Goal: Task Accomplishment & Management: Use online tool/utility

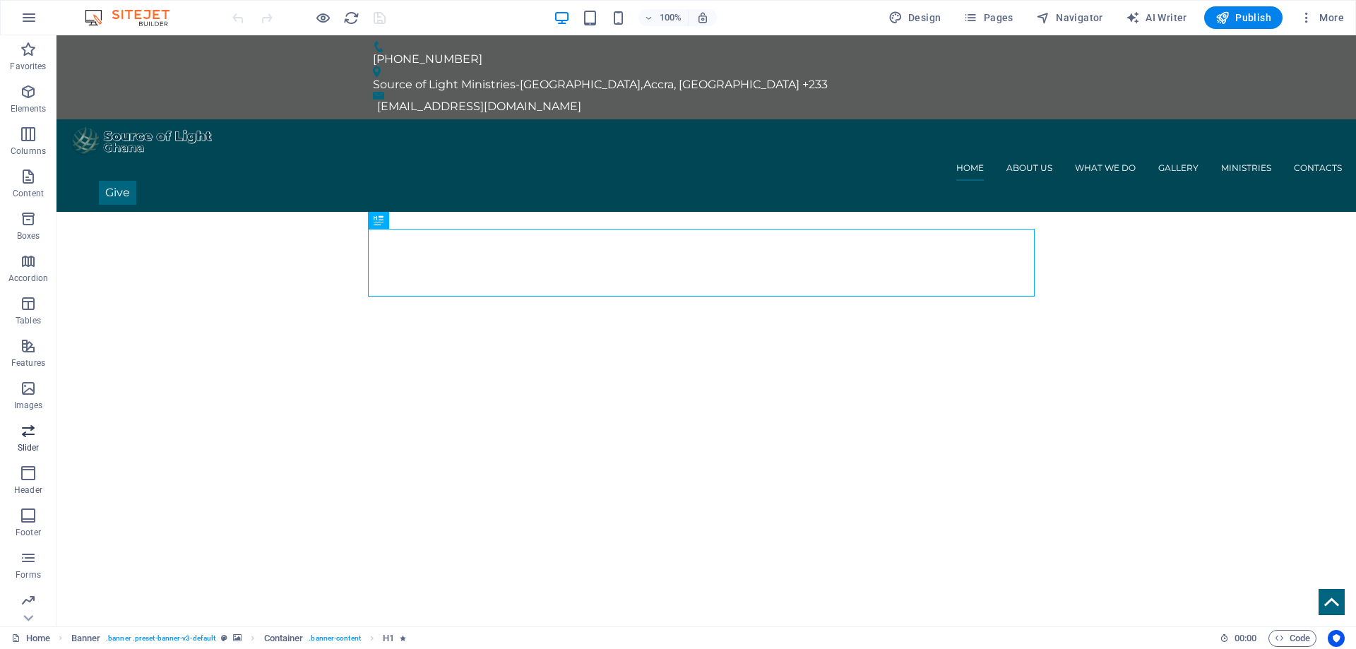
scroll to position [44, 0]
click at [23, 608] on span "Collections" at bounding box center [28, 607] width 56 height 34
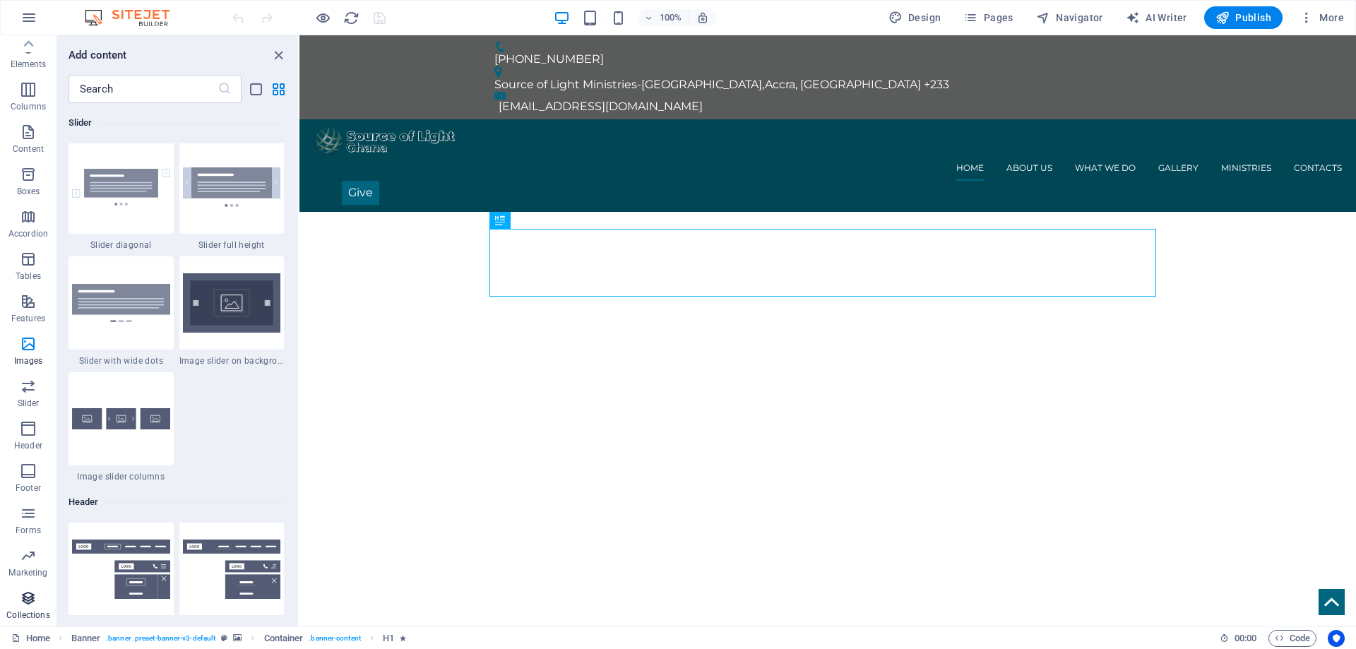
click at [23, 603] on icon "button" at bounding box center [28, 598] width 17 height 17
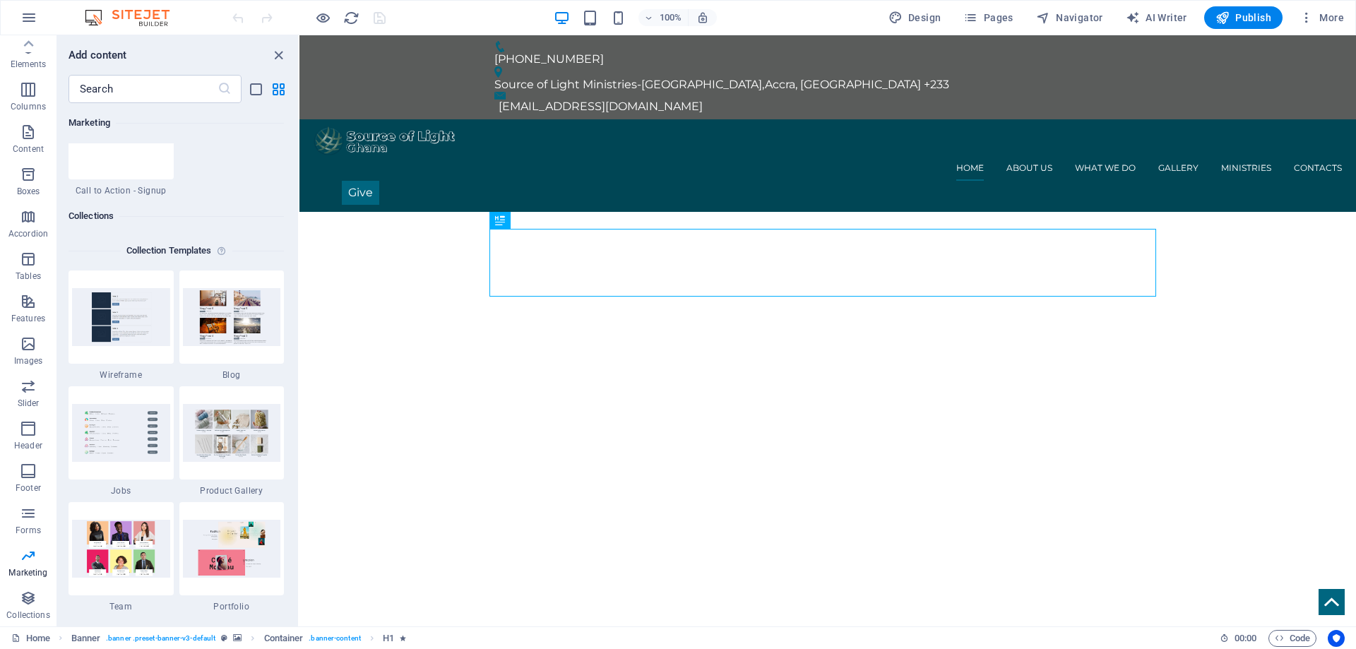
scroll to position [12942, 0]
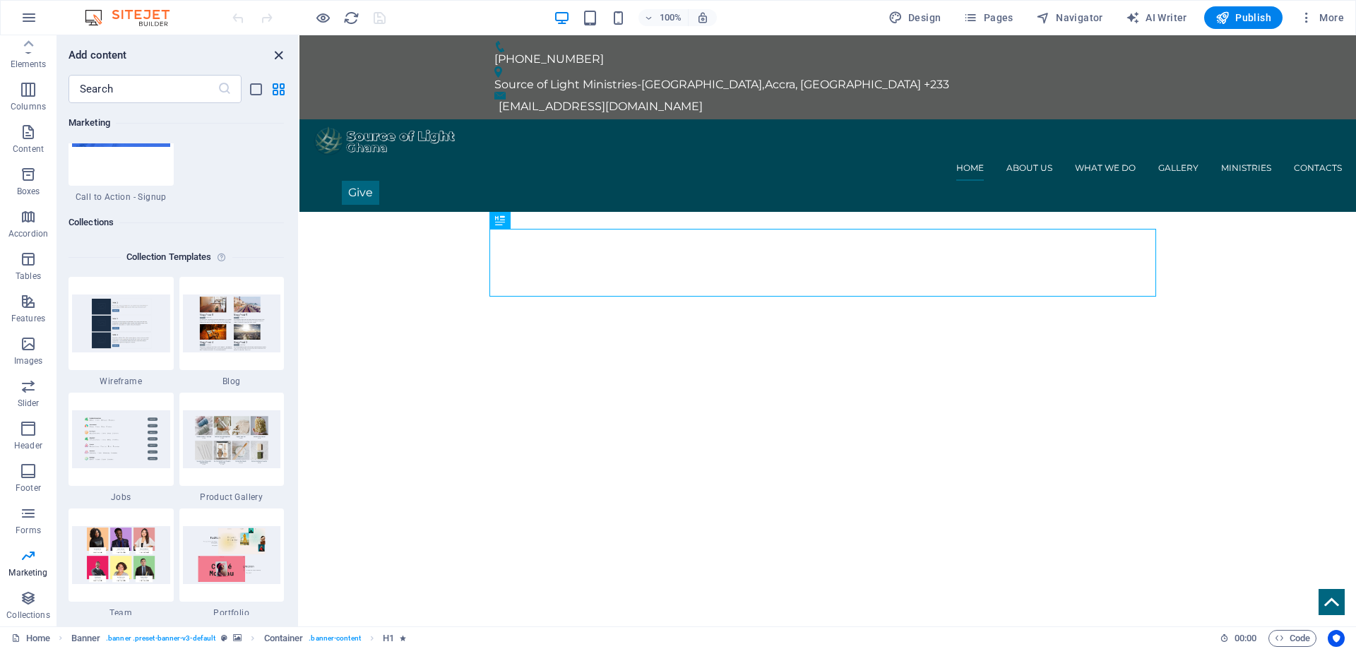
click at [277, 52] on icon "close panel" at bounding box center [278, 55] width 16 height 16
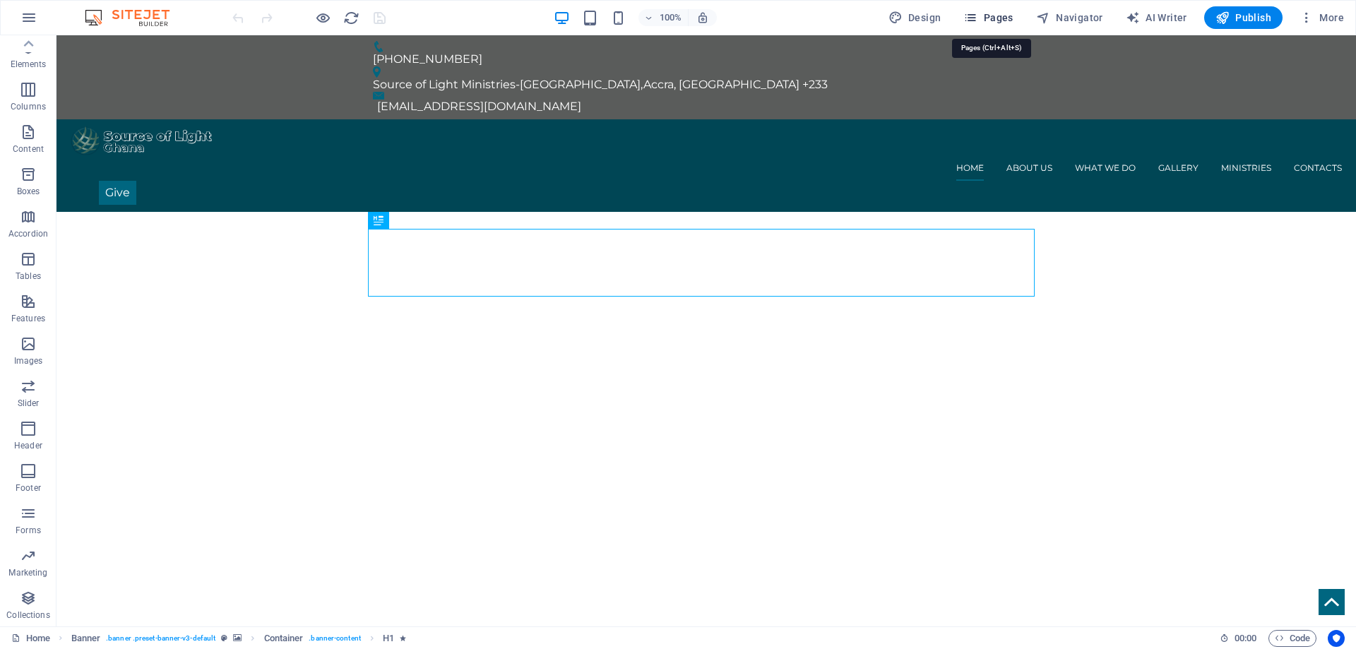
click at [1011, 23] on span "Pages" at bounding box center [987, 18] width 49 height 14
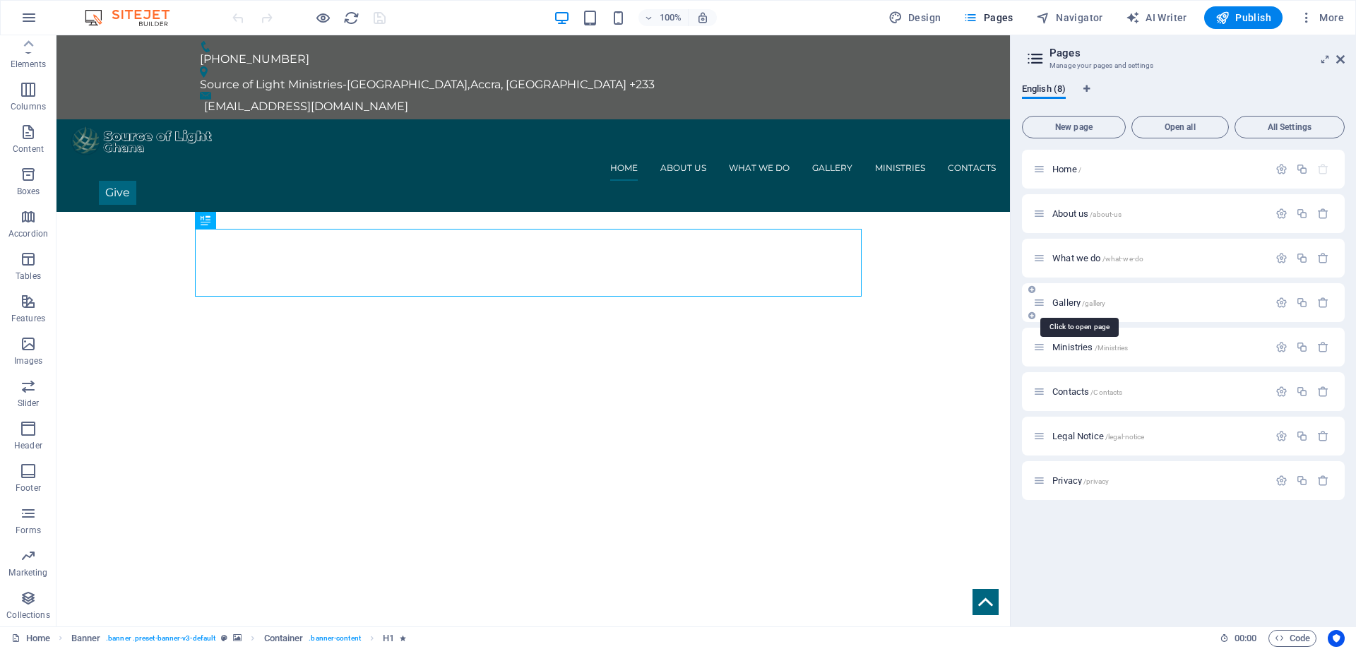
click at [1061, 302] on span "Gallery /gallery" at bounding box center [1078, 302] width 53 height 11
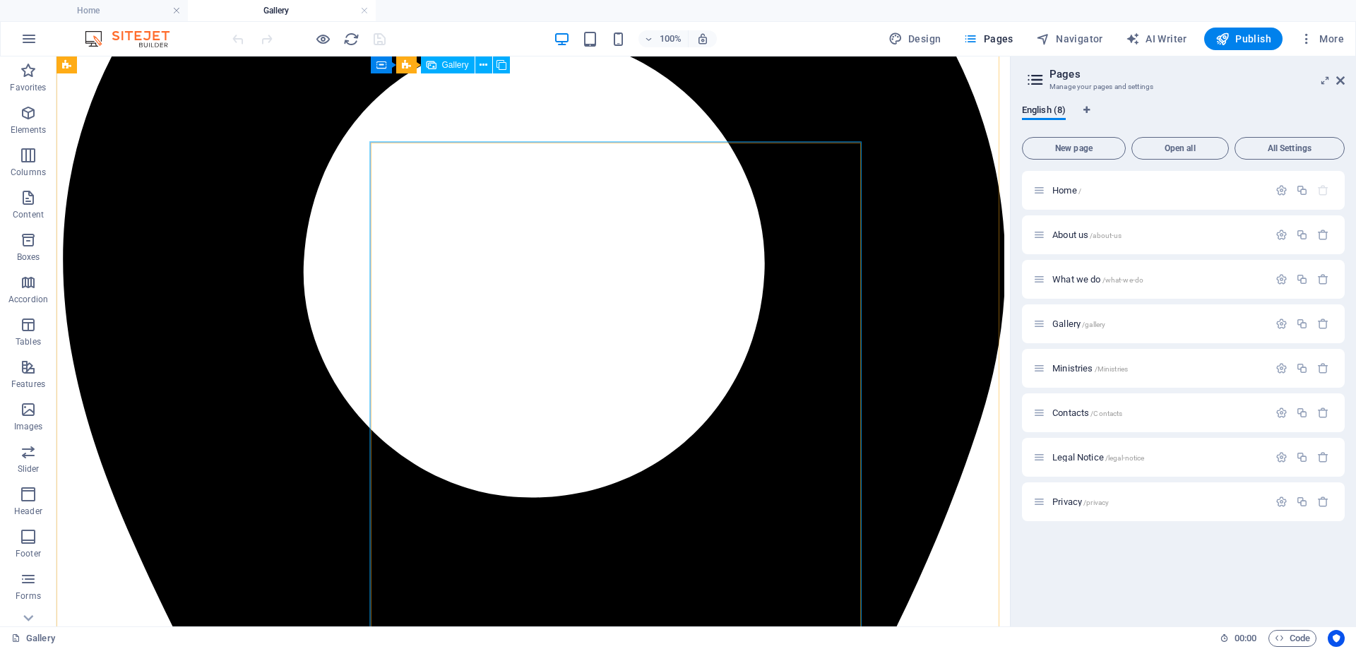
scroll to position [1553, 0]
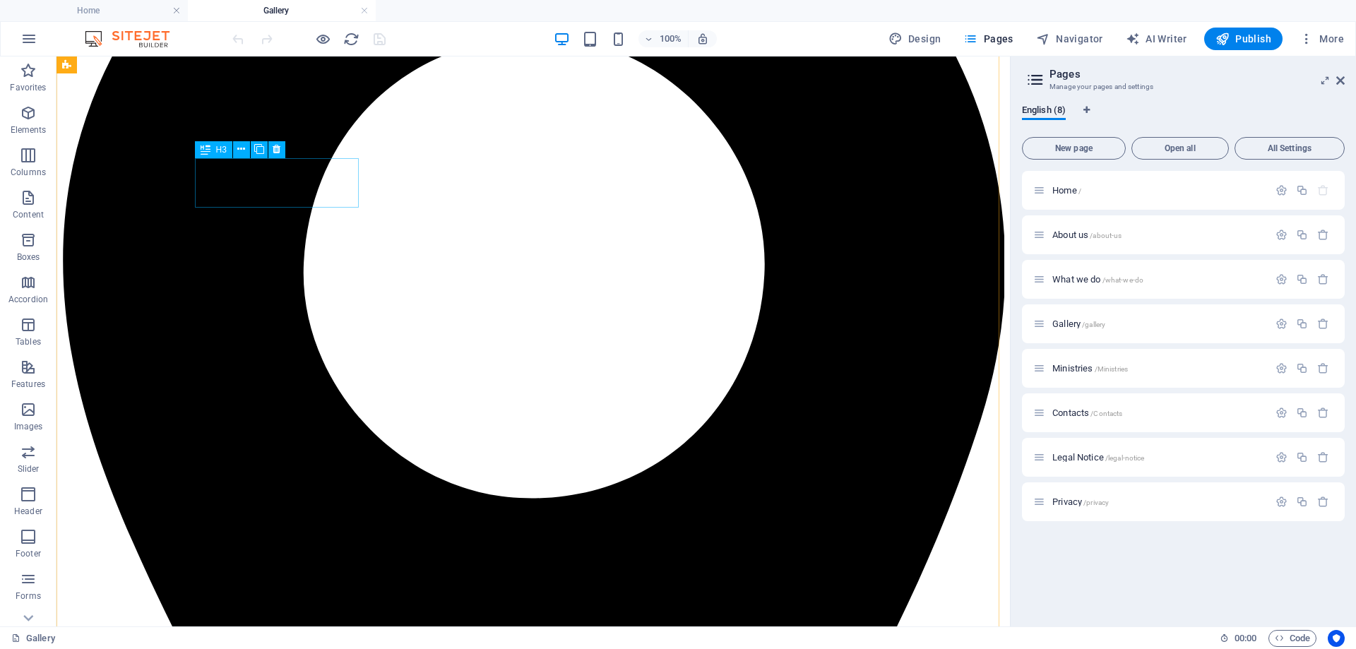
click at [1082, 42] on span "Navigator" at bounding box center [1069, 39] width 67 height 14
select select "15228684-en"
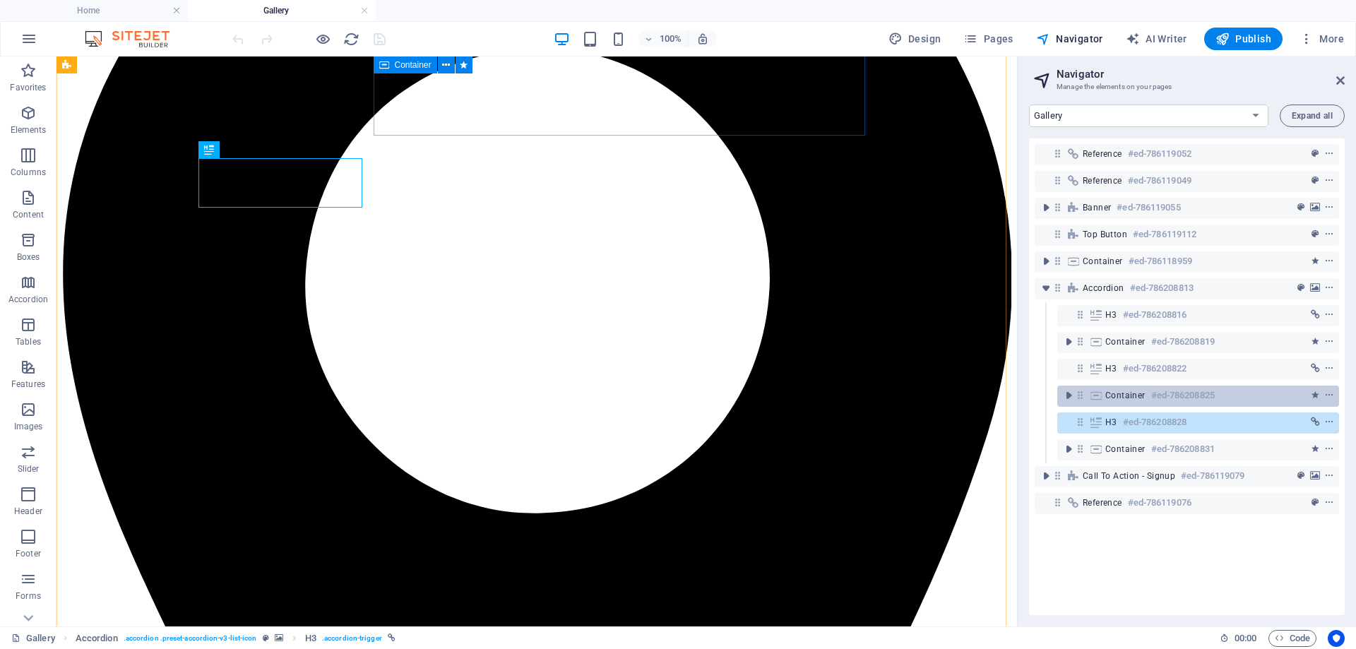
click at [1117, 398] on span "Container" at bounding box center [1125, 395] width 40 height 11
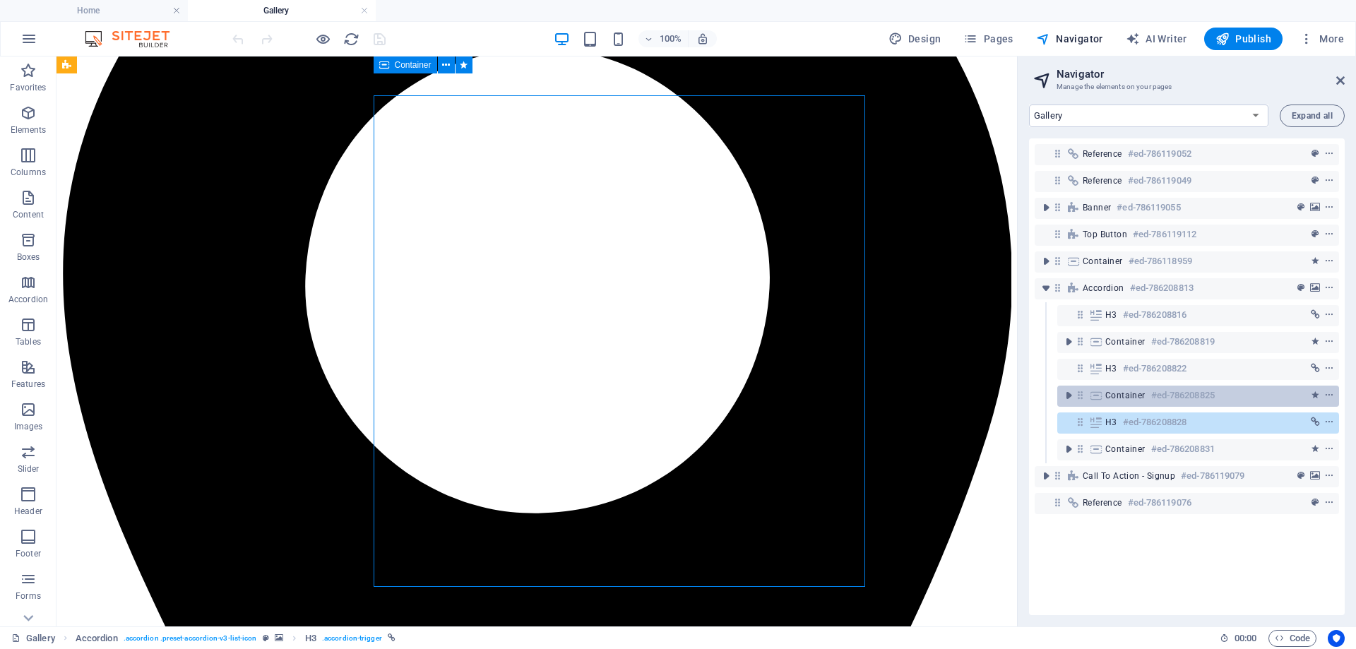
scroll to position [1102, 0]
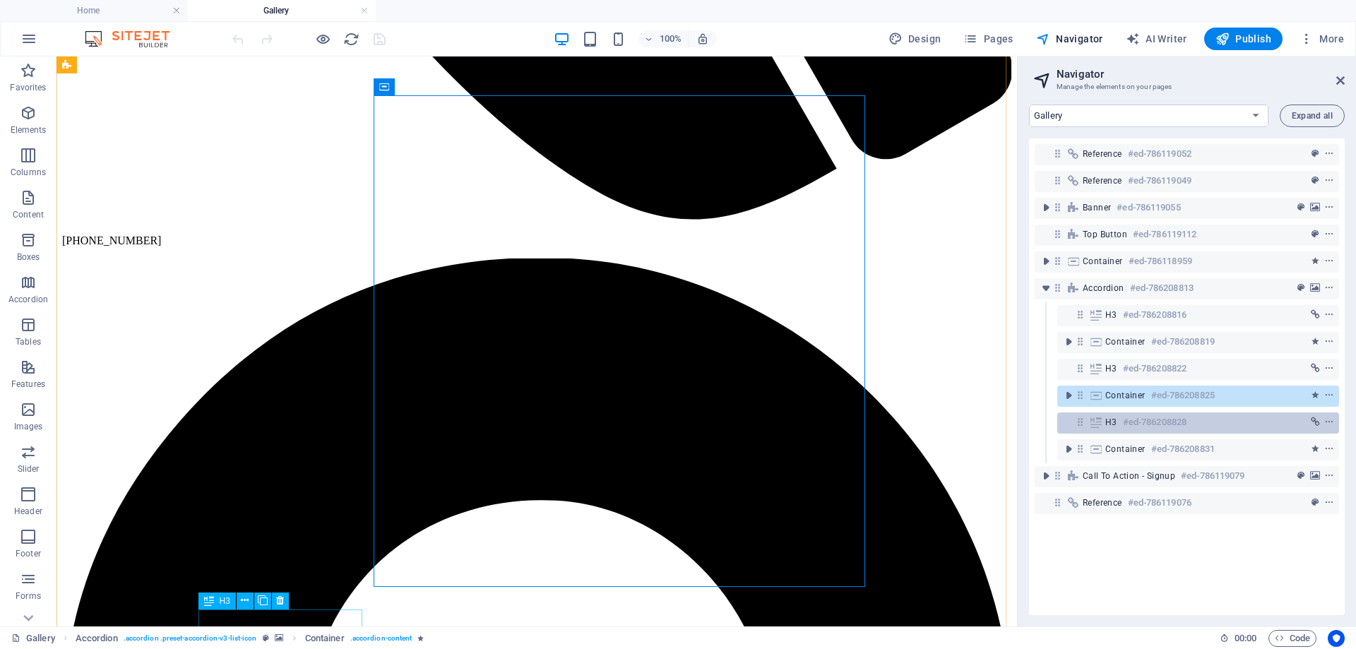
click at [1112, 417] on span "H3" at bounding box center [1111, 422] width 12 height 11
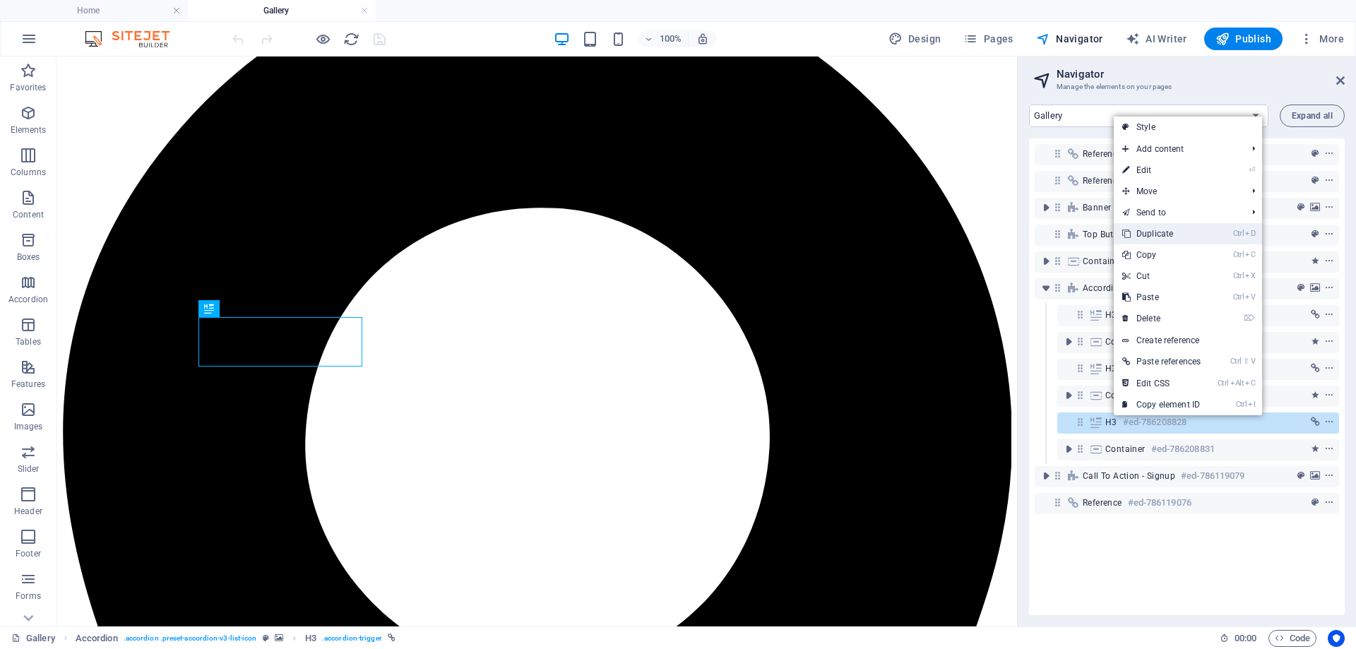
click at [1169, 236] on link "Ctrl D Duplicate" at bounding box center [1161, 233] width 95 height 21
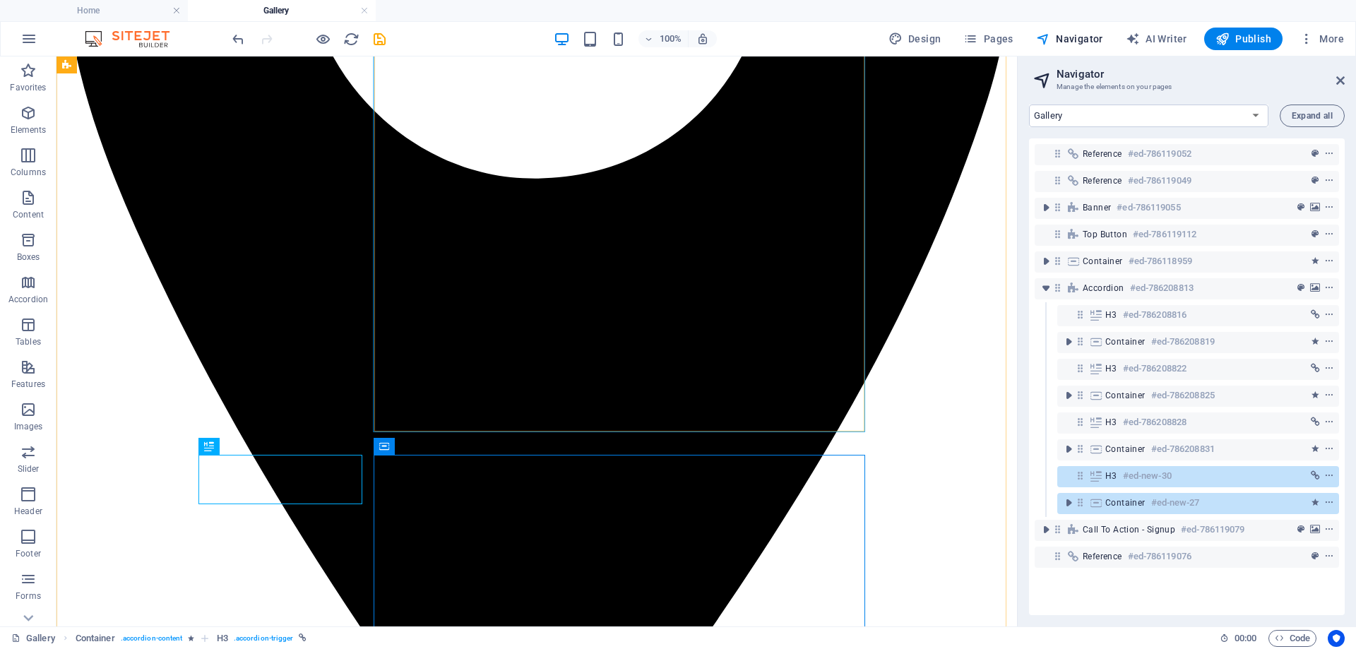
scroll to position [1889, 0]
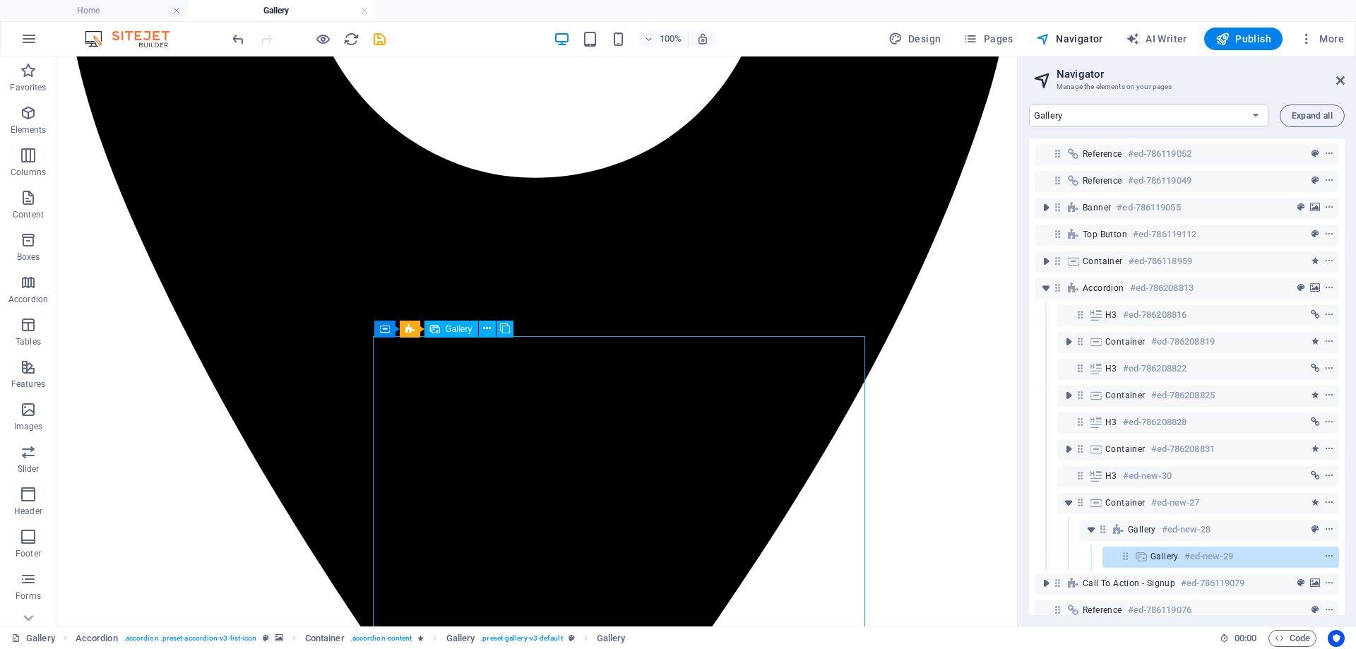
select select "4"
select select "px"
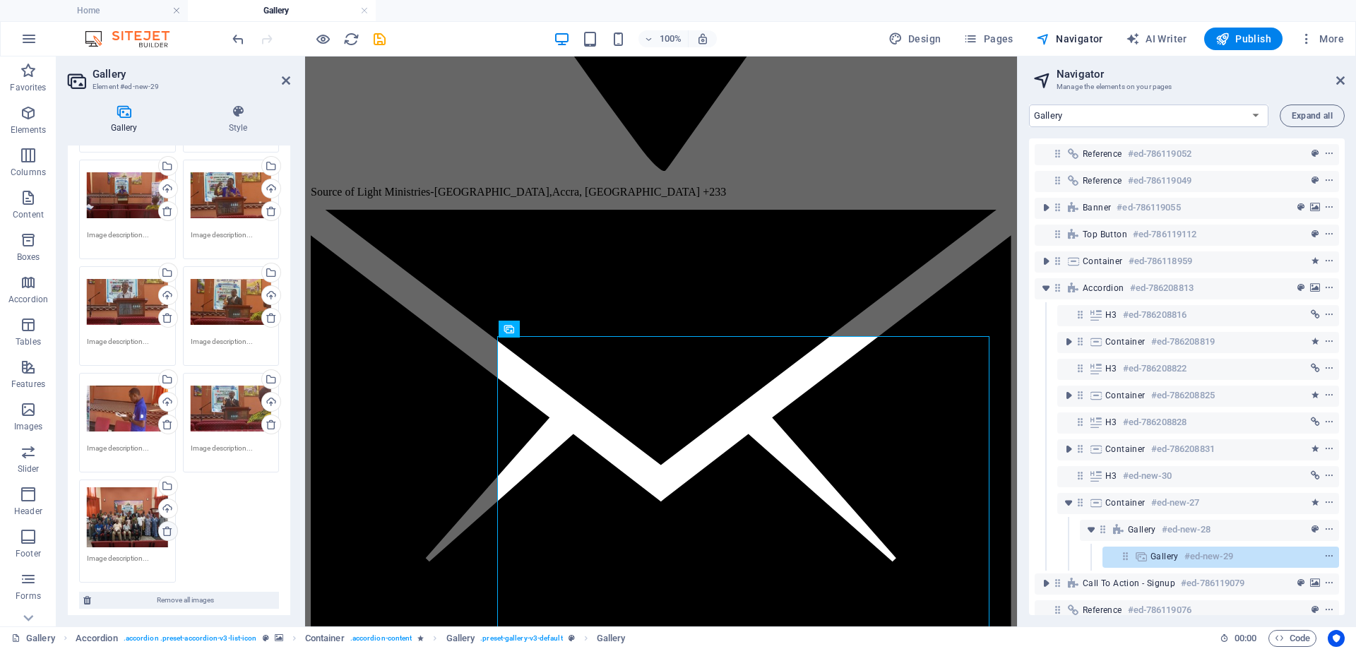
scroll to position [1412, 0]
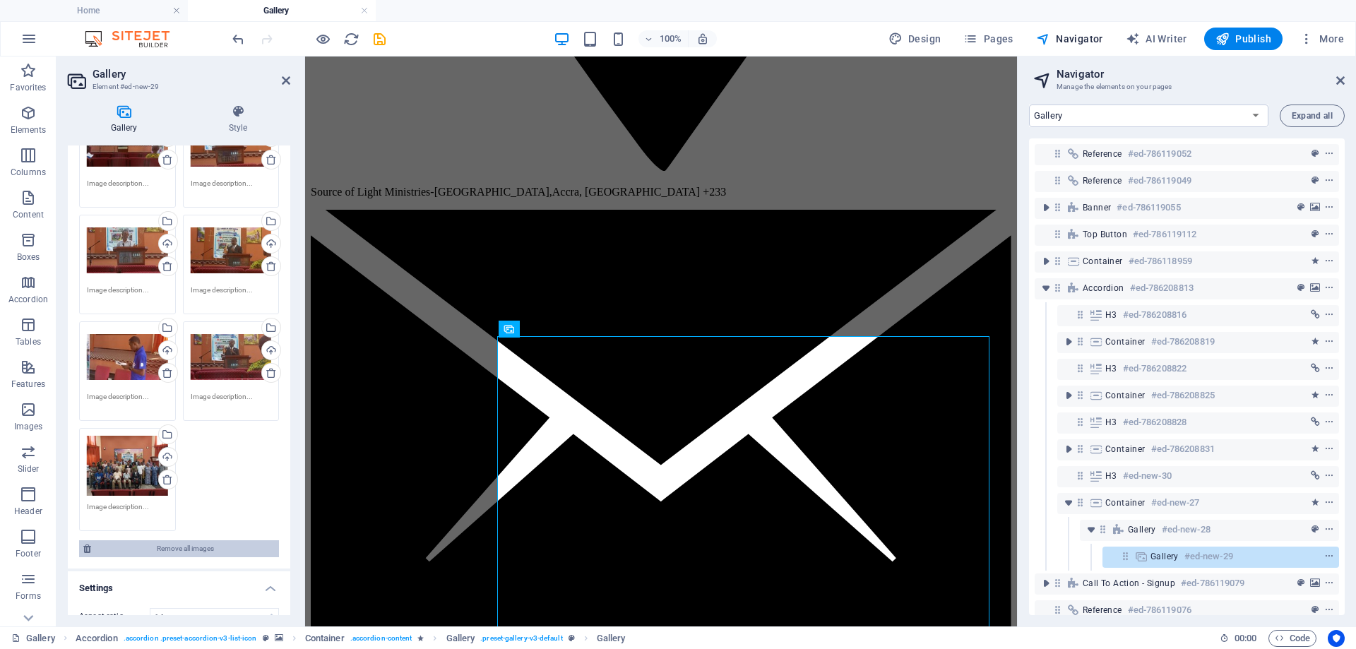
click at [169, 545] on span "Remove all images" at bounding box center [184, 548] width 179 height 17
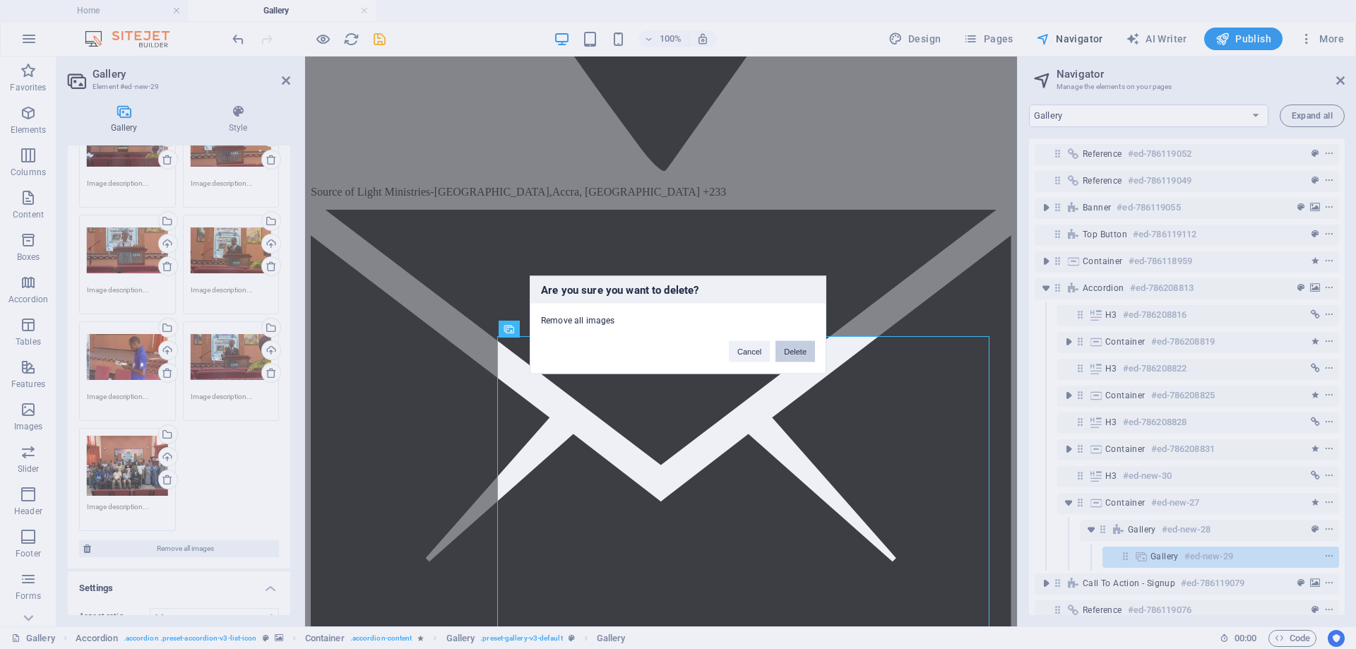
click at [788, 352] on button "Delete" at bounding box center [795, 350] width 40 height 21
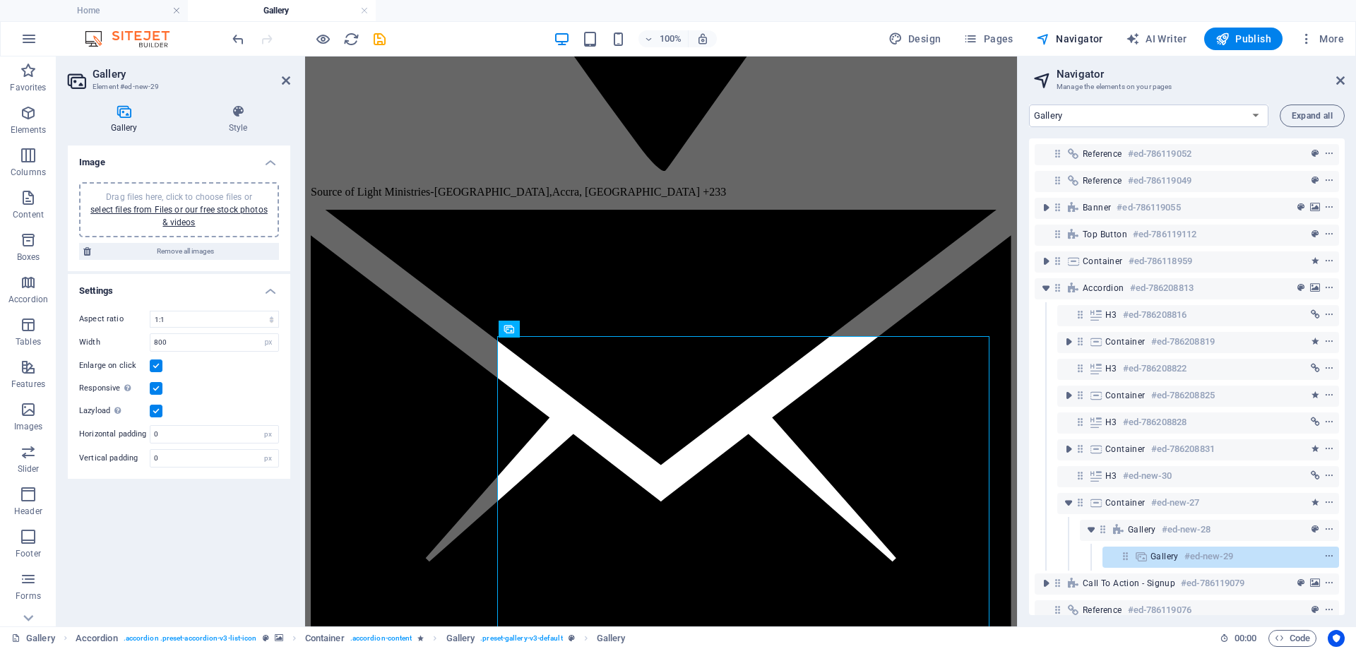
scroll to position [0, 0]
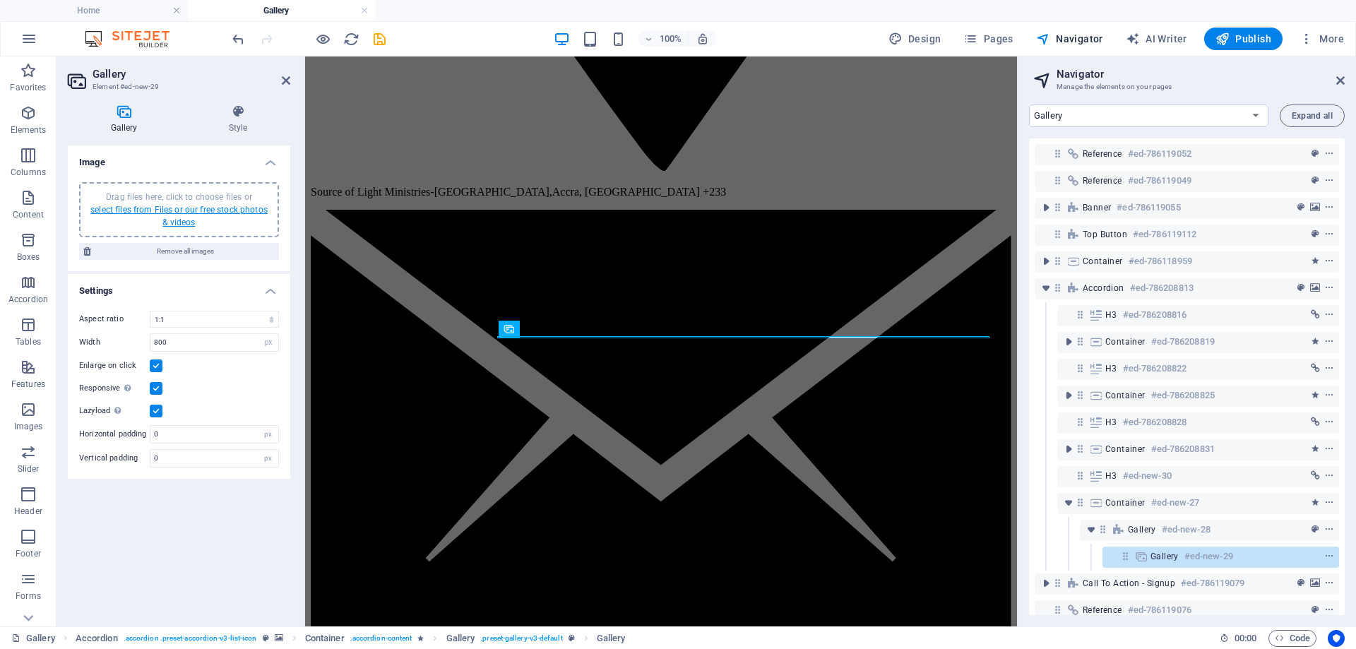
click at [193, 210] on link "select files from Files or our free stock photos & videos" at bounding box center [178, 216] width 177 height 23
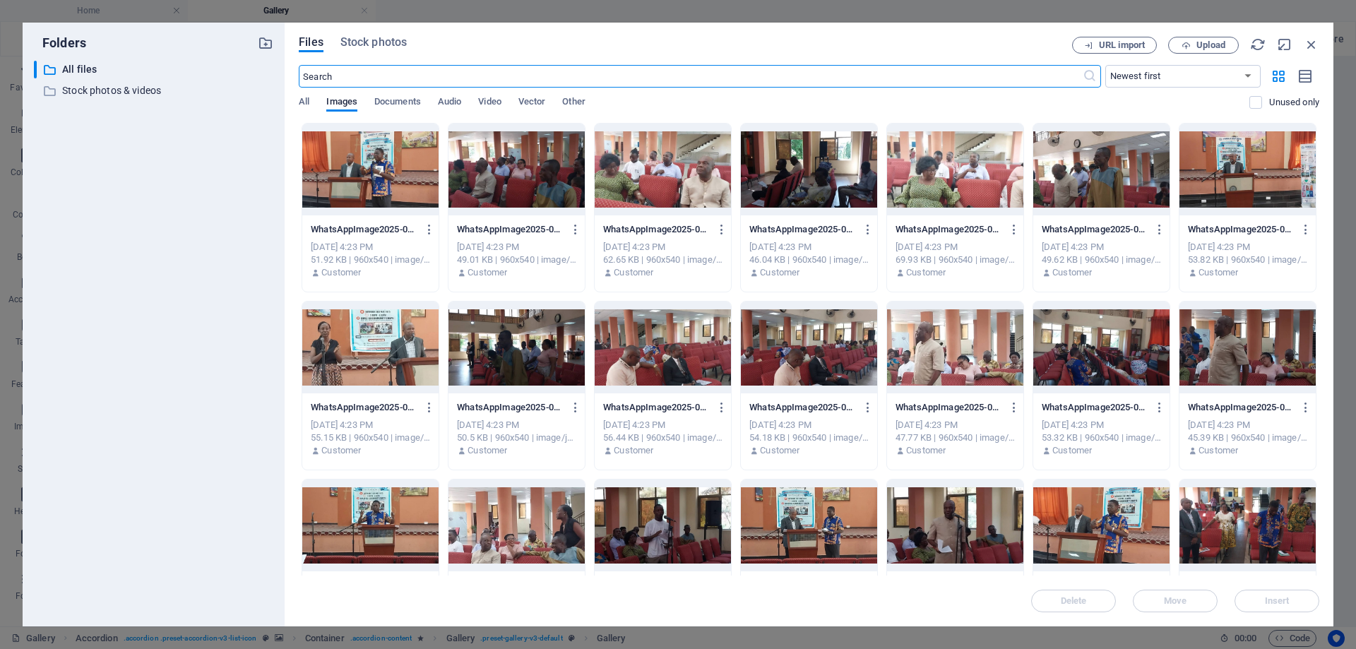
scroll to position [1629, 0]
click at [1204, 44] on span "Upload" at bounding box center [1210, 45] width 29 height 8
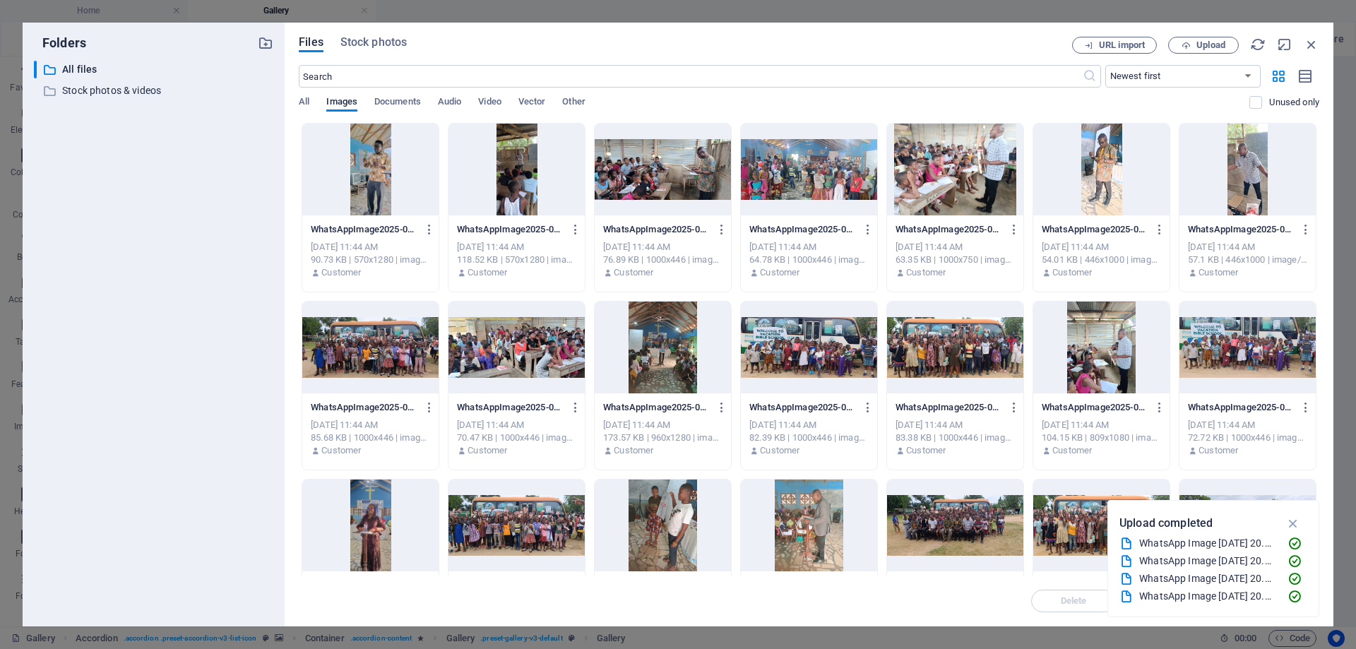
click at [386, 164] on div at bounding box center [370, 170] width 136 height 92
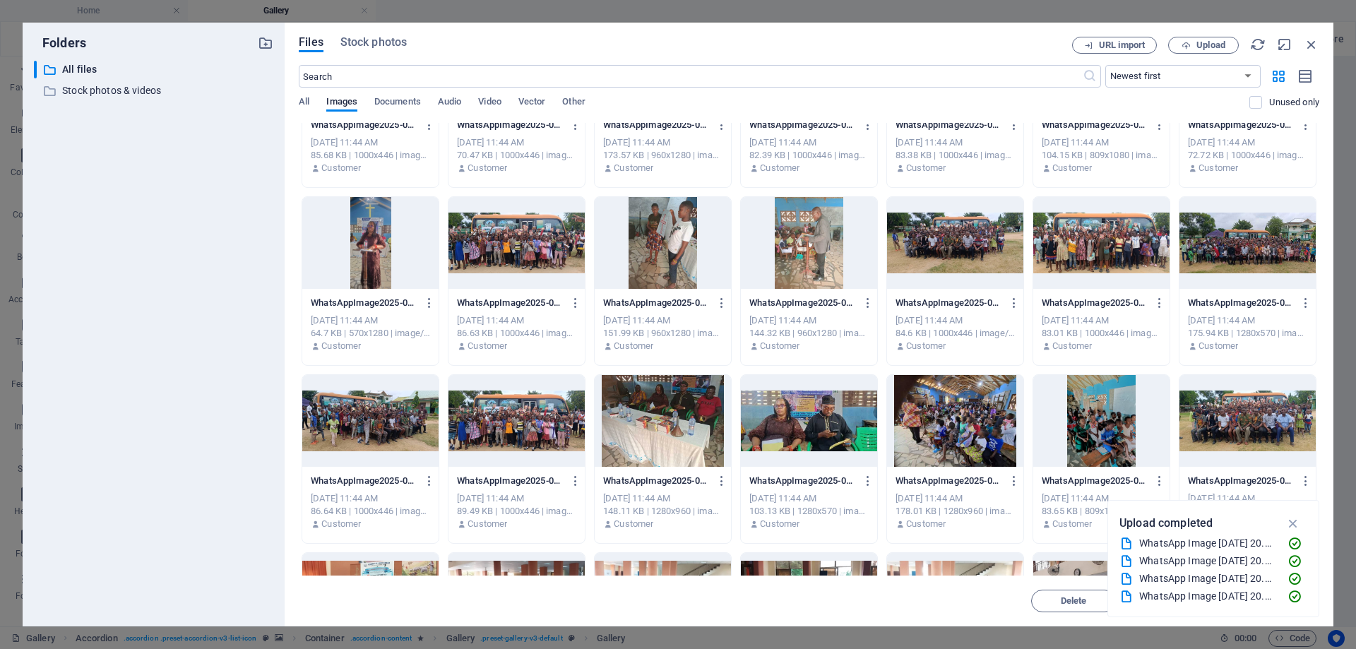
scroll to position [353, 0]
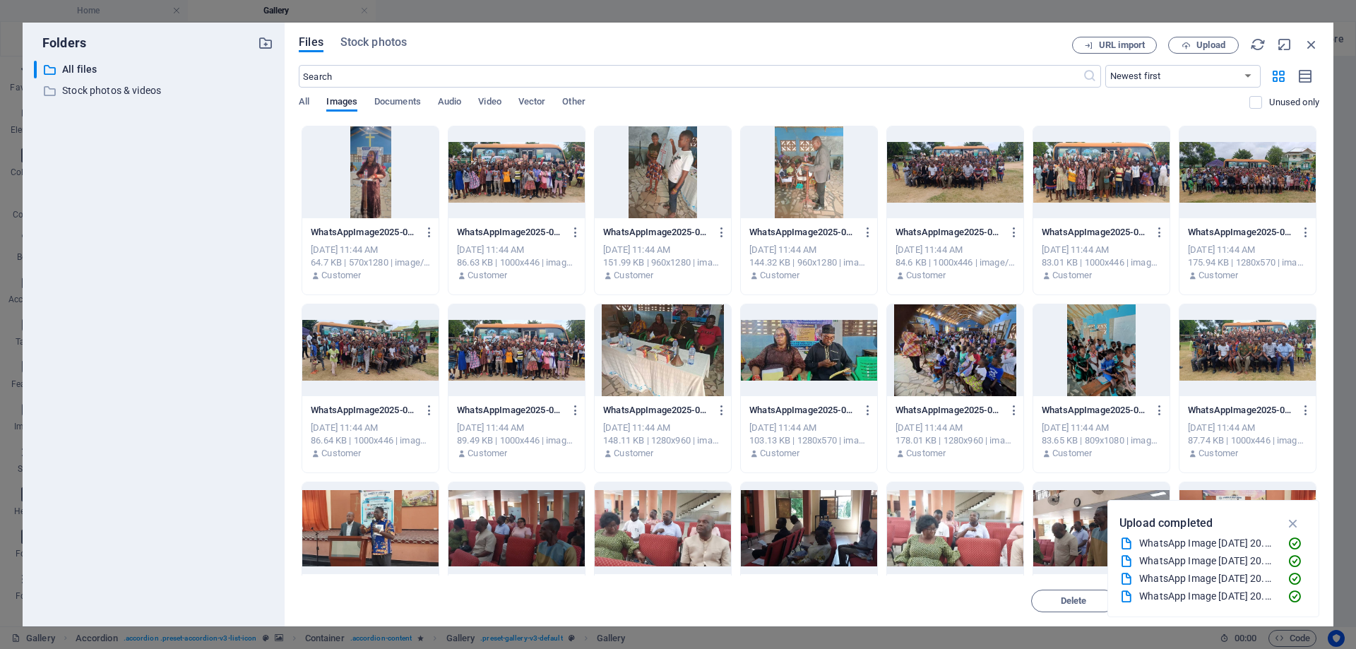
click at [1226, 338] on div at bounding box center [1247, 350] width 136 height 92
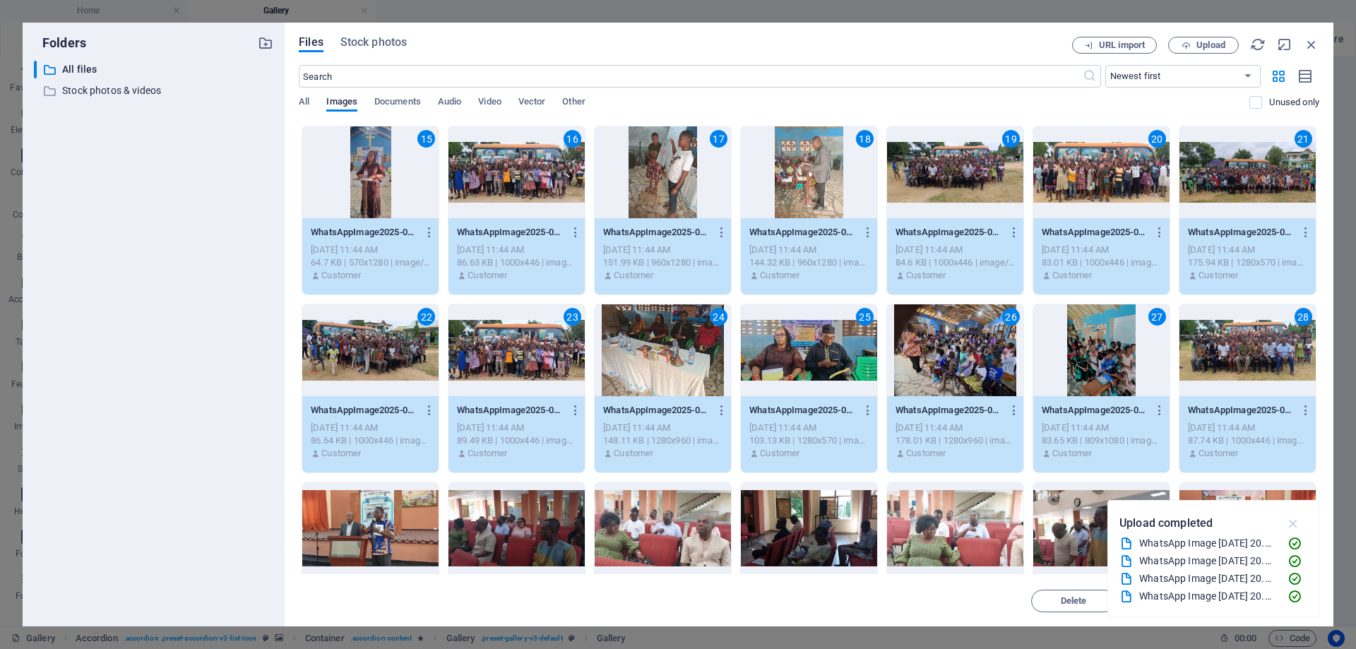
click at [1294, 520] on icon "button" at bounding box center [1293, 523] width 16 height 16
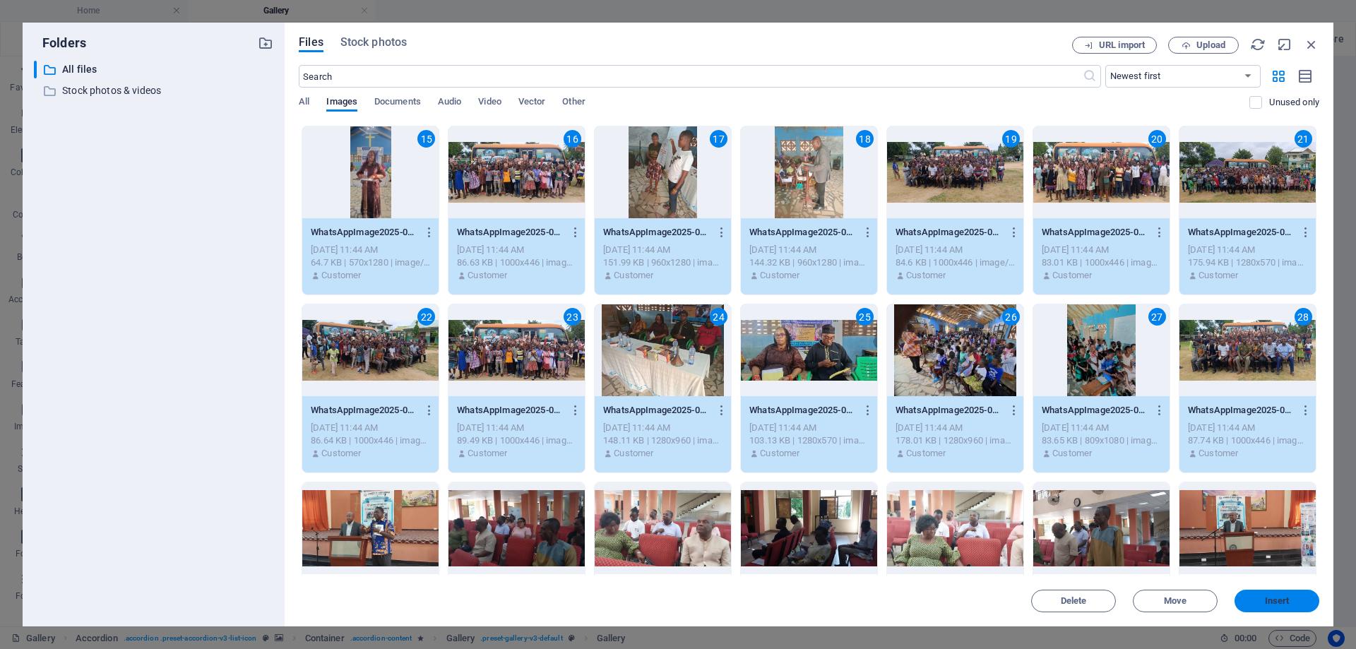
click at [1266, 600] on span "Insert" at bounding box center [1277, 601] width 25 height 8
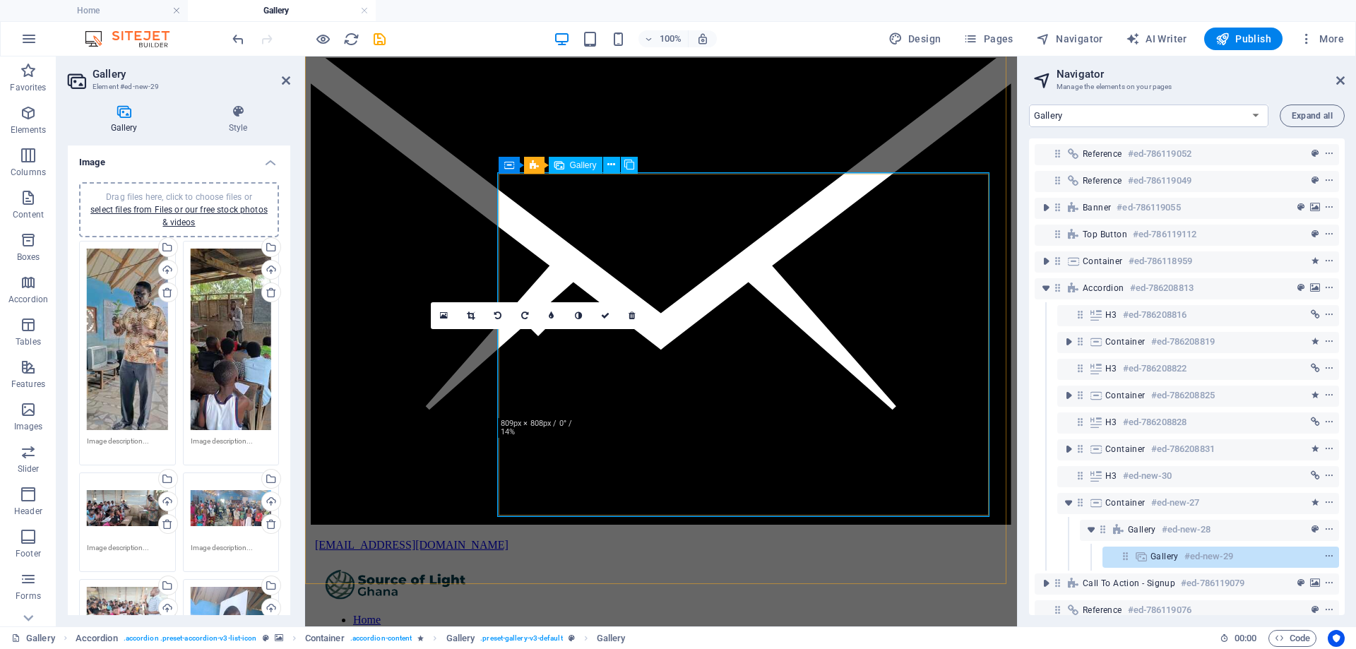
scroll to position [2053, 0]
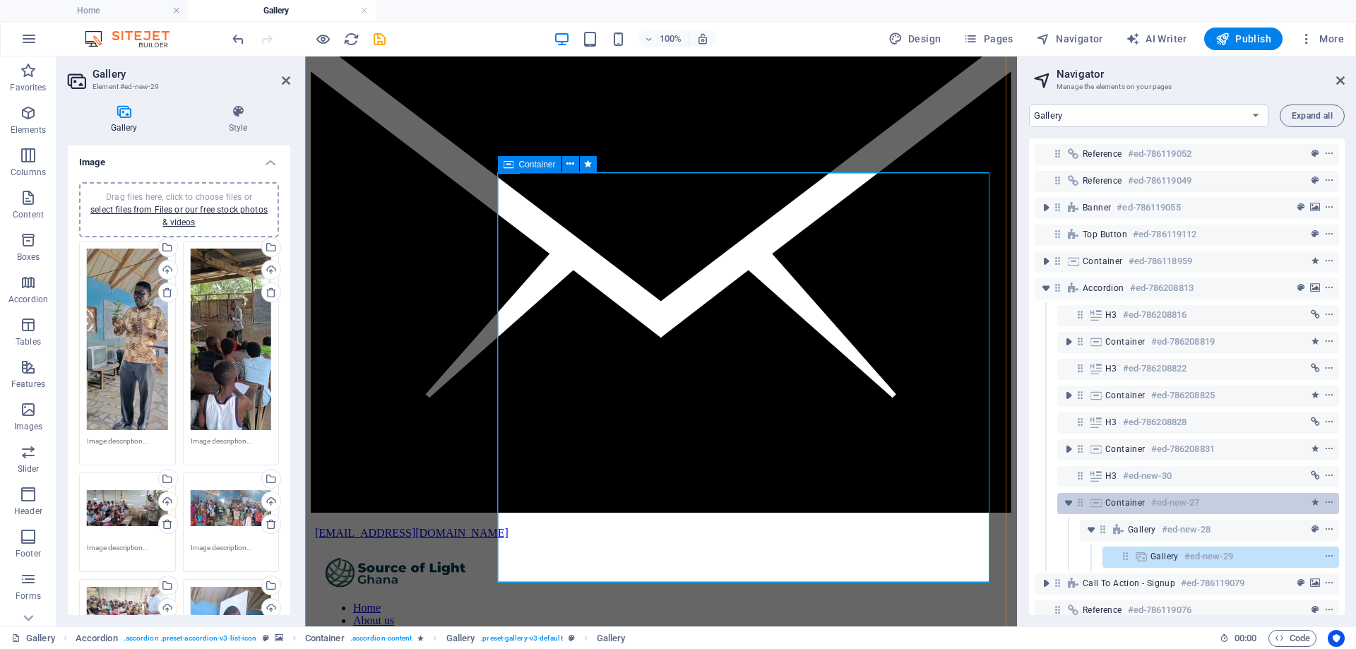
click at [1132, 502] on span "Container" at bounding box center [1125, 502] width 40 height 11
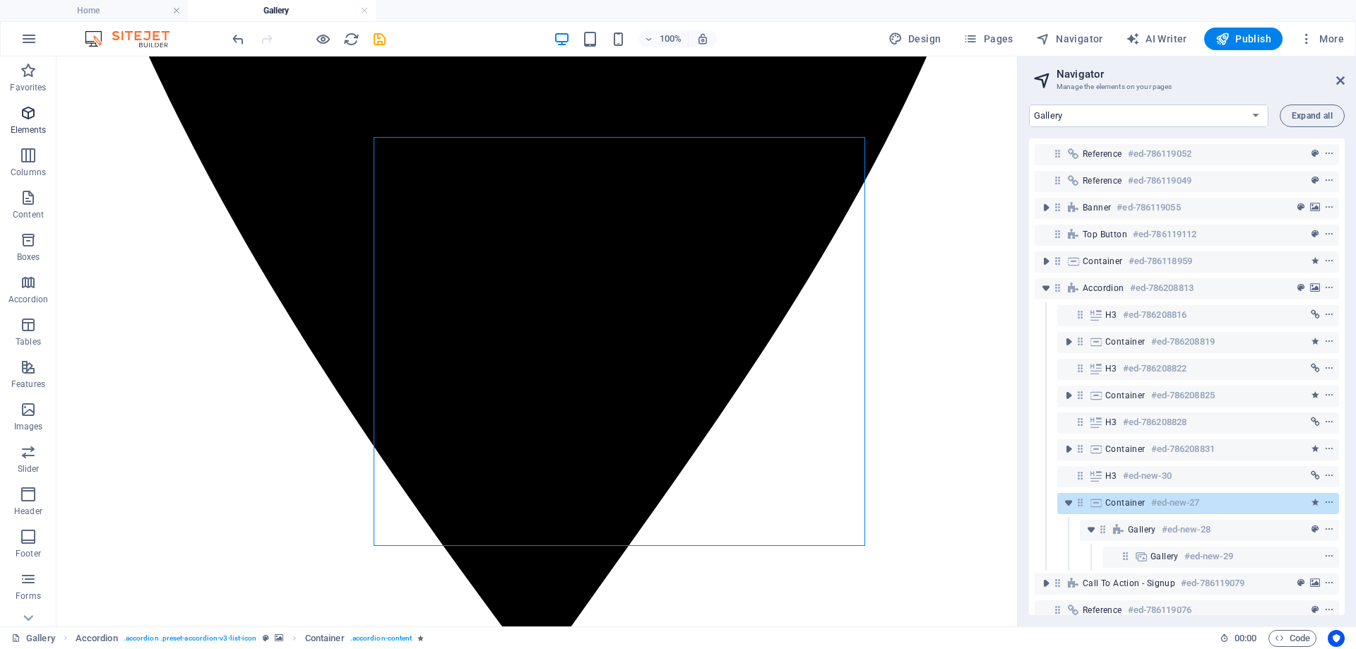
click at [32, 121] on span "Elements" at bounding box center [28, 122] width 56 height 34
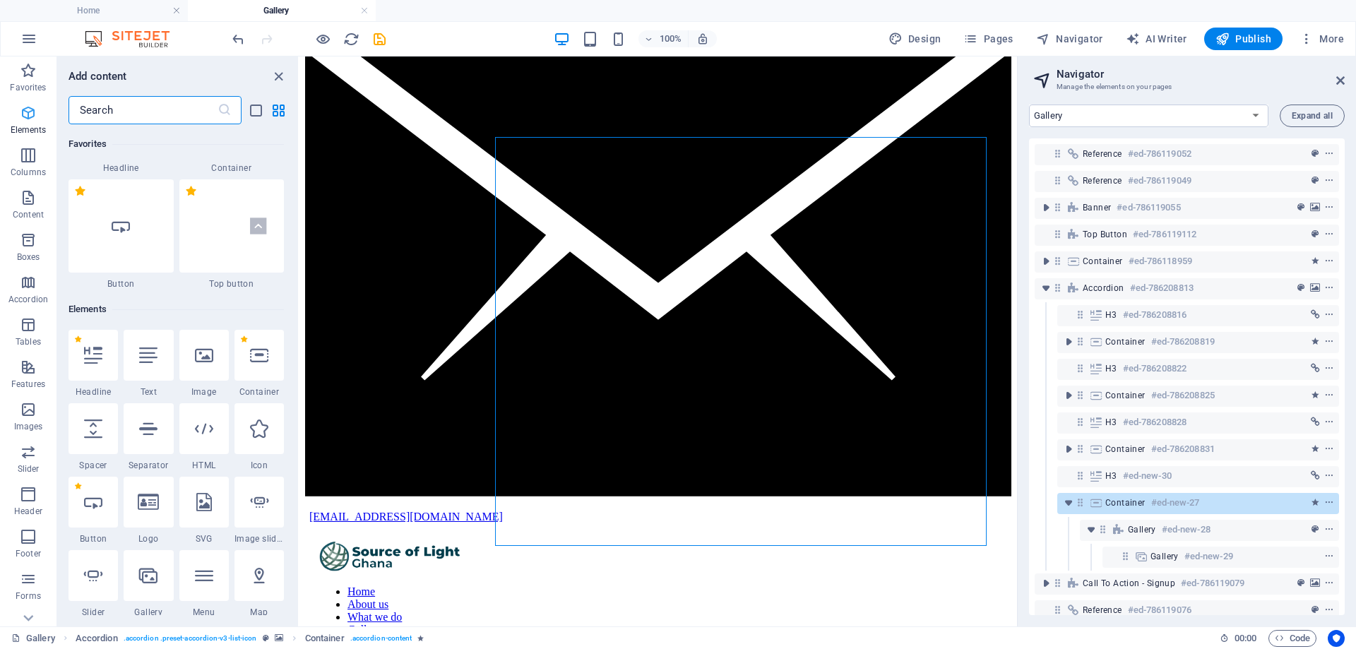
scroll to position [266, 0]
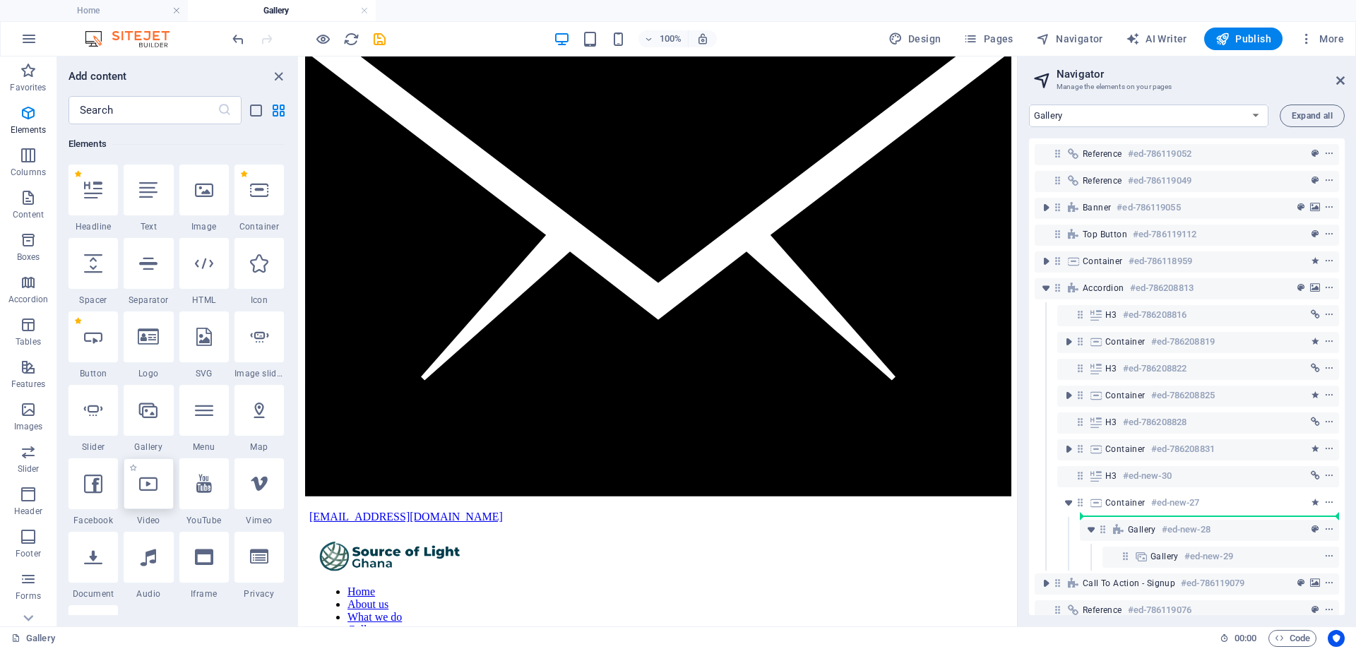
select select "%"
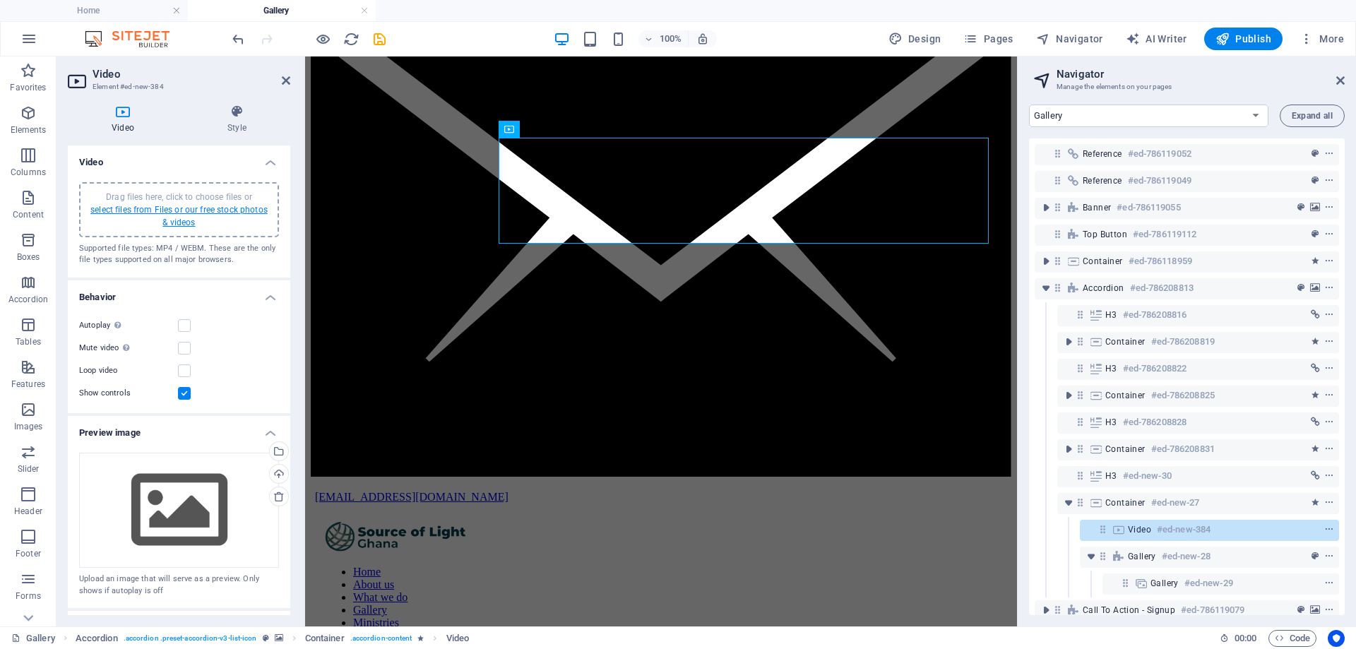
click at [184, 210] on link "select files from Files or our free stock photos & videos" at bounding box center [178, 216] width 177 height 23
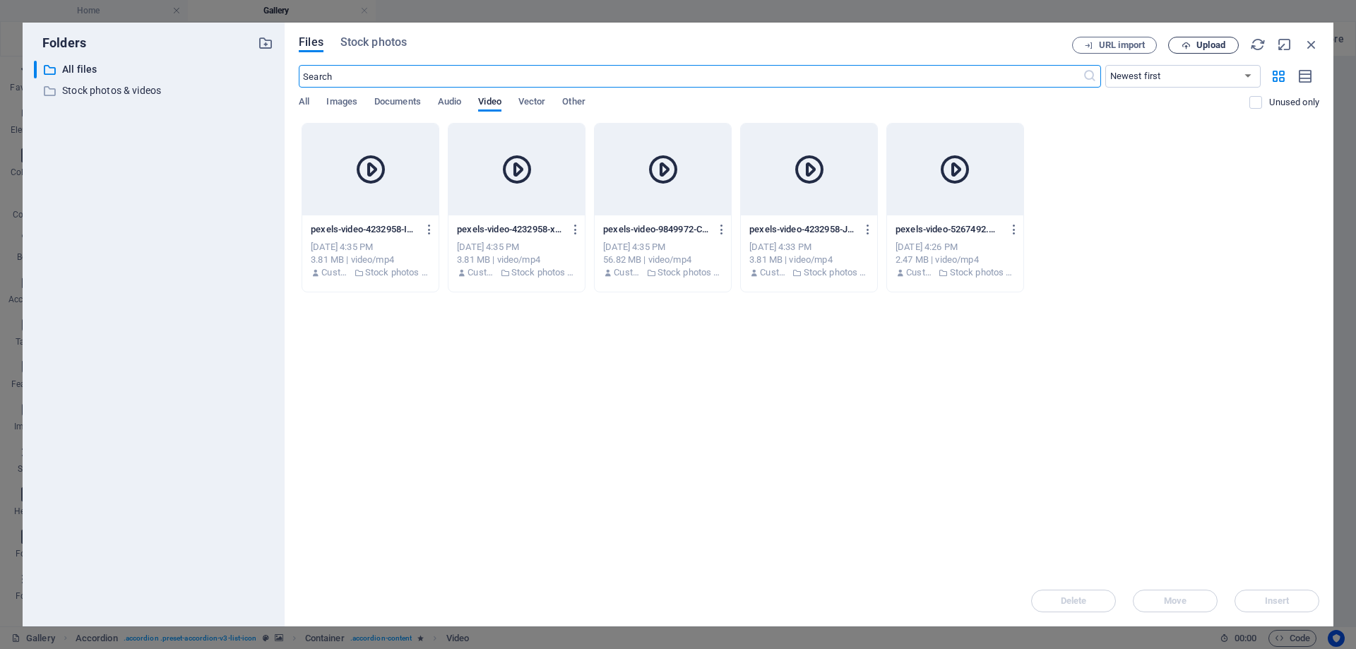
click at [1217, 43] on span "Upload" at bounding box center [1210, 45] width 29 height 8
click at [1201, 47] on span "Upload" at bounding box center [1210, 45] width 29 height 8
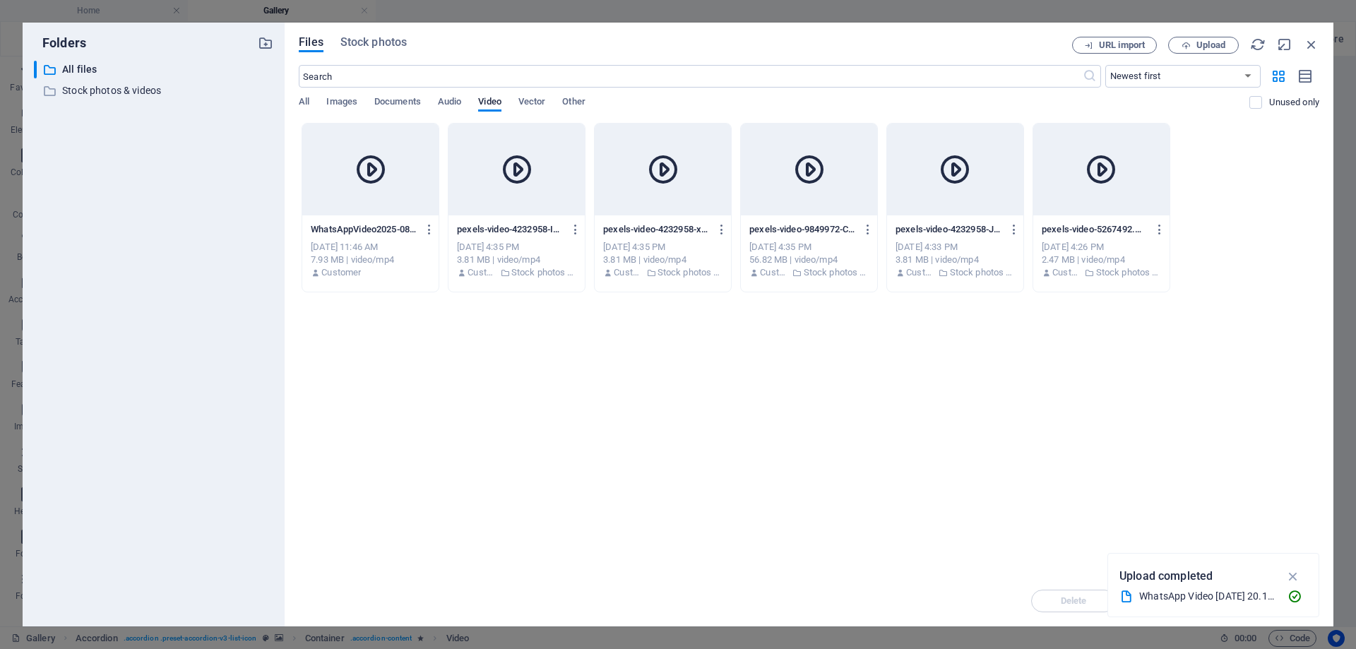
click at [345, 192] on div at bounding box center [370, 170] width 136 height 92
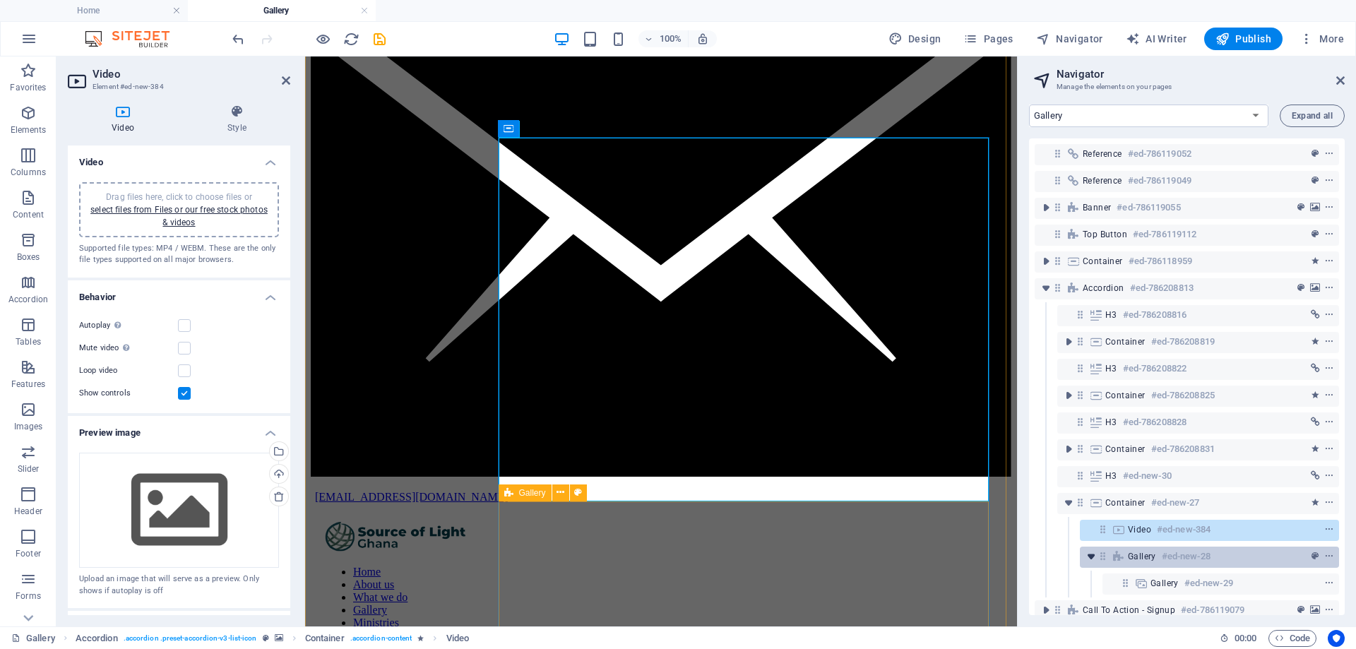
click at [1094, 557] on icon "toggle-expand" at bounding box center [1091, 556] width 14 height 14
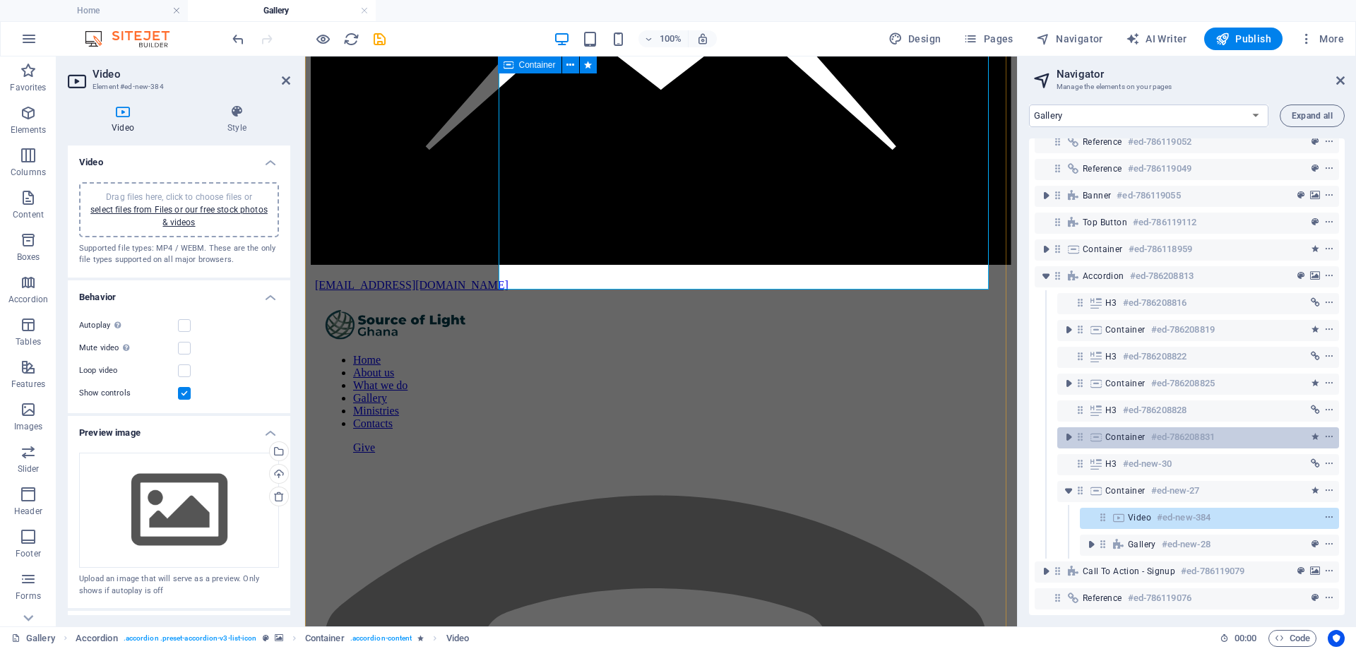
scroll to position [23, 0]
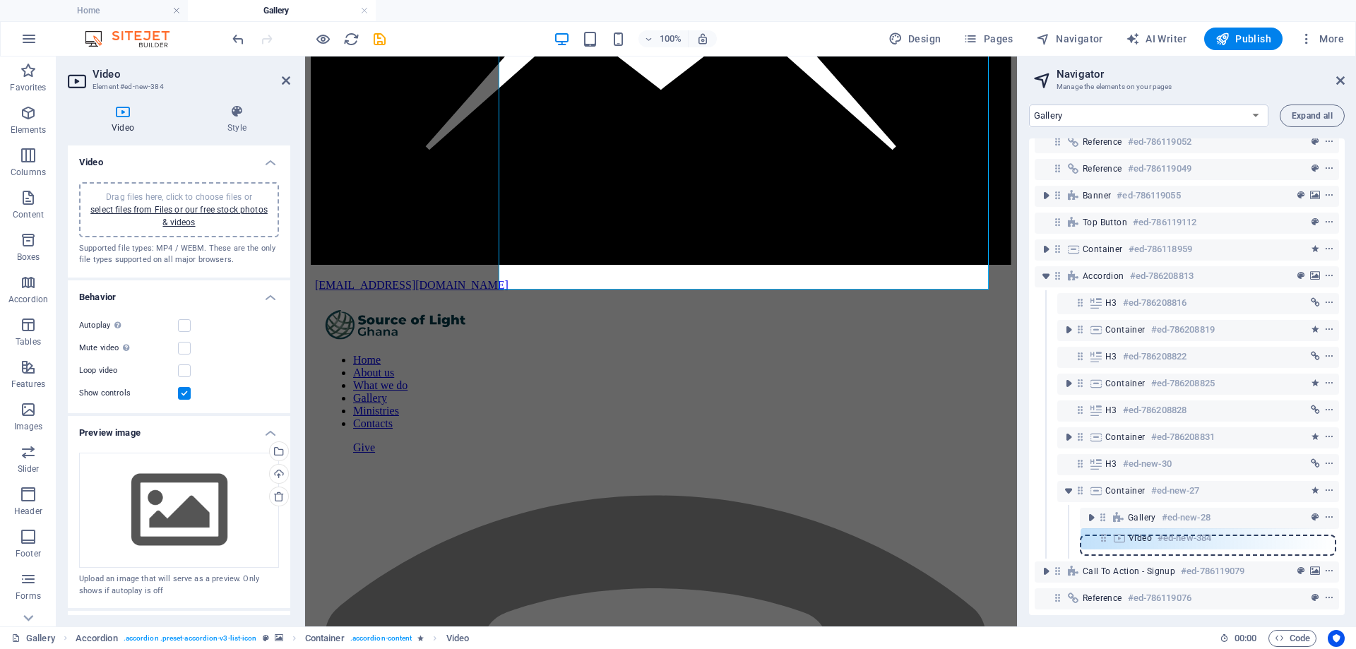
drag, startPoint x: 1103, startPoint y: 511, endPoint x: 1104, endPoint y: 547, distance: 36.0
click at [1104, 547] on div "Reference #ed-786119052 Reference #ed-786119049 Banner #ed-786119055 Top button…" at bounding box center [1187, 376] width 316 height 477
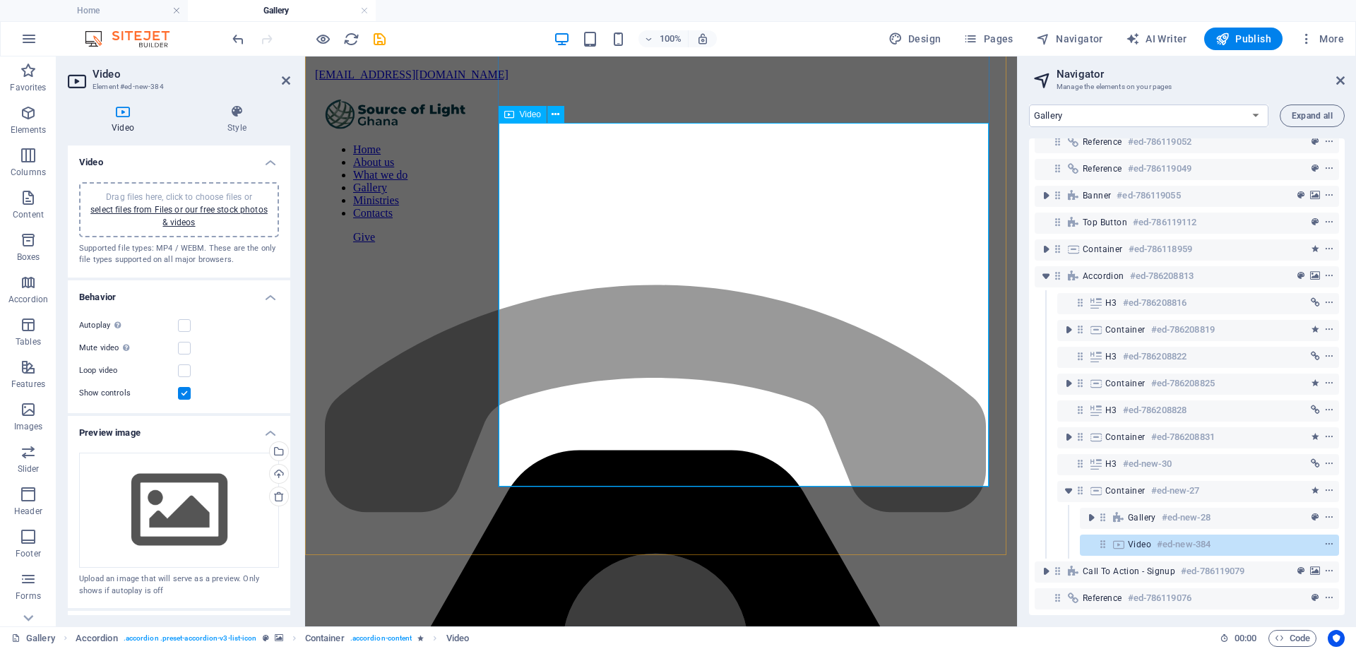
scroll to position [2512, 0]
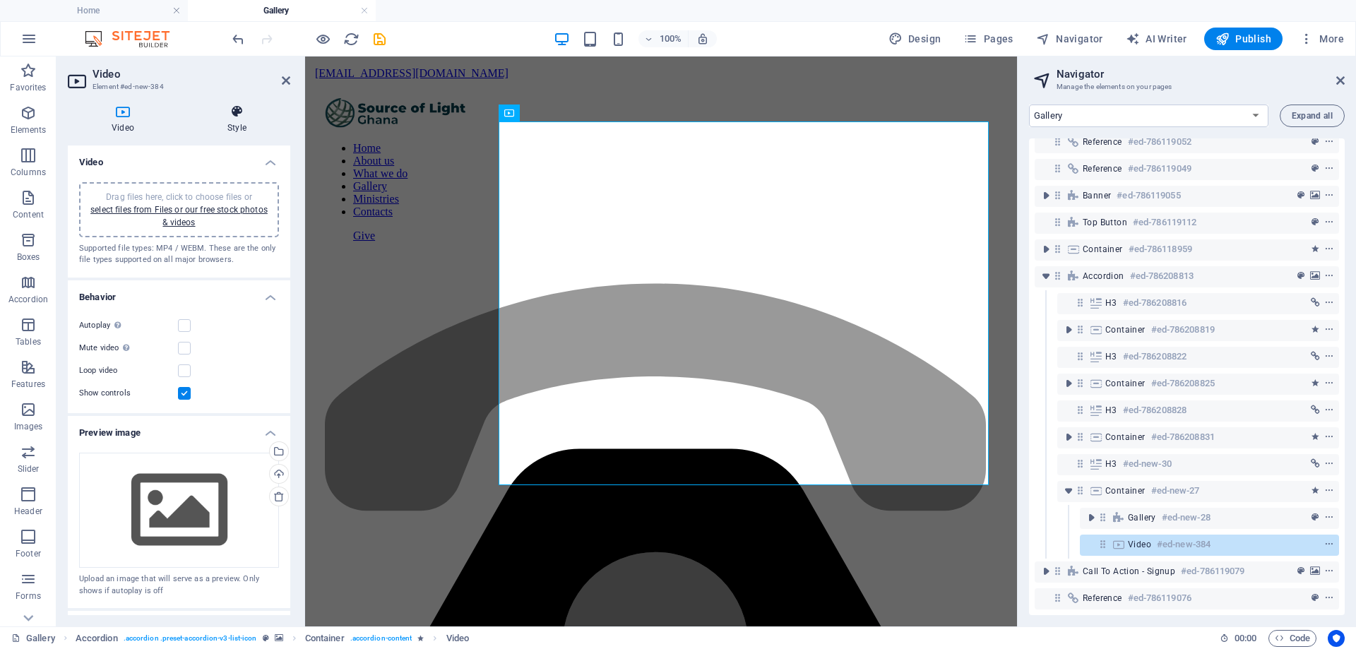
click at [227, 122] on h4 "Style" at bounding box center [237, 120] width 107 height 30
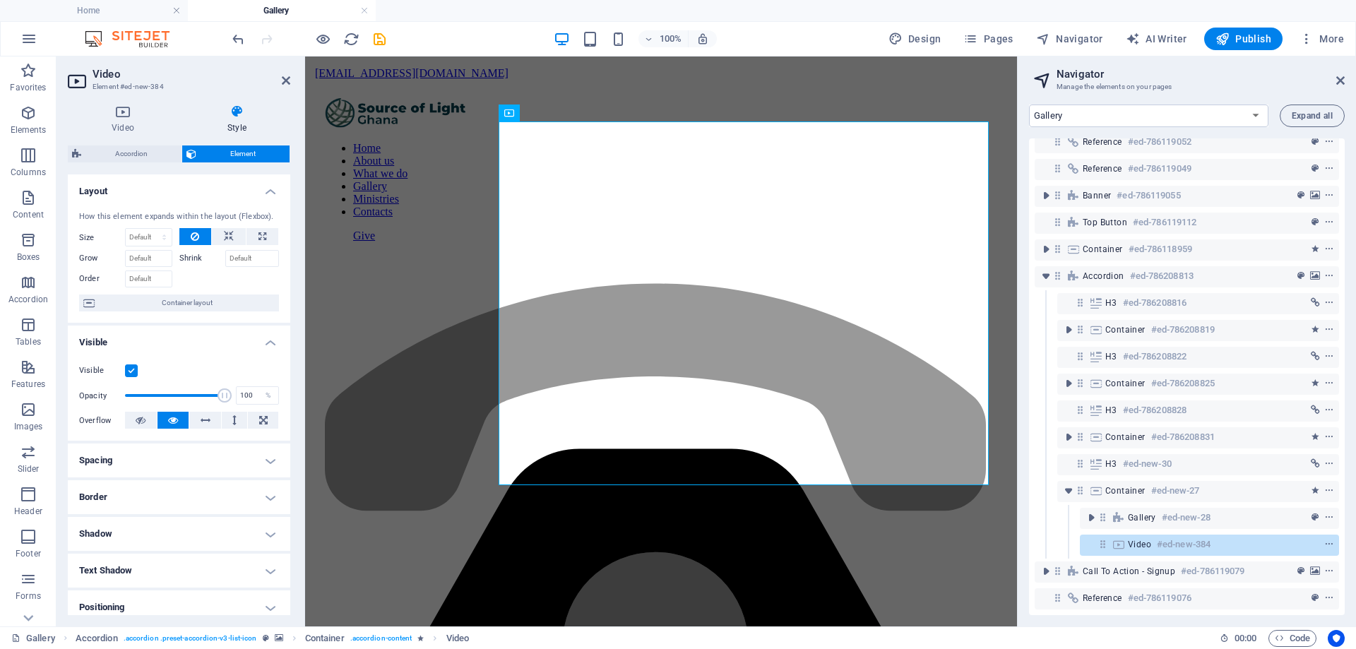
click at [157, 462] on h4 "Spacing" at bounding box center [179, 460] width 222 height 34
click at [229, 489] on span "Custom" at bounding box center [250, 488] width 49 height 17
click at [177, 517] on select "auto px % rem vw vh" at bounding box center [178, 513] width 59 height 17
select select "px"
click at [187, 505] on select "auto px % rem vw vh" at bounding box center [178, 513] width 59 height 17
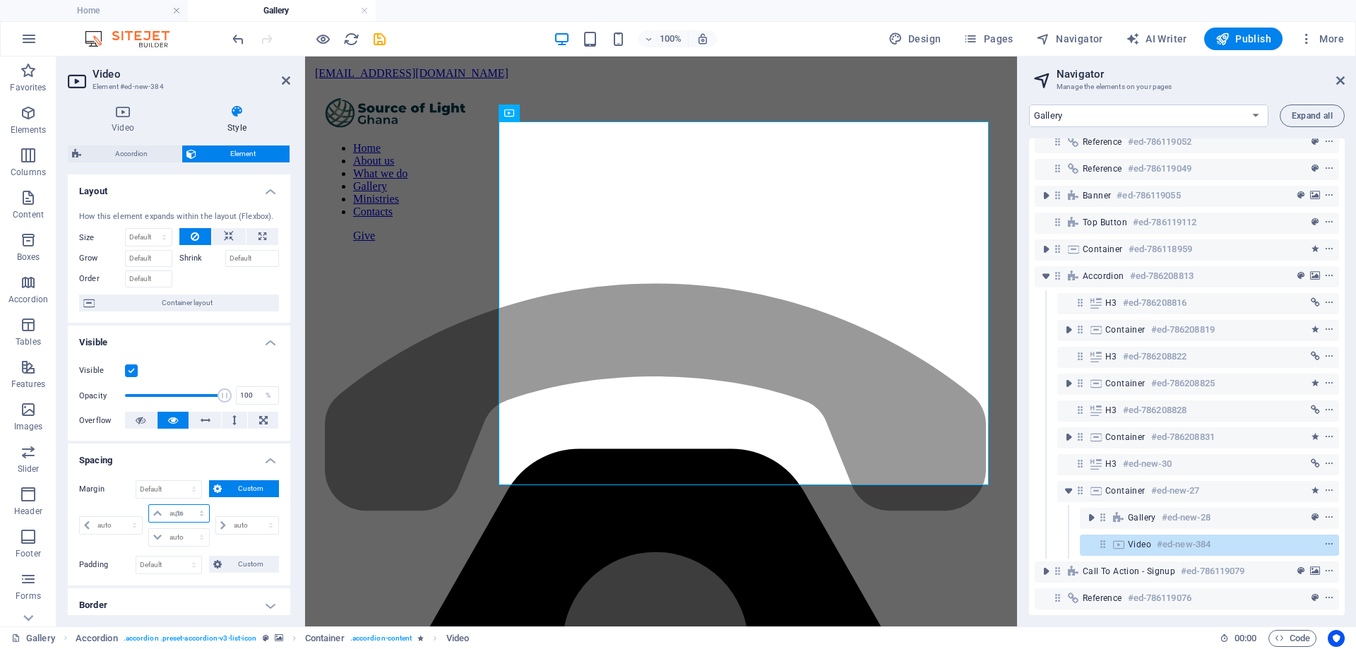
type input "0"
select select "px"
type input "0"
select select "px"
type input "0"
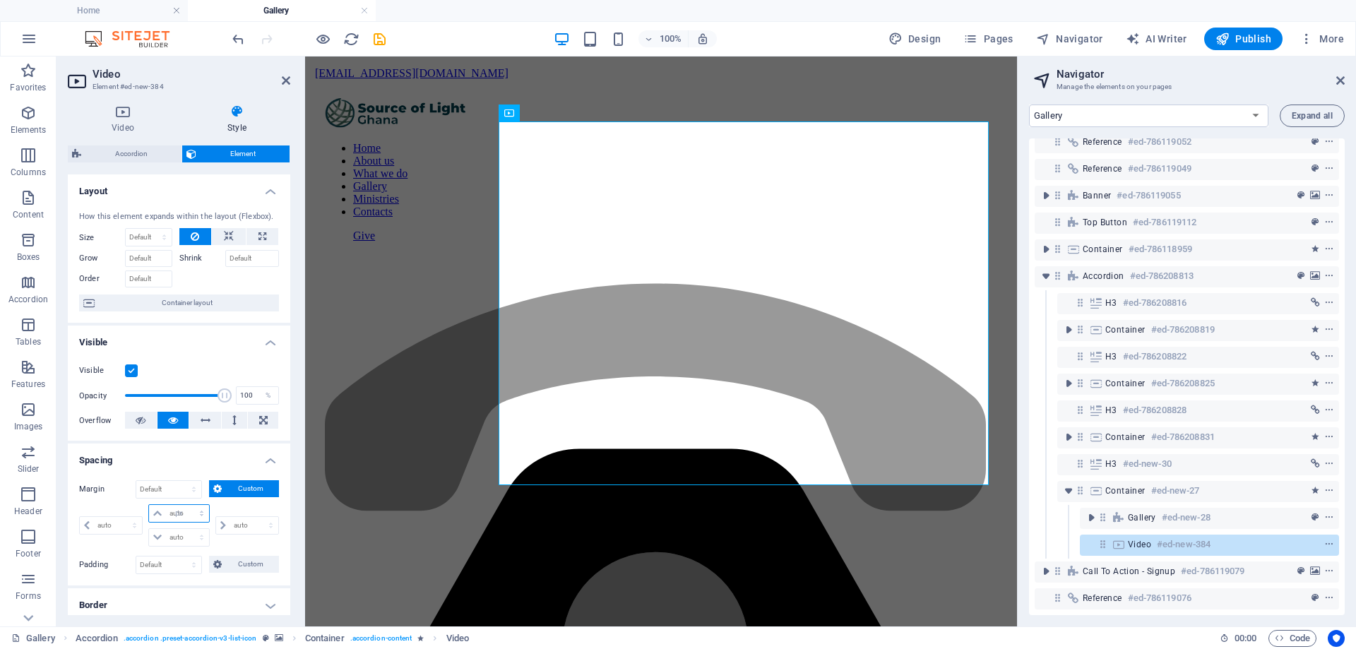
type input "0"
select select "px"
type input "0"
select select "px"
type input "15"
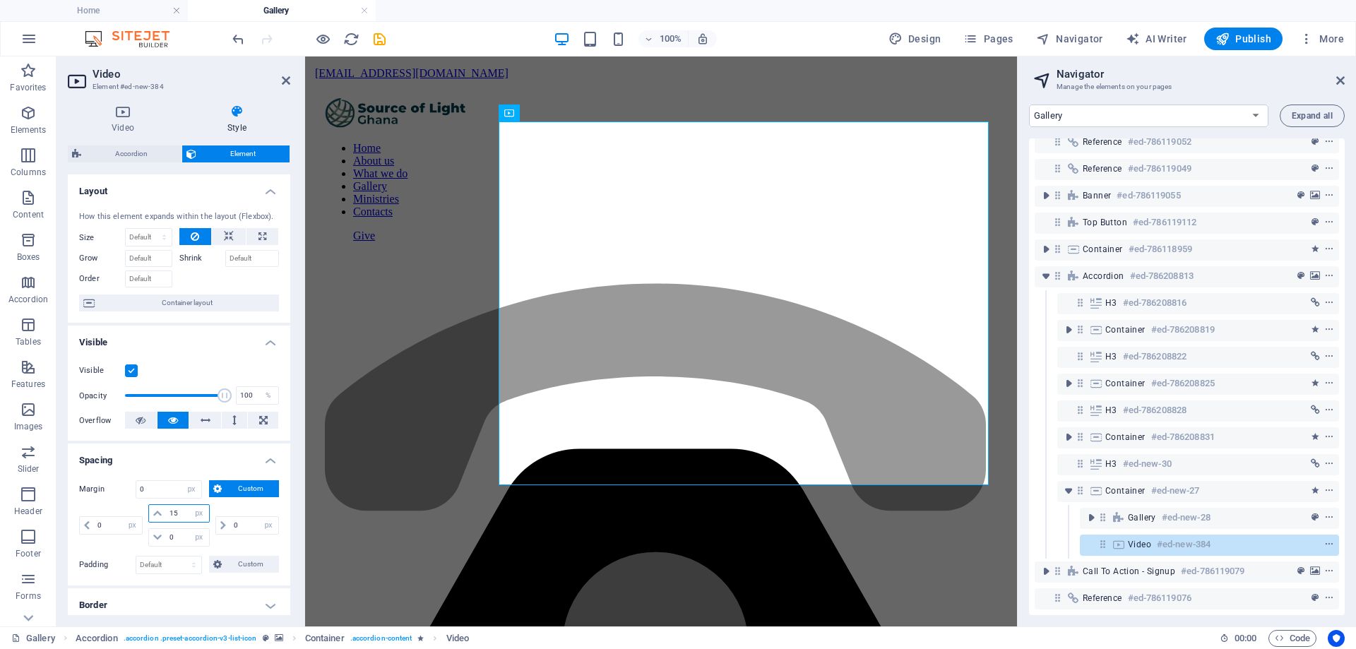
select select "DISABLED_OPTION_VALUE"
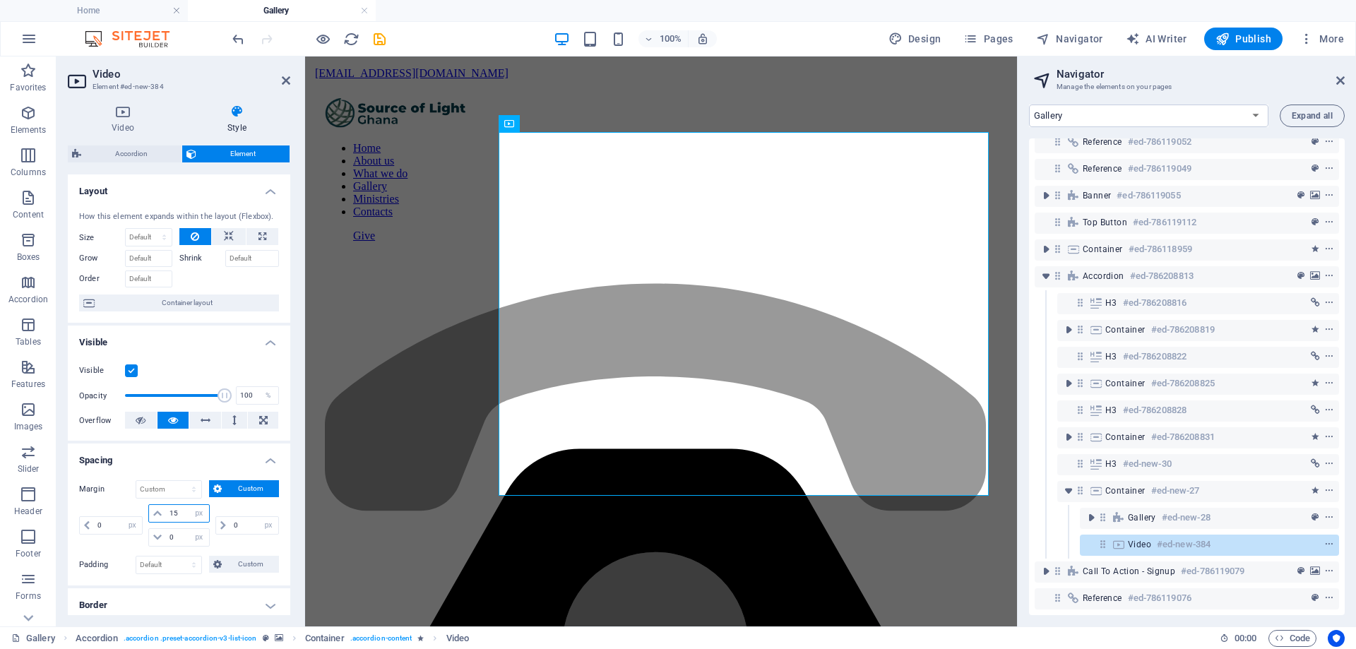
scroll to position [212, 0]
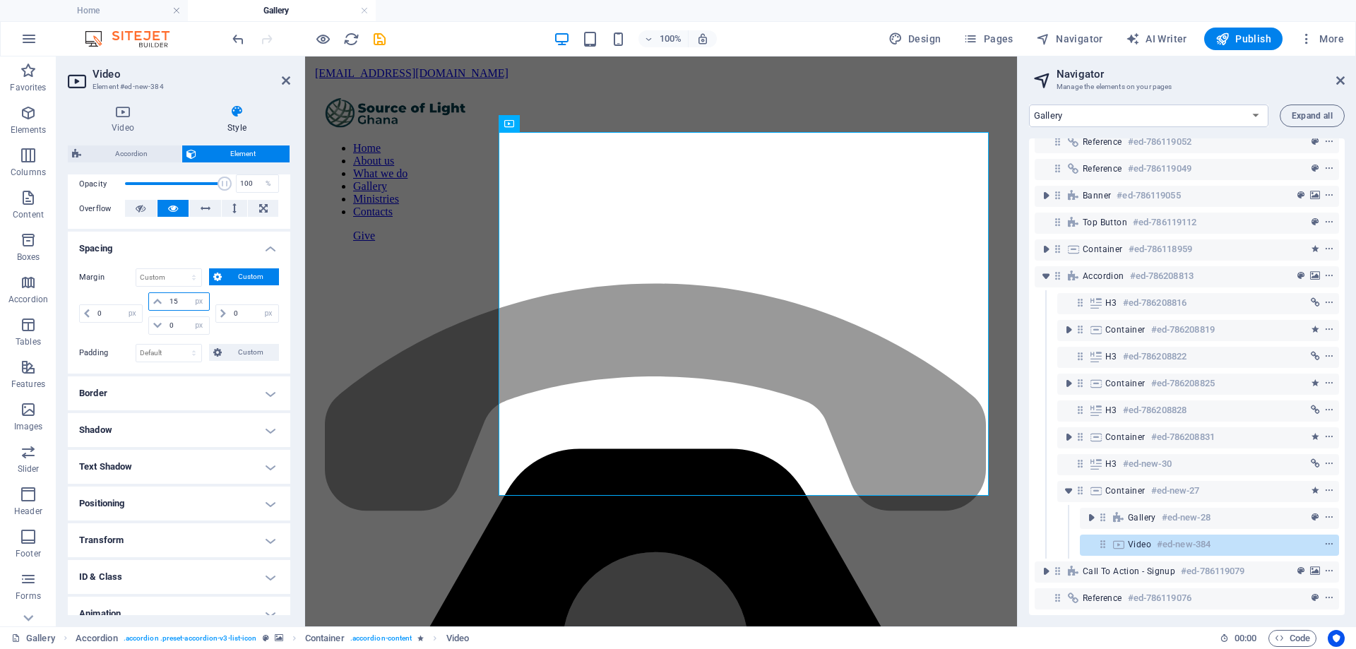
type input "15"
click at [124, 388] on h4 "Border" at bounding box center [179, 393] width 222 height 34
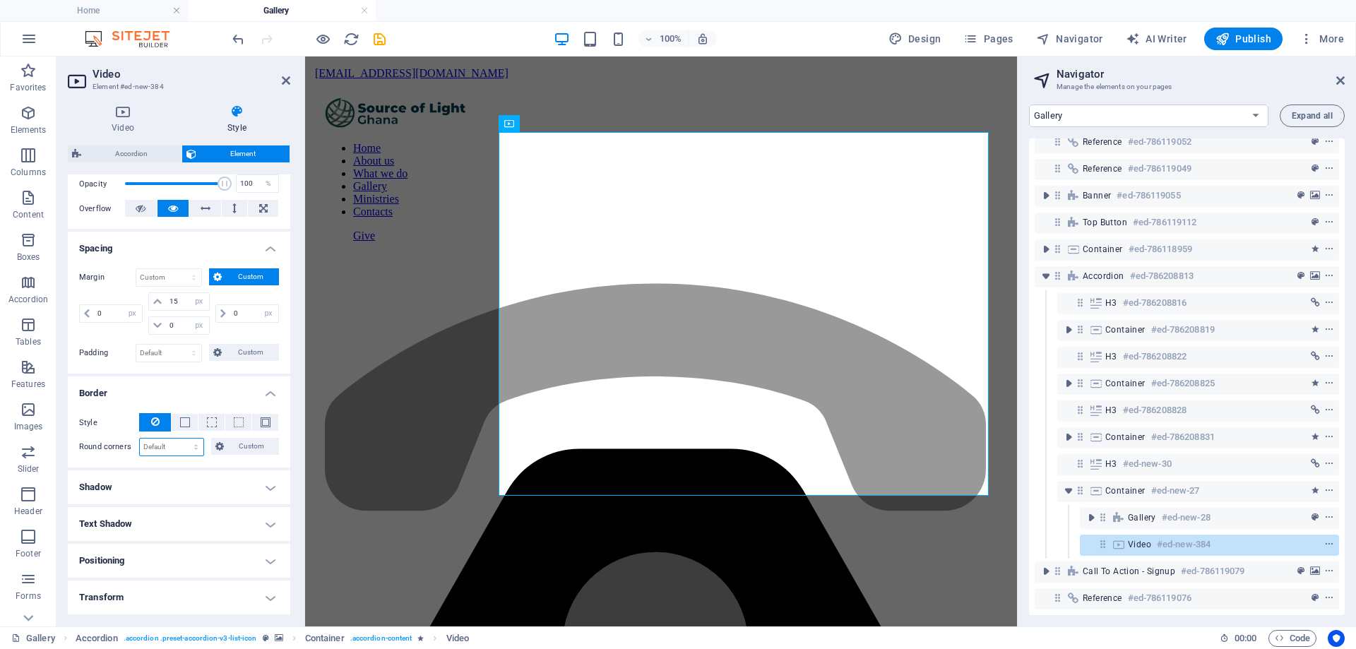
click at [160, 450] on select "Default px rem % vh vw Custom" at bounding box center [172, 446] width 64 height 17
select select "px"
click at [182, 438] on select "Default px rem % vh vw Custom" at bounding box center [172, 446] width 64 height 17
type input "20"
click at [160, 483] on h4 "Shadow" at bounding box center [179, 487] width 222 height 34
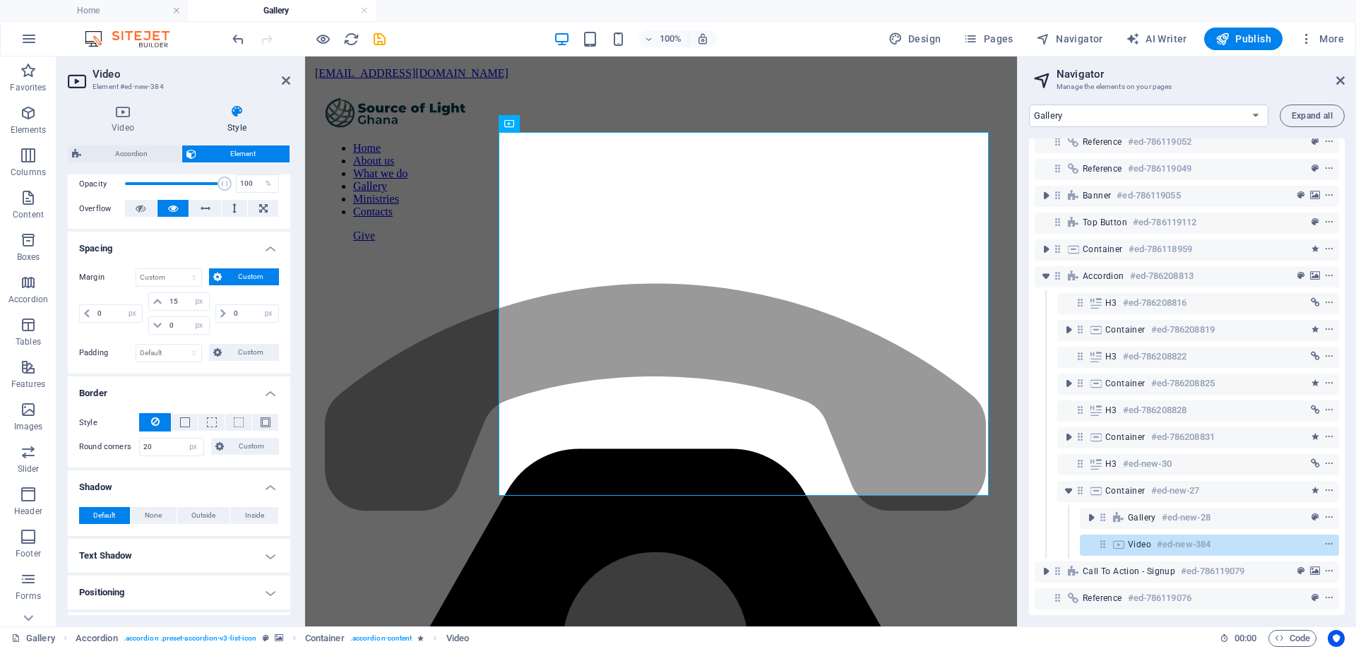
click at [201, 525] on div "Default None Outside Inside Color X offset 0 px rem vh vw Y offset 0 px rem vh …" at bounding box center [179, 516] width 222 height 40
click at [198, 516] on span "Outside" at bounding box center [203, 515] width 24 height 17
type input "2"
type input "4"
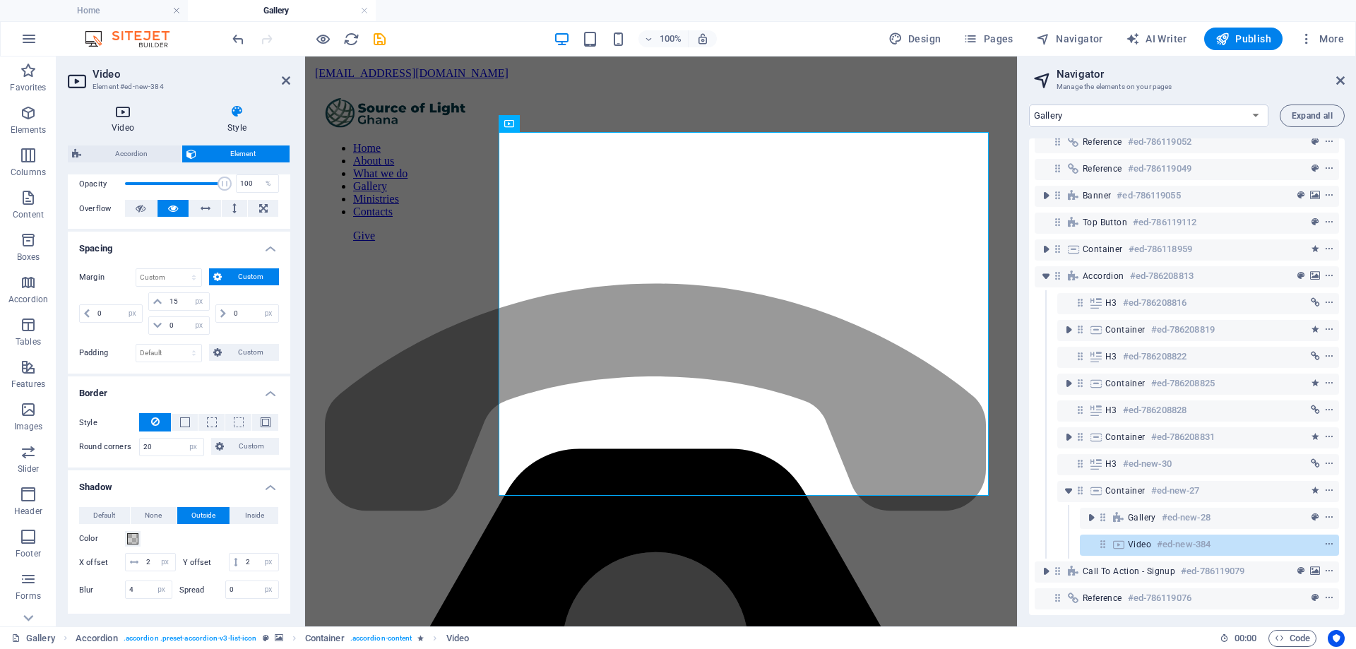
click at [121, 126] on h4 "Video" at bounding box center [126, 120] width 116 height 30
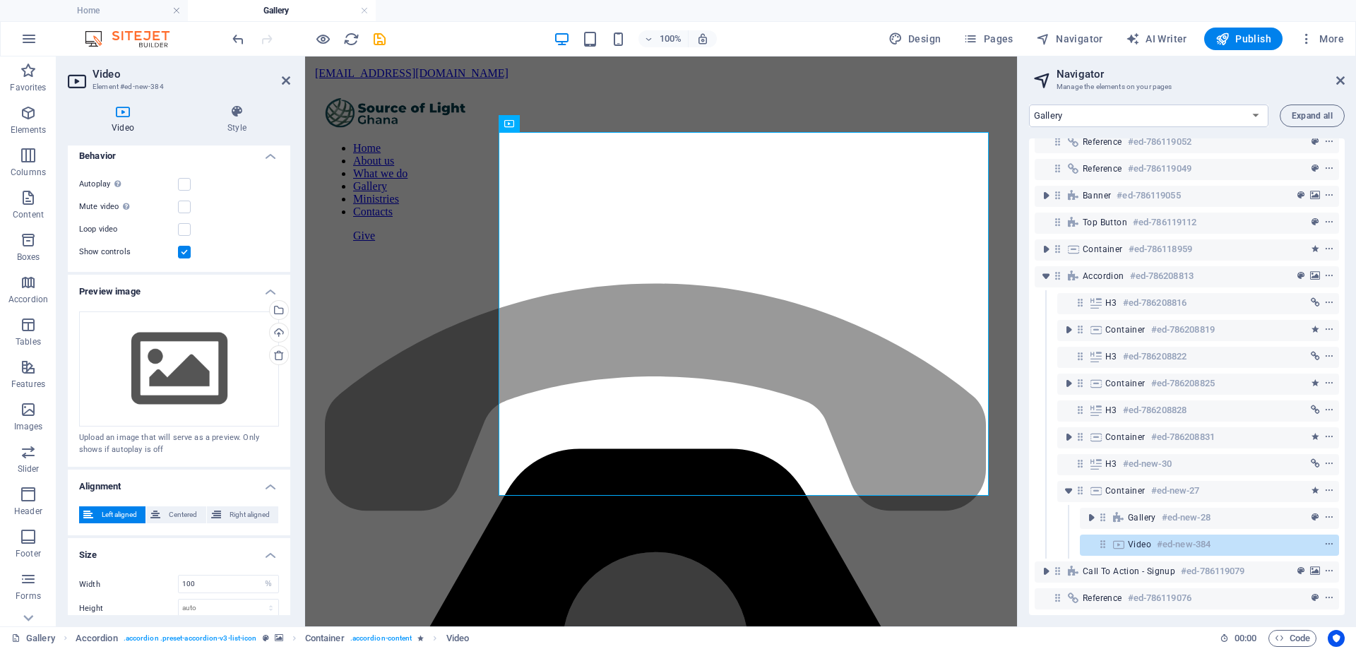
scroll to position [190, 0]
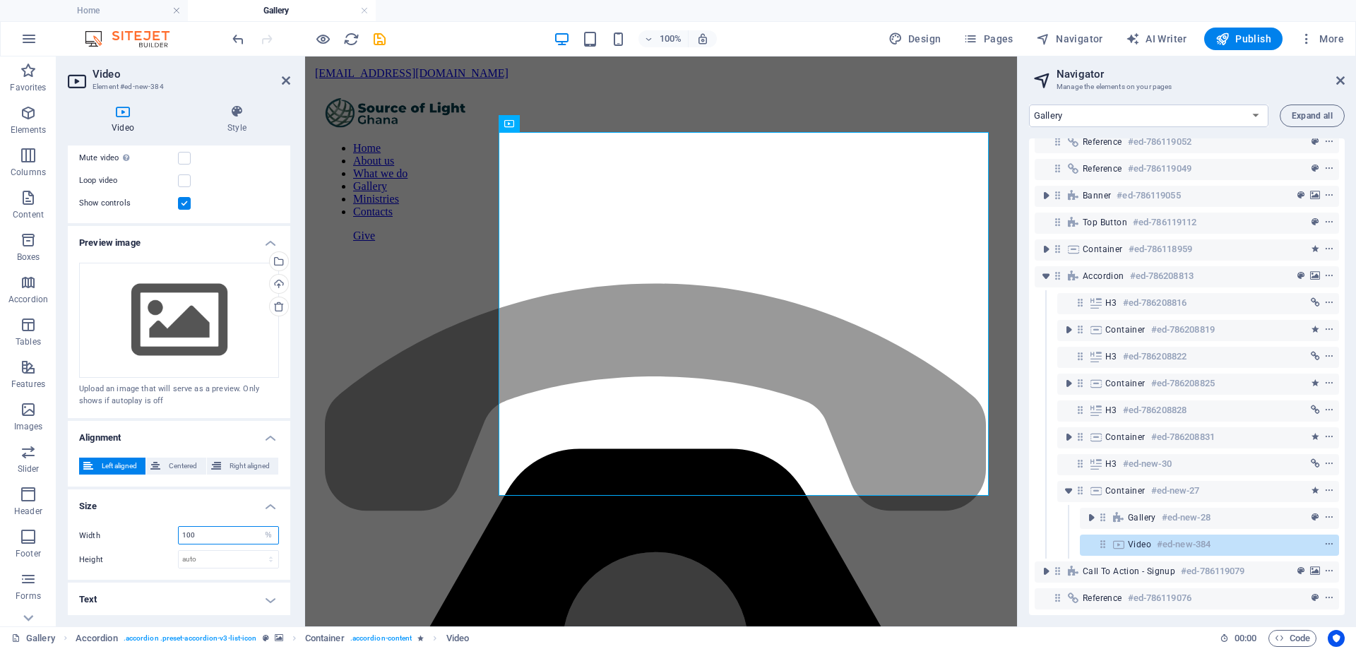
drag, startPoint x: 202, startPoint y: 540, endPoint x: 159, endPoint y: 544, distance: 43.3
click at [159, 544] on div "Width 100 auto px % Height auto px" at bounding box center [179, 547] width 222 height 65
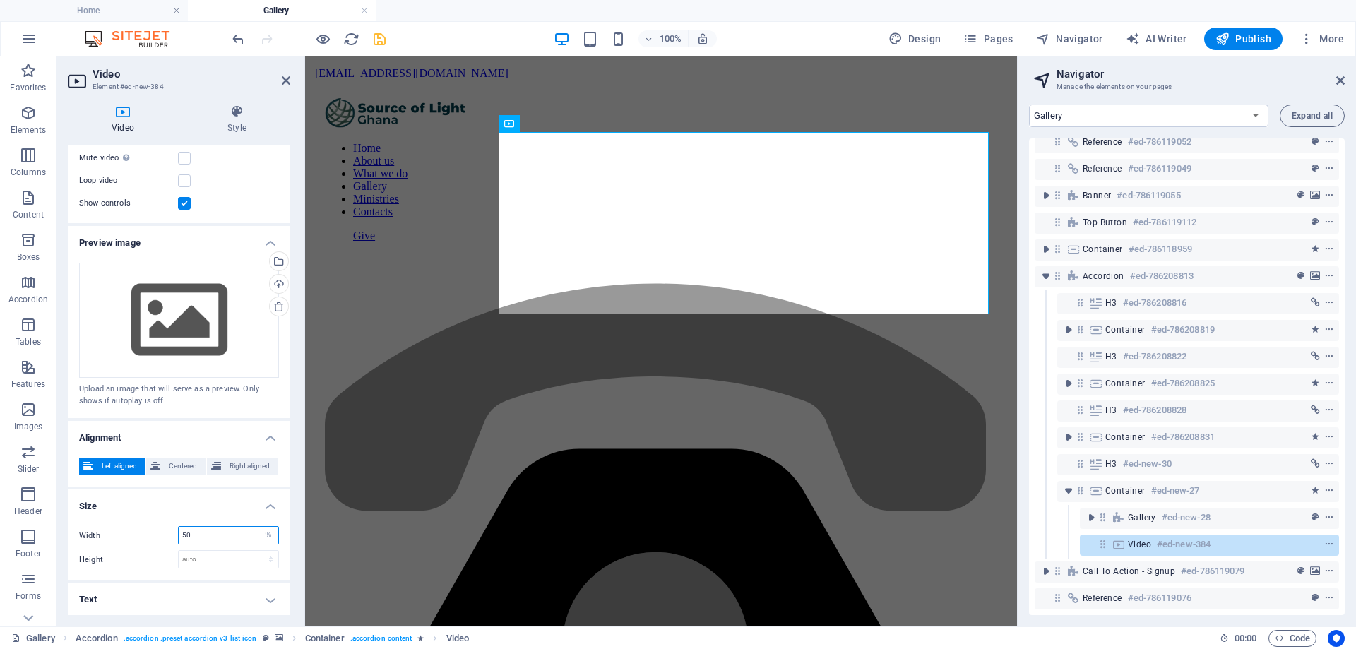
type input "50"
click at [378, 45] on icon "save" at bounding box center [379, 39] width 16 height 16
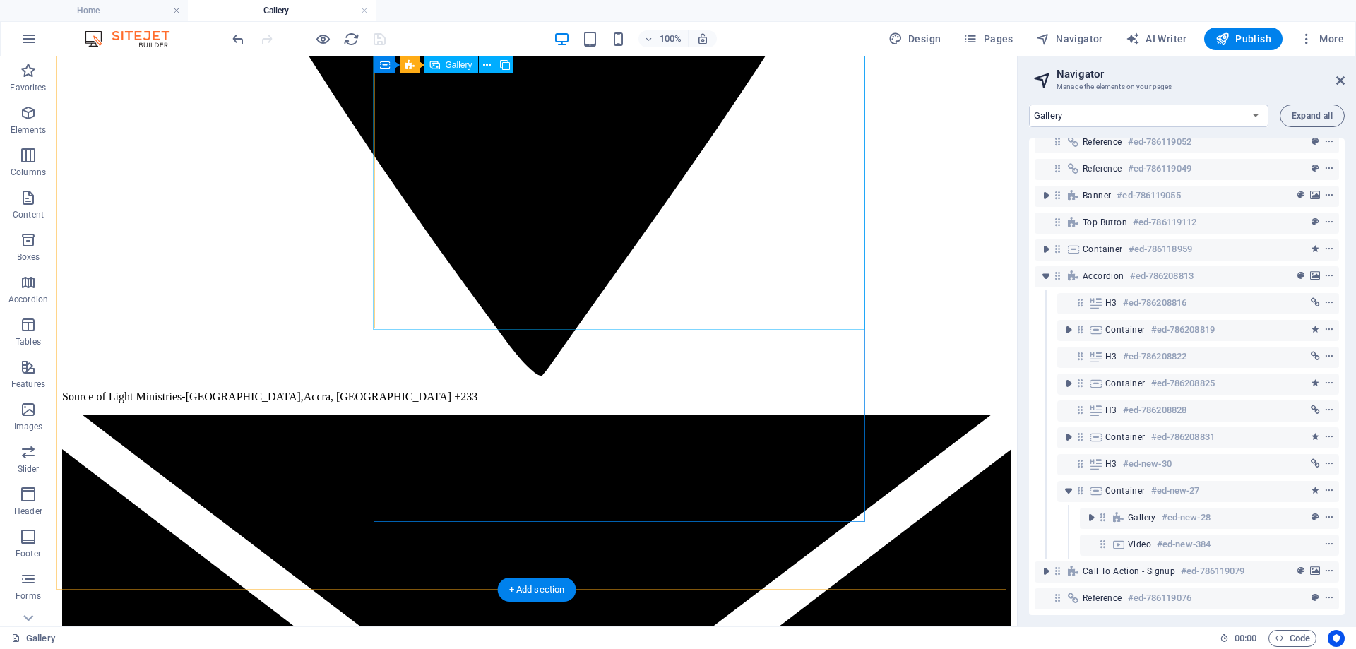
scroll to position [2300, 0]
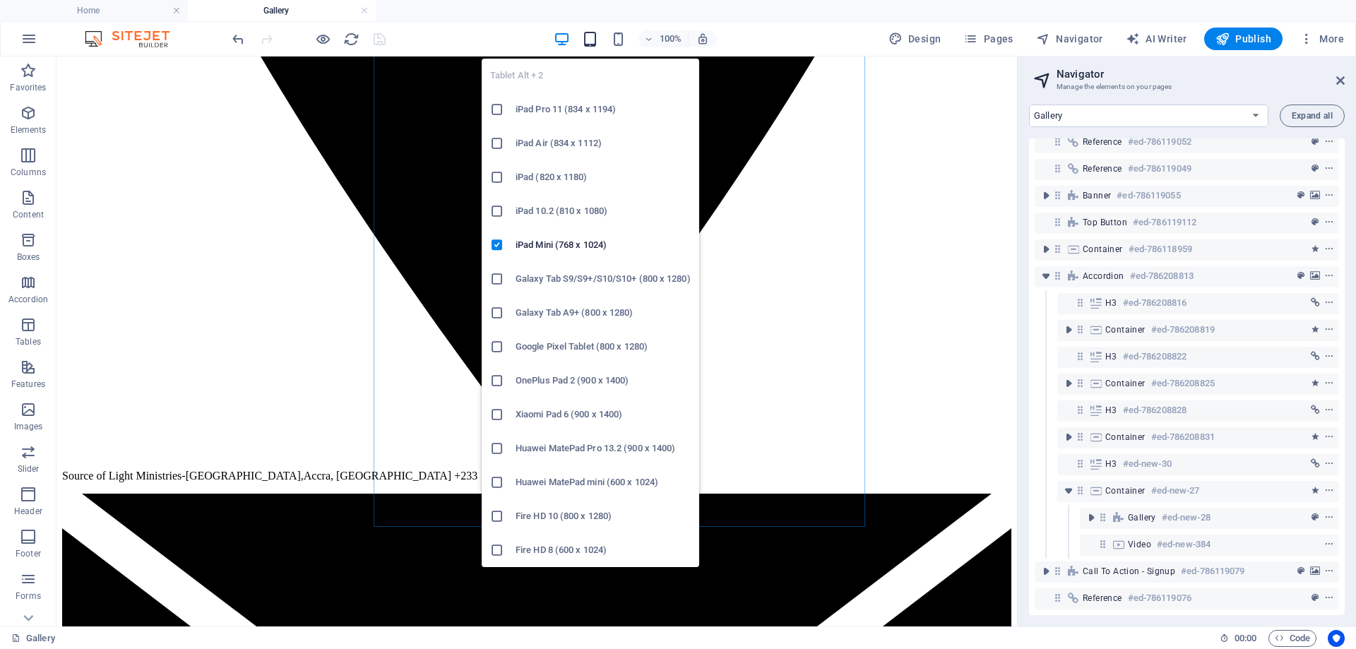
click at [592, 42] on icon "button" at bounding box center [590, 39] width 16 height 16
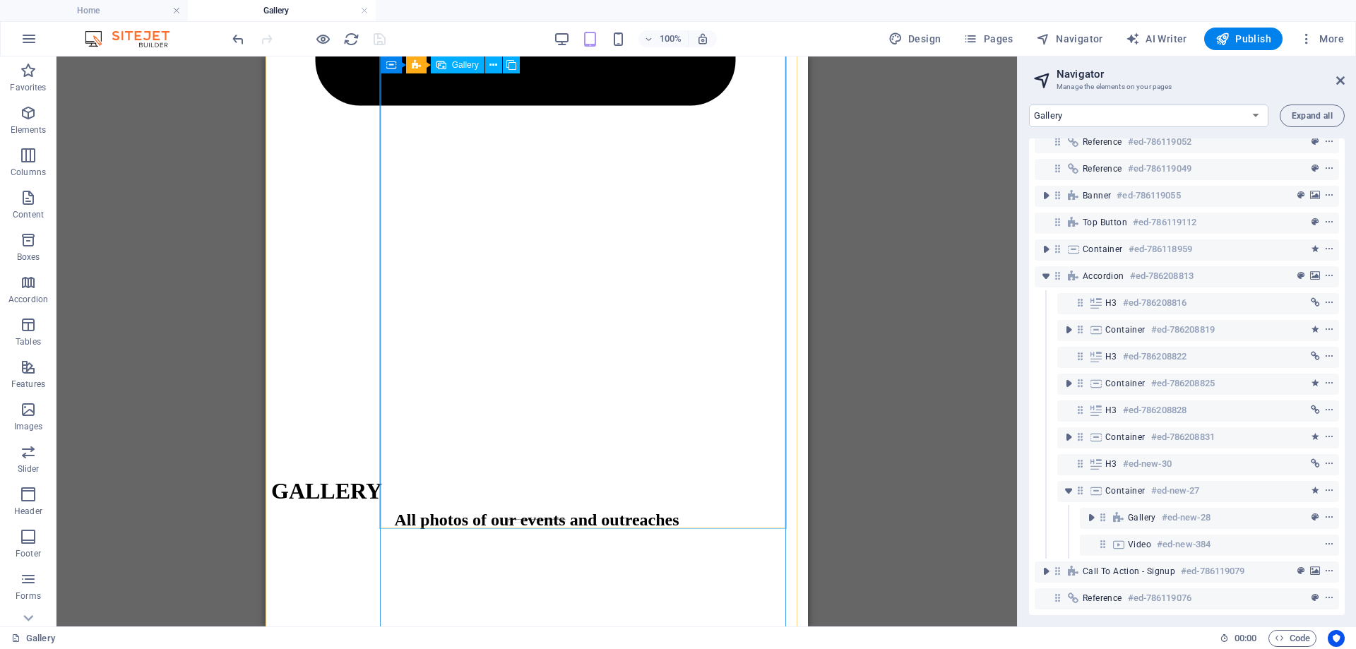
scroll to position [2653, 0]
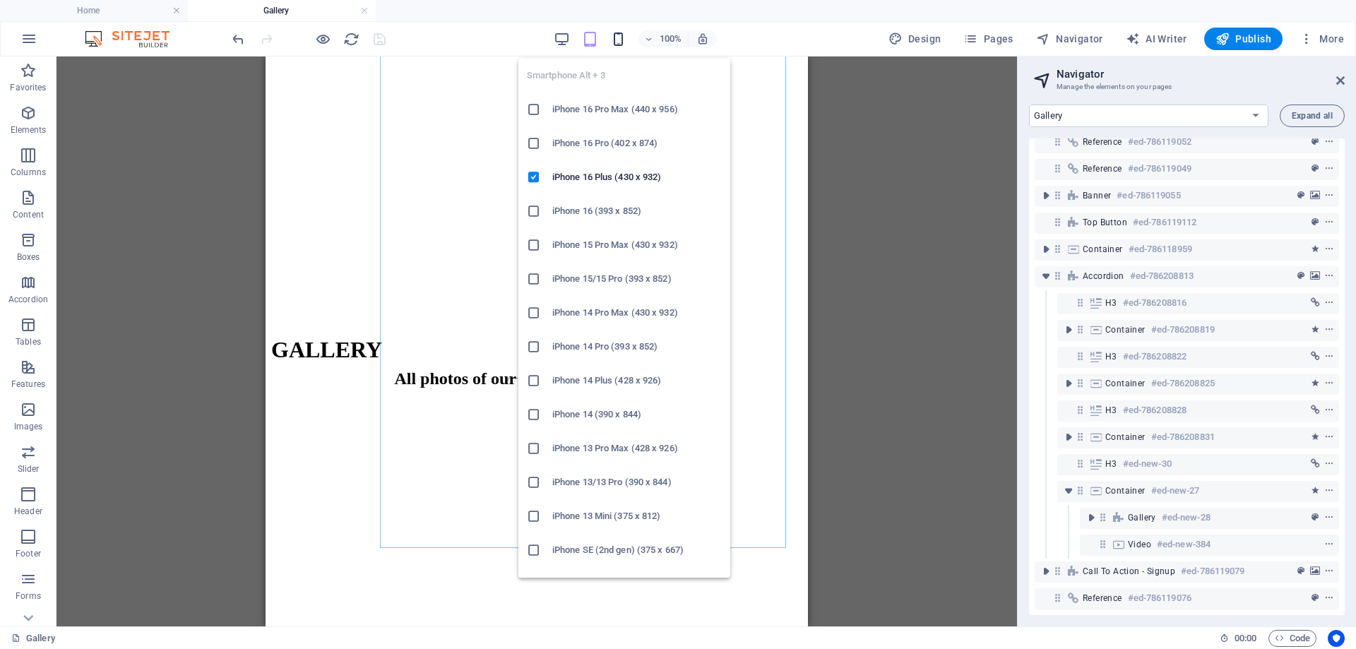
click at [619, 44] on icon "button" at bounding box center [618, 39] width 16 height 16
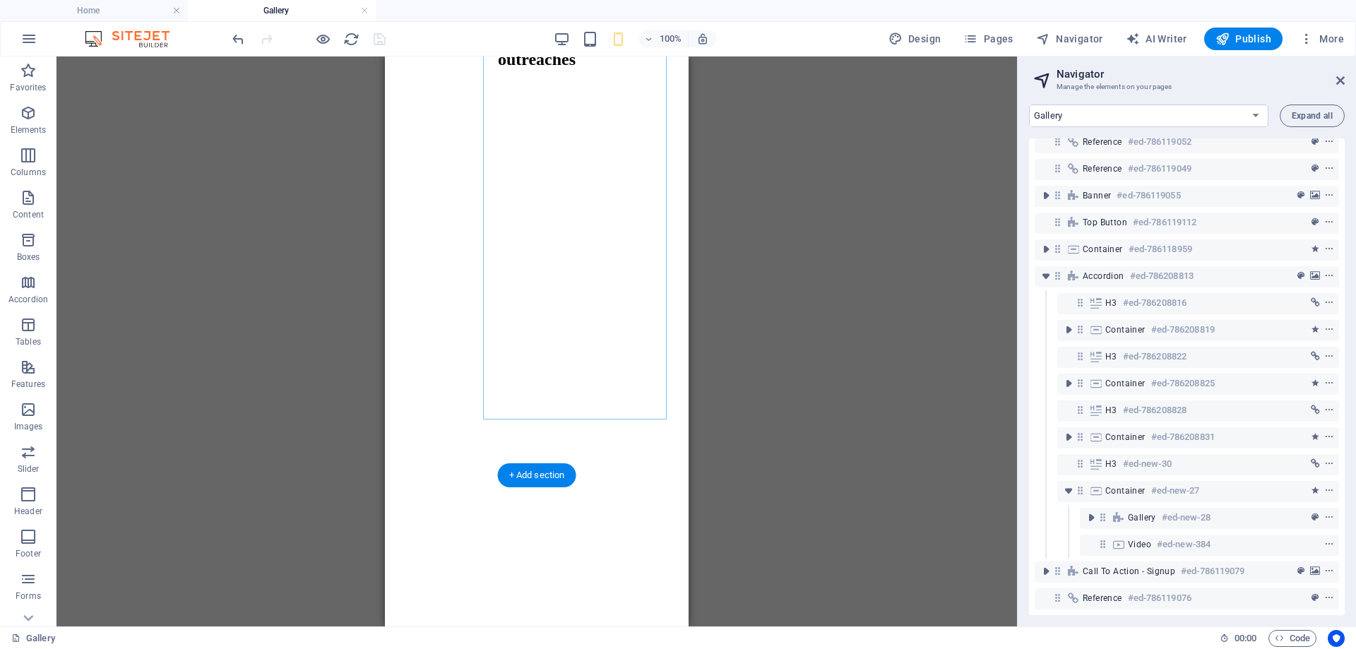
scroll to position [1950, 0]
select select "%"
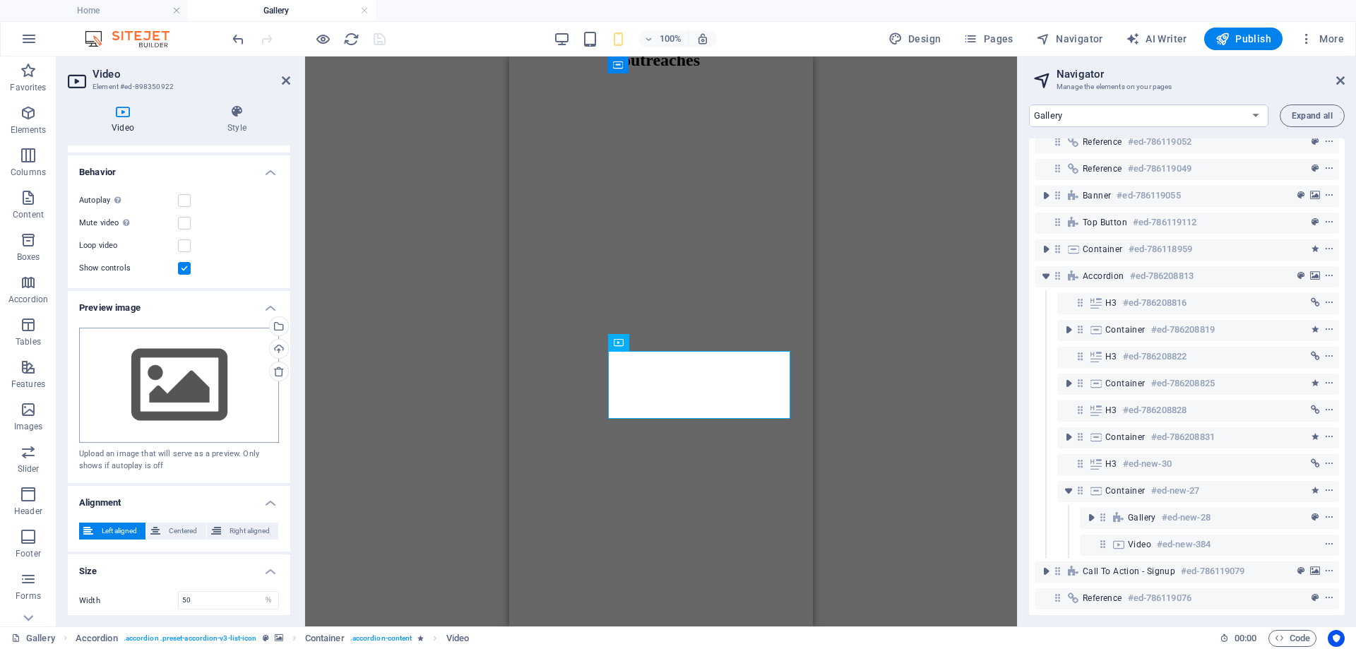
scroll to position [190, 0]
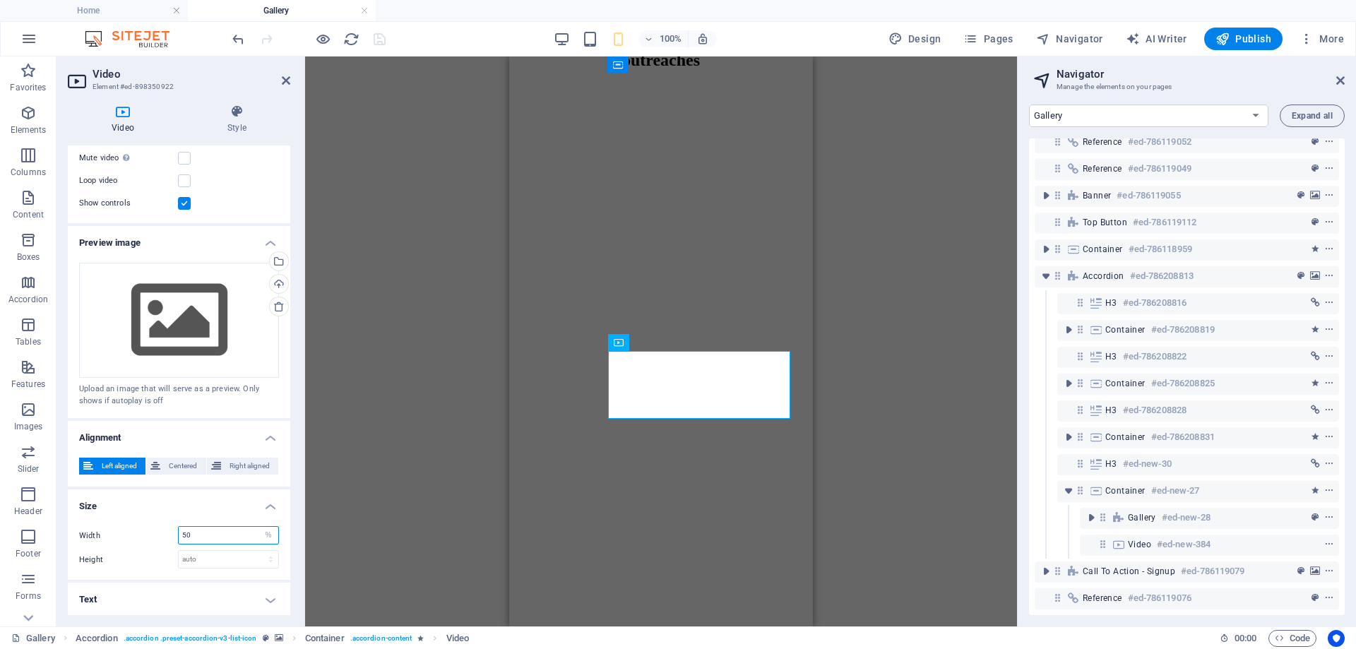
drag, startPoint x: 184, startPoint y: 537, endPoint x: 162, endPoint y: 544, distance: 22.3
click at [162, 544] on div "Width 50 auto px % Height auto px" at bounding box center [179, 547] width 222 height 65
drag, startPoint x: 196, startPoint y: 528, endPoint x: 149, endPoint y: 537, distance: 47.4
click at [149, 537] on div "Width 80 auto px %" at bounding box center [179, 535] width 200 height 18
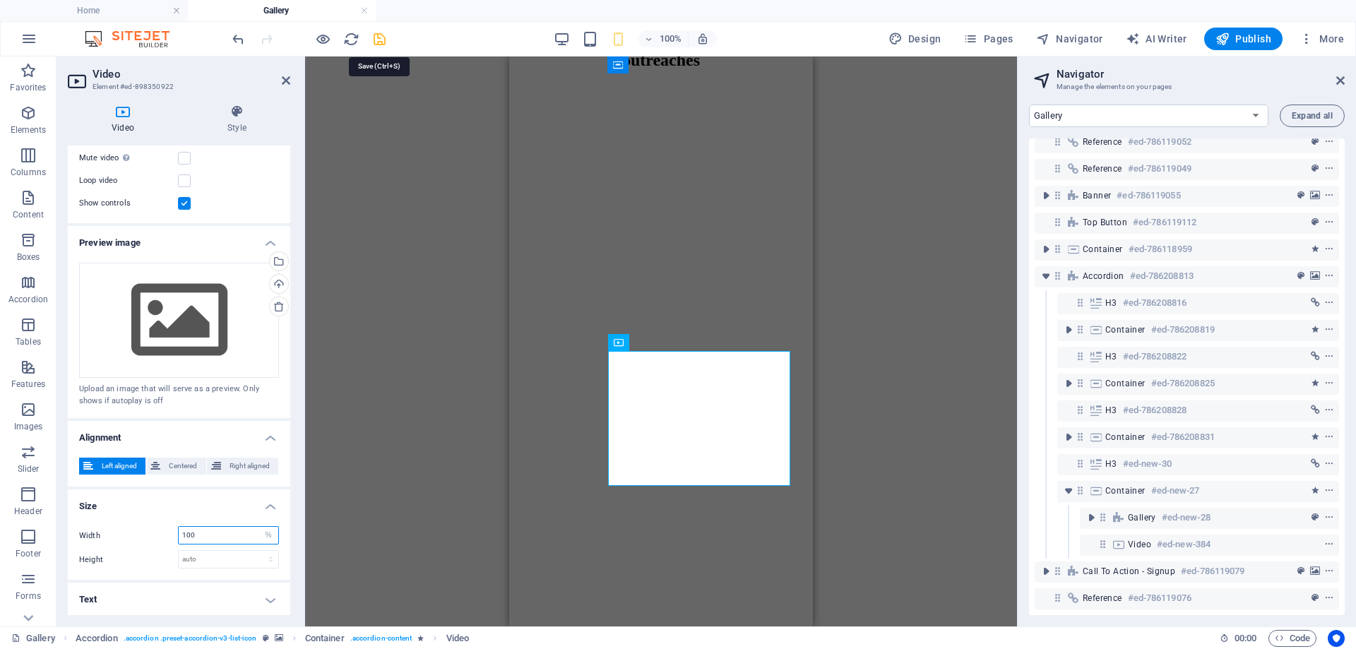
type input "100"
click at [383, 43] on icon "save" at bounding box center [379, 39] width 16 height 16
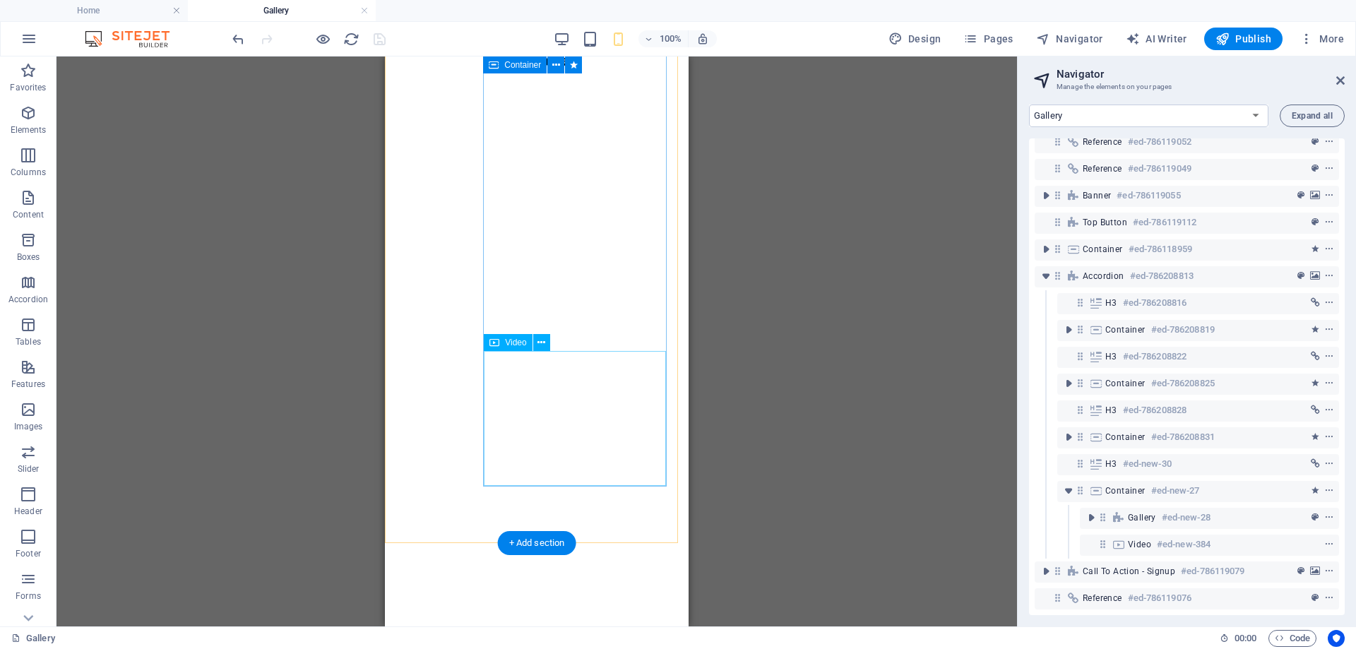
select select "%"
select select "px"
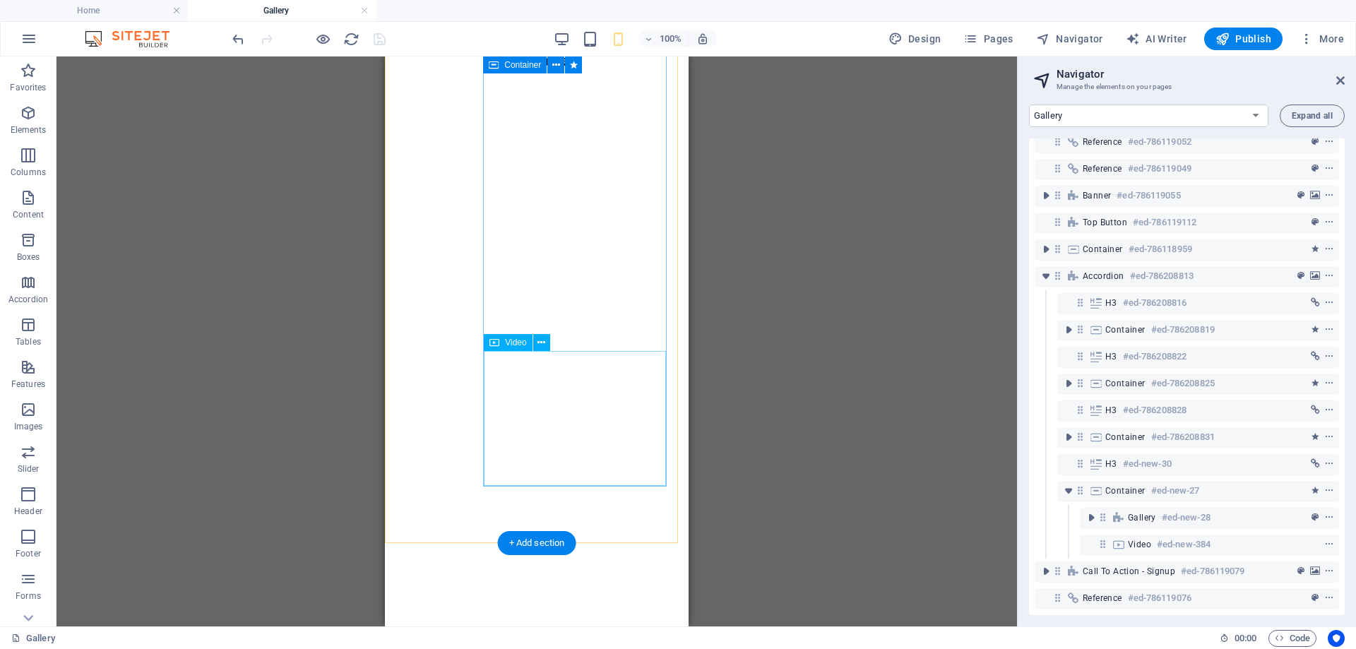
select select "px"
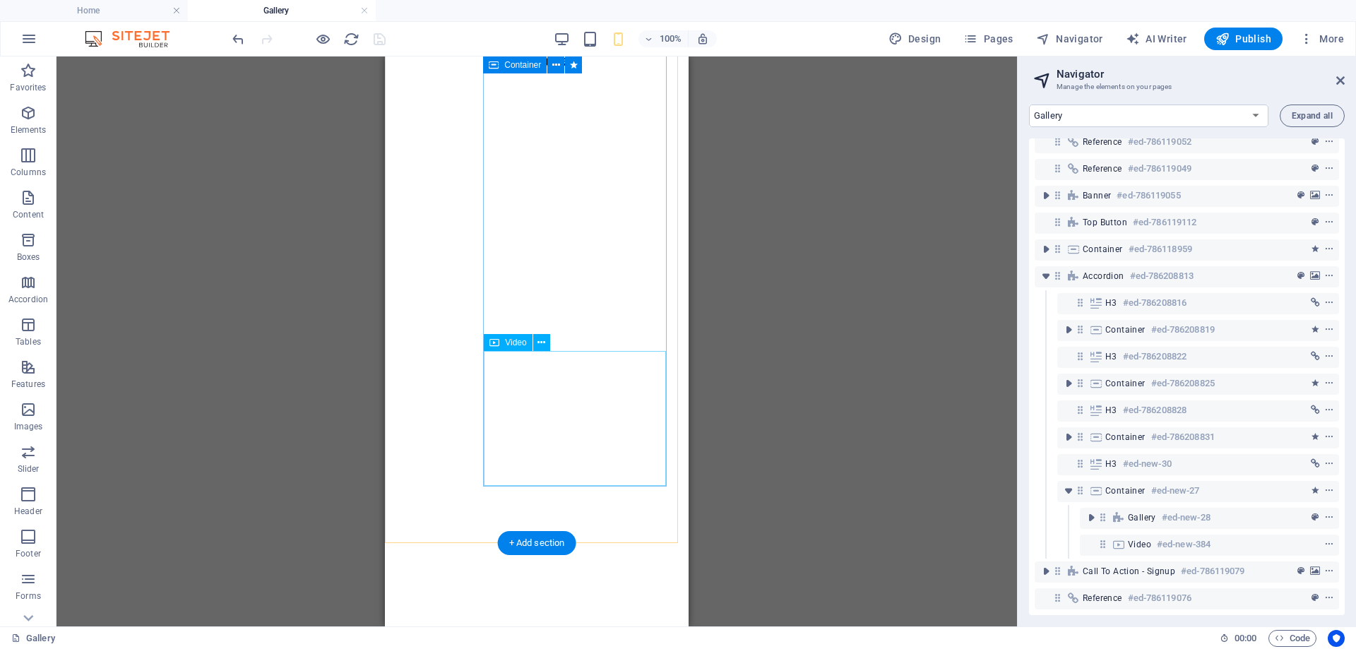
select select "px"
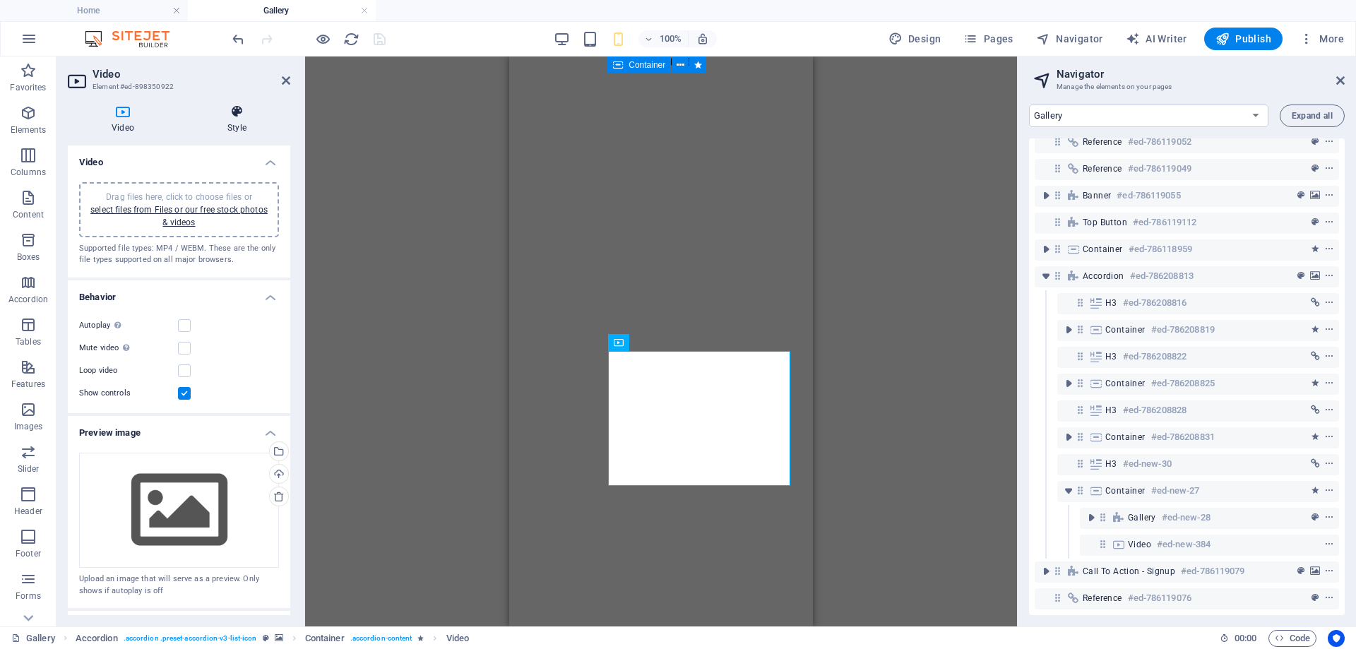
click at [234, 126] on h4 "Style" at bounding box center [237, 120] width 107 height 30
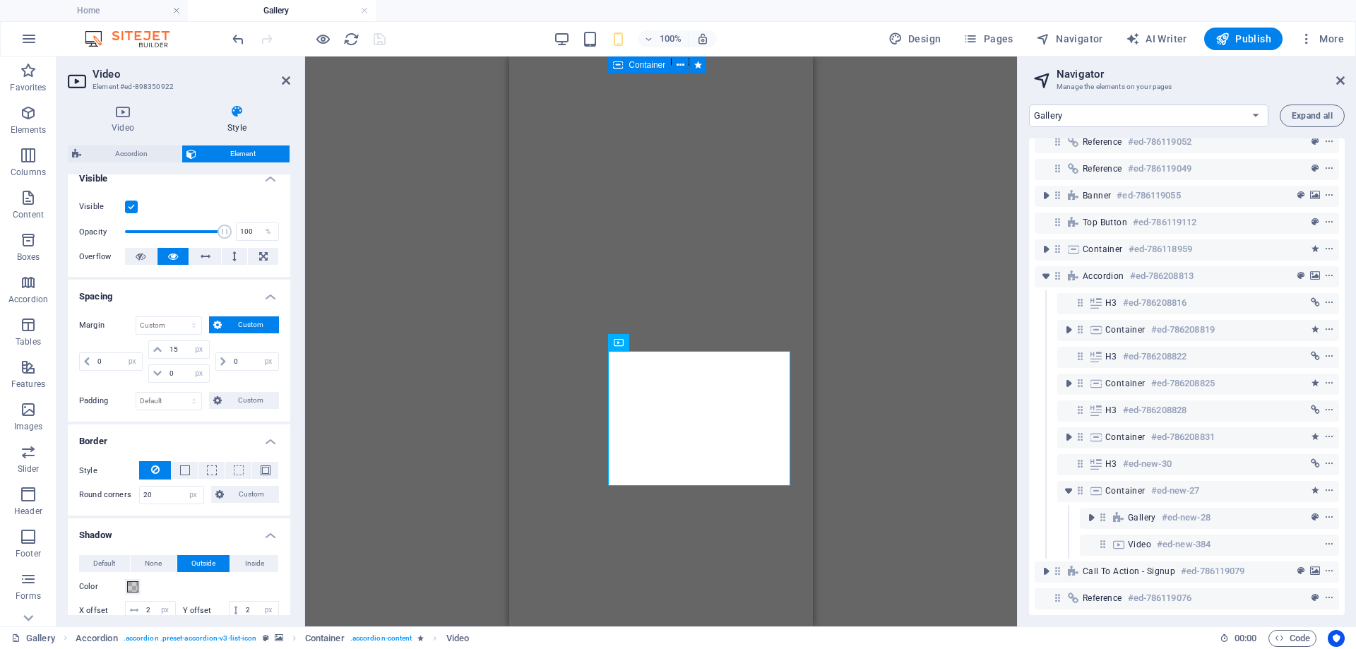
scroll to position [282, 0]
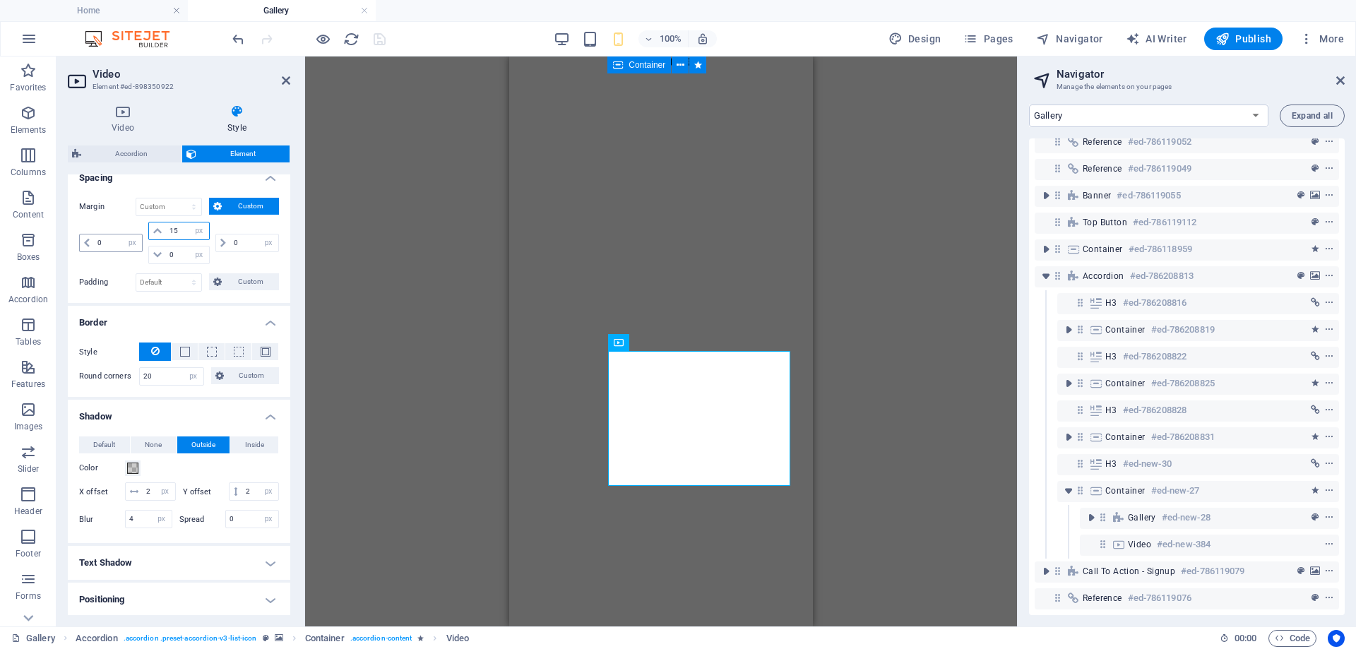
drag, startPoint x: 181, startPoint y: 234, endPoint x: 119, endPoint y: 239, distance: 63.0
click at [119, 239] on div "0 auto px % rem vw vh 15 auto px % rem vw vh 0 auto px % rem vw vh 0 auto px % …" at bounding box center [179, 243] width 200 height 42
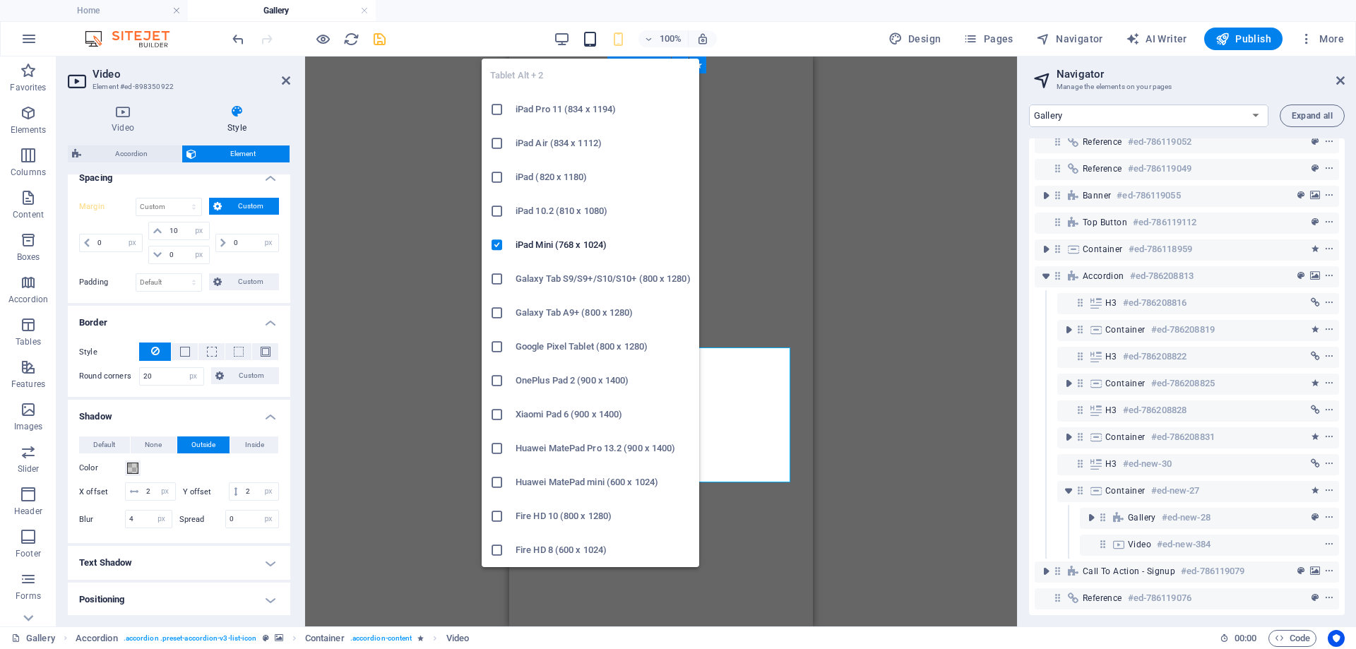
click at [589, 37] on icon "button" at bounding box center [590, 39] width 16 height 16
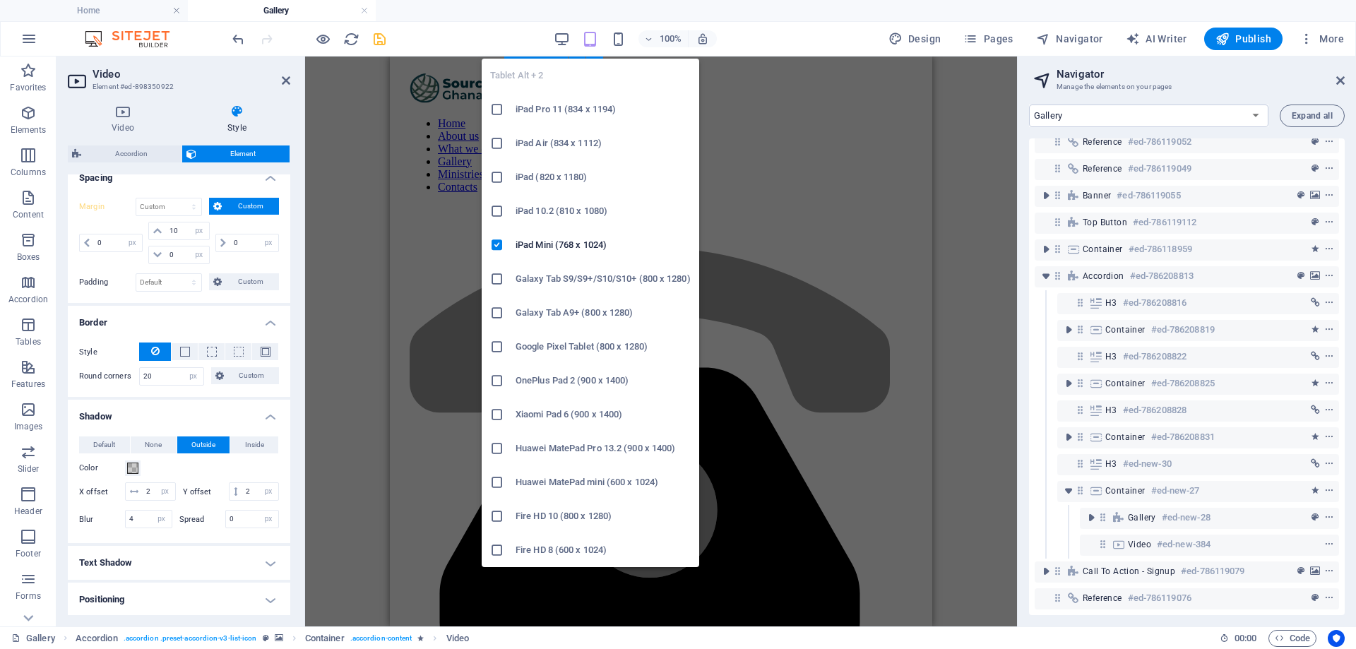
scroll to position [2860, 0]
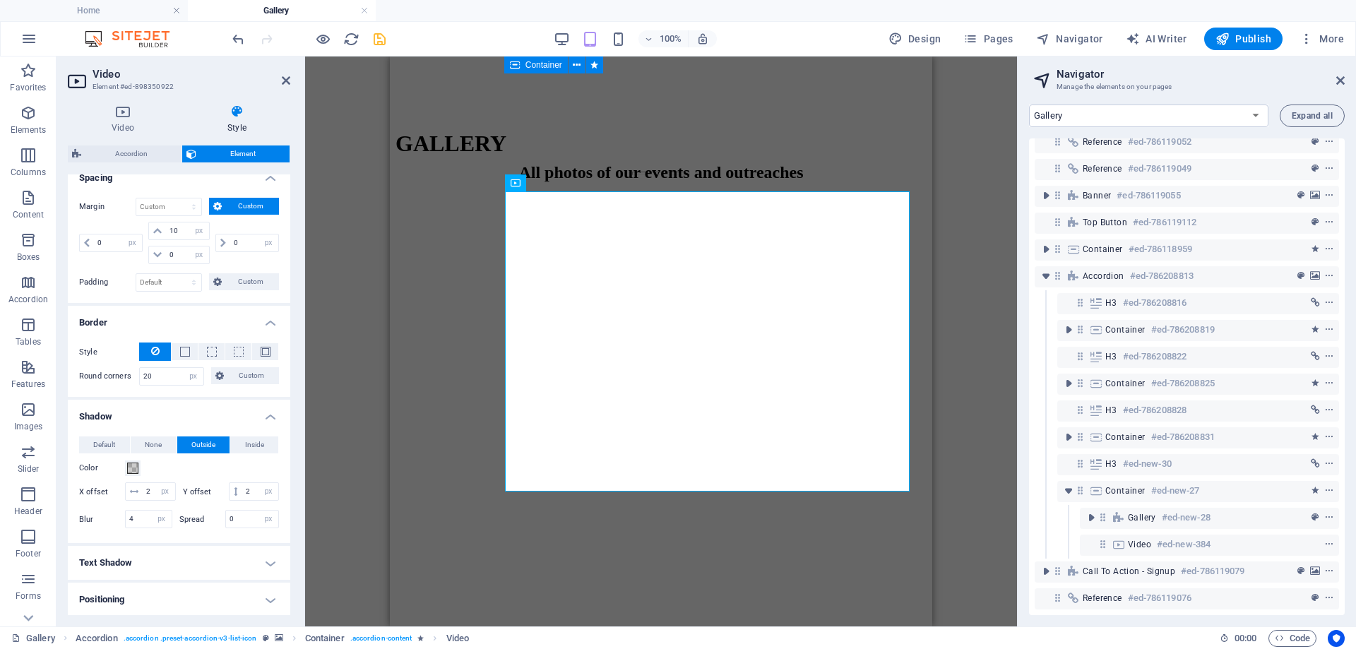
type input "15"
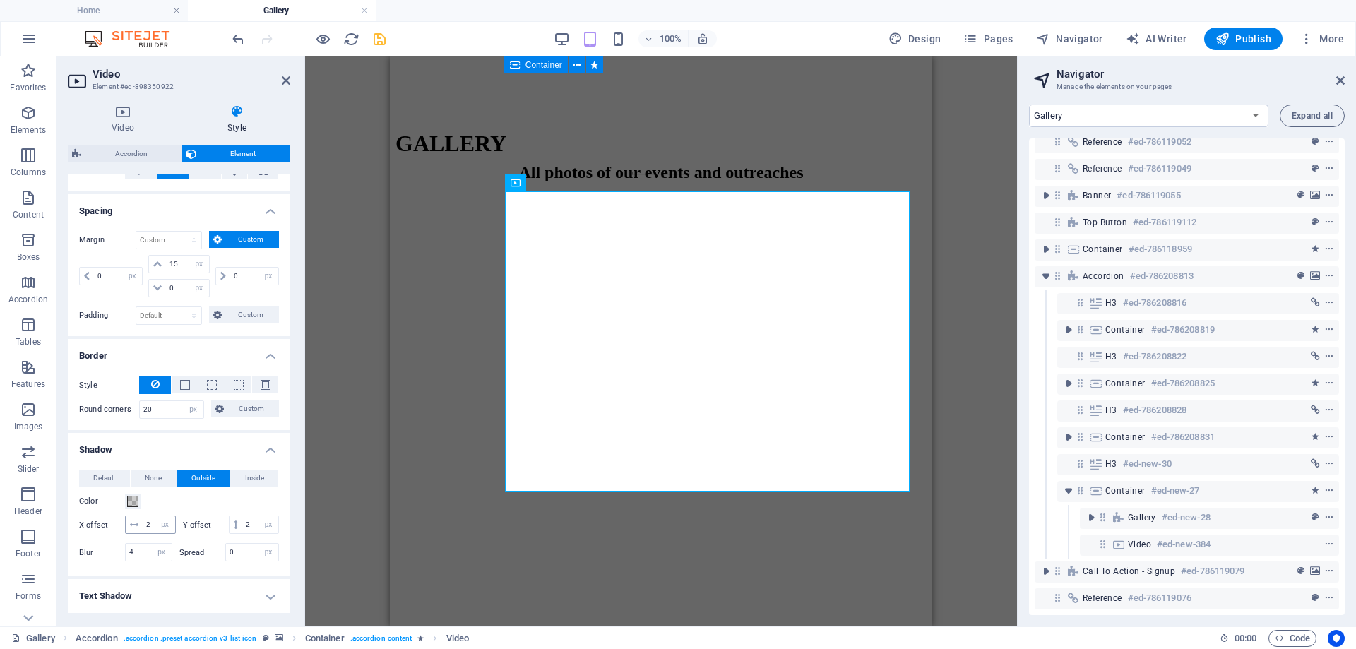
scroll to position [237, 0]
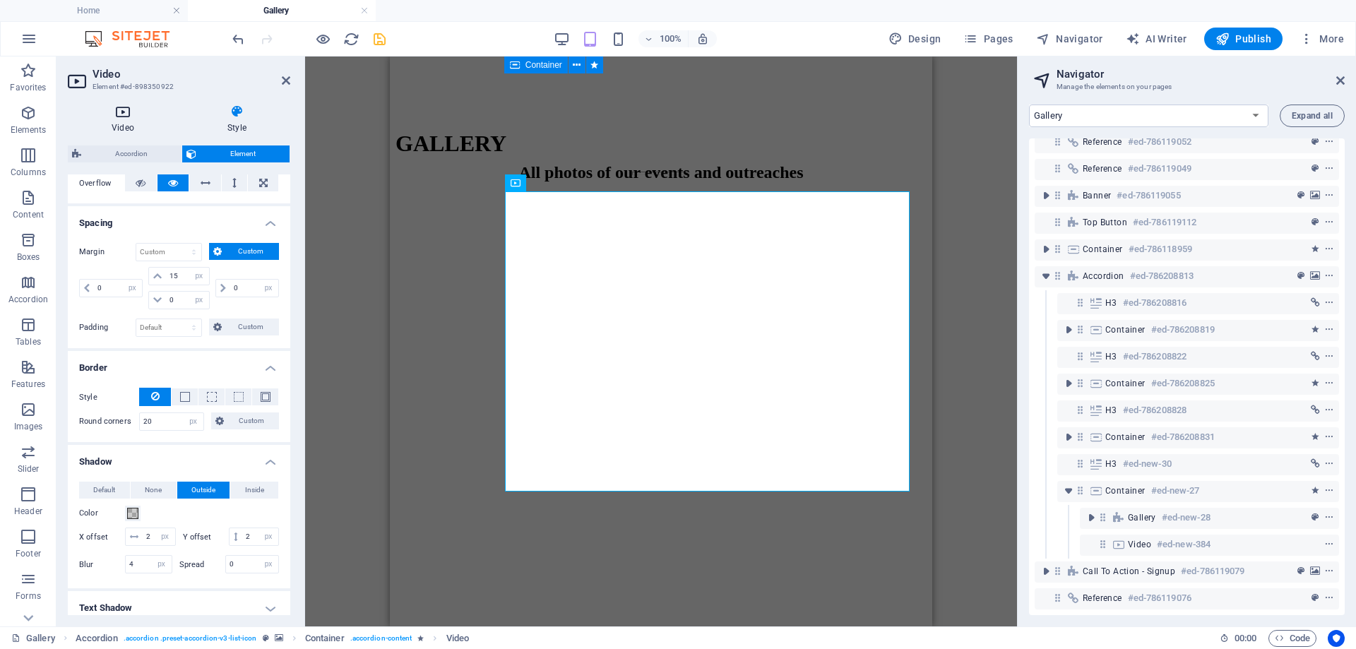
click at [124, 133] on h4 "Video" at bounding box center [126, 120] width 116 height 30
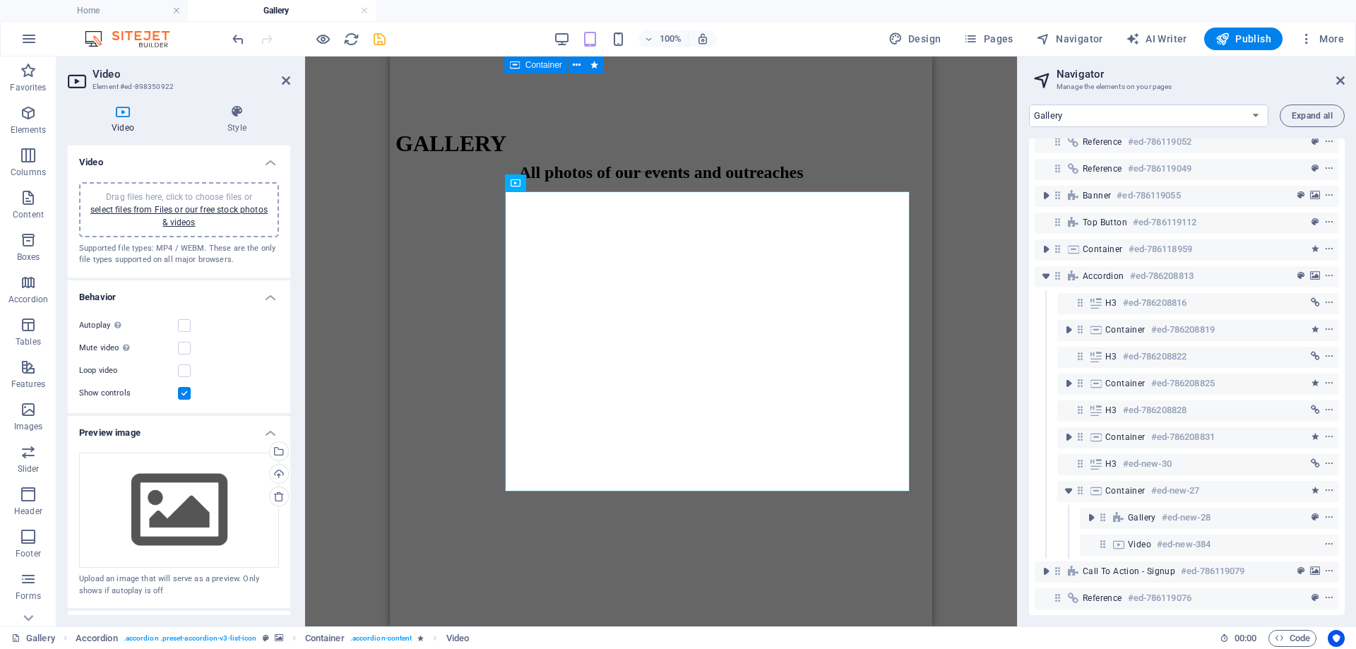
scroll to position [190, 0]
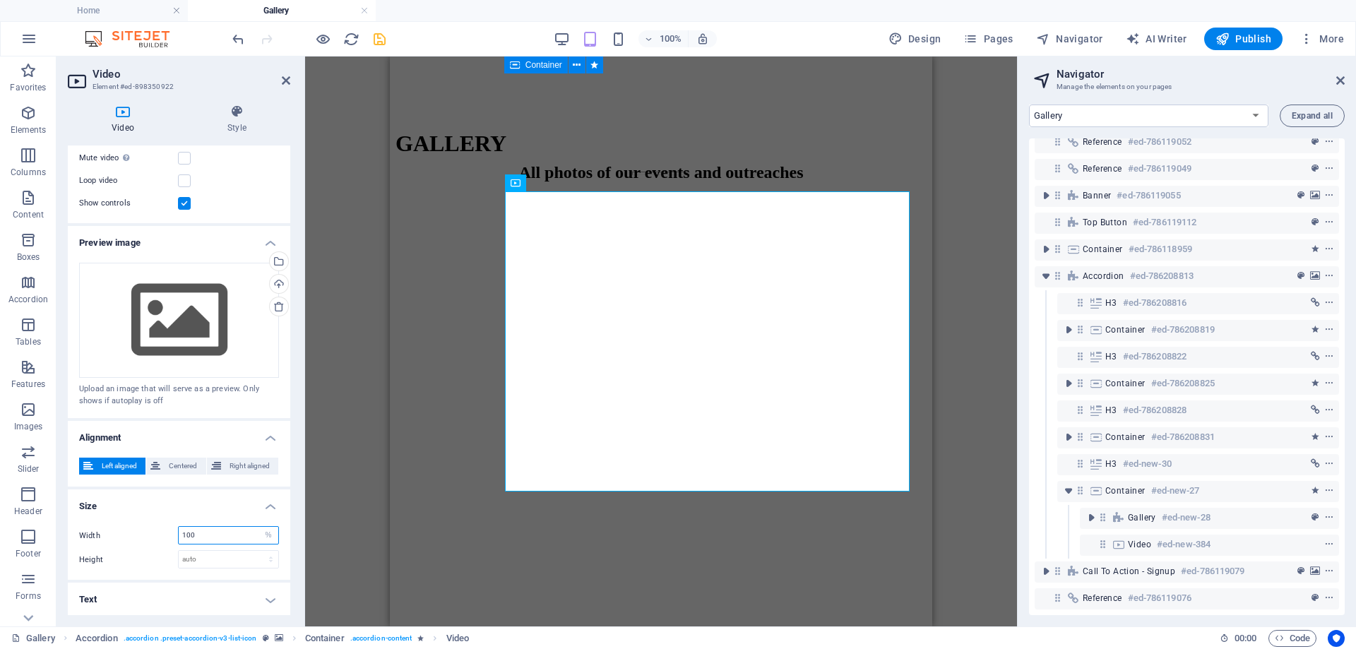
drag, startPoint x: 198, startPoint y: 534, endPoint x: 141, endPoint y: 536, distance: 57.9
click at [141, 536] on div "Width 100 auto px %" at bounding box center [179, 535] width 200 height 18
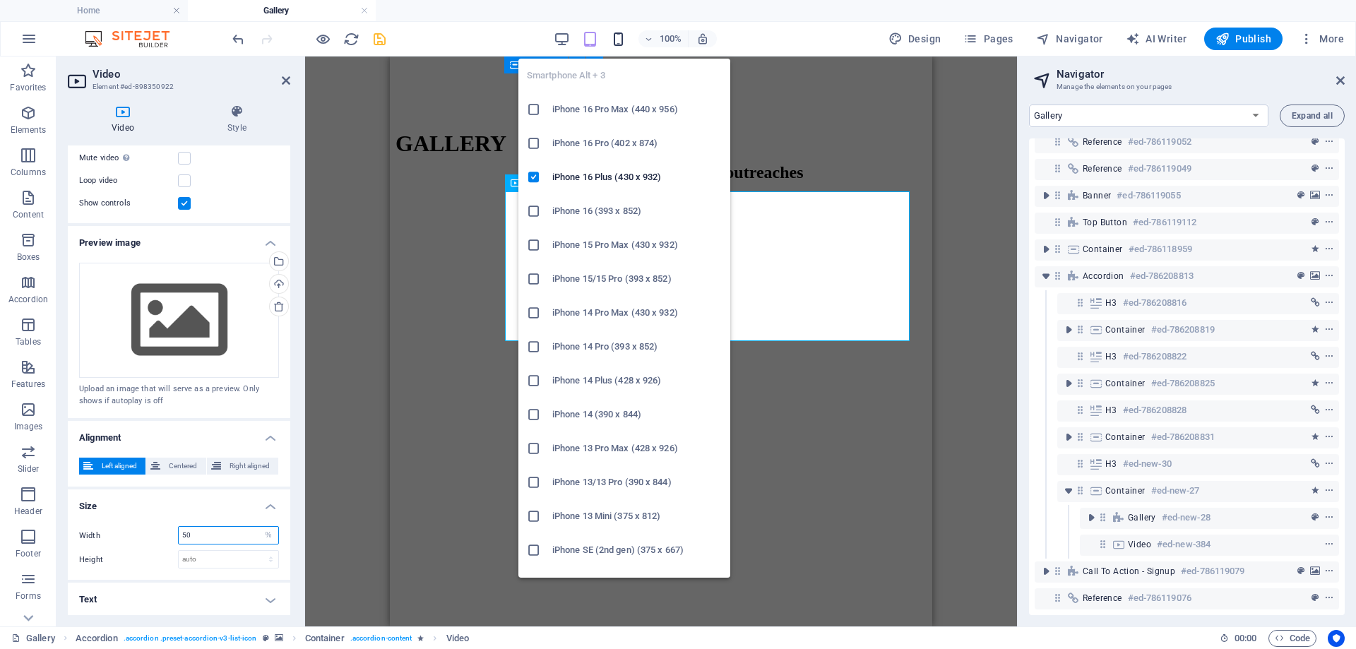
type input "50"
click at [616, 40] on icon "button" at bounding box center [618, 39] width 16 height 16
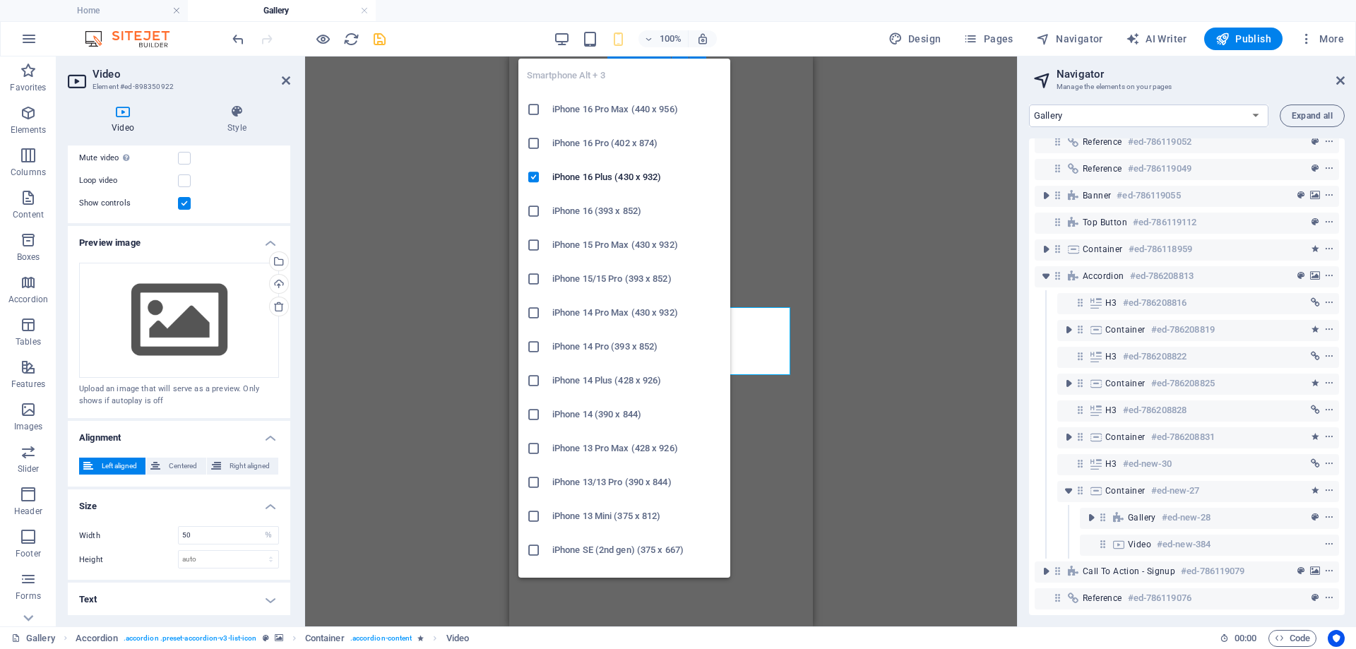
scroll to position [1990, 0]
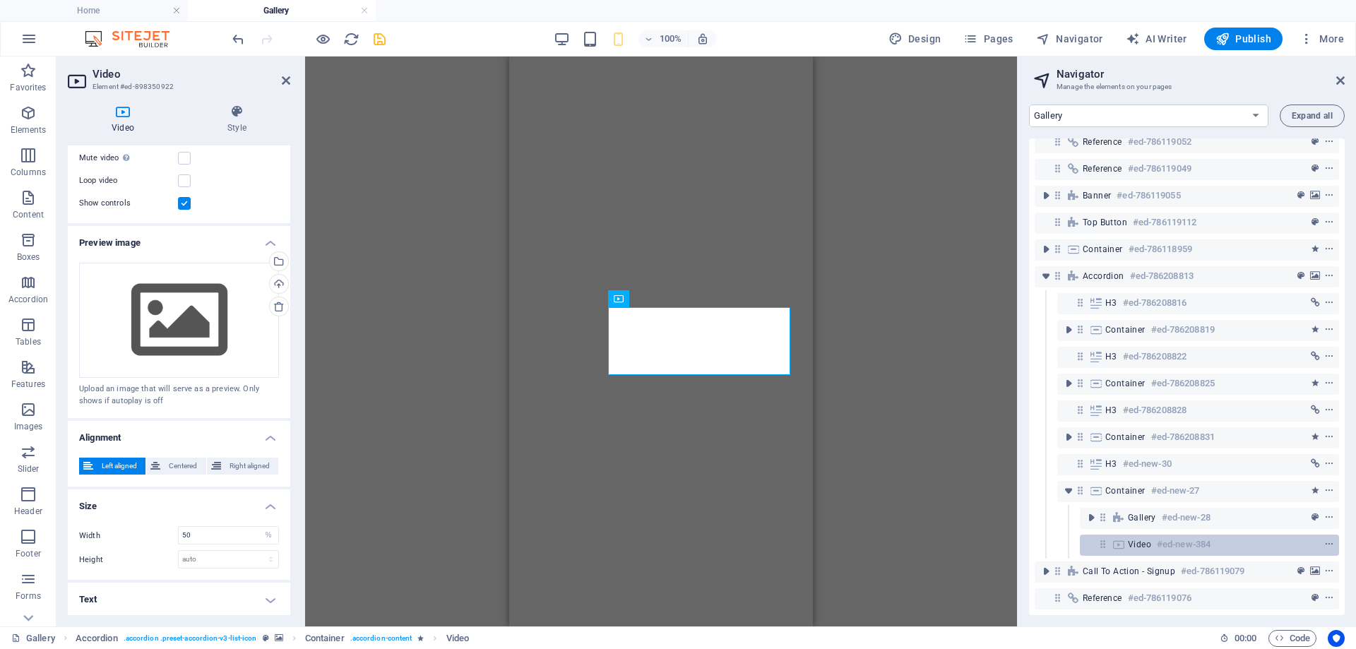
click at [1130, 539] on span "Video" at bounding box center [1139, 544] width 23 height 11
click at [23, 124] on span "Elements" at bounding box center [28, 122] width 56 height 34
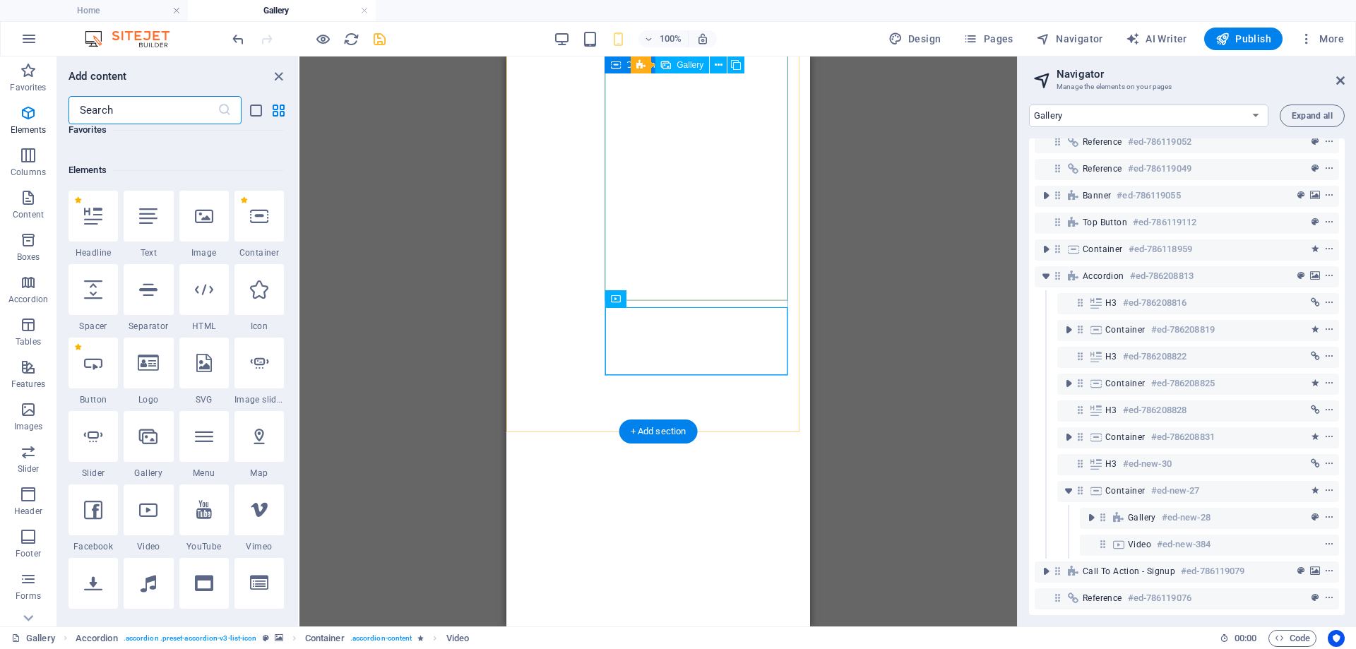
scroll to position [266, 0]
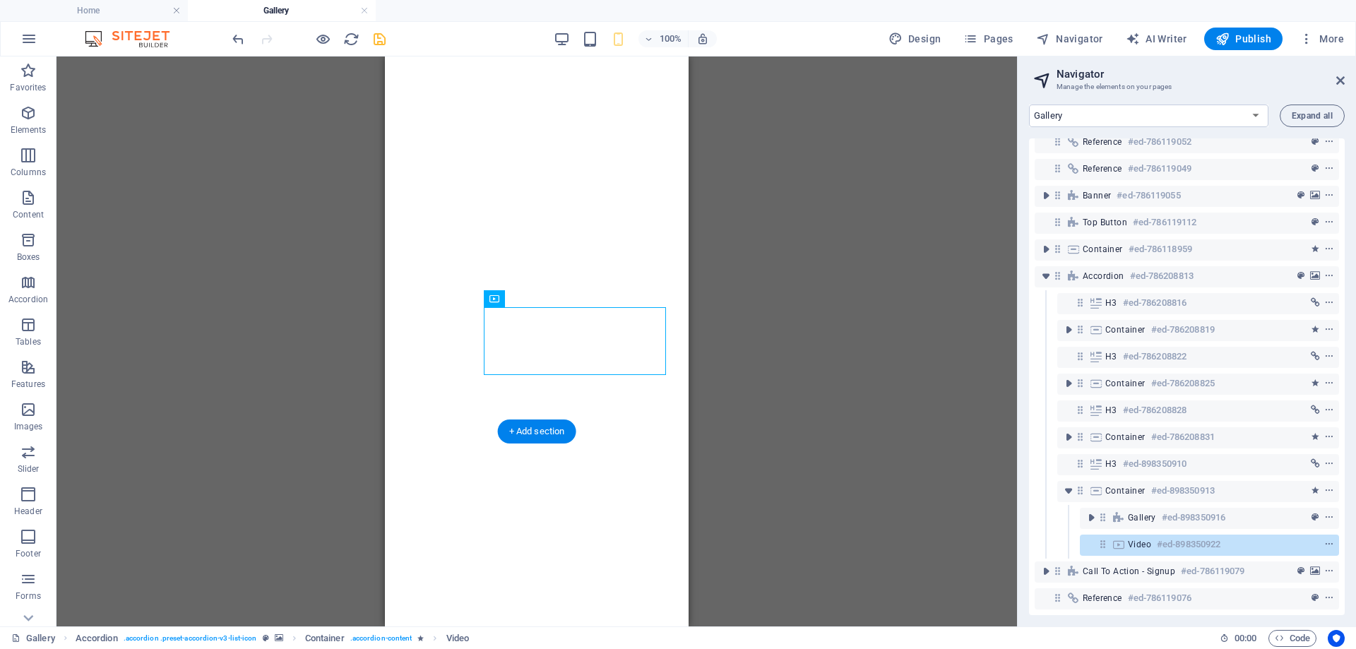
click at [1124, 535] on div "Video #ed-898350922" at bounding box center [1209, 545] width 259 height 21
click at [1139, 542] on div "Video #ed-898350922" at bounding box center [1198, 544] width 141 height 17
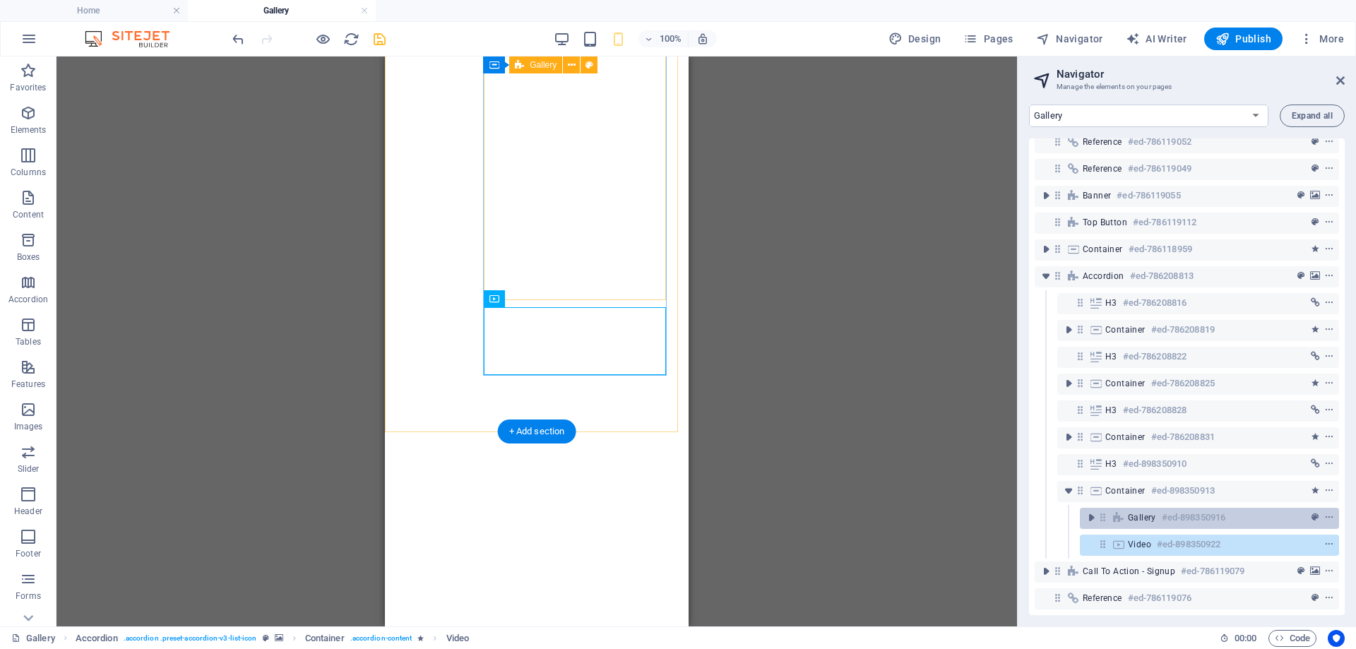
click at [1150, 512] on span "Gallery" at bounding box center [1142, 517] width 28 height 11
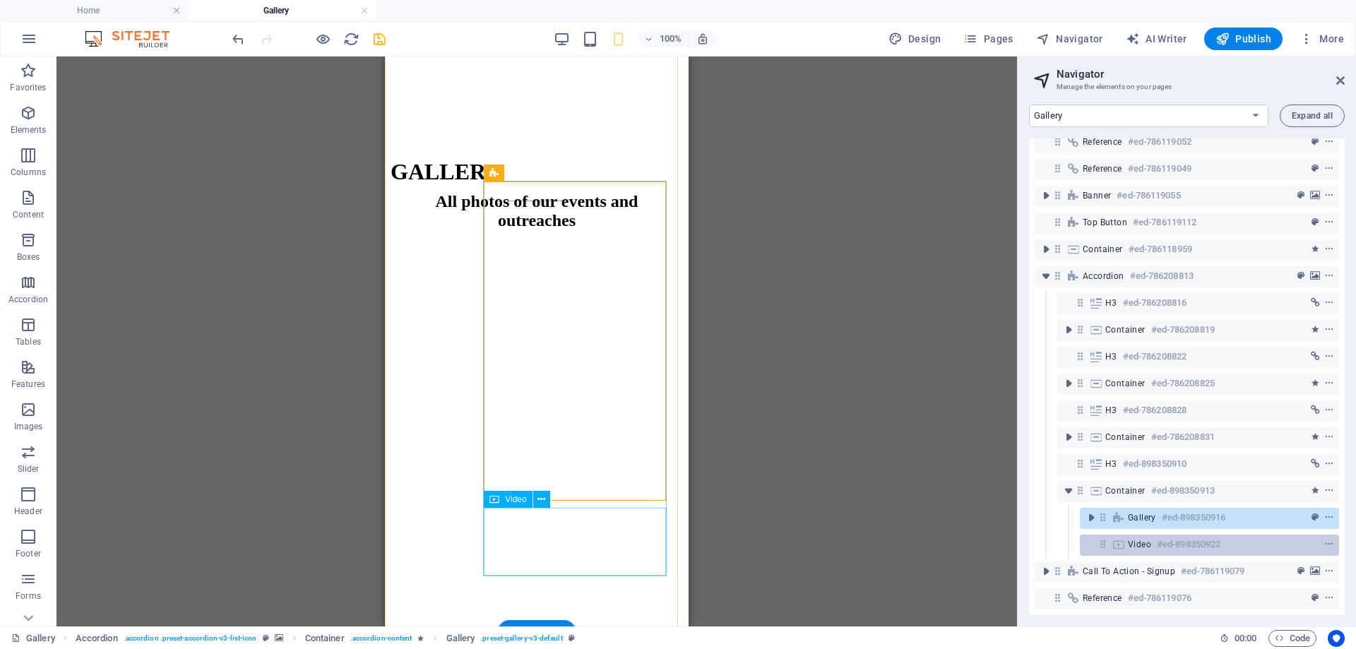
click at [1142, 539] on span "Video" at bounding box center [1139, 544] width 23 height 11
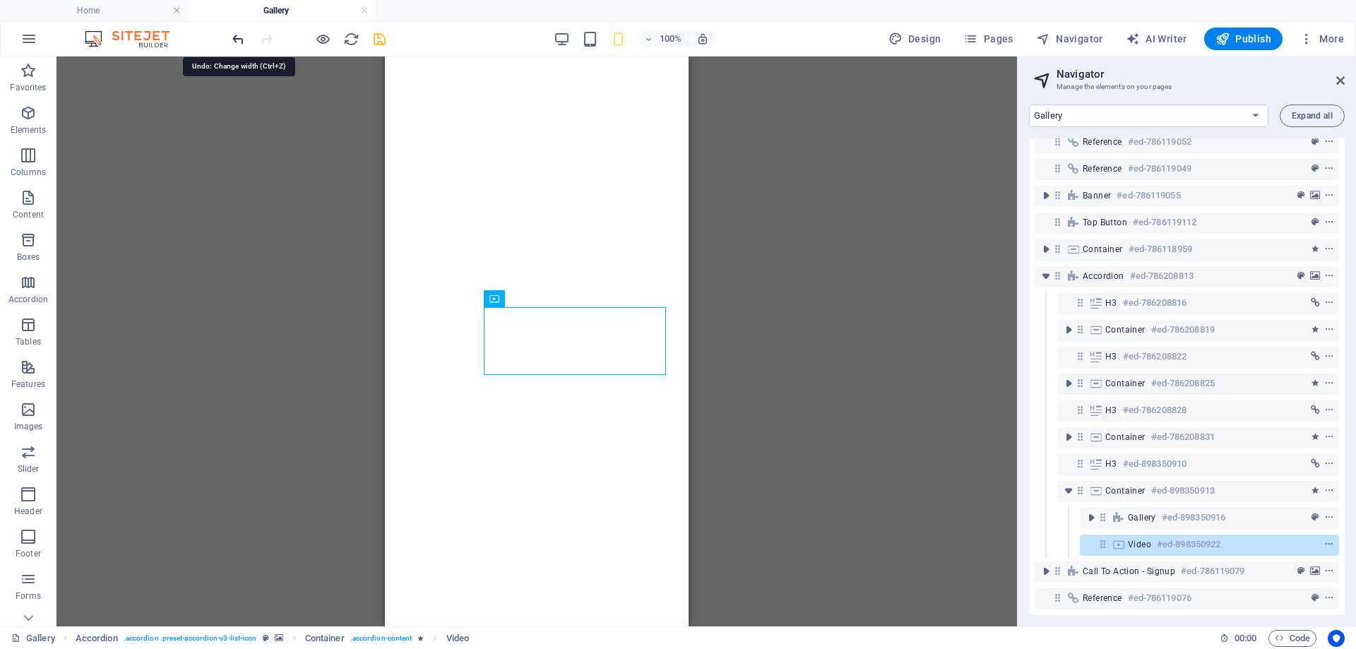
click at [238, 41] on icon "undo" at bounding box center [238, 39] width 16 height 16
click at [26, 112] on icon "button" at bounding box center [28, 113] width 17 height 17
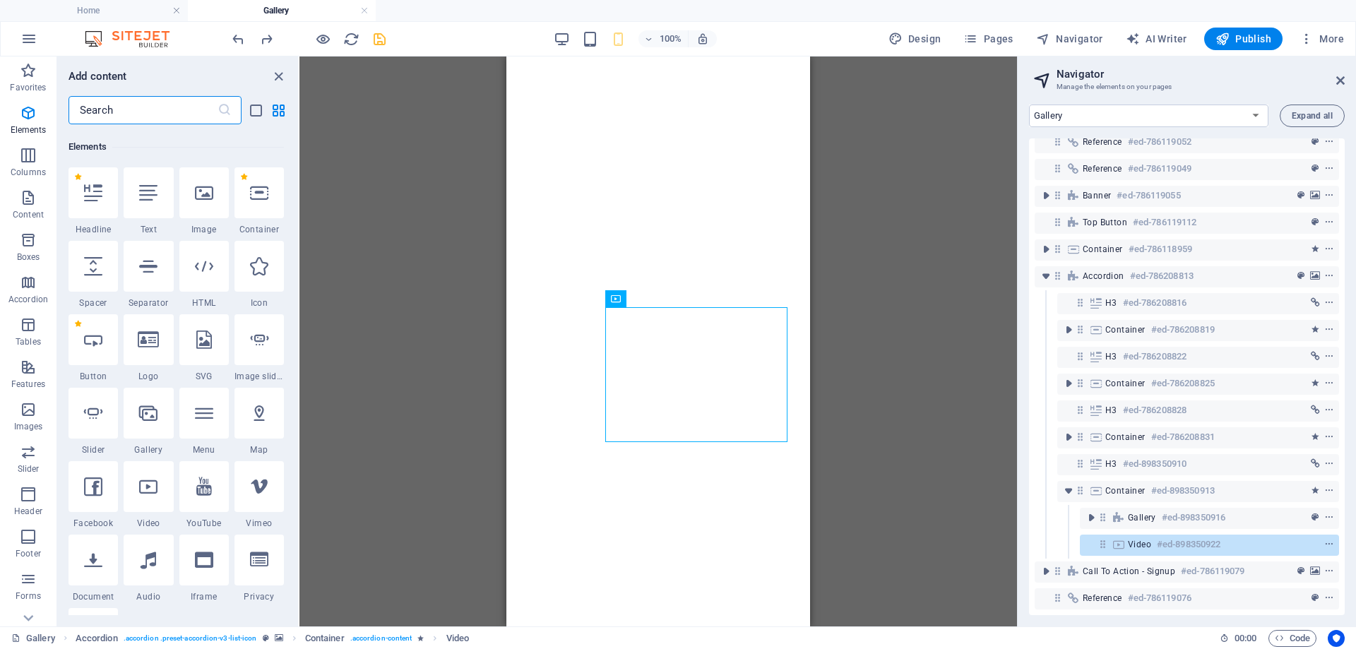
scroll to position [266, 0]
click at [1127, 535] on div "Video #ed-898350922" at bounding box center [1209, 545] width 259 height 21
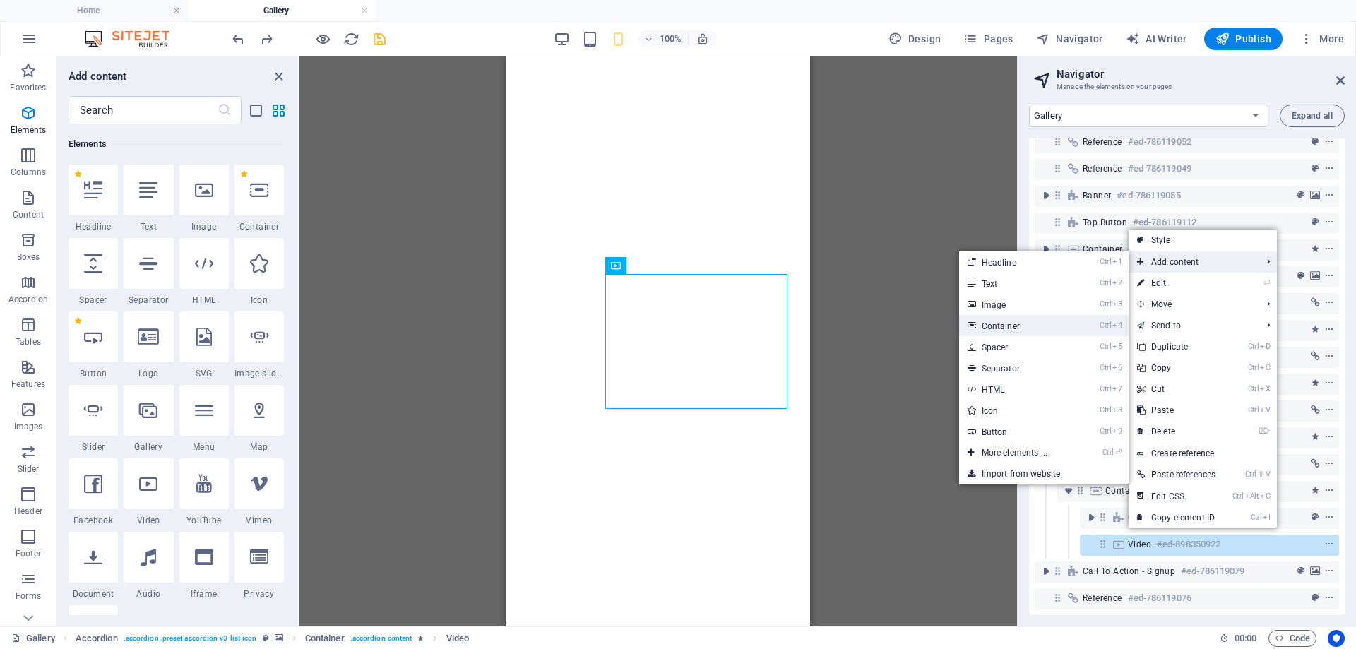
click at [1022, 321] on link "Ctrl 4 Container" at bounding box center [1017, 325] width 117 height 21
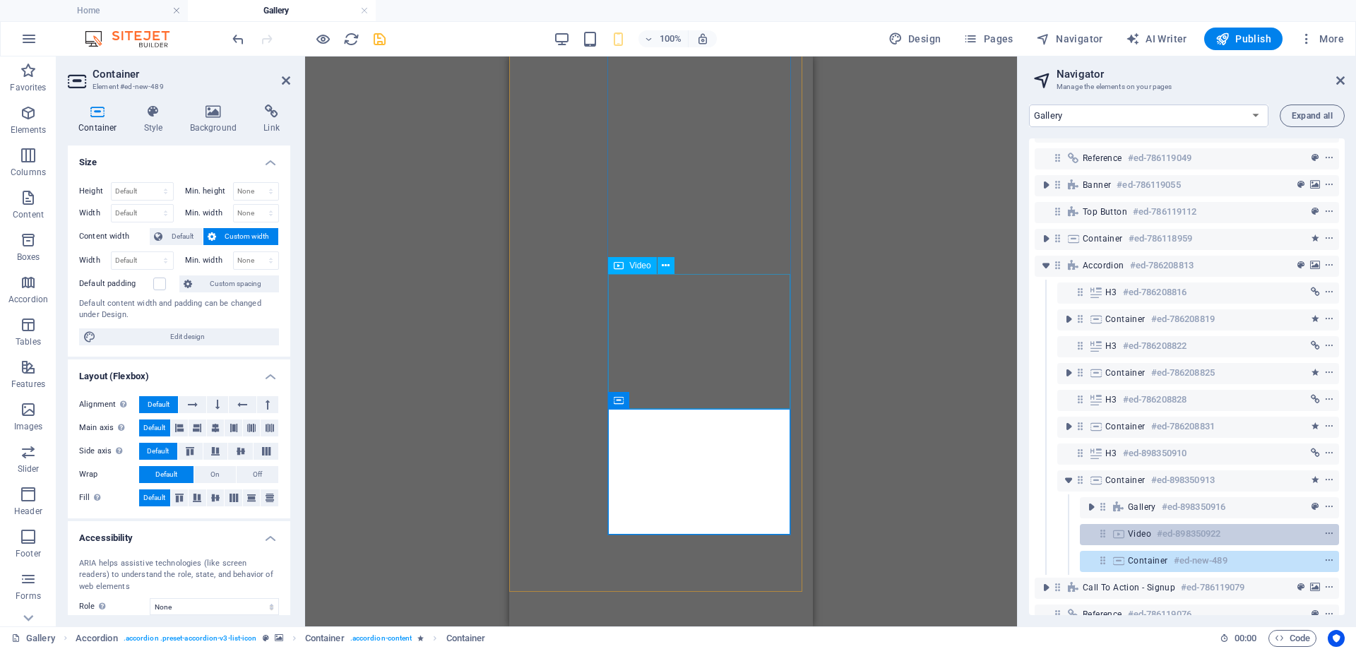
click at [1112, 535] on icon at bounding box center [1119, 533] width 16 height 11
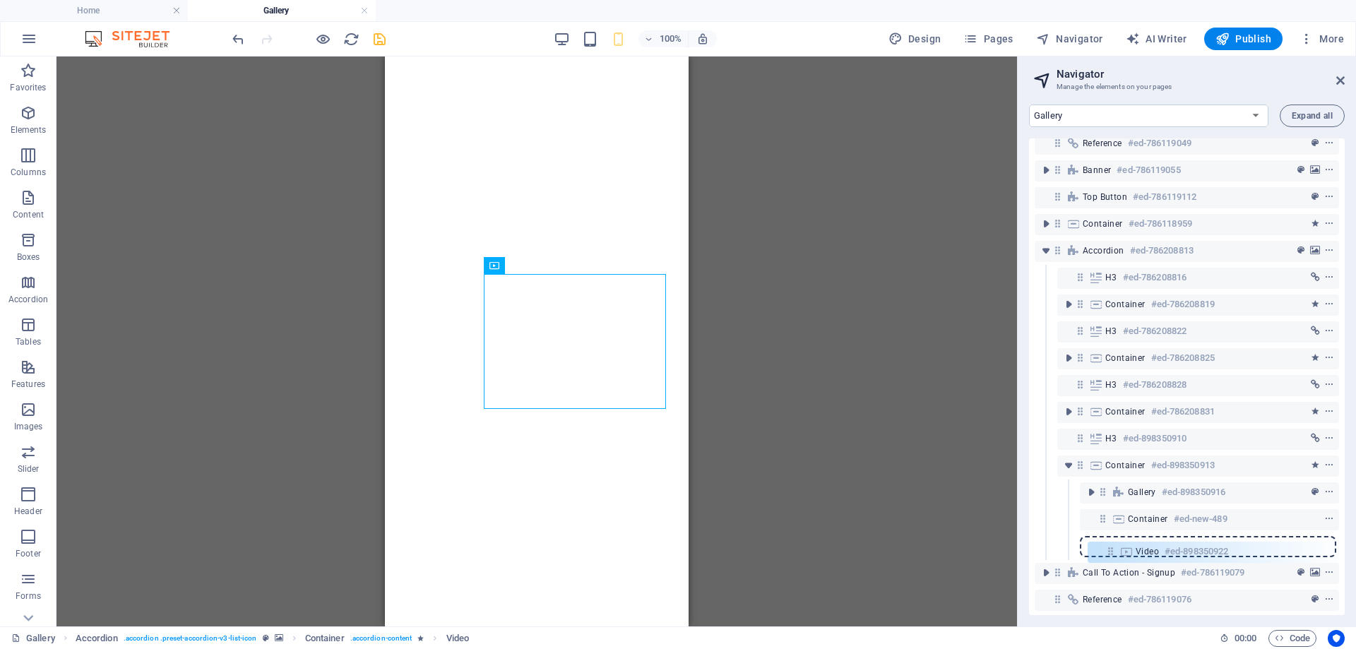
drag, startPoint x: 1101, startPoint y: 535, endPoint x: 1112, endPoint y: 559, distance: 27.2
click at [1112, 559] on div "Reference #ed-786119052 Reference #ed-786119049 Banner #ed-786119055 Top button…" at bounding box center [1187, 376] width 316 height 477
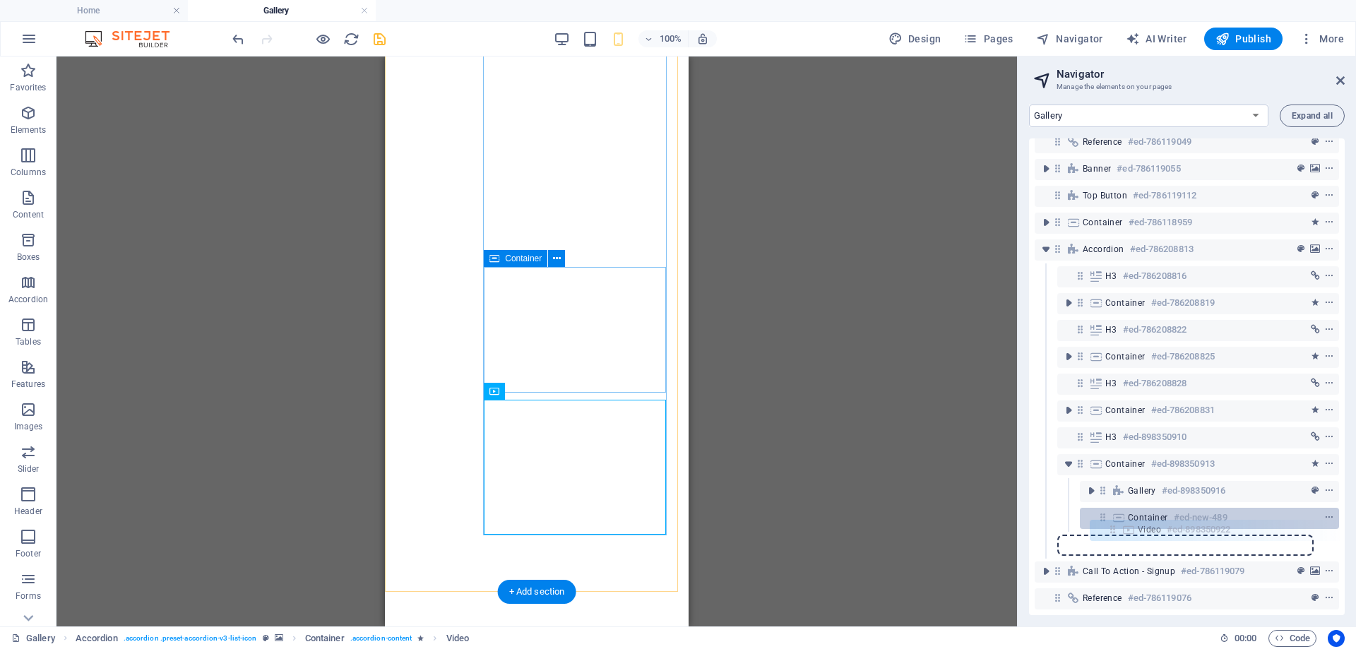
drag, startPoint x: 1102, startPoint y: 543, endPoint x: 1114, endPoint y: 523, distance: 23.4
click at [1114, 523] on div "Reference #ed-786119052 Reference #ed-786119049 Banner #ed-786119055 Top button…" at bounding box center [1187, 376] width 316 height 477
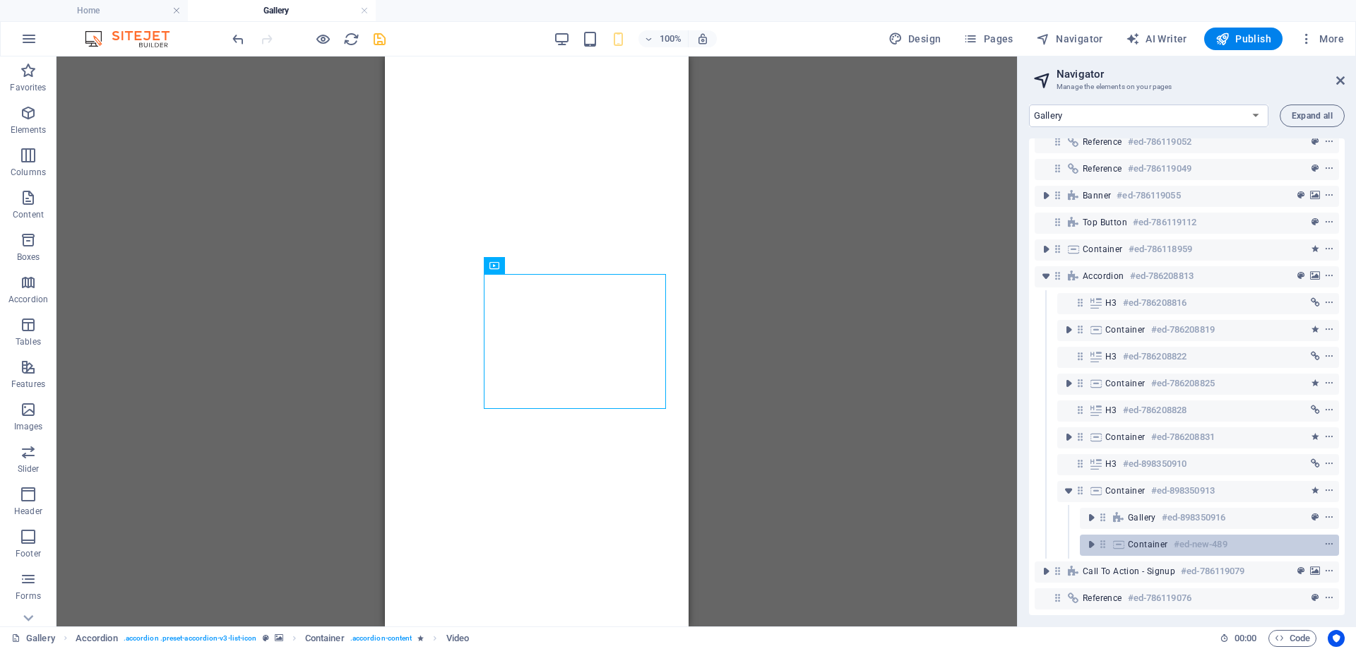
scroll to position [23, 0]
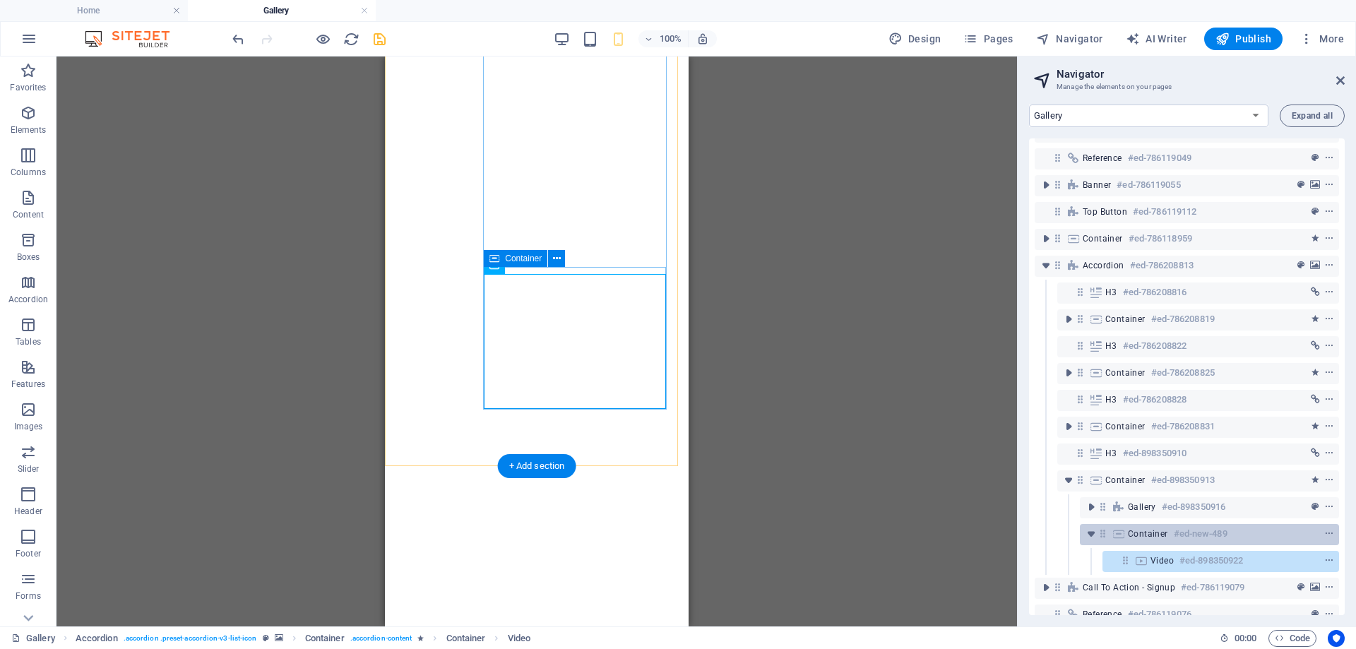
click at [1142, 539] on span "Container" at bounding box center [1148, 533] width 40 height 11
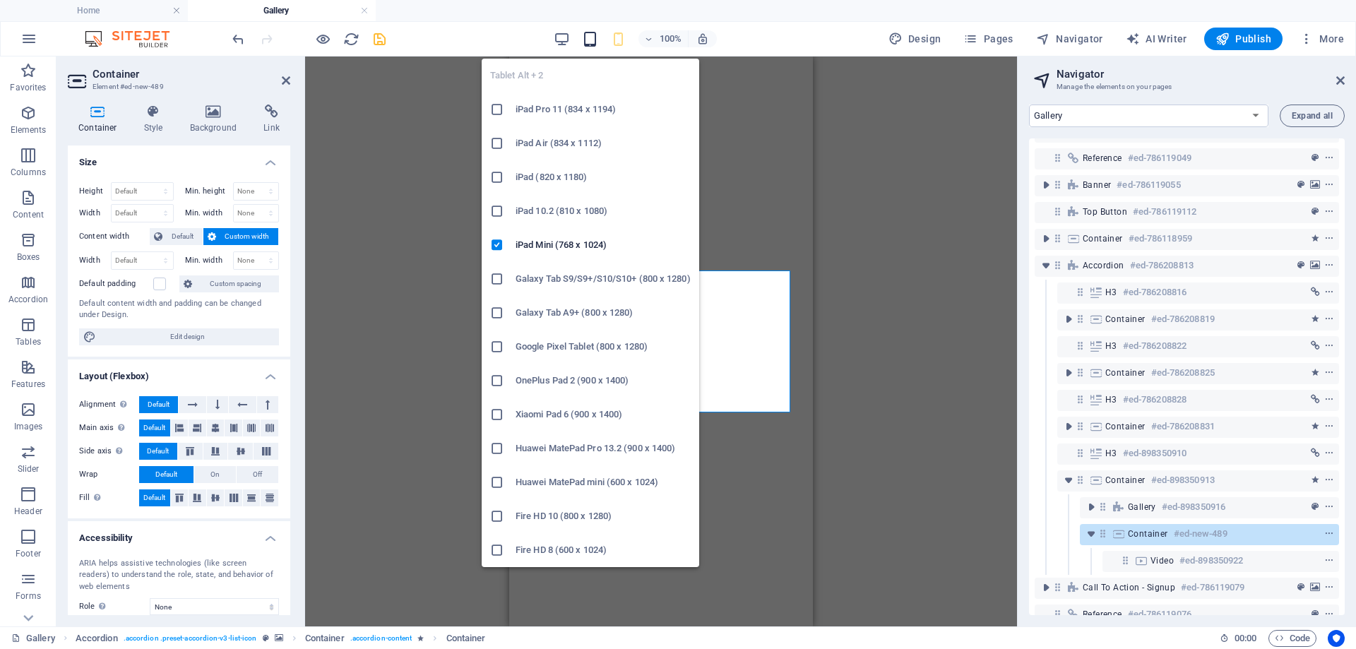
click at [591, 41] on icon "button" at bounding box center [590, 39] width 16 height 16
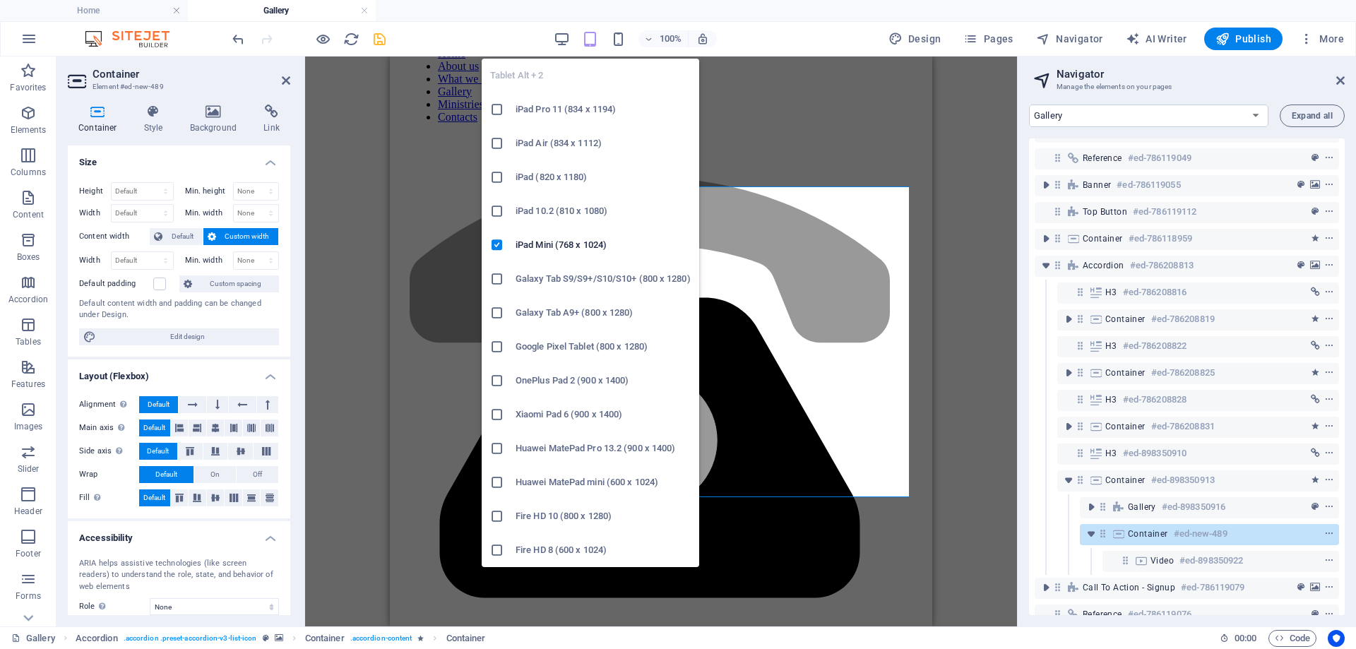
scroll to position [2854, 0]
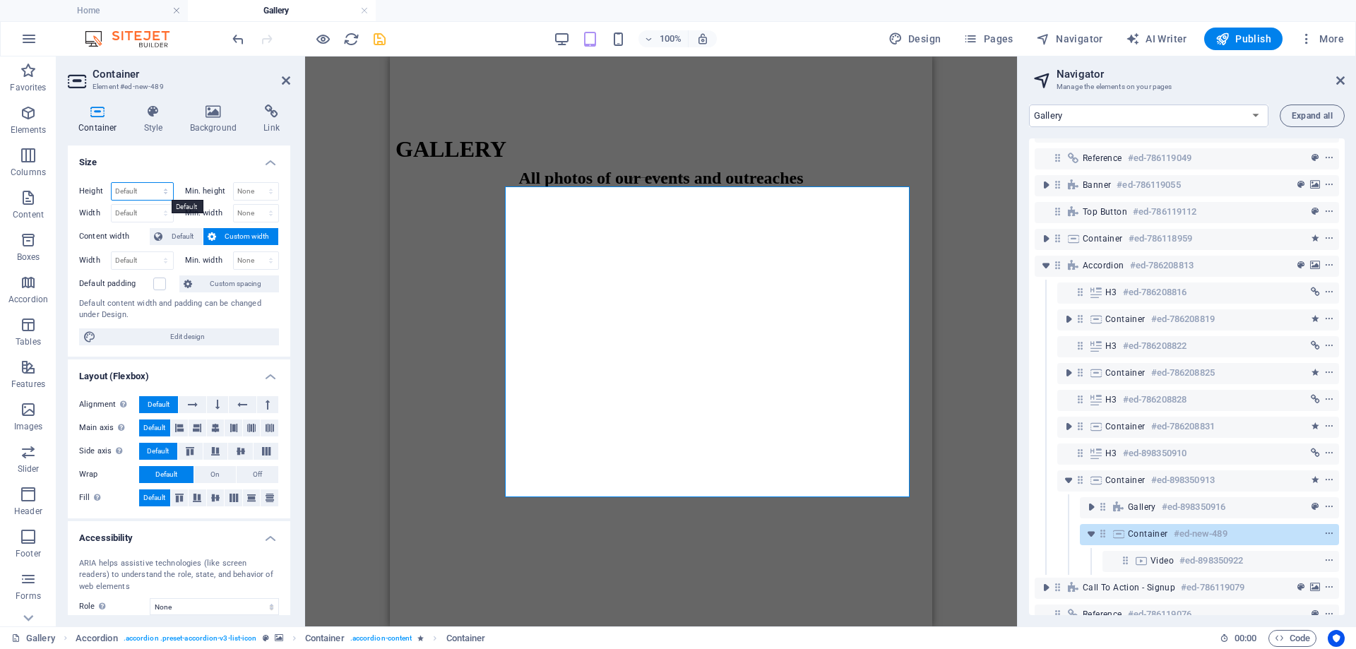
click at [161, 196] on select "Default px rem % vh vw" at bounding box center [142, 191] width 61 height 17
click at [163, 190] on select "Default px rem % vh vw" at bounding box center [142, 191] width 61 height 17
click at [158, 210] on select "Default px rem % em vh vw" at bounding box center [142, 213] width 61 height 17
select select "%"
click at [151, 205] on select "Default px rem % em vh vw" at bounding box center [142, 213] width 61 height 17
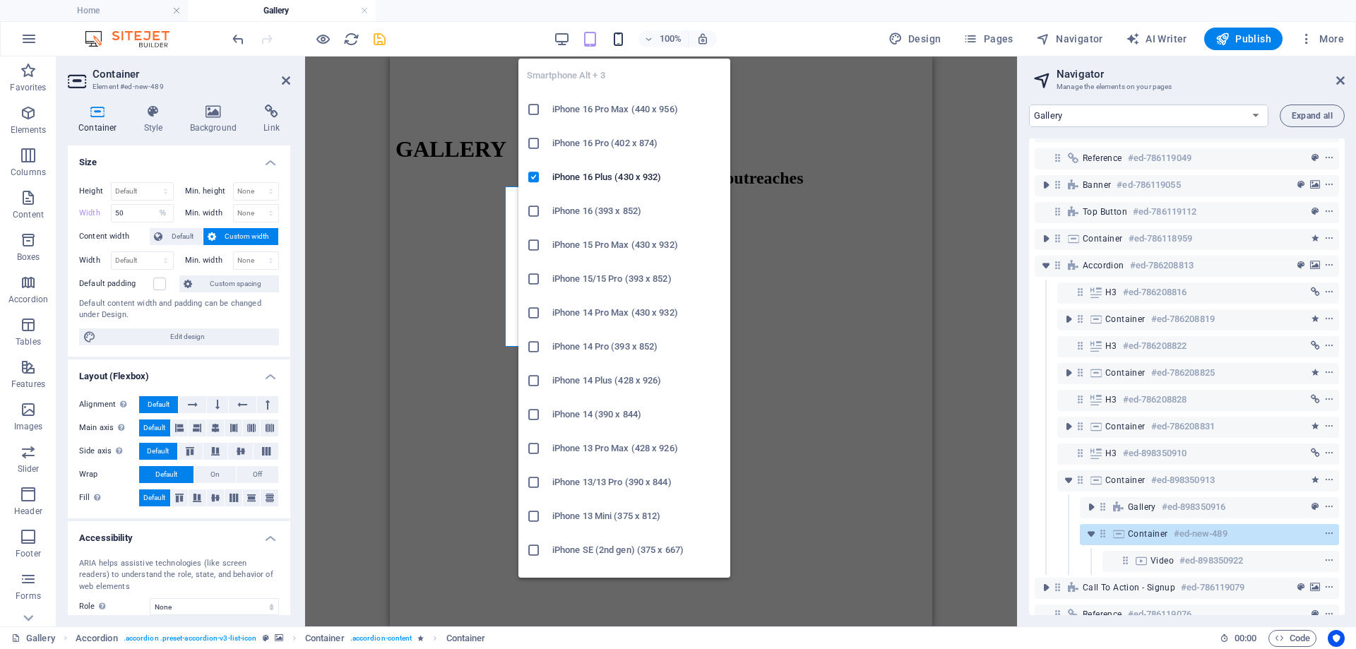
click at [624, 42] on icon "button" at bounding box center [618, 39] width 16 height 16
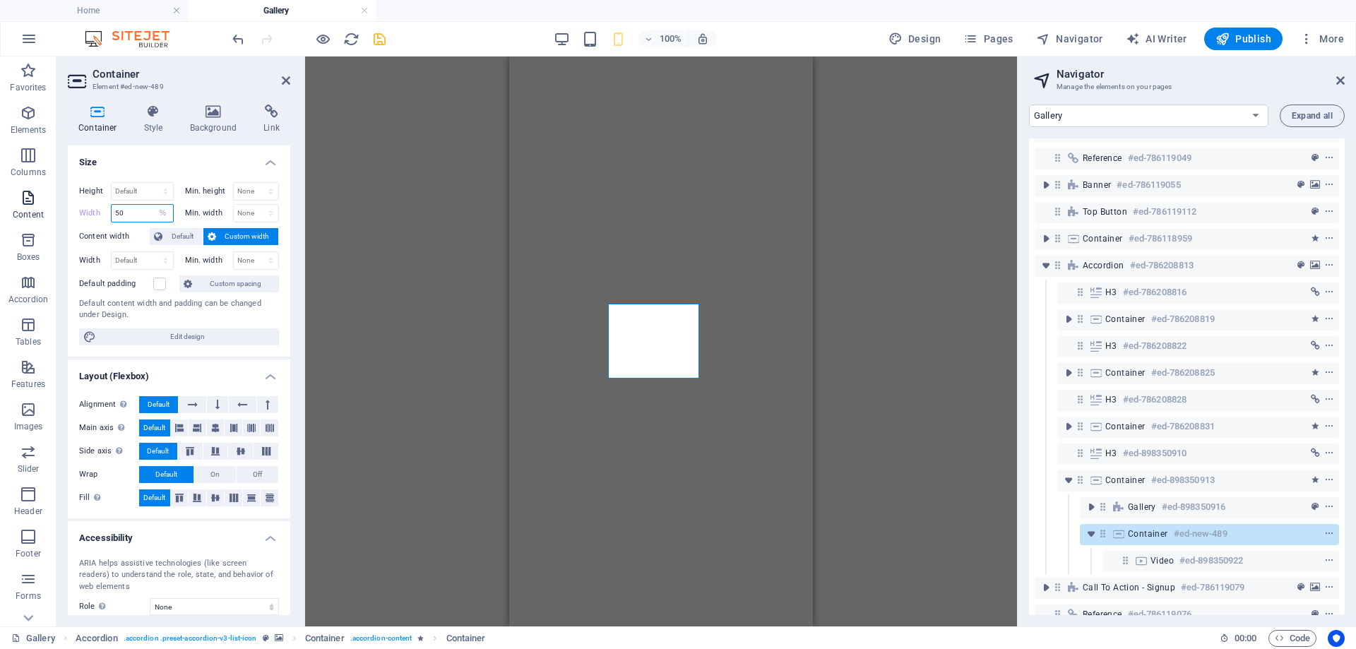
drag, startPoint x: 132, startPoint y: 213, endPoint x: 55, endPoint y: 220, distance: 77.4
click at [55, 220] on section "Favorites Elements Columns Content Boxes Accordion Tables Features Images Slide…" at bounding box center [508, 341] width 1017 height 570
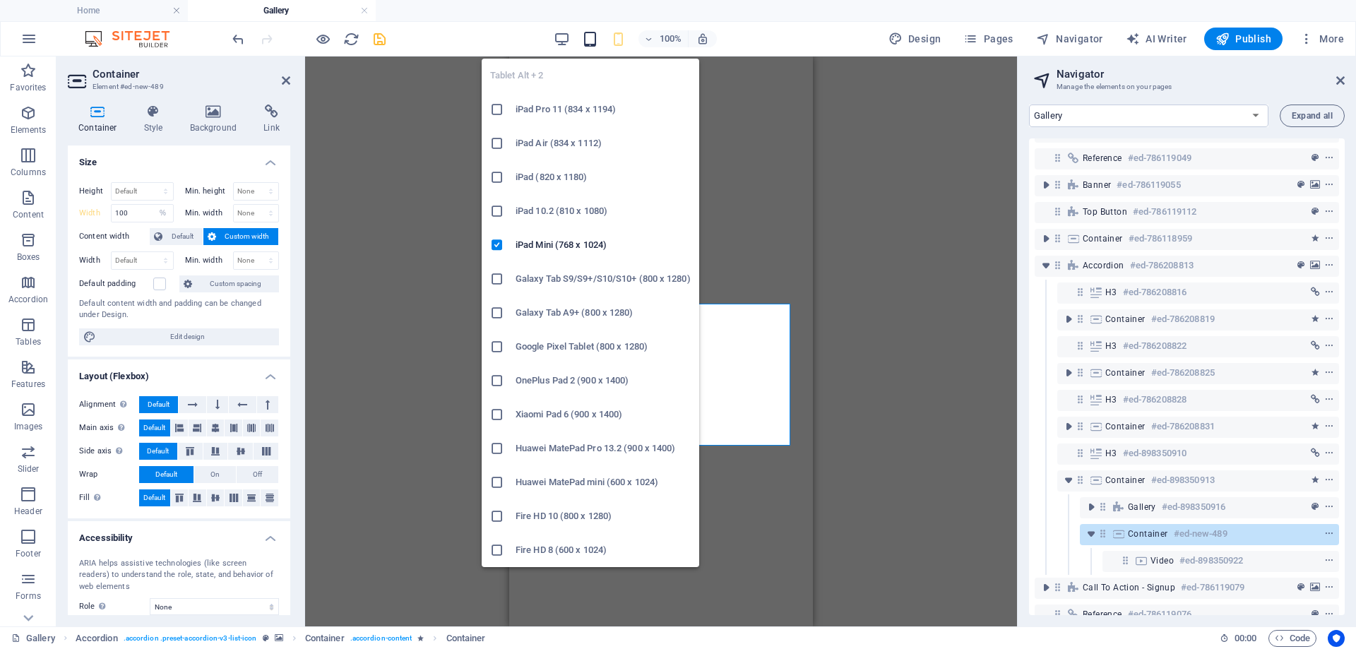
click at [592, 40] on icon "button" at bounding box center [590, 39] width 16 height 16
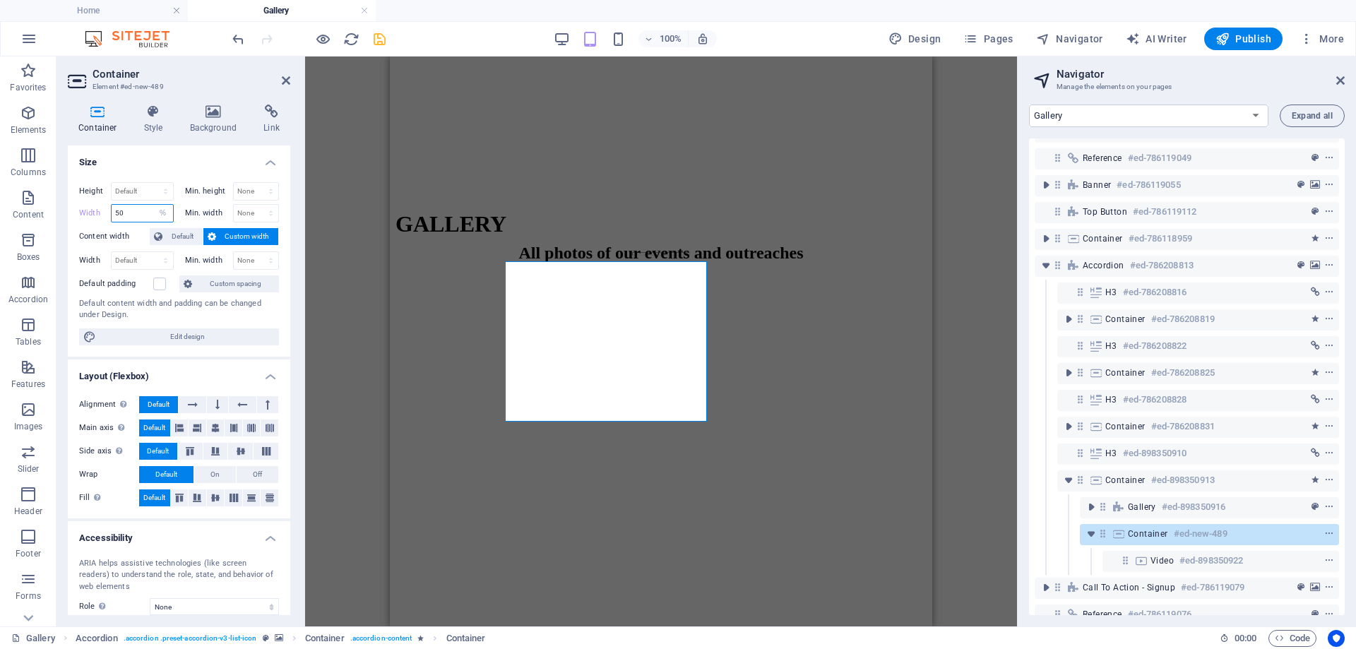
drag, startPoint x: 129, startPoint y: 213, endPoint x: 67, endPoint y: 220, distance: 61.8
click at [67, 220] on div "Container Style Background Link Size Height Default px rem % vh vw Min. height …" at bounding box center [178, 359] width 245 height 533
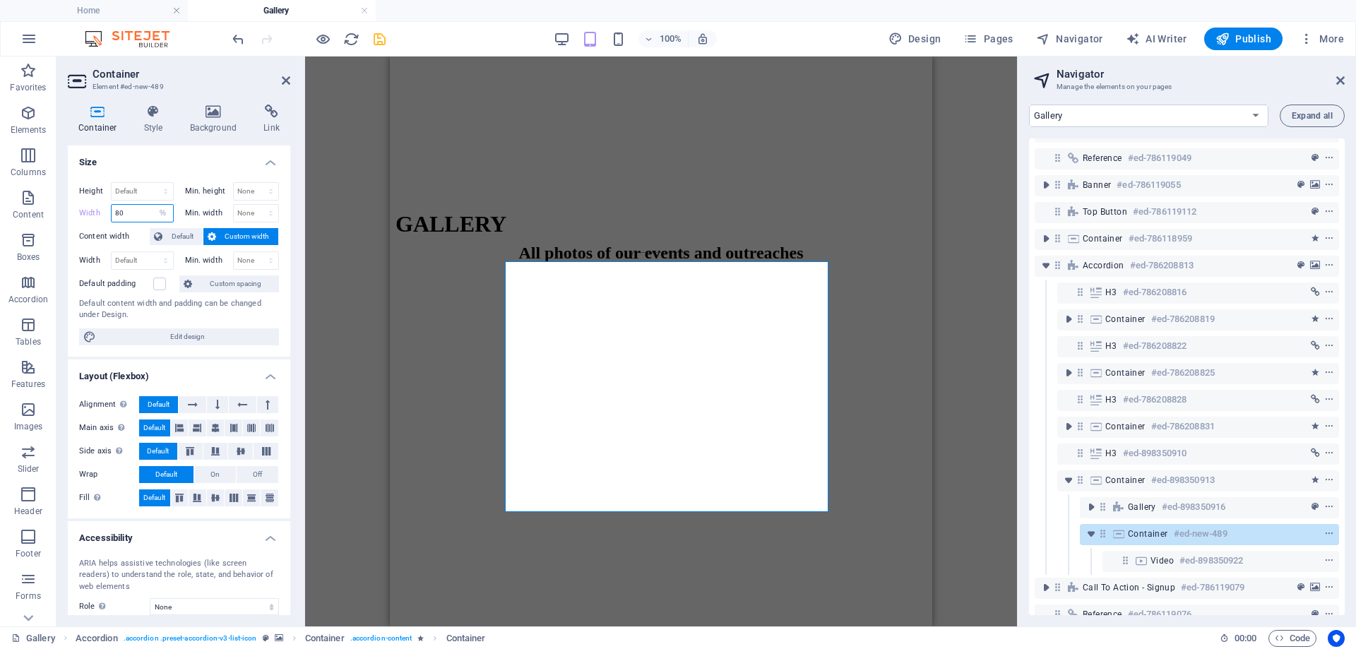
drag, startPoint x: 136, startPoint y: 212, endPoint x: 100, endPoint y: 212, distance: 36.7
click at [100, 212] on div "Width 80 Default px rem % em vh vw" at bounding box center [126, 213] width 95 height 18
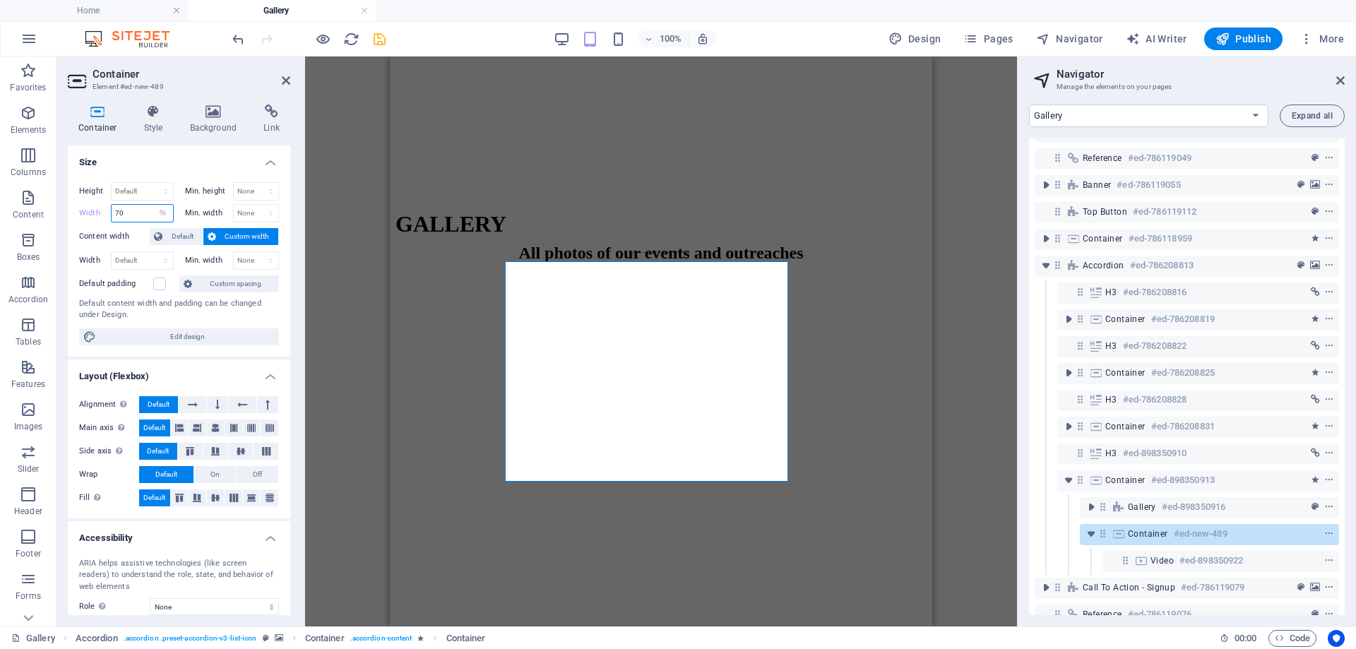
drag, startPoint x: 130, startPoint y: 211, endPoint x: 94, endPoint y: 222, distance: 37.7
click at [94, 222] on div "Height Default px rem % vh vw Min. height None px rem % vh vw Width 70 Default …" at bounding box center [179, 264] width 222 height 186
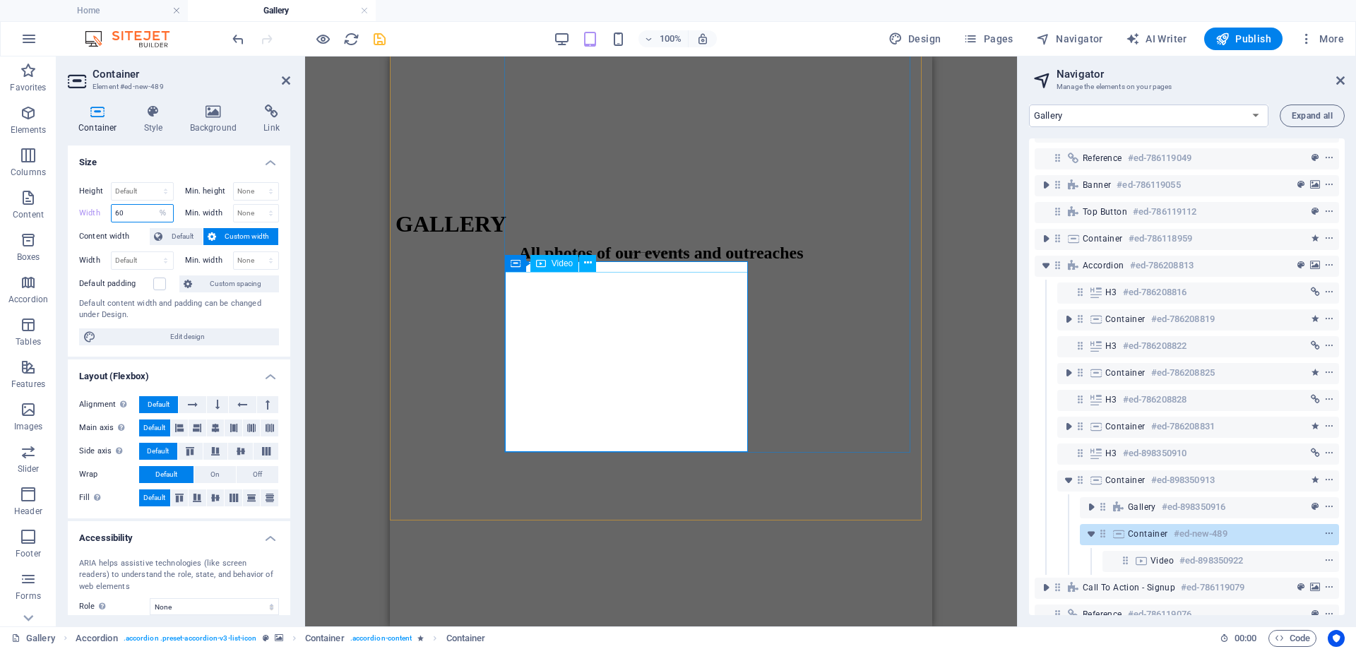
type input "60"
select select "%"
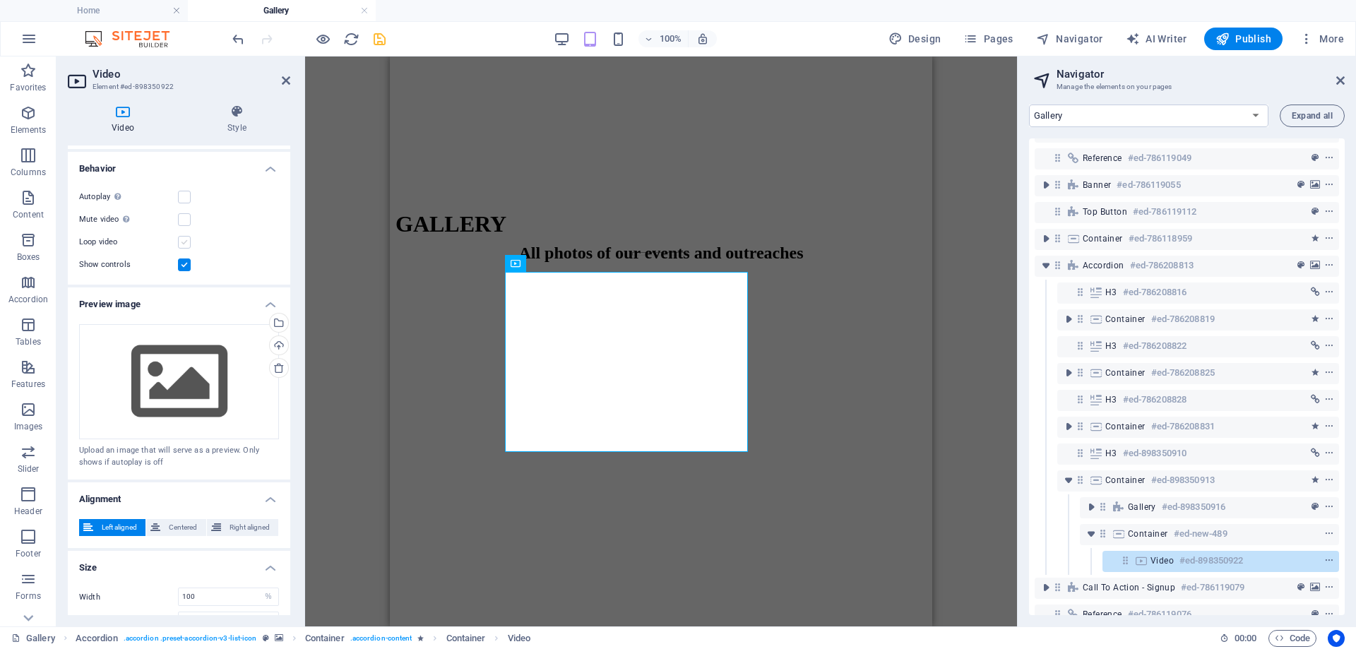
scroll to position [190, 0]
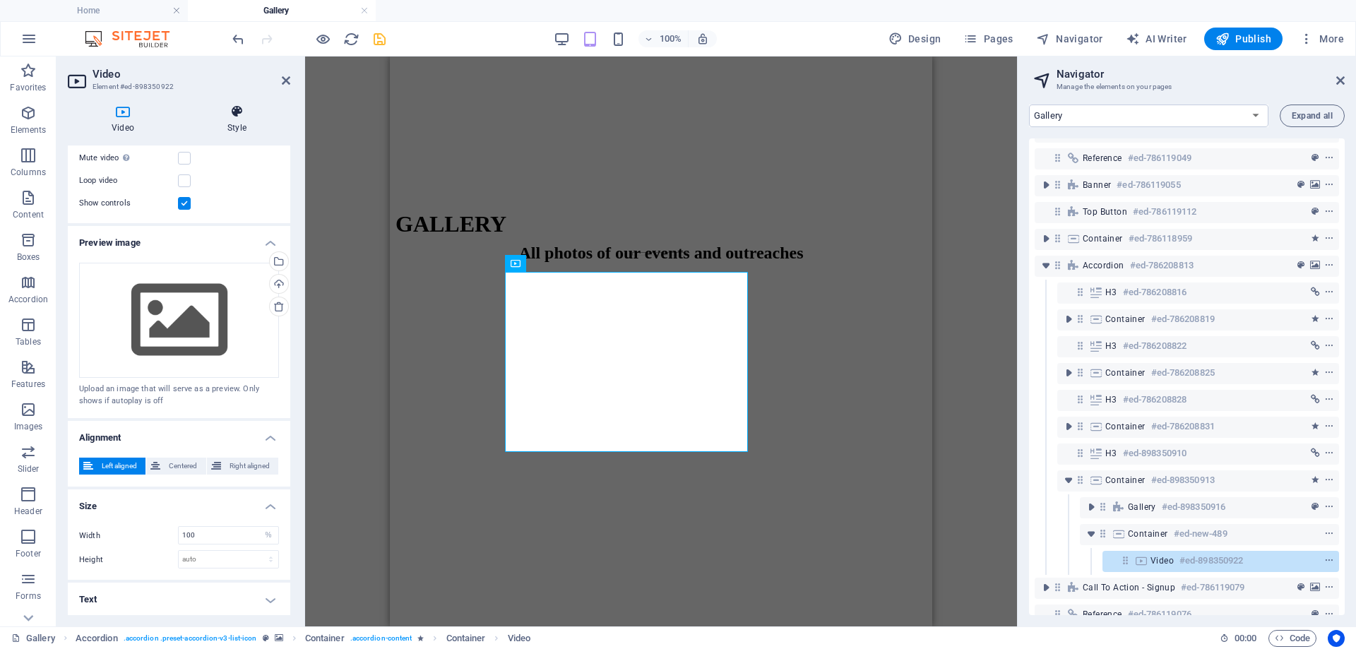
click at [231, 118] on icon at bounding box center [237, 112] width 107 height 14
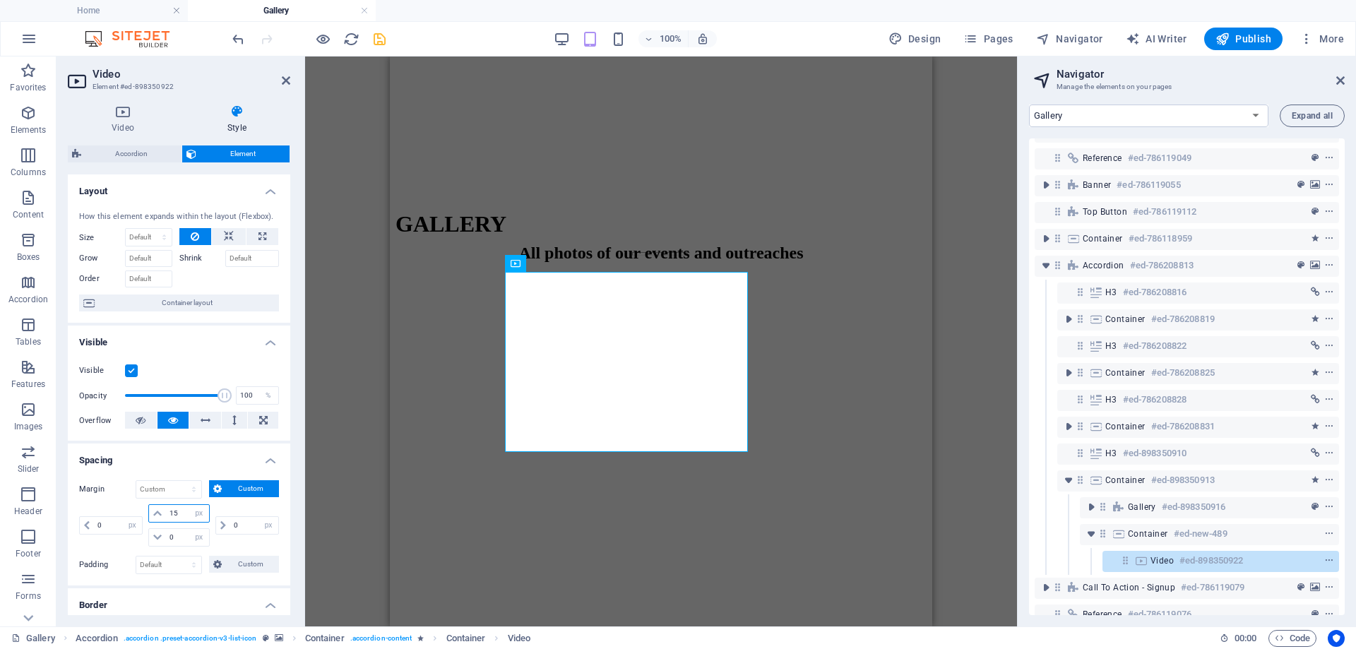
click at [143, 518] on div "0 auto px % rem vw vh 15 auto px % rem vw vh 0 auto px % rem vw vh 0 auto px % …" at bounding box center [179, 525] width 200 height 42
click at [229, 489] on span "Custom" at bounding box center [250, 488] width 49 height 17
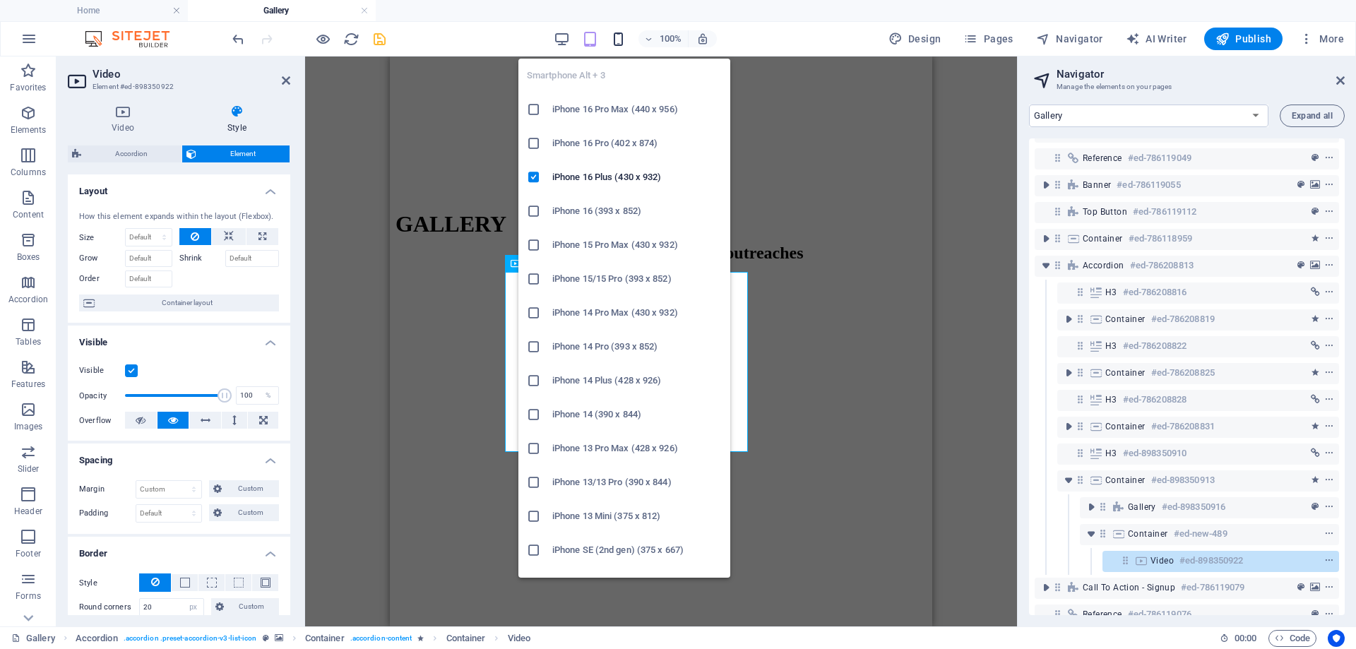
click at [623, 39] on icon "button" at bounding box center [618, 39] width 16 height 16
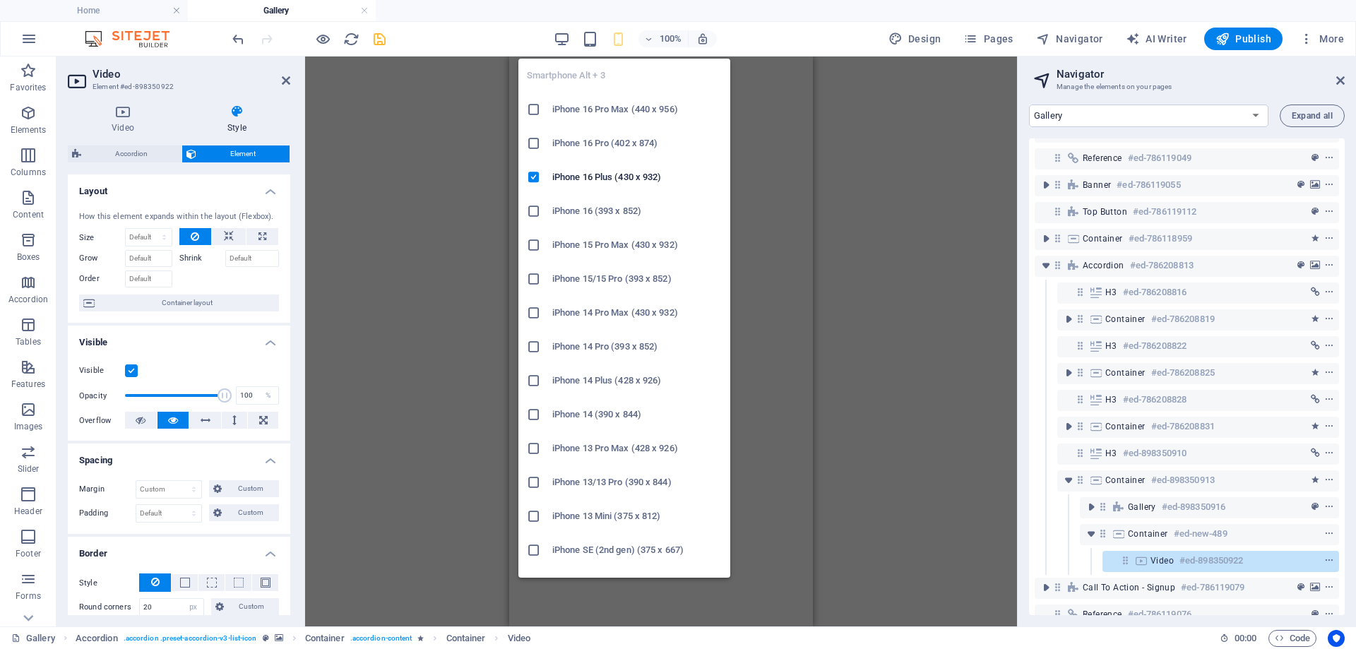
scroll to position [2024, 0]
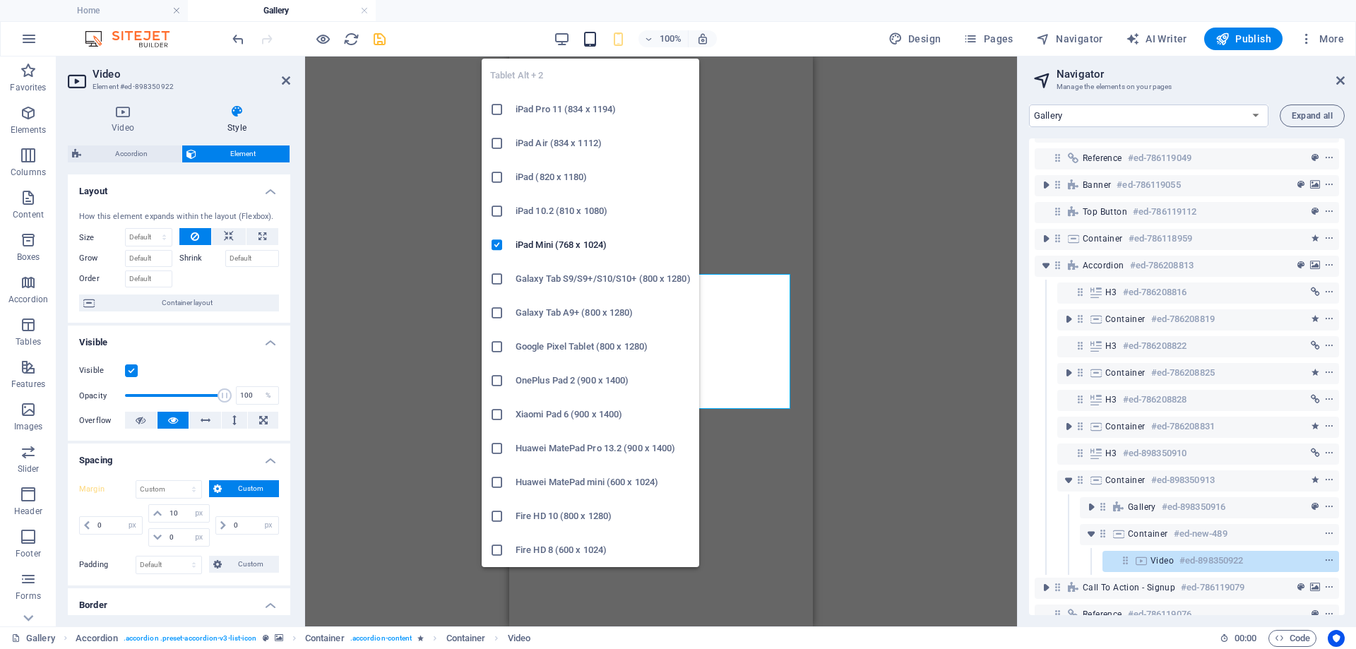
click at [592, 38] on icon "button" at bounding box center [590, 39] width 16 height 16
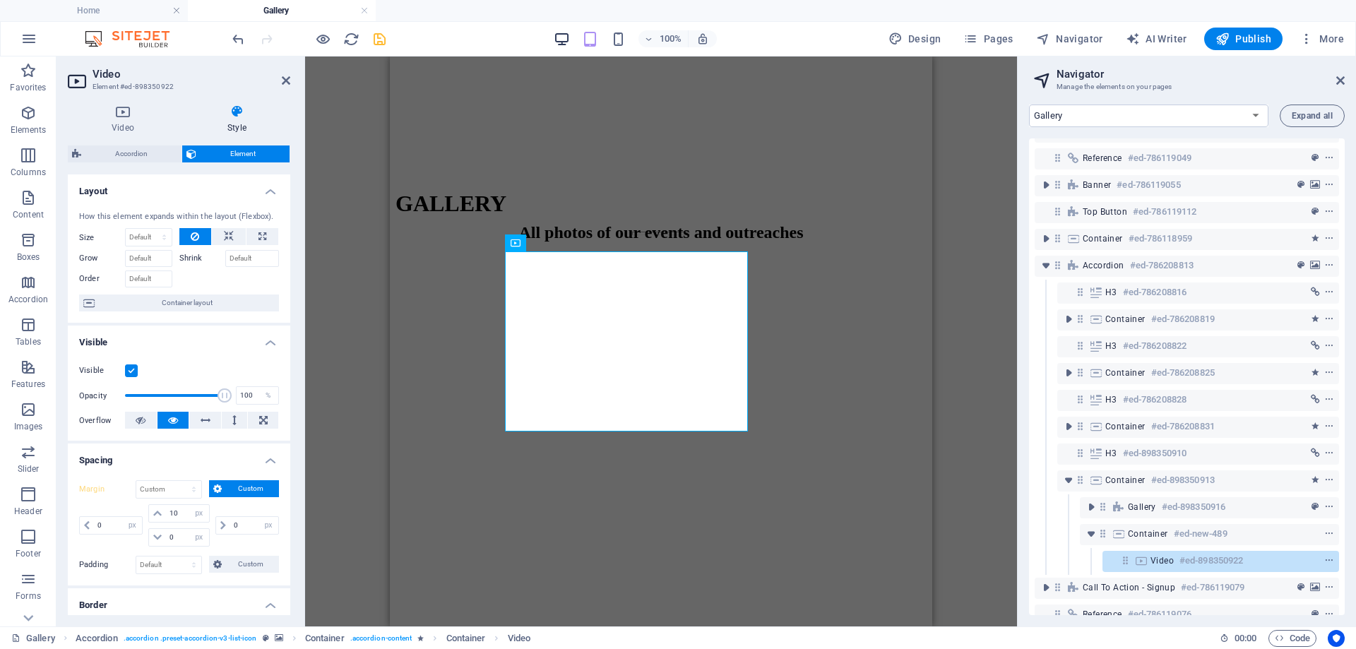
type input "15"
click at [182, 518] on input "15" at bounding box center [187, 513] width 42 height 17
click at [202, 490] on div "Default auto px % rem vw vh Custom" at bounding box center [171, 489] width 70 height 18
click at [187, 493] on select "Default auto px % rem vw vh Custom" at bounding box center [168, 489] width 65 height 17
click at [136, 481] on select "Default auto px % rem vw vh Custom" at bounding box center [168, 489] width 65 height 17
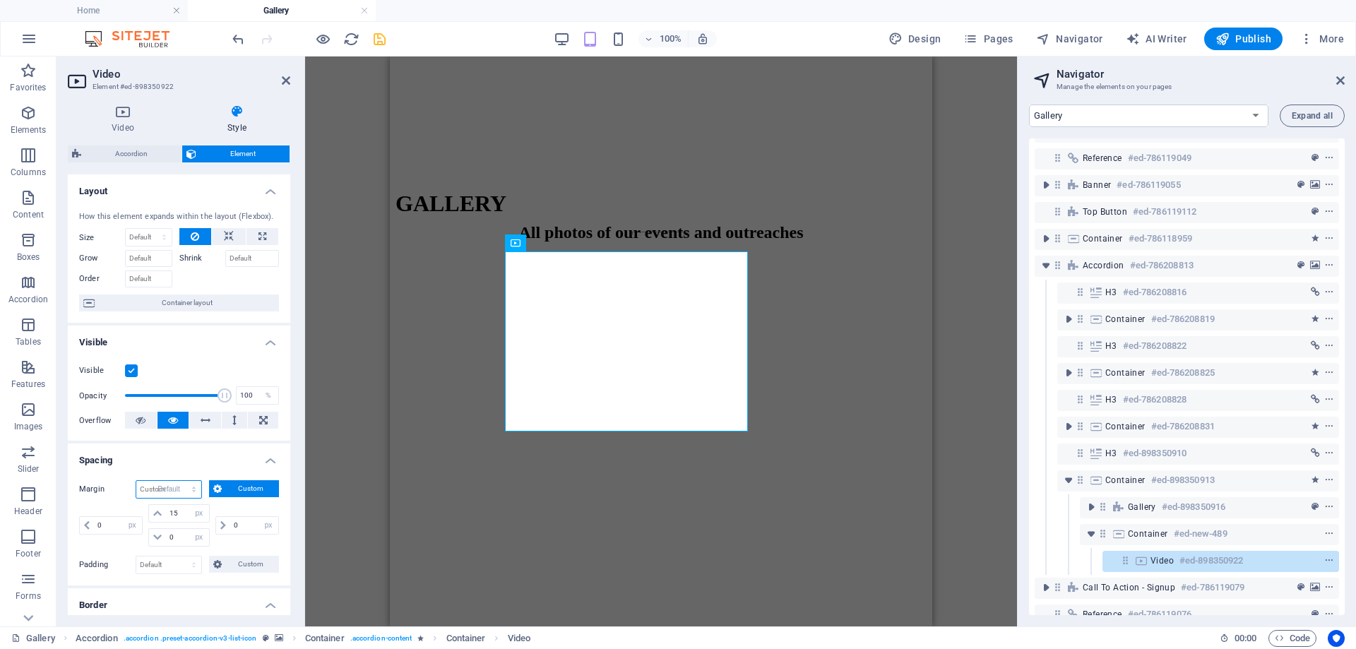
select select "DISABLED_OPTION_VALUE"
click at [201, 513] on select "auto px % rem vw vh" at bounding box center [199, 513] width 20 height 17
select select "auto"
click at [189, 505] on select "auto px % rem vw vh" at bounding box center [199, 513] width 20 height 17
select select "DISABLED_OPTION_VALUE"
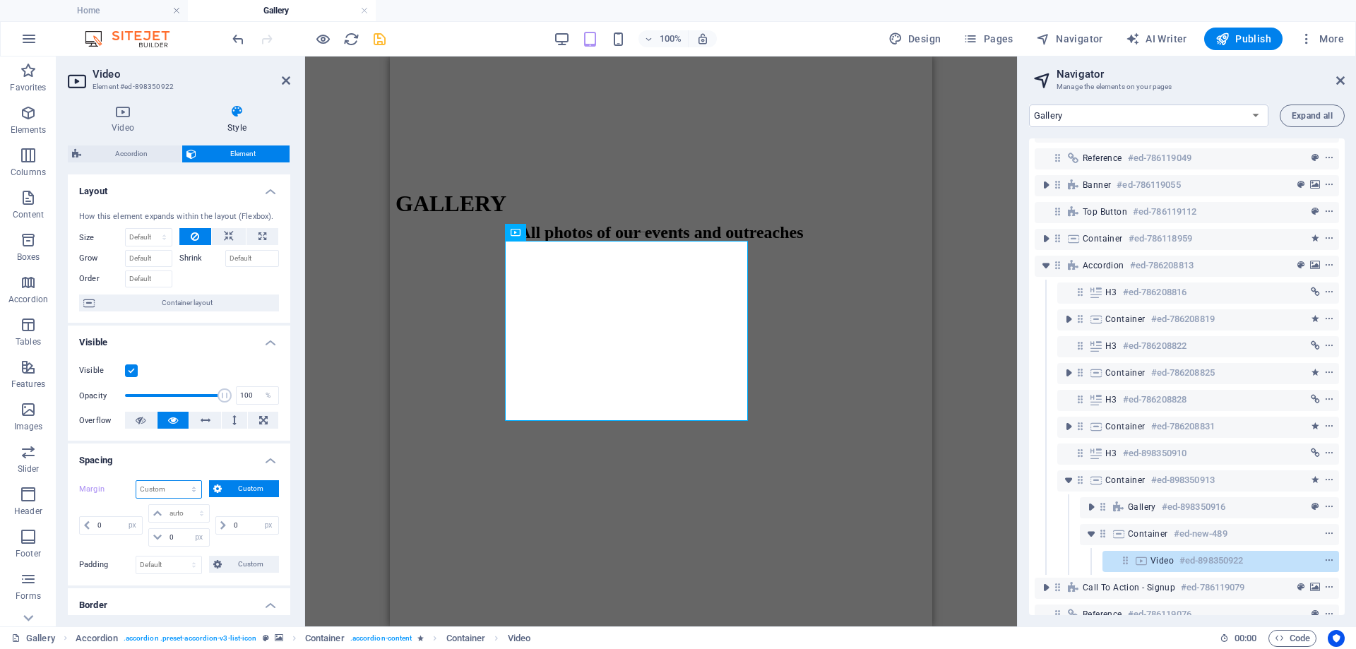
click at [197, 488] on select "Default auto px % rem vw vh Custom" at bounding box center [168, 489] width 65 height 17
click at [136, 481] on select "Default auto px % rem vw vh Custom" at bounding box center [168, 489] width 65 height 17
select select "DISABLED_OPTION_VALUE"
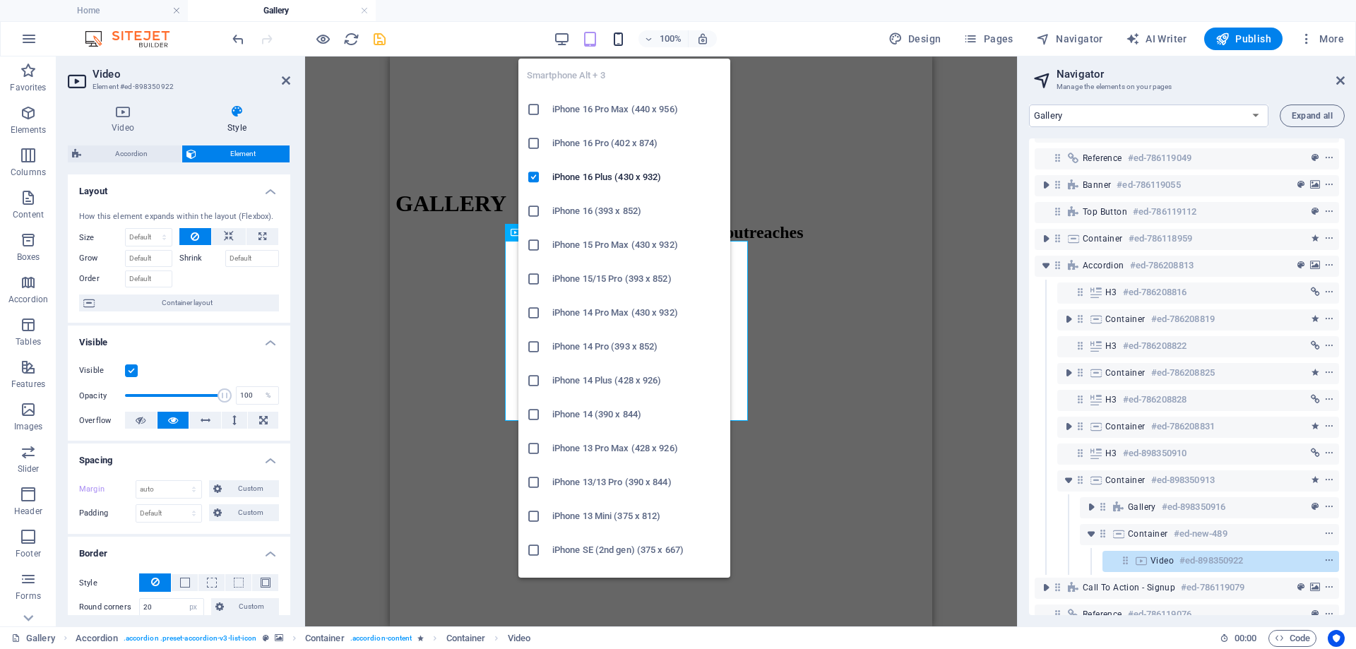
click at [623, 42] on icon "button" at bounding box center [618, 39] width 16 height 16
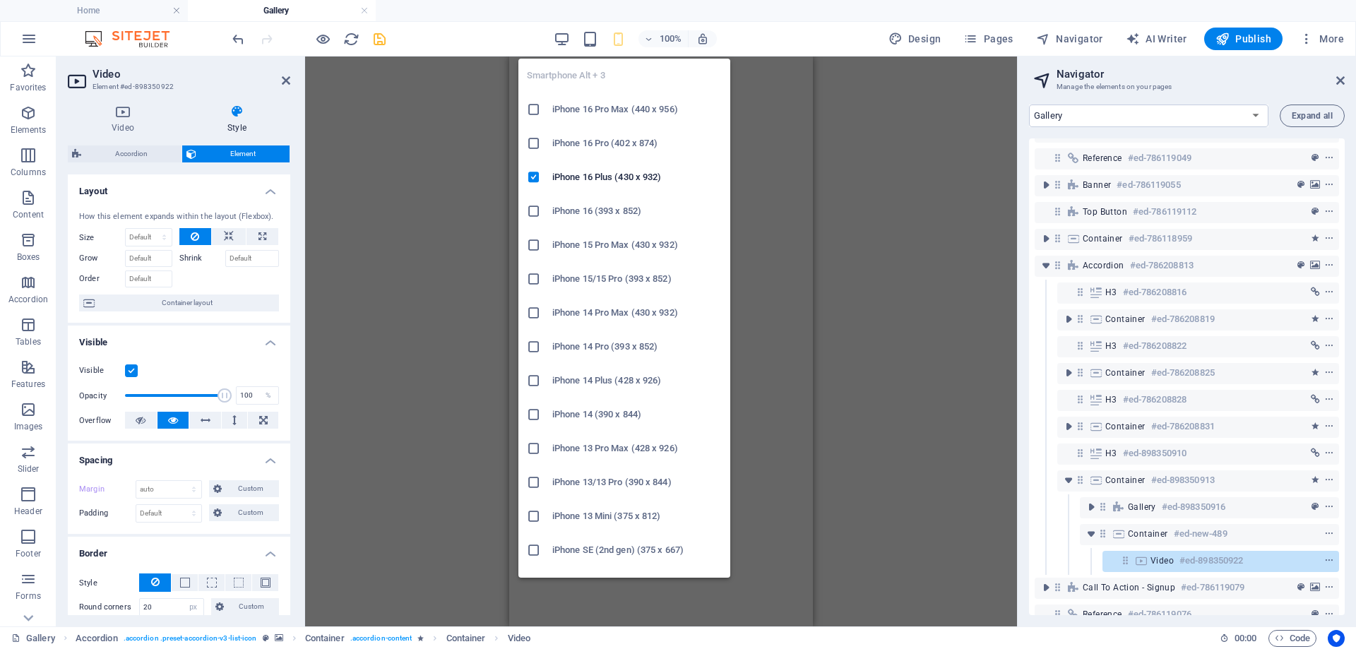
scroll to position [2024, 0]
type input "0"
select select "px"
type input "10"
select select "px"
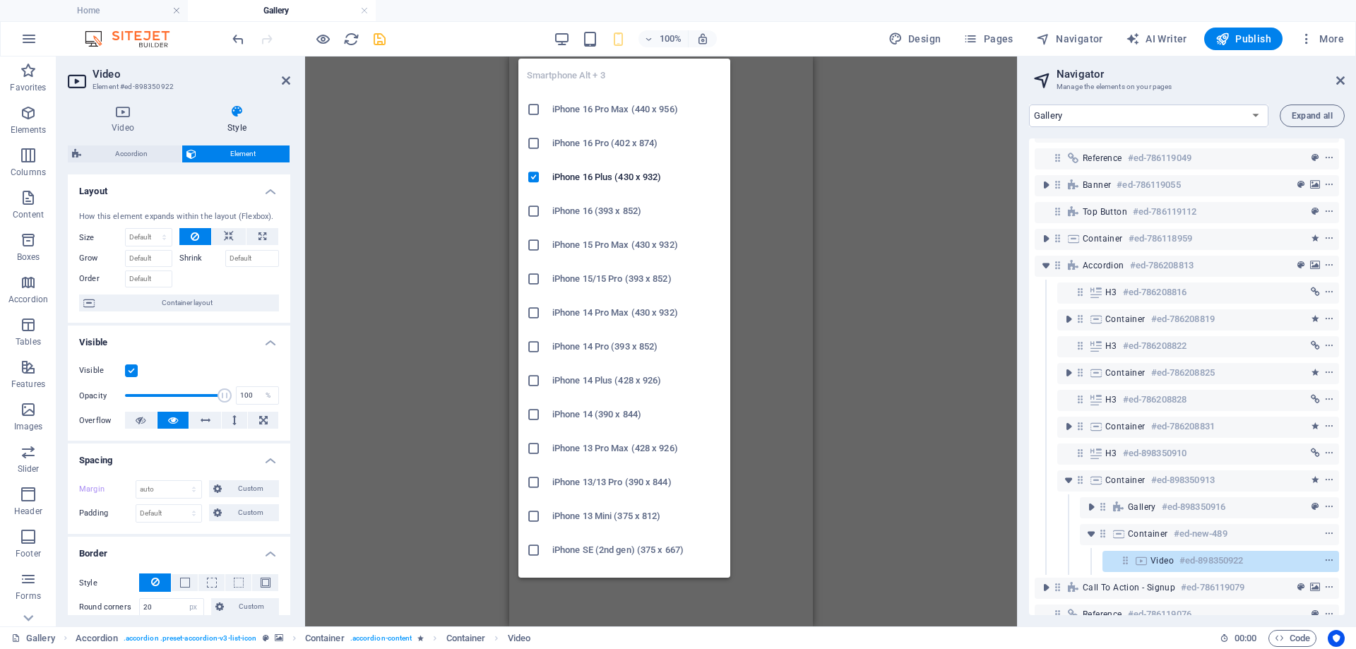
type input "0"
select select "px"
type input "0"
select select "px"
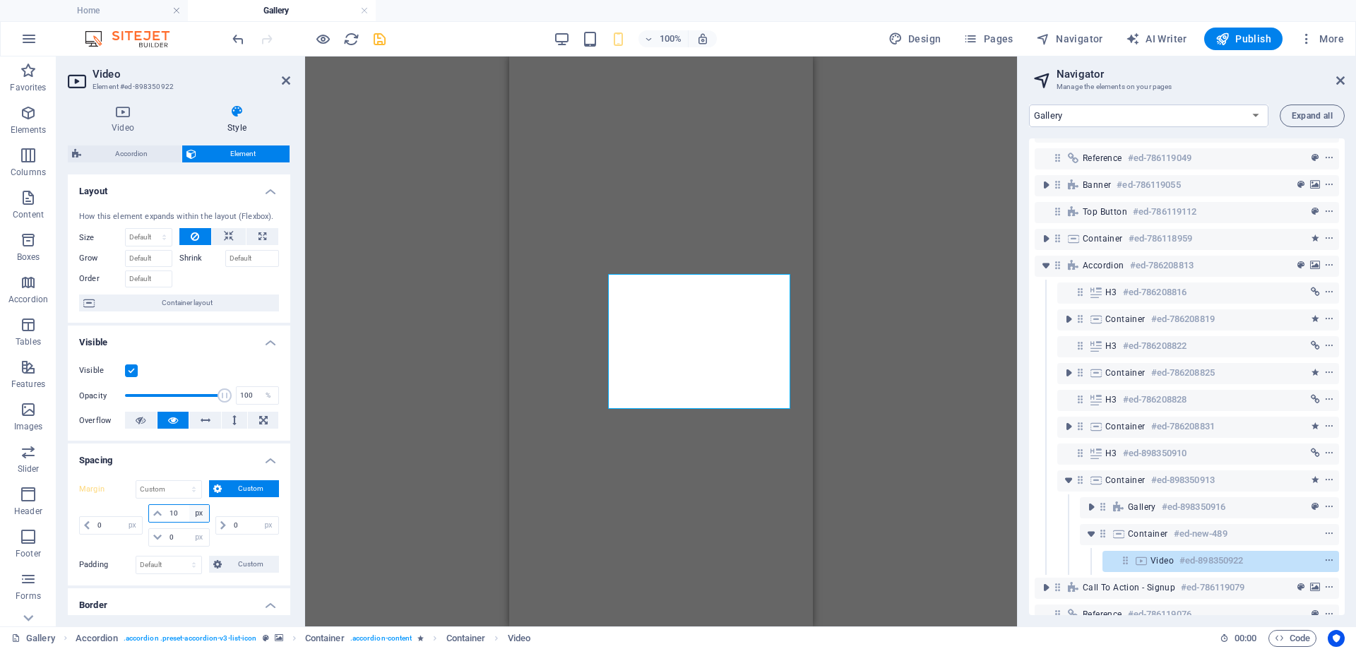
click at [189, 508] on select "auto px % rem vw vh" at bounding box center [199, 513] width 20 height 17
click at [239, 34] on icon "undo" at bounding box center [238, 39] width 16 height 16
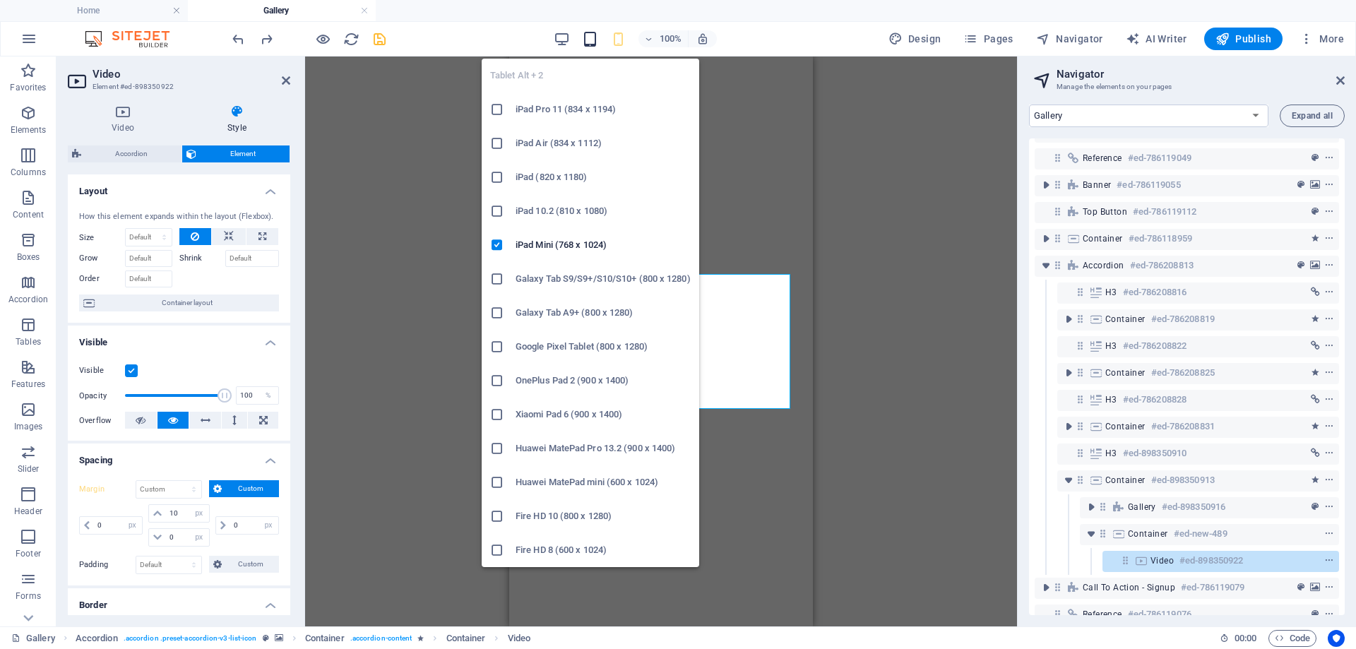
click at [590, 35] on icon "button" at bounding box center [590, 39] width 16 height 16
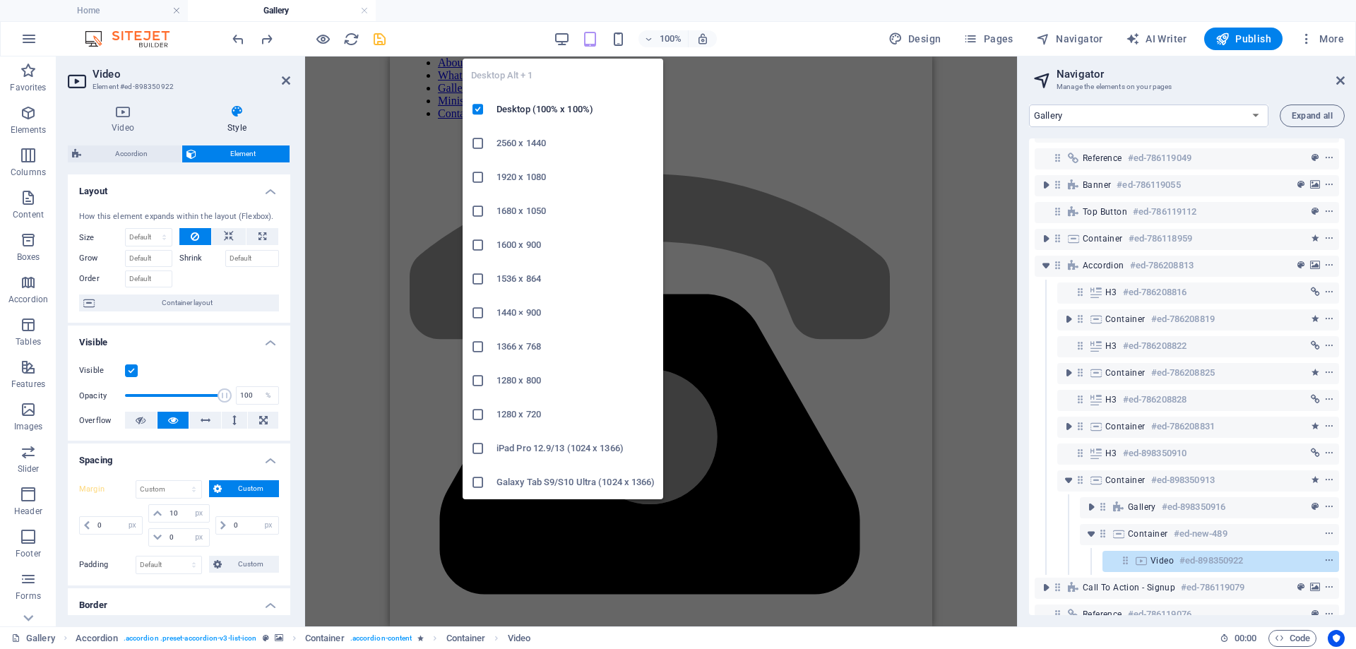
scroll to position [2789, 0]
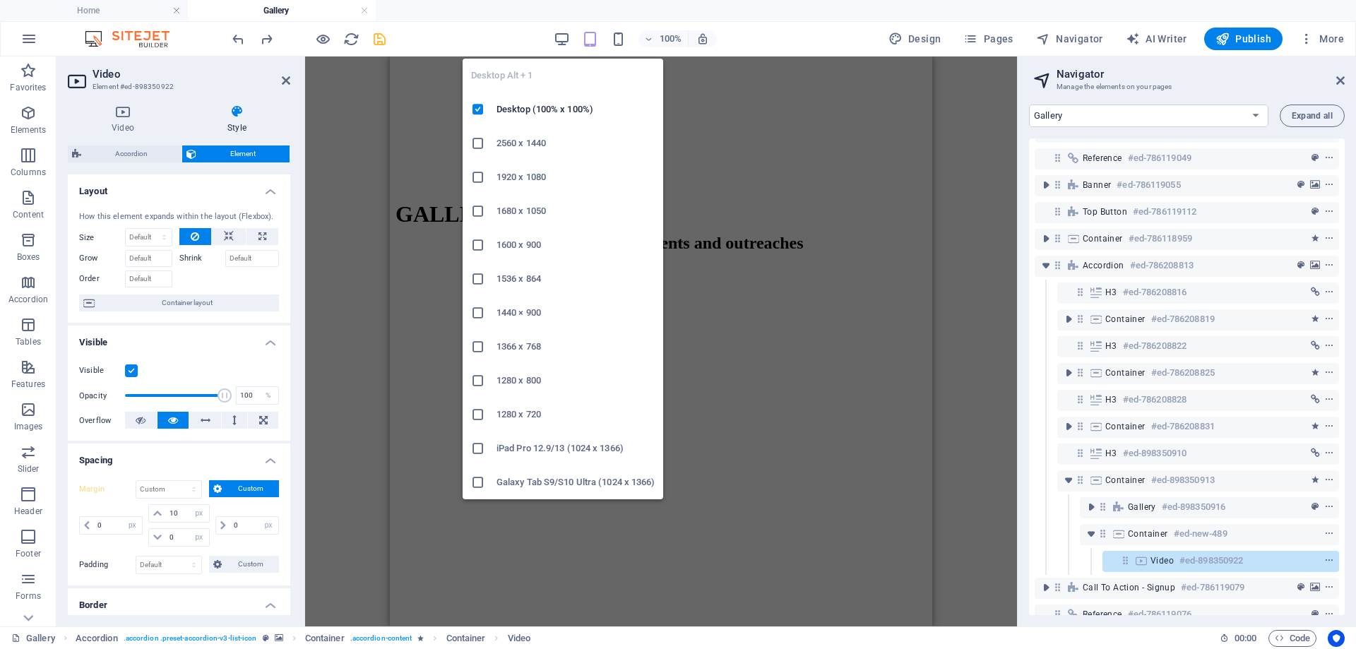
select select "DISABLED_OPTION_VALUE"
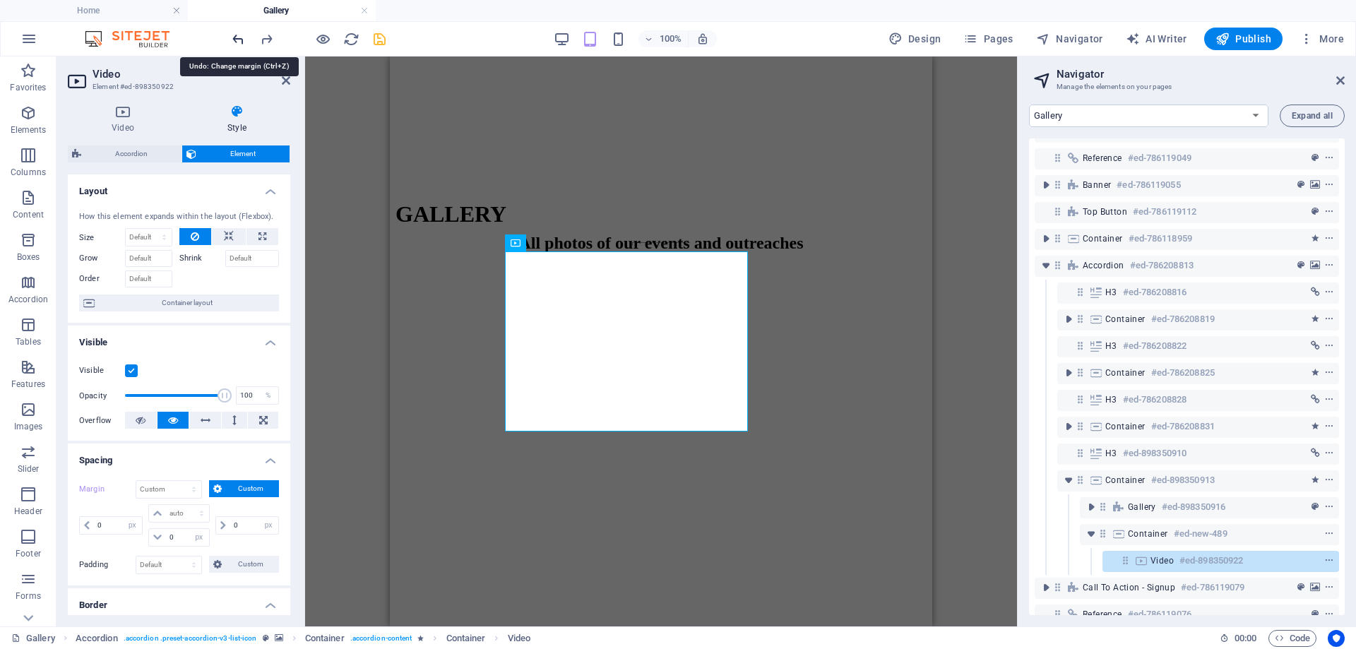
click at [238, 39] on icon "undo" at bounding box center [238, 39] width 16 height 16
type input "15"
select select "px"
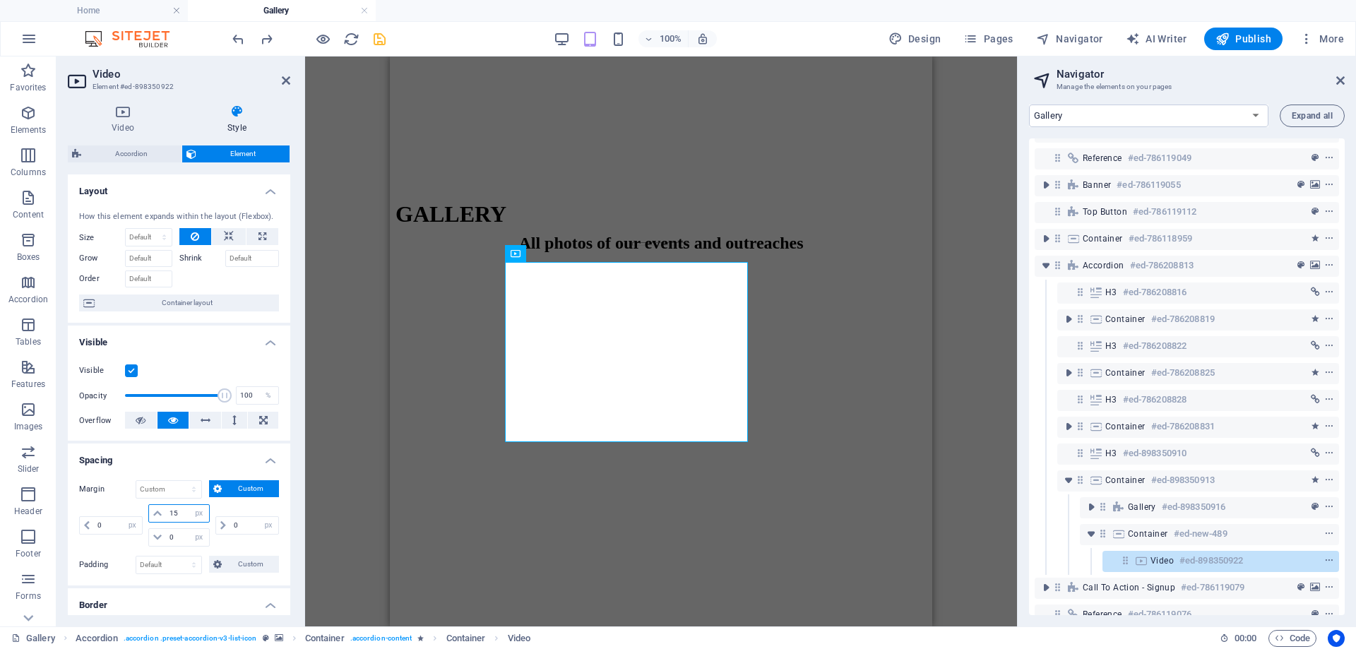
drag, startPoint x: 182, startPoint y: 520, endPoint x: 165, endPoint y: 521, distance: 17.0
click at [166, 521] on input "15" at bounding box center [187, 513] width 42 height 17
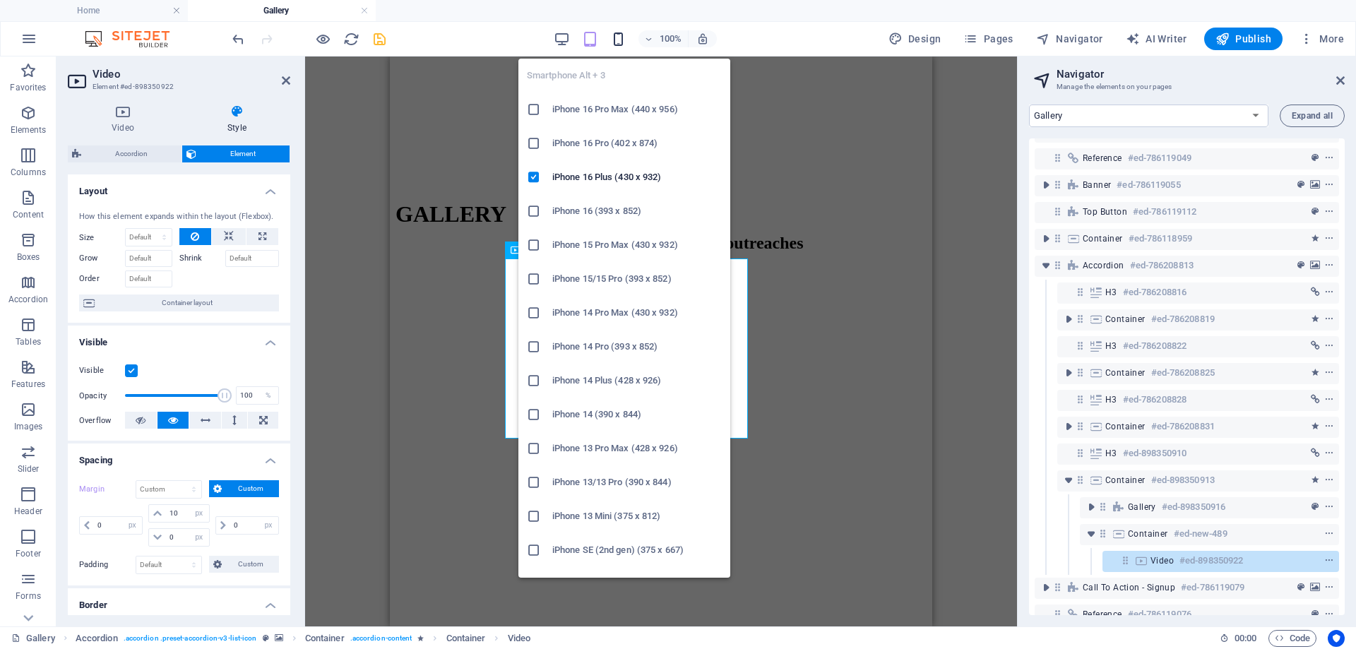
click at [619, 36] on icon "button" at bounding box center [618, 39] width 16 height 16
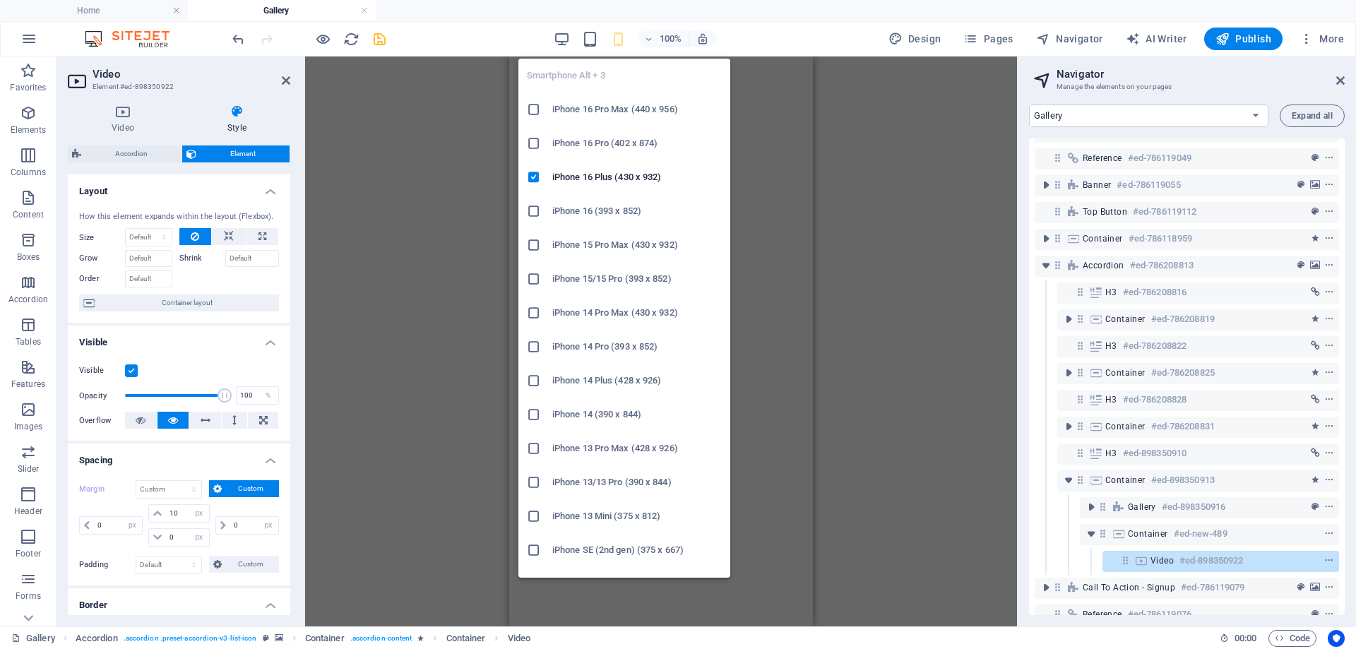
scroll to position [2024, 0]
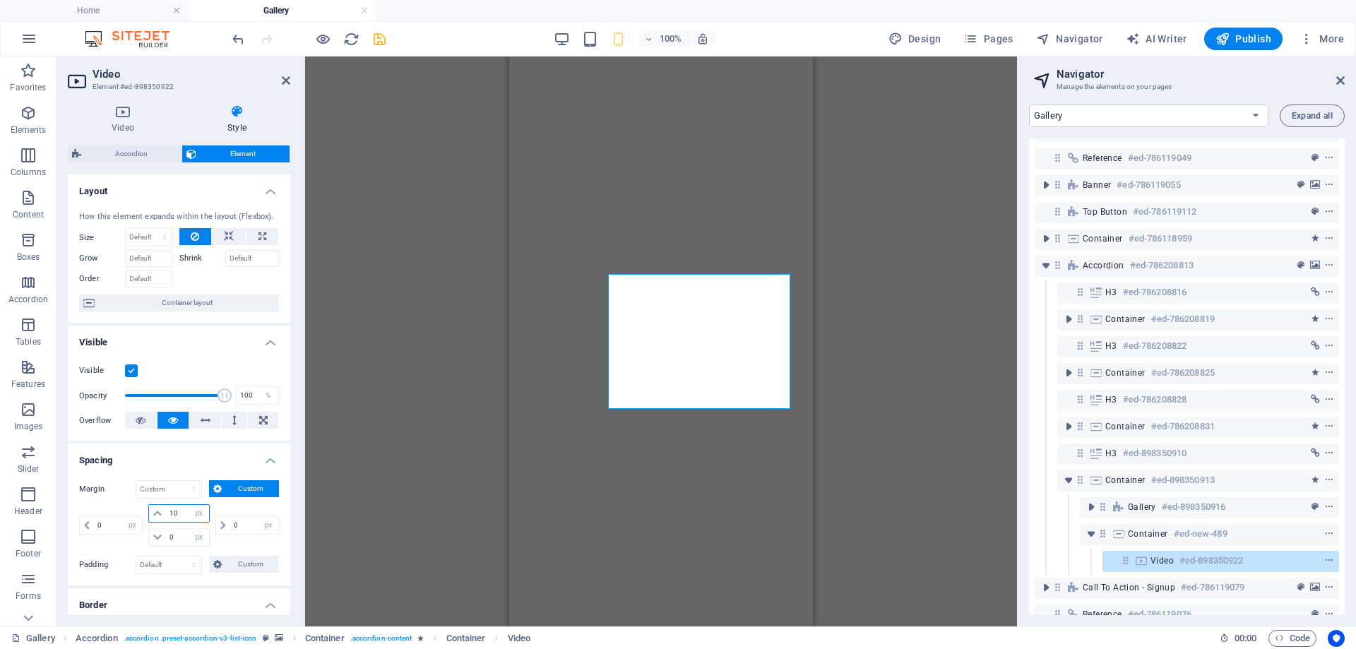
click at [150, 513] on div "10 auto px % rem vw vh" at bounding box center [178, 513] width 61 height 18
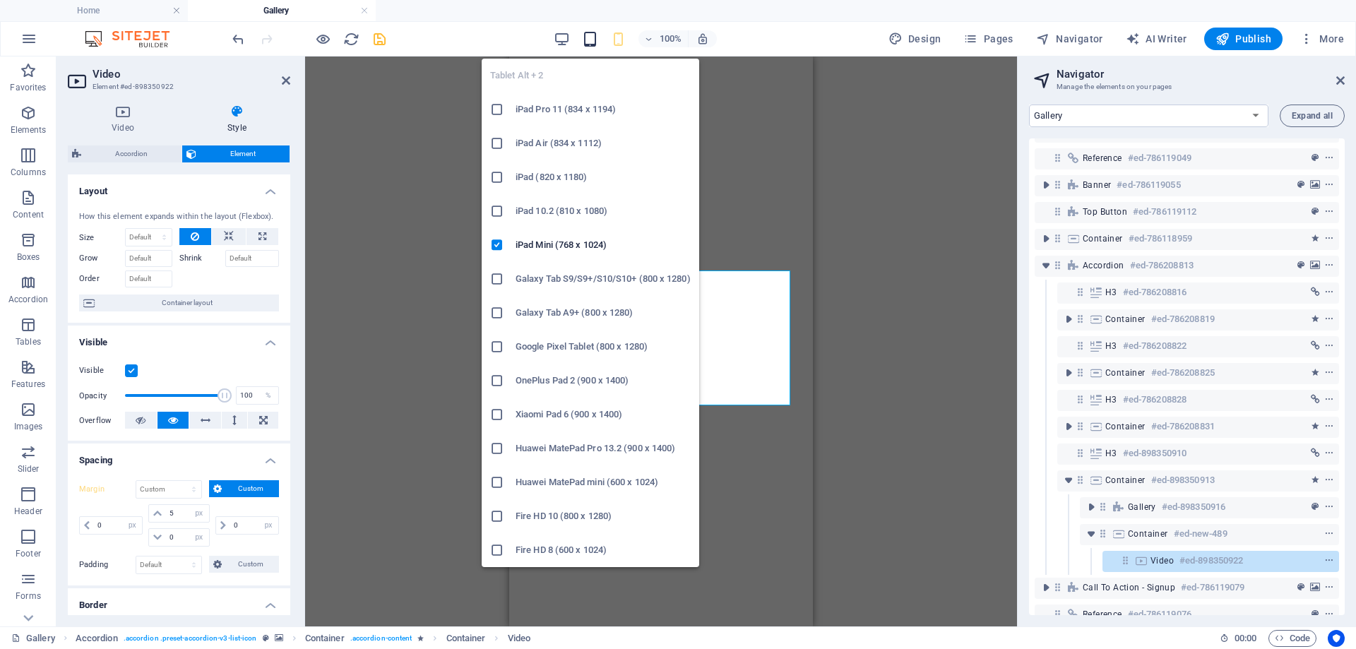
click at [590, 38] on icon "button" at bounding box center [590, 39] width 16 height 16
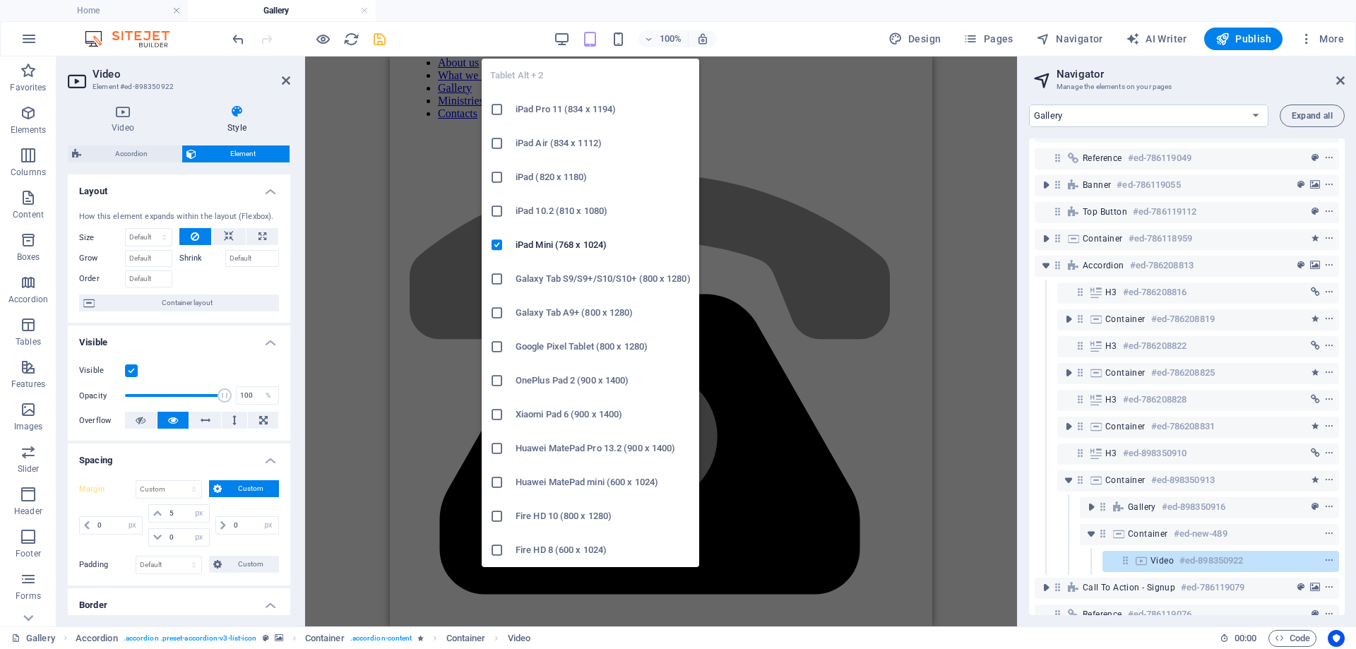
scroll to position [2796, 0]
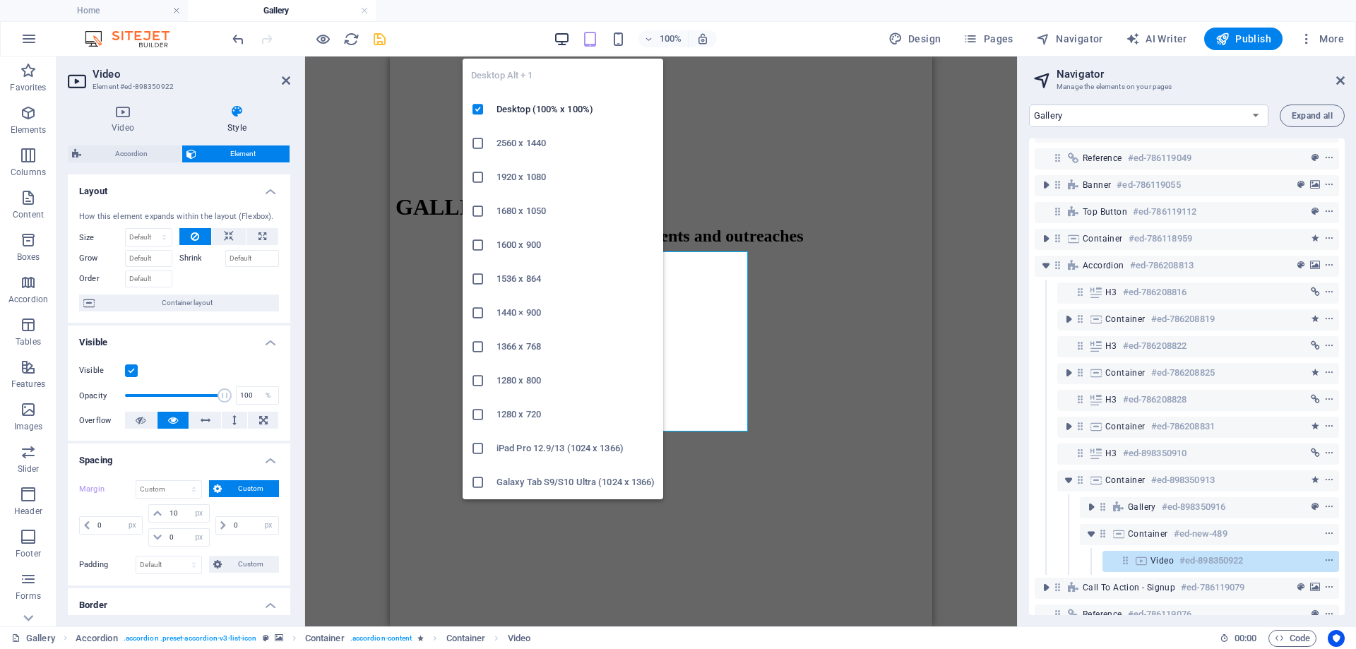
click at [566, 40] on icon "button" at bounding box center [562, 39] width 16 height 16
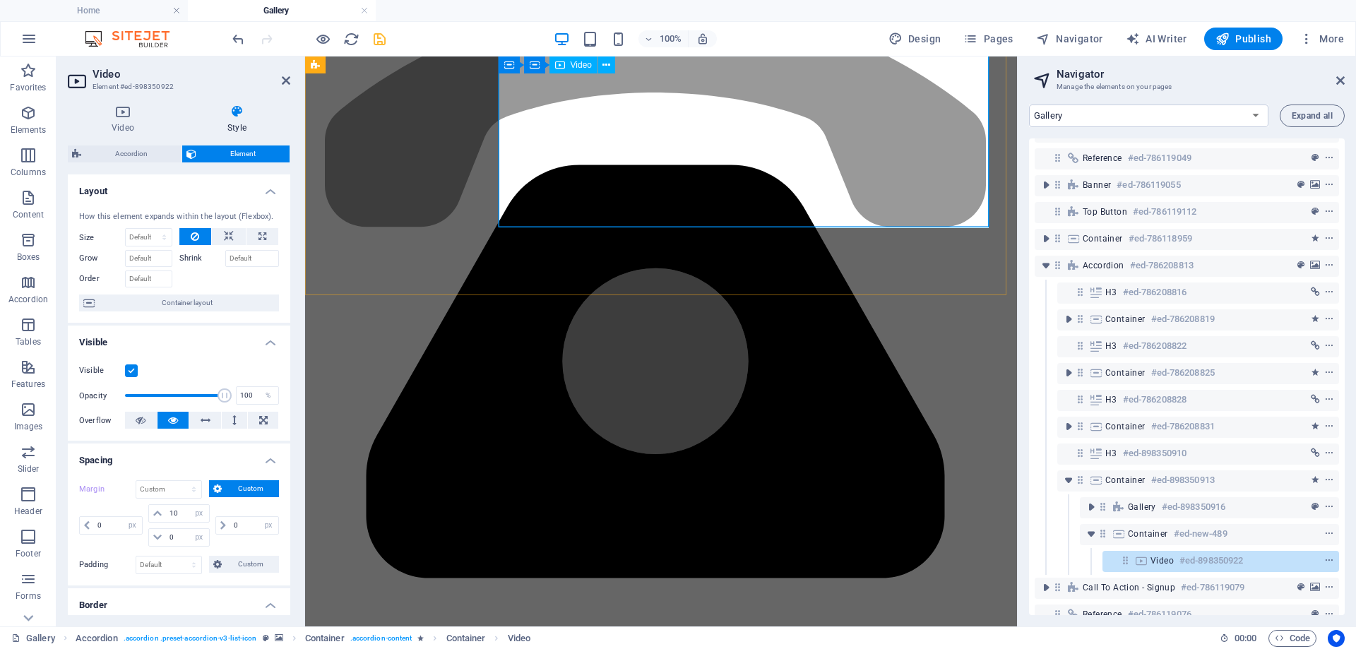
scroll to position [2781, 0]
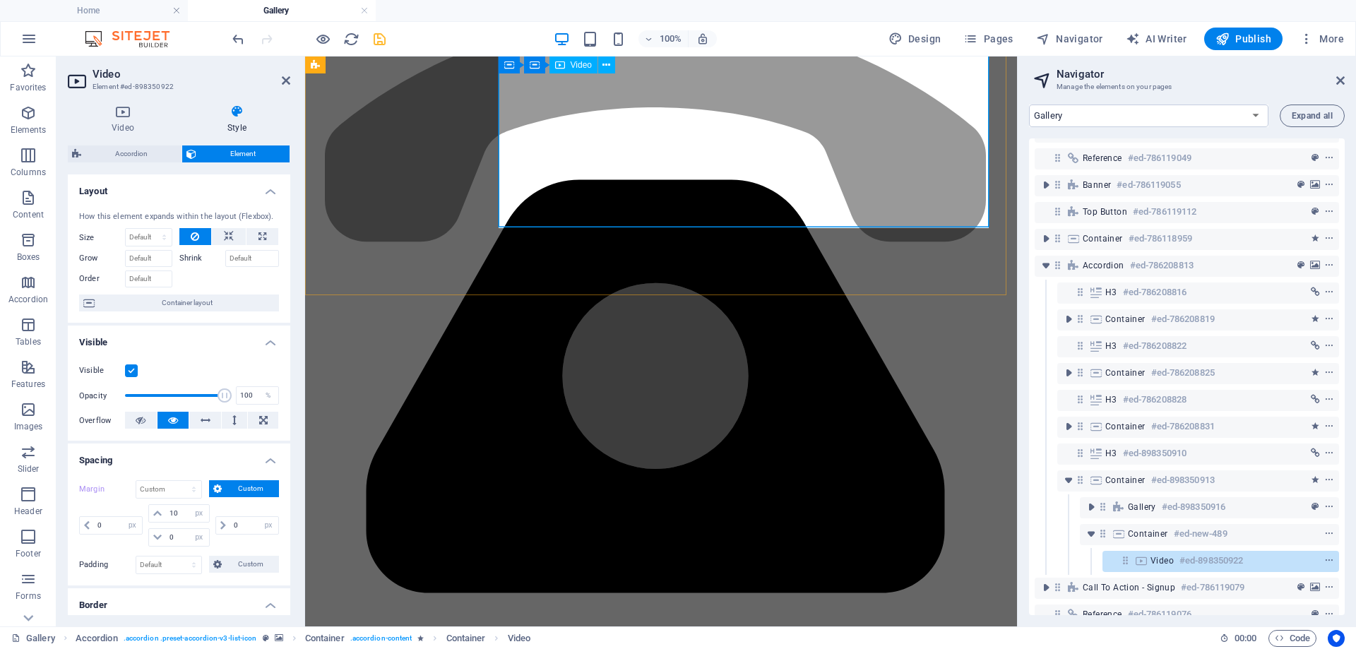
type input "15"
click at [1170, 535] on div "Container #ed-new-489" at bounding box center [1198, 533] width 141 height 17
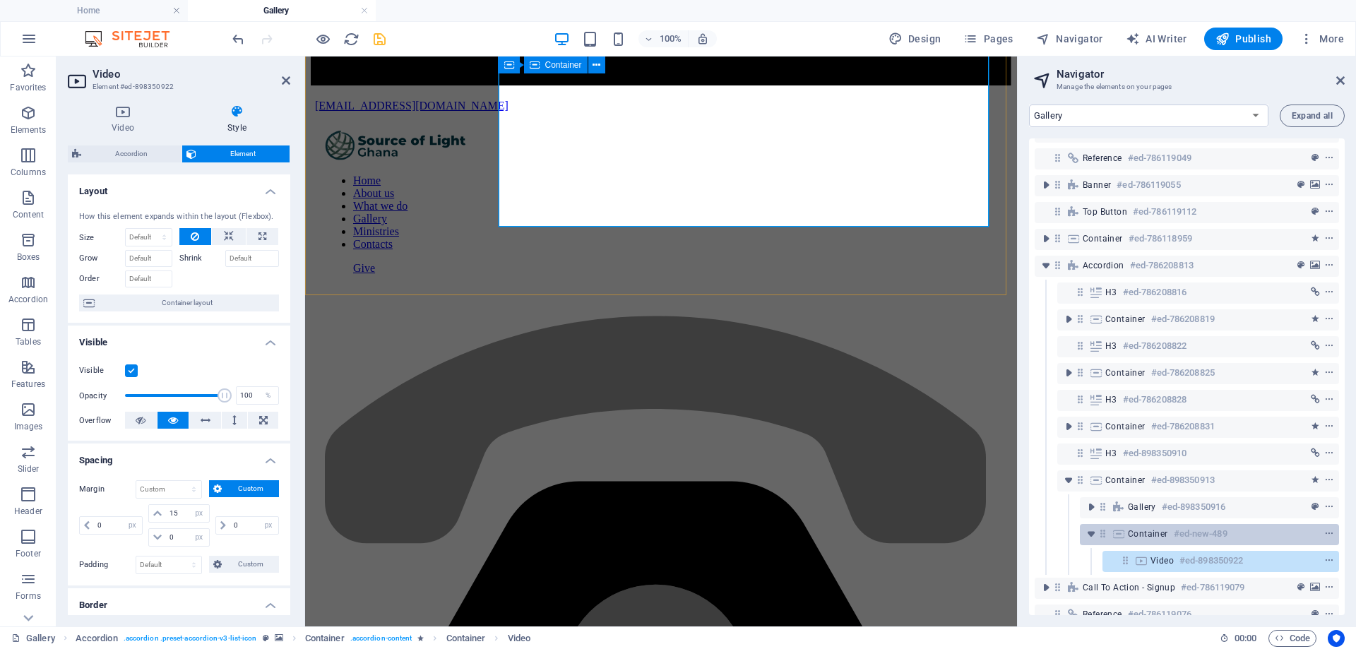
select select "%"
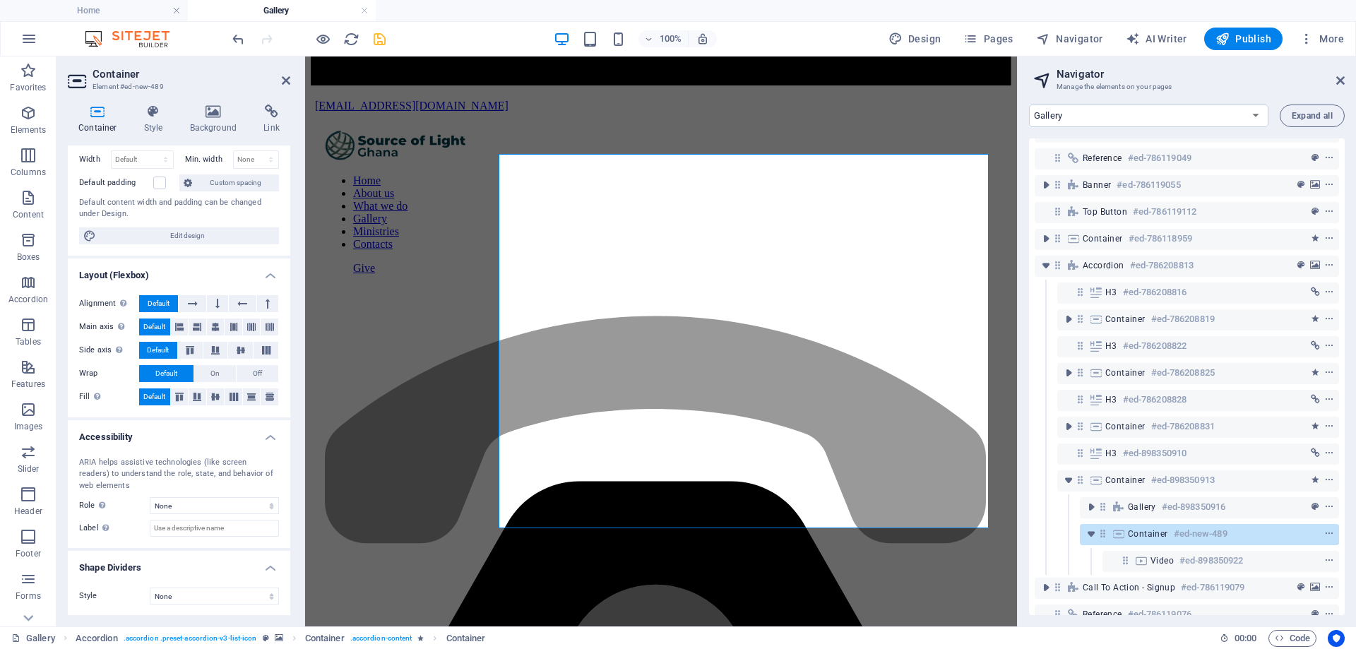
scroll to position [102, 0]
click at [150, 109] on icon at bounding box center [153, 112] width 40 height 14
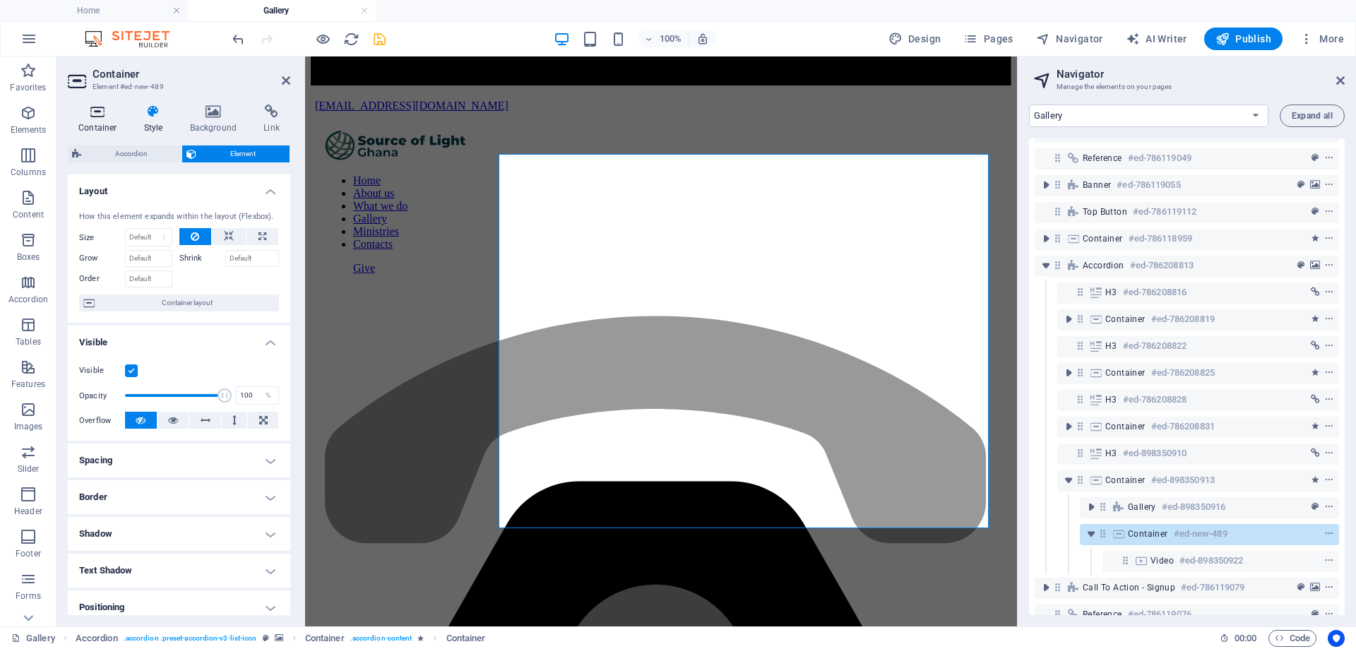
click at [86, 126] on h4 "Container" at bounding box center [101, 120] width 66 height 30
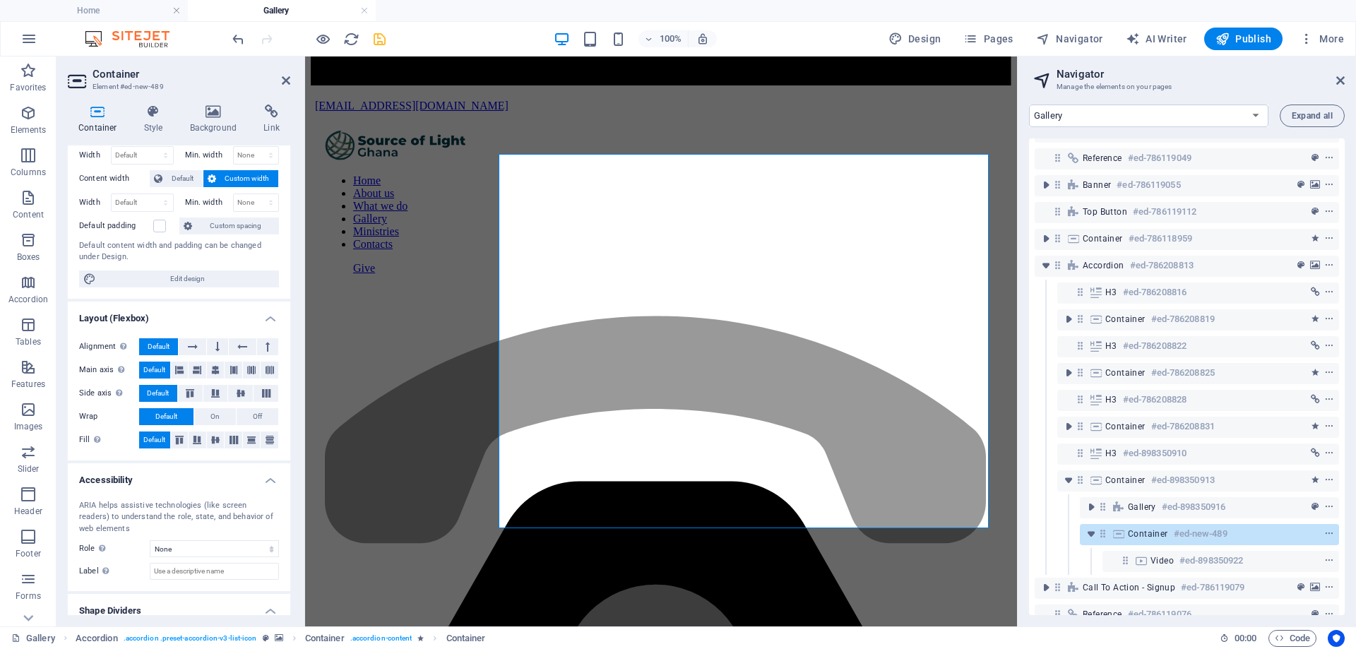
scroll to position [0, 0]
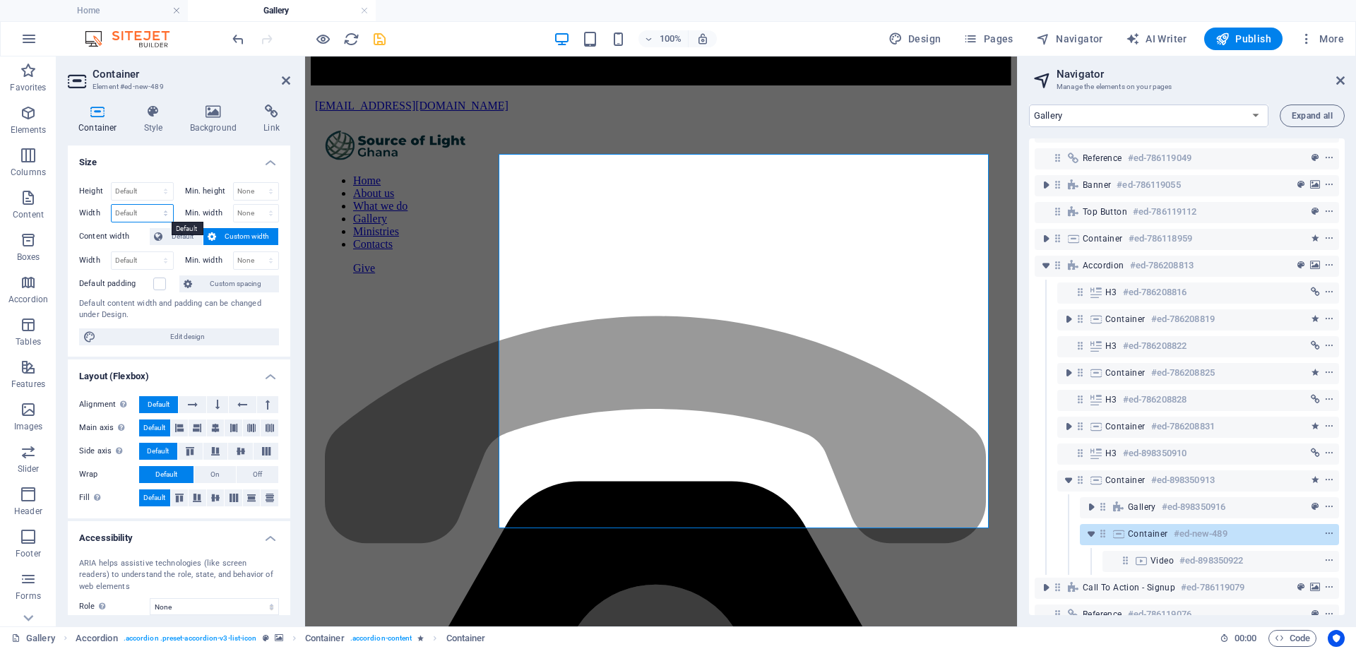
click at [148, 219] on select "Default px rem % em vh vw" at bounding box center [142, 213] width 61 height 17
select select "%"
click at [151, 205] on select "Default px rem % em vh vw" at bounding box center [142, 213] width 61 height 17
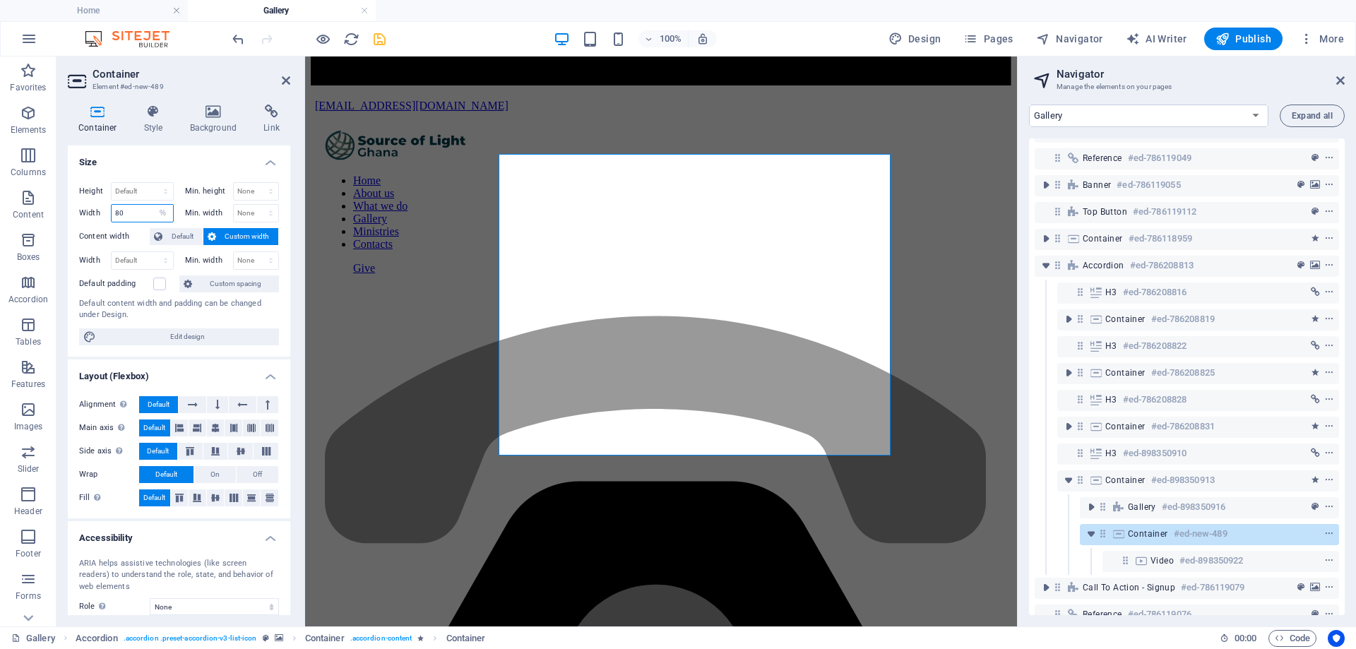
drag, startPoint x: 131, startPoint y: 214, endPoint x: 85, endPoint y: 220, distance: 46.3
click at [85, 220] on div "Width 80 Default px rem % em vh vw" at bounding box center [126, 213] width 95 height 18
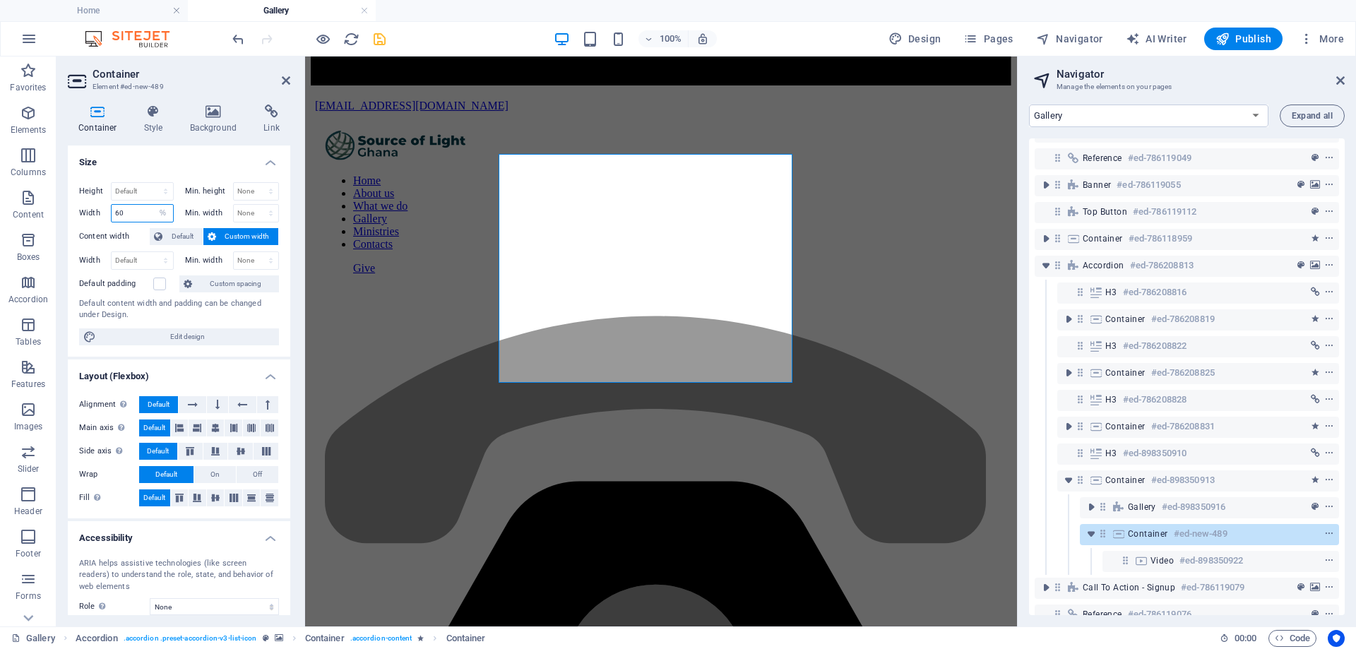
drag, startPoint x: 131, startPoint y: 212, endPoint x: 117, endPoint y: 220, distance: 16.1
click at [117, 220] on input "60" at bounding box center [142, 213] width 61 height 17
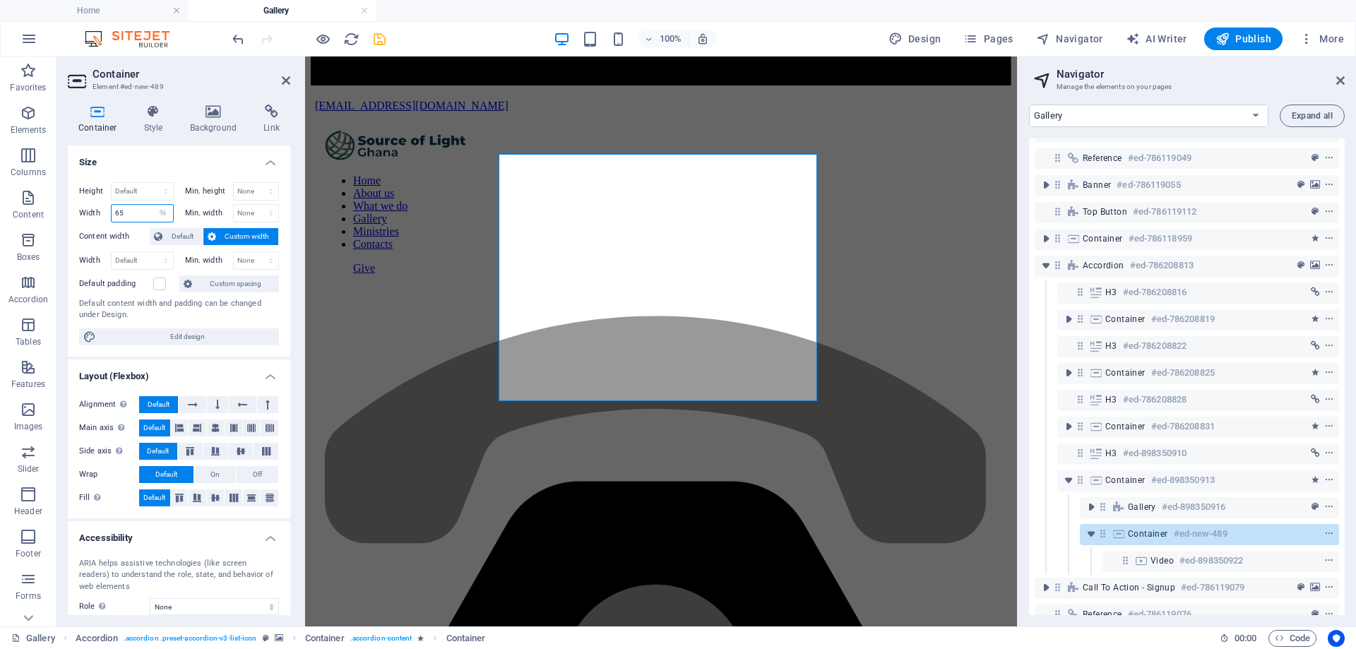
drag, startPoint x: 148, startPoint y: 210, endPoint x: 119, endPoint y: 223, distance: 31.6
click at [119, 223] on div "Height Default px rem % vh vw Min. height None px rem % vh vw Width 65 Default …" at bounding box center [179, 264] width 222 height 186
type input "66"
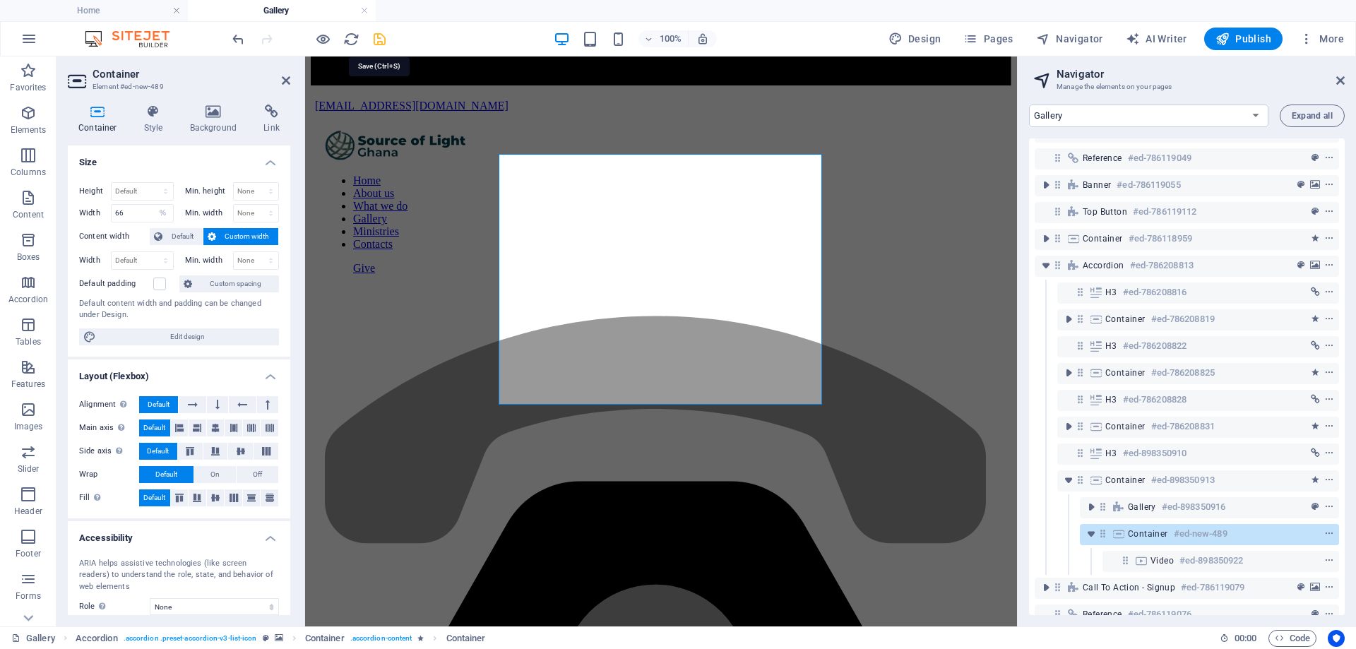
drag, startPoint x: 381, startPoint y: 37, endPoint x: 372, endPoint y: 11, distance: 27.0
click at [381, 37] on icon "save" at bounding box center [379, 39] width 16 height 16
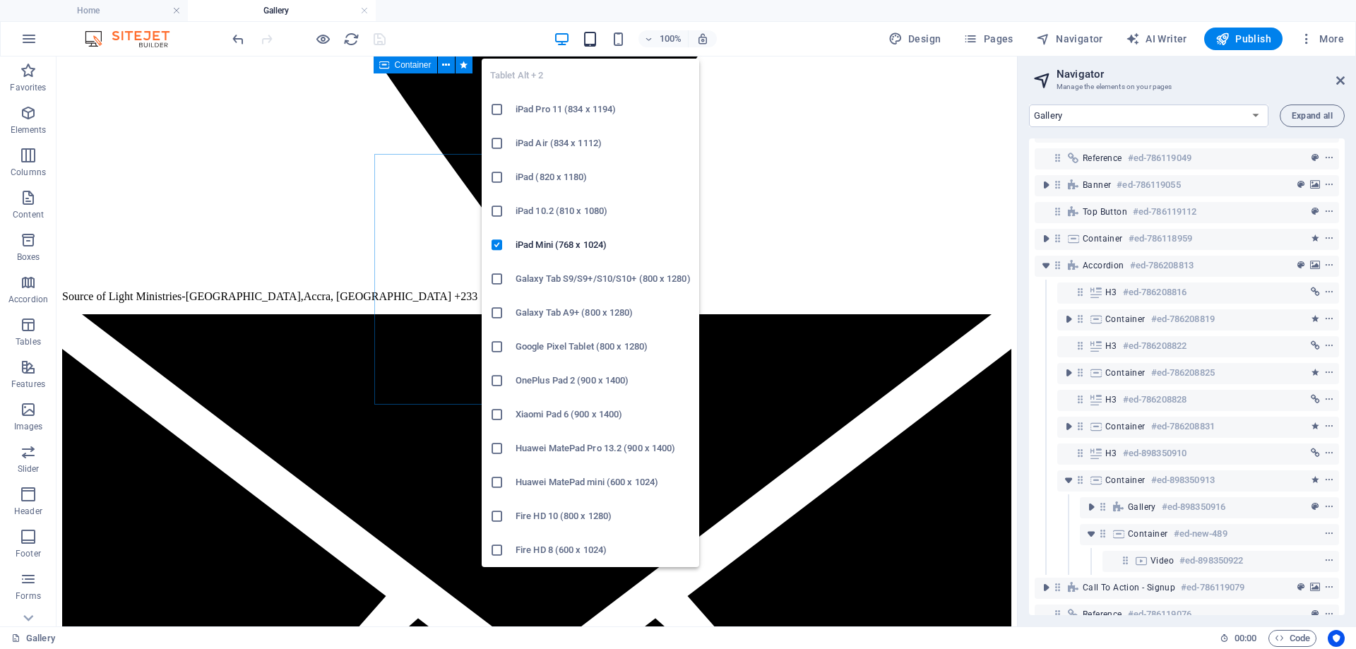
click at [597, 35] on icon "button" at bounding box center [590, 39] width 16 height 16
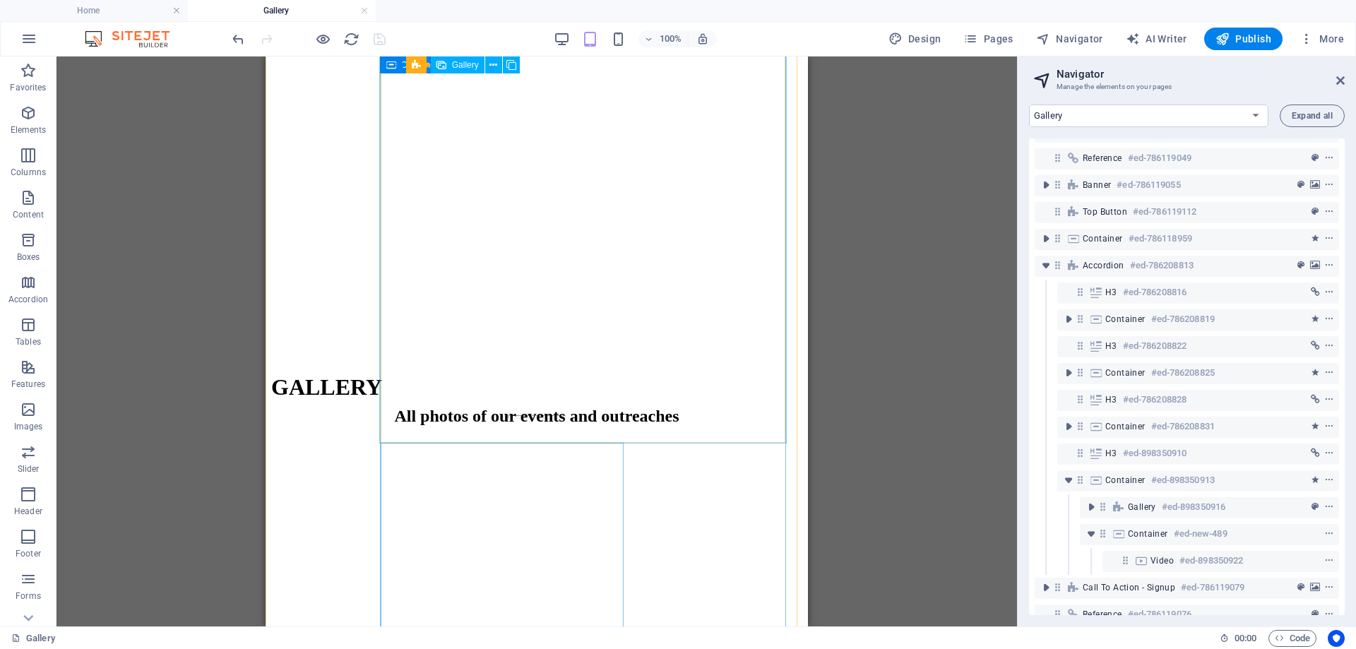
scroll to position [2692, 0]
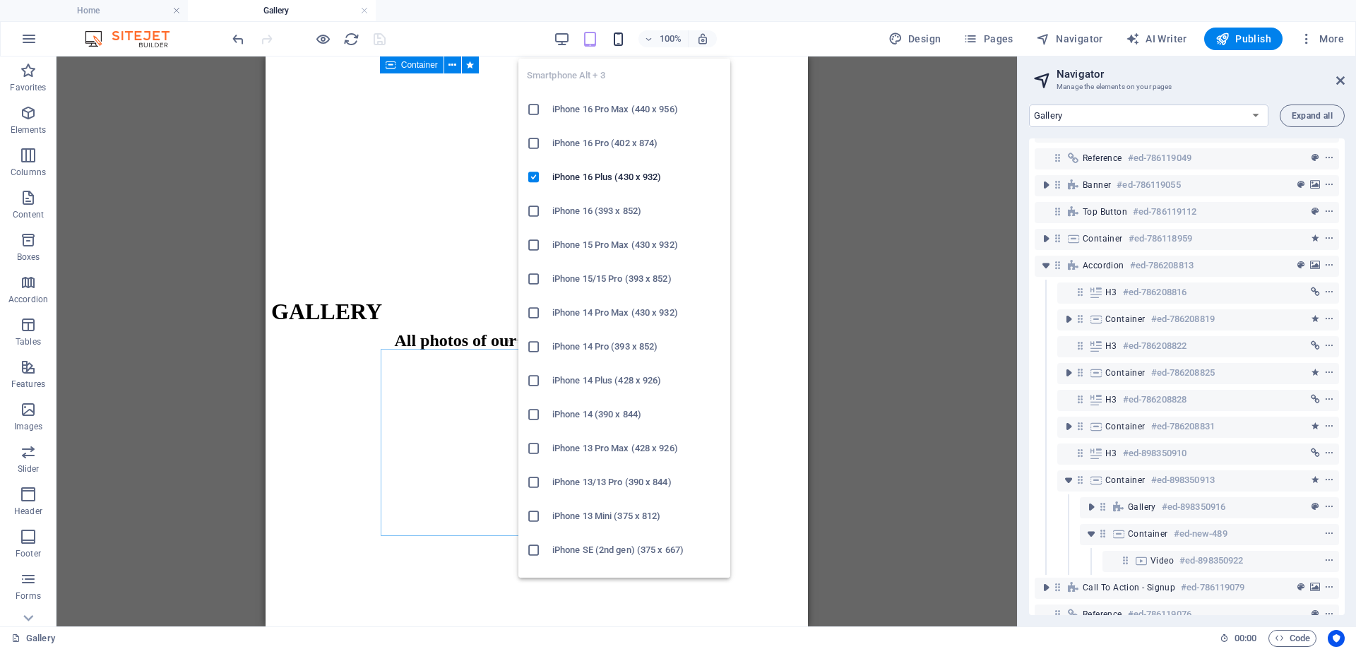
click at [621, 42] on icon "button" at bounding box center [618, 39] width 16 height 16
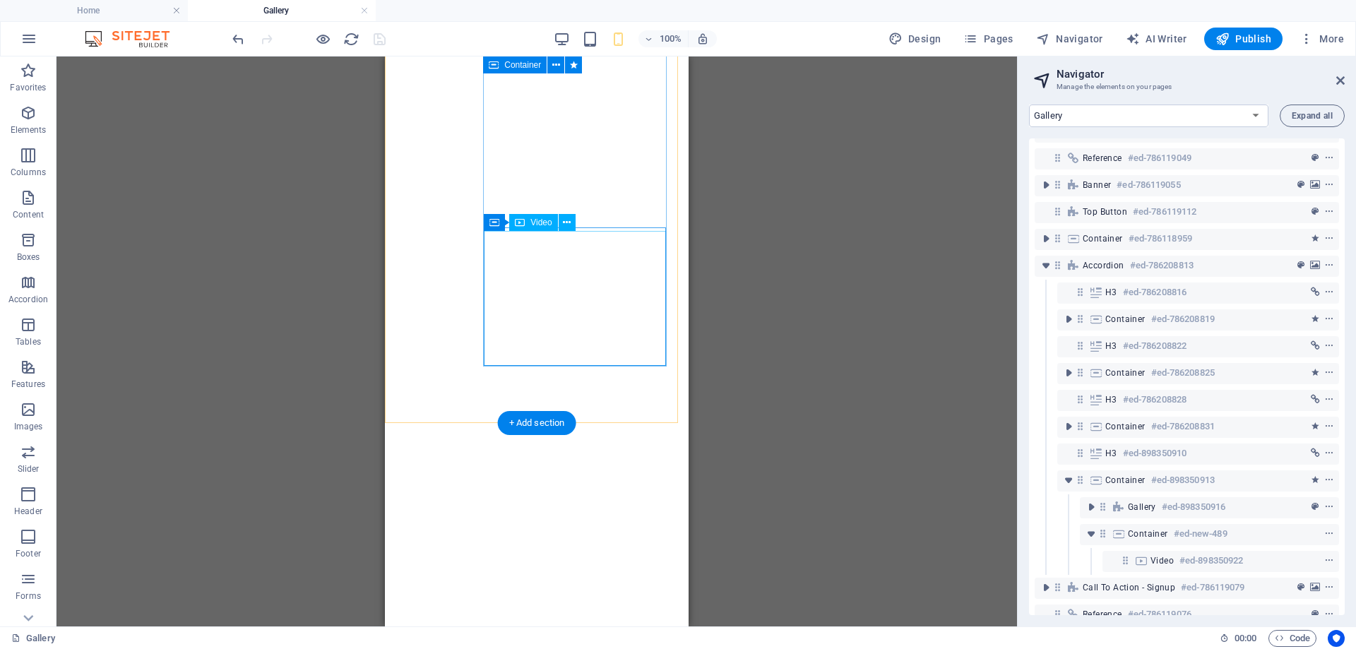
scroll to position [2011, 0]
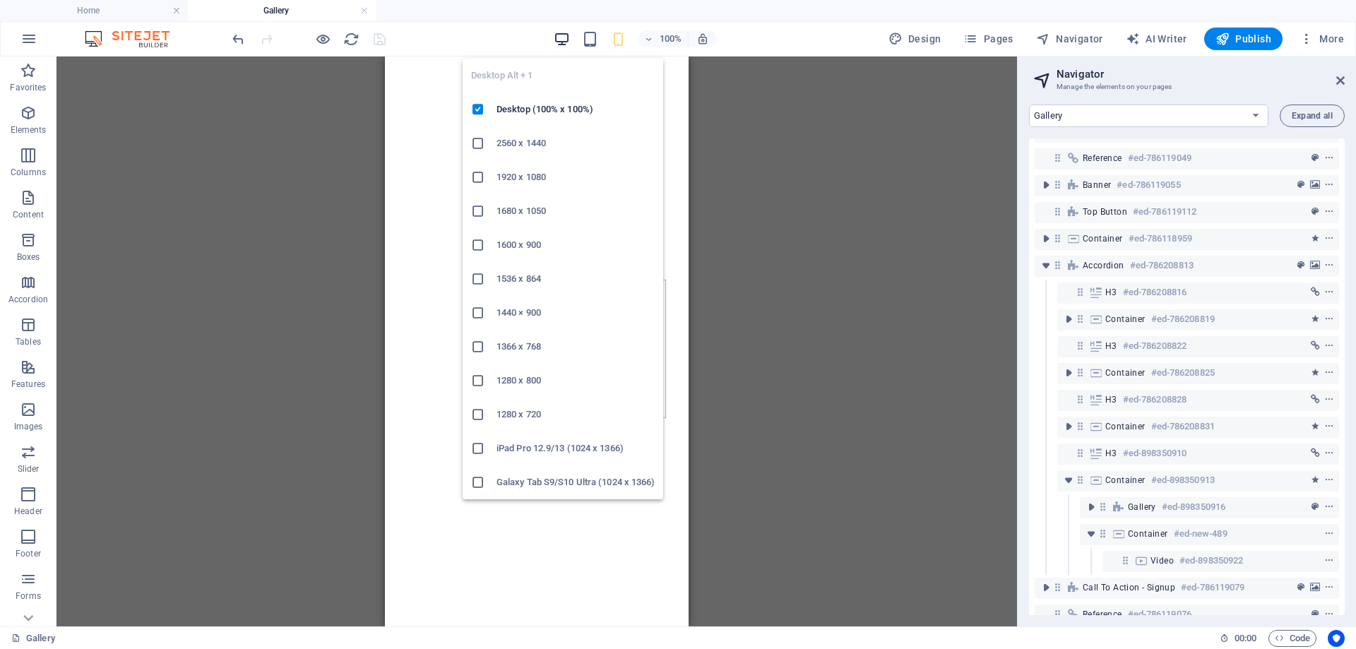
click at [570, 36] on icon "button" at bounding box center [562, 39] width 16 height 16
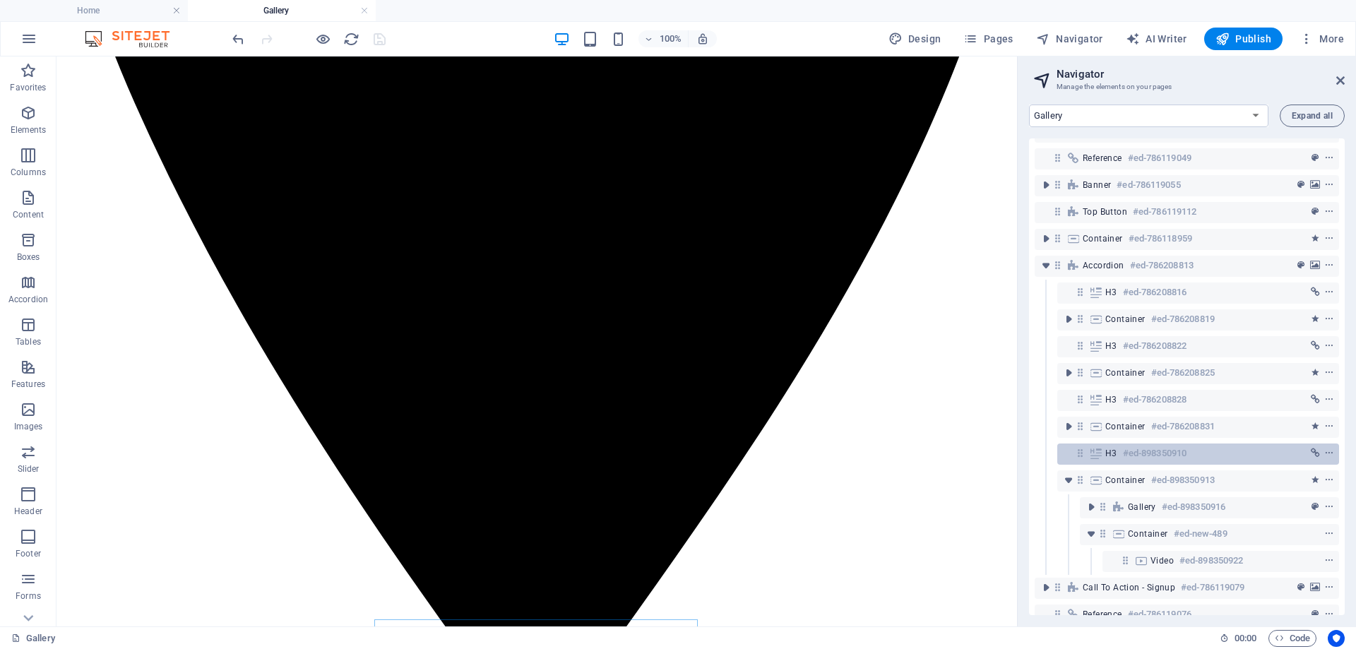
scroll to position [2017, 0]
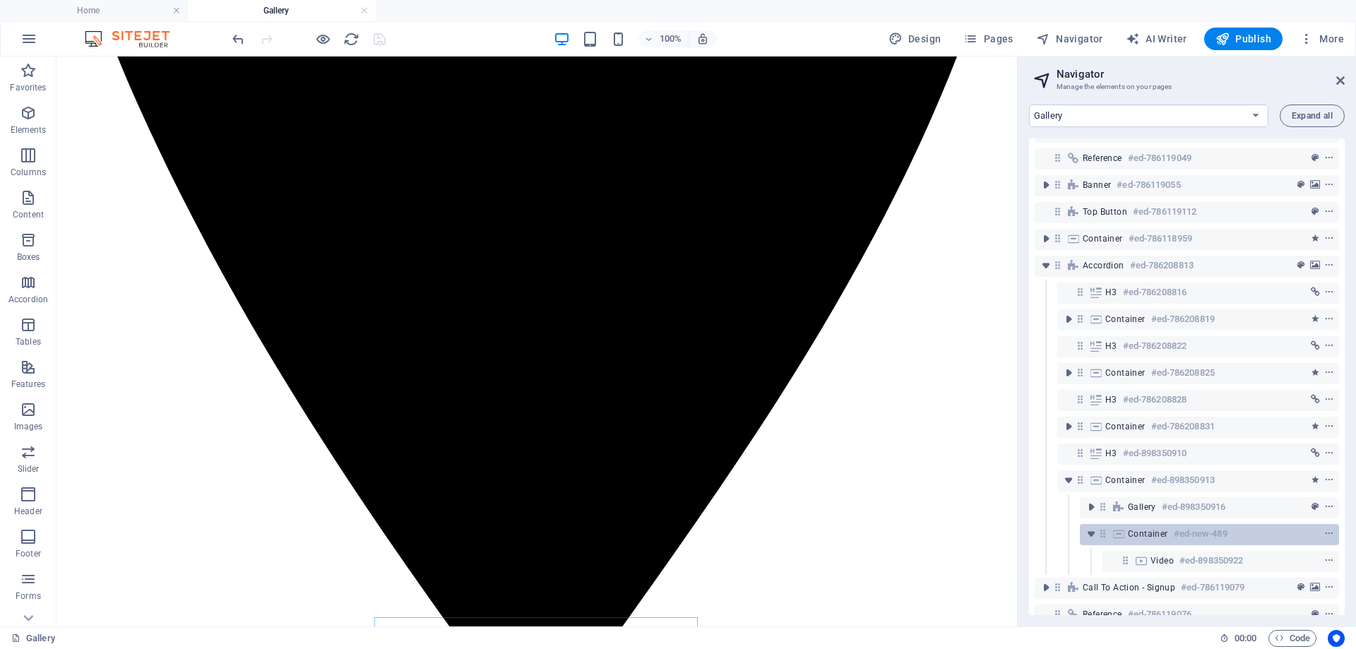
click at [1142, 532] on span "Container" at bounding box center [1148, 533] width 40 height 11
click at [1183, 532] on h6 "#ed-new-489" at bounding box center [1201, 533] width 54 height 17
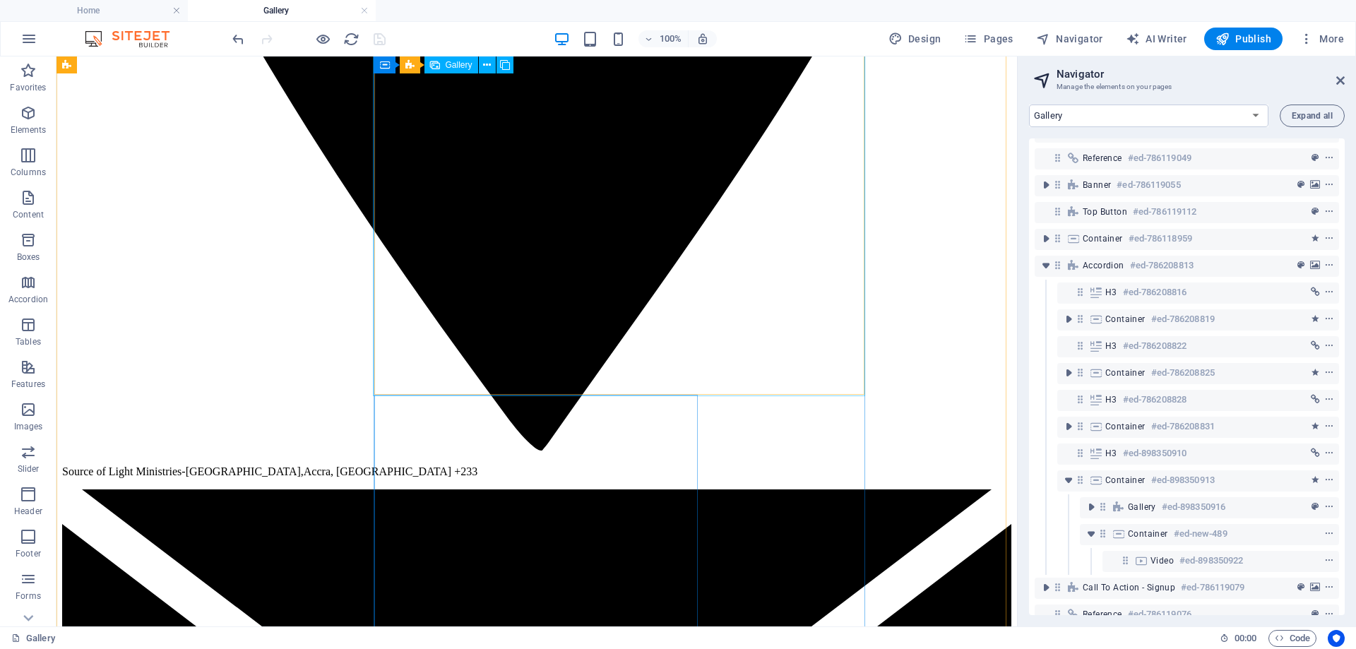
scroll to position [2440, 0]
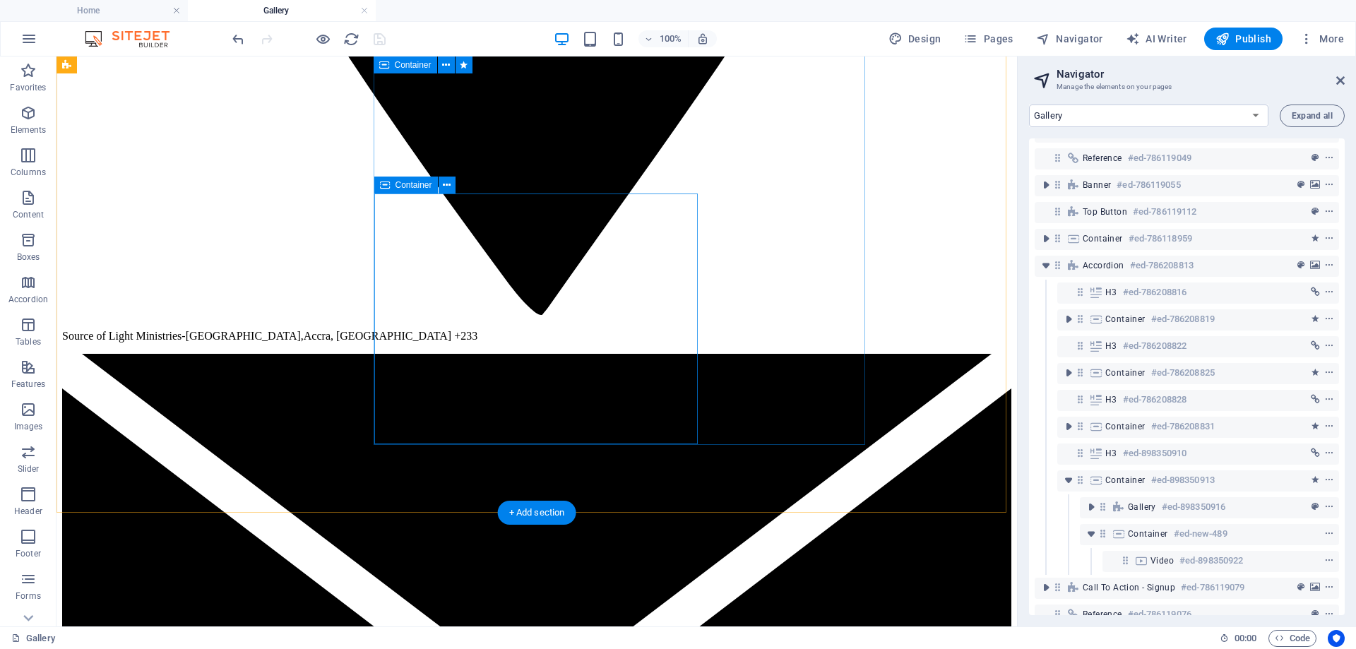
select select "%"
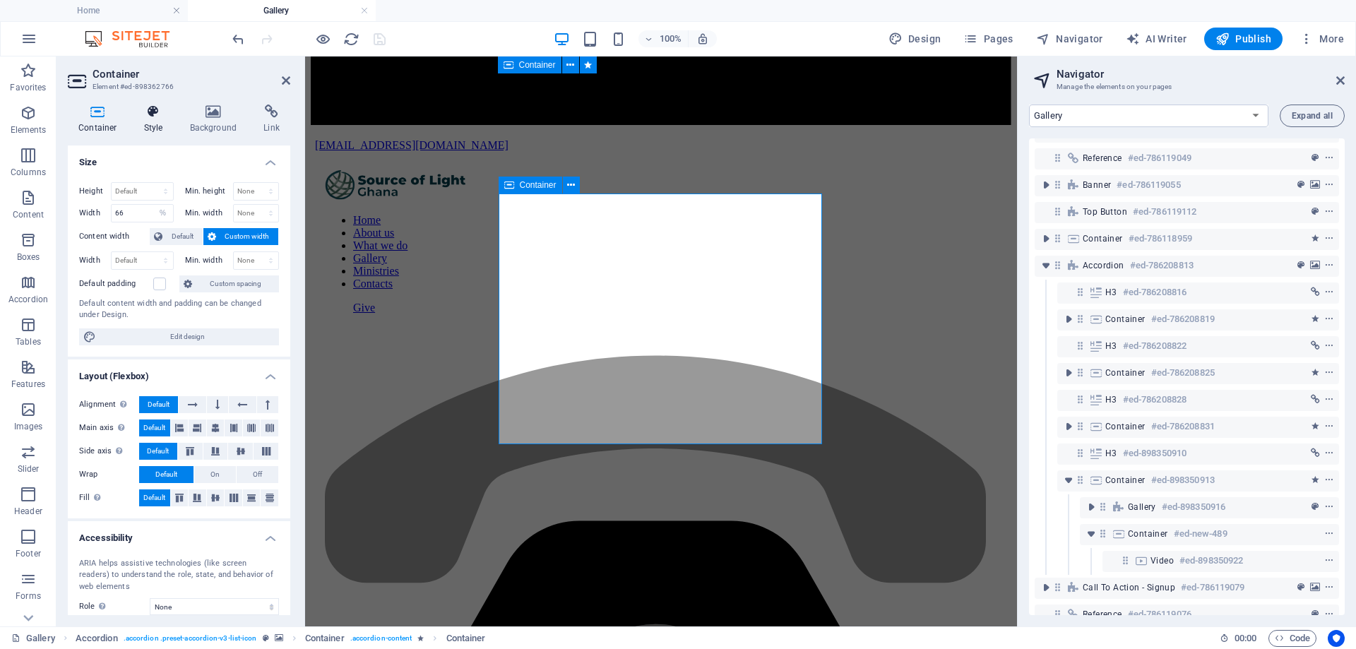
click at [154, 117] on icon at bounding box center [153, 112] width 40 height 14
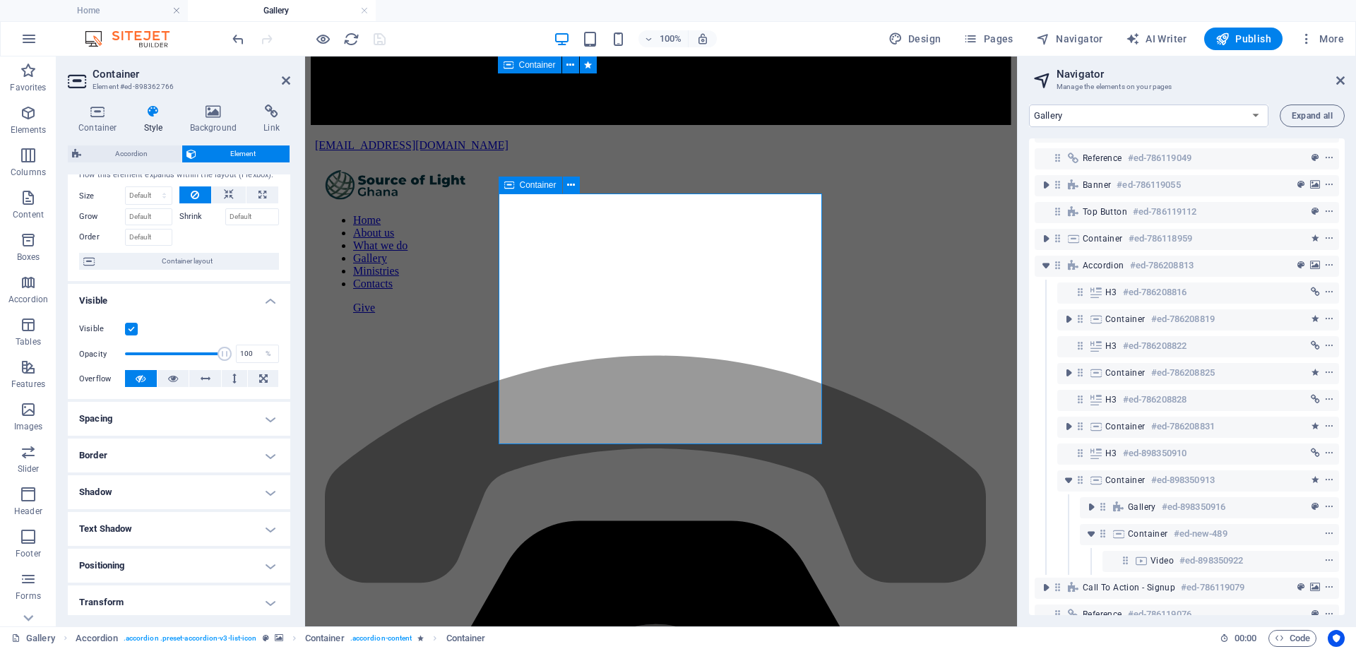
scroll to position [71, 0]
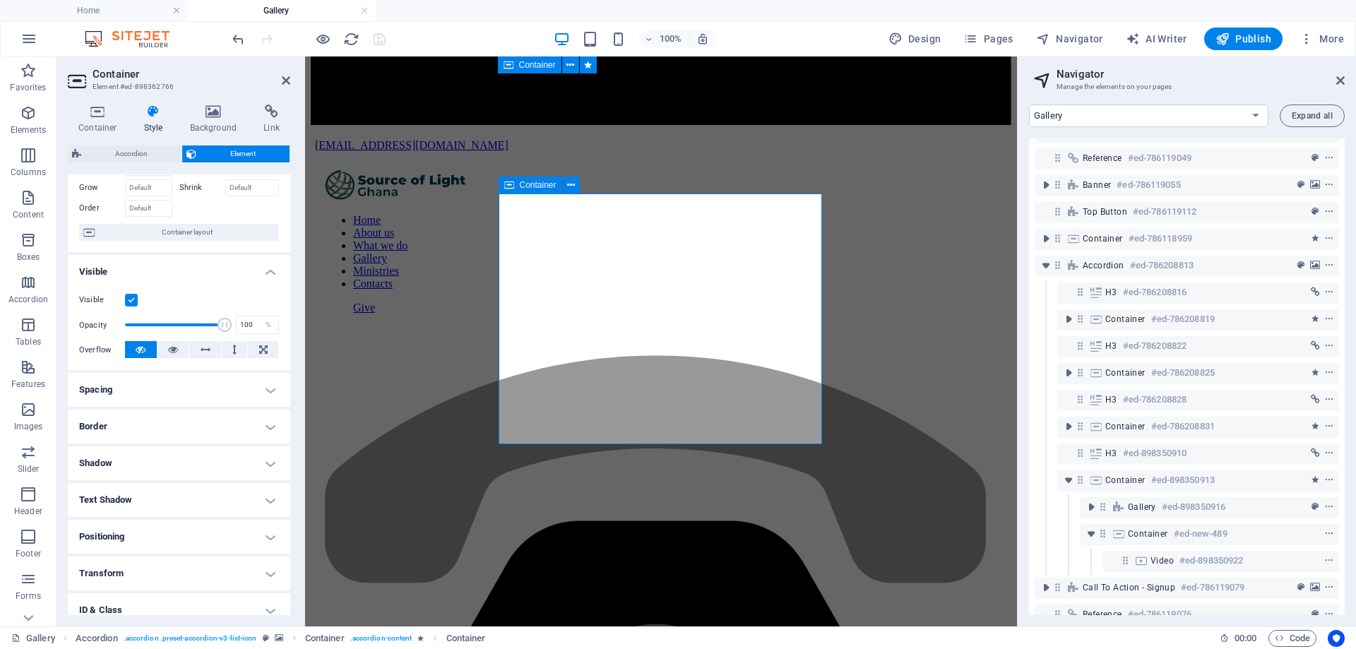
click at [186, 391] on h4 "Spacing" at bounding box center [179, 390] width 222 height 34
click at [246, 443] on span "Custom" at bounding box center [250, 442] width 49 height 17
click at [239, 474] on input "number" at bounding box center [254, 478] width 48 height 17
type input "10"
type input "0"
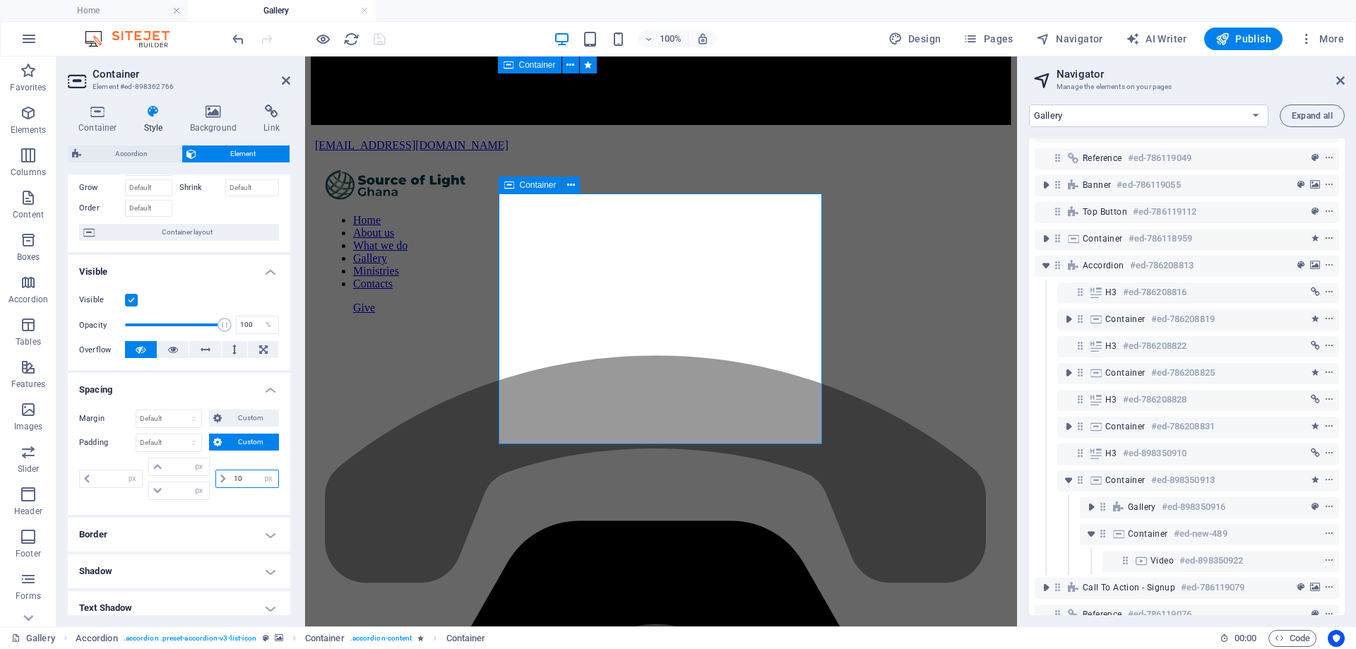
type input "0"
type input "1"
drag, startPoint x: 244, startPoint y: 484, endPoint x: 219, endPoint y: 484, distance: 24.7
click at [219, 484] on div "5 px rem % vh vw" at bounding box center [247, 479] width 64 height 18
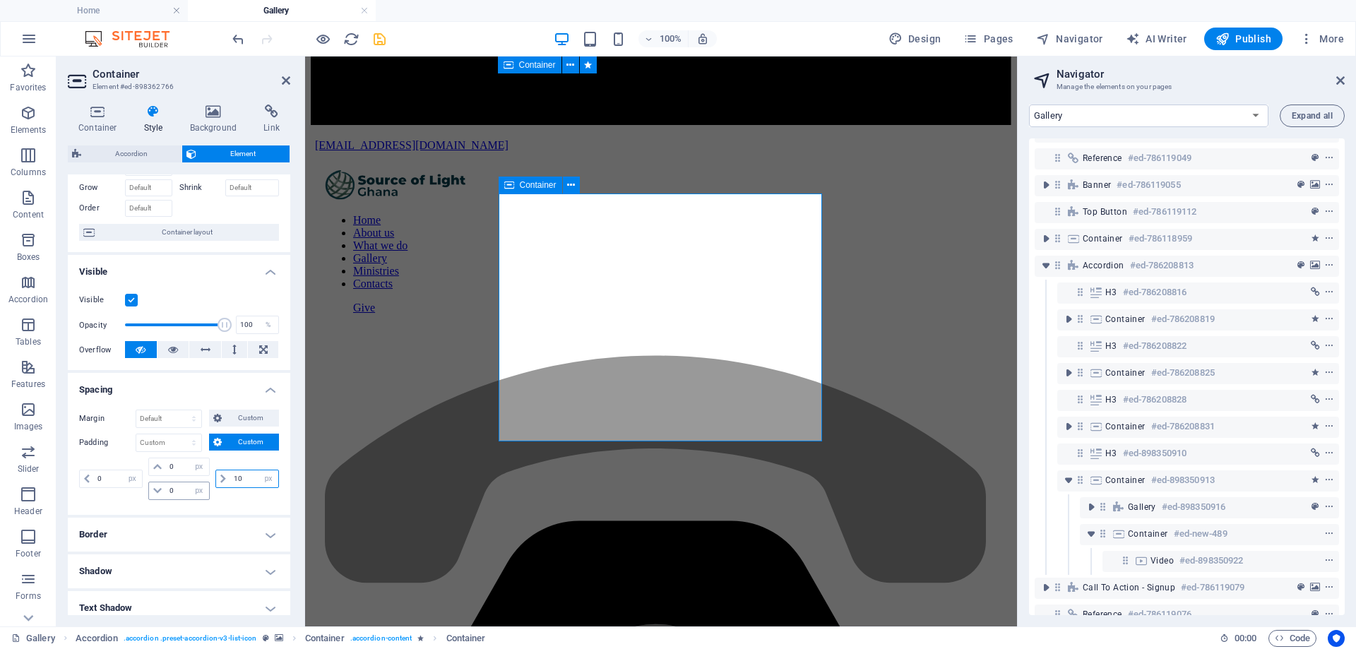
type input "10"
drag, startPoint x: 179, startPoint y: 491, endPoint x: 145, endPoint y: 496, distance: 33.6
click at [145, 496] on div "0 px rem % vh vw 0 px rem % vh vw" at bounding box center [178, 479] width 66 height 42
drag, startPoint x: 177, startPoint y: 486, endPoint x: 163, endPoint y: 490, distance: 14.7
click at [163, 490] on div "0 px rem % vh vw" at bounding box center [178, 491] width 61 height 18
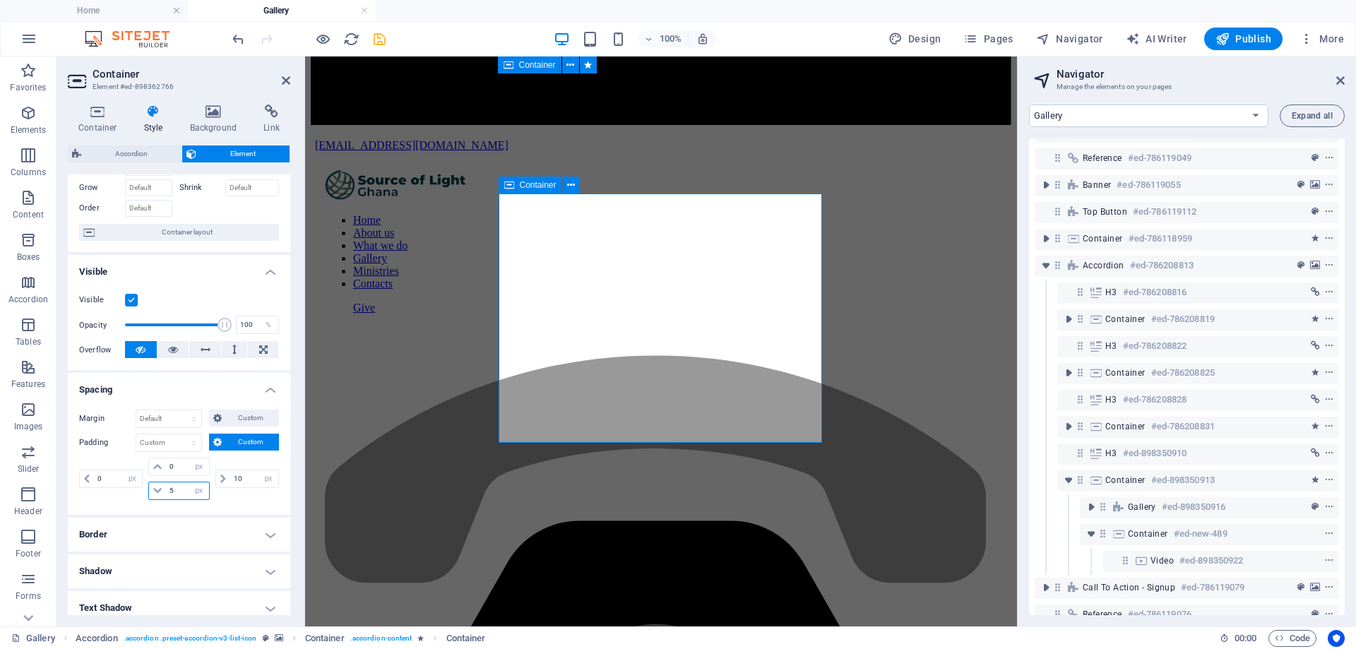
drag, startPoint x: 178, startPoint y: 494, endPoint x: 147, endPoint y: 492, distance: 31.1
click at [147, 492] on div "0 px rem % vh vw 5 px rem % vh vw" at bounding box center [178, 479] width 66 height 42
type input "10"
click at [94, 115] on icon at bounding box center [98, 112] width 60 height 14
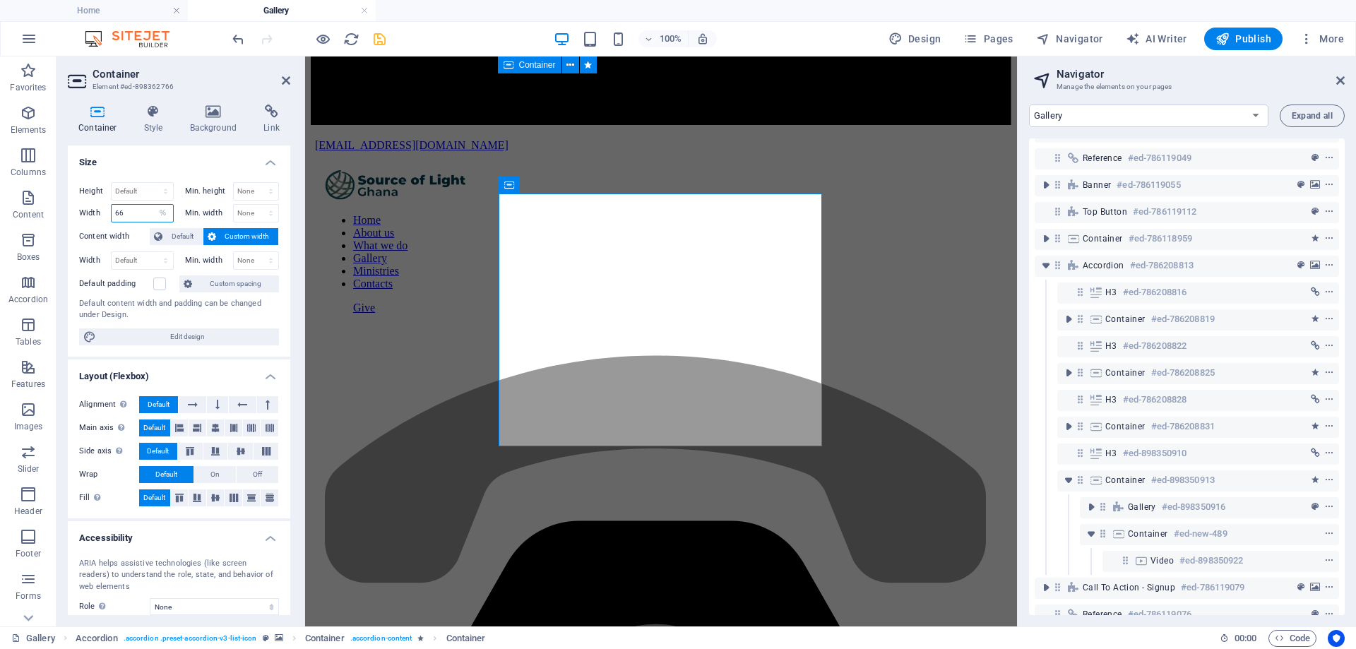
click at [119, 220] on input "66" at bounding box center [142, 213] width 61 height 17
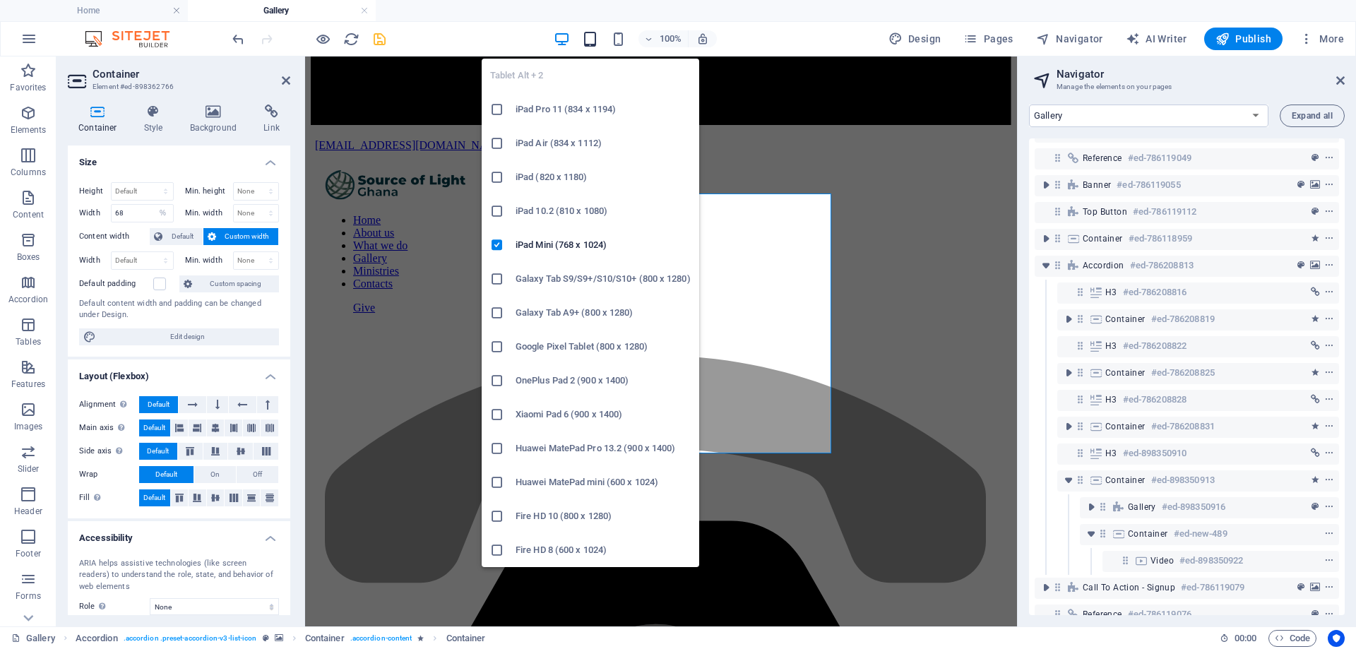
click at [596, 35] on icon "button" at bounding box center [590, 39] width 16 height 16
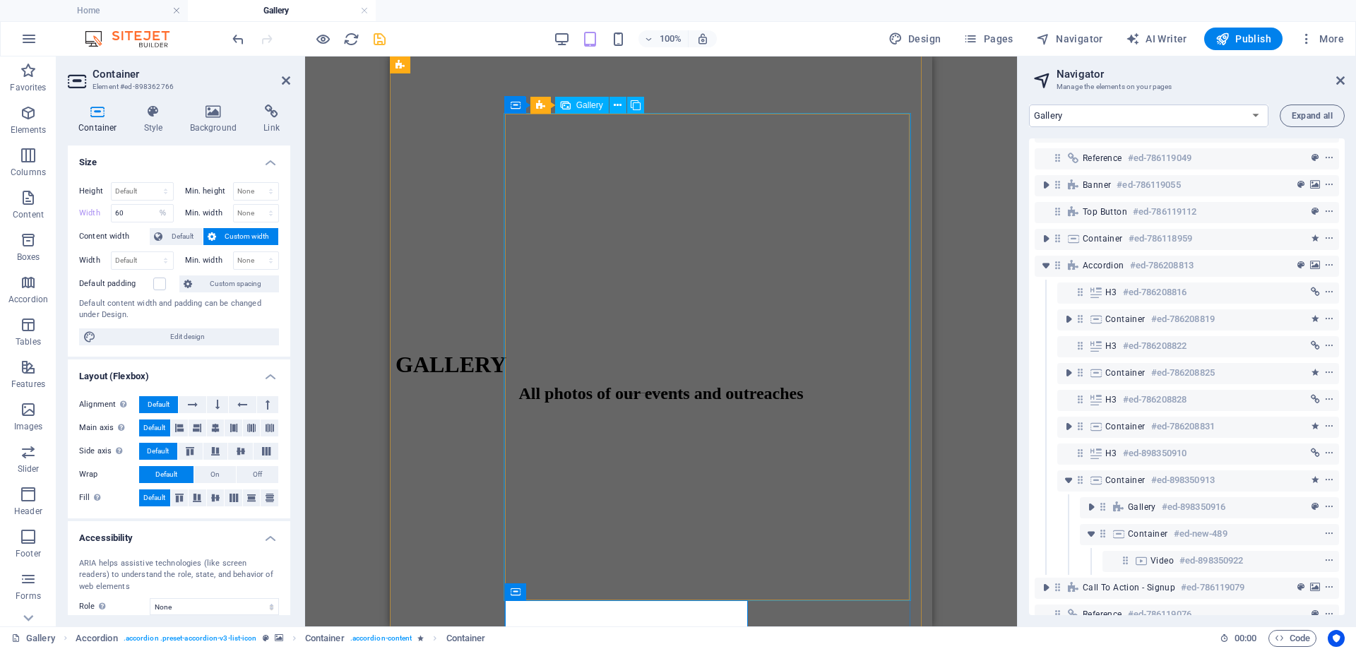
scroll to position [2723, 0]
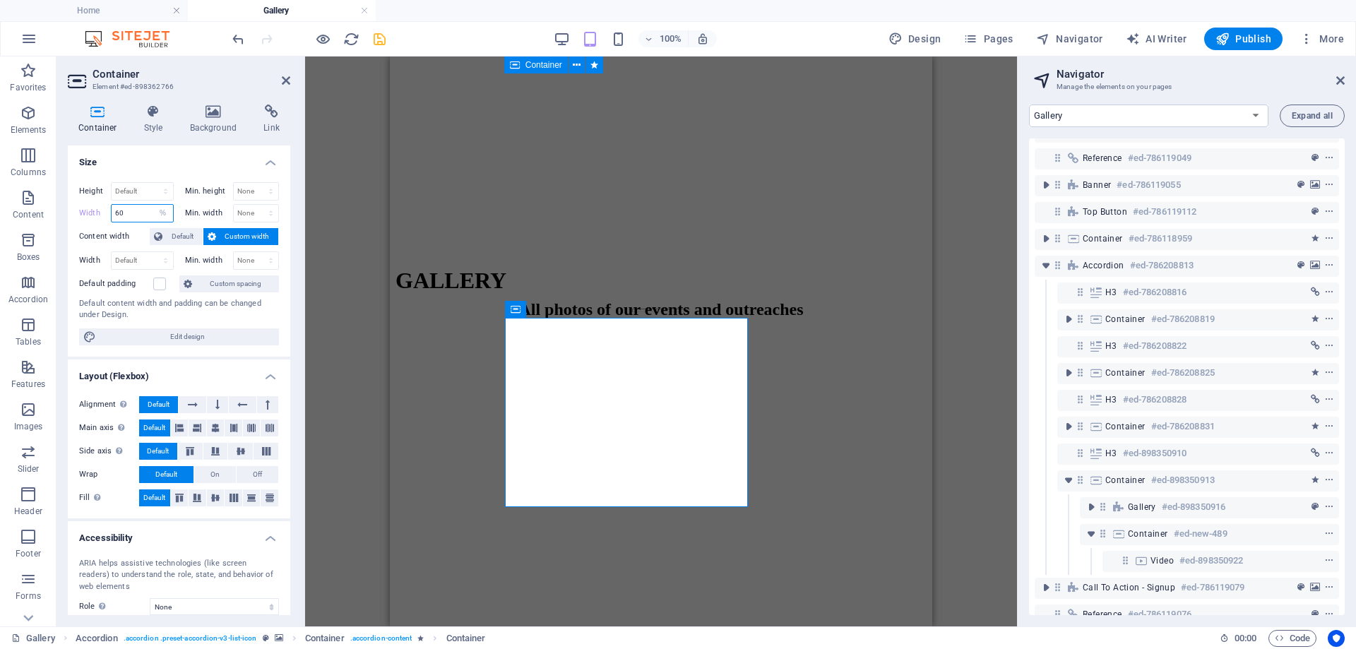
drag, startPoint x: 128, startPoint y: 213, endPoint x: 119, endPoint y: 217, distance: 9.2
click at [119, 217] on input "60" at bounding box center [142, 213] width 61 height 17
click at [125, 220] on input "62" at bounding box center [142, 213] width 61 height 17
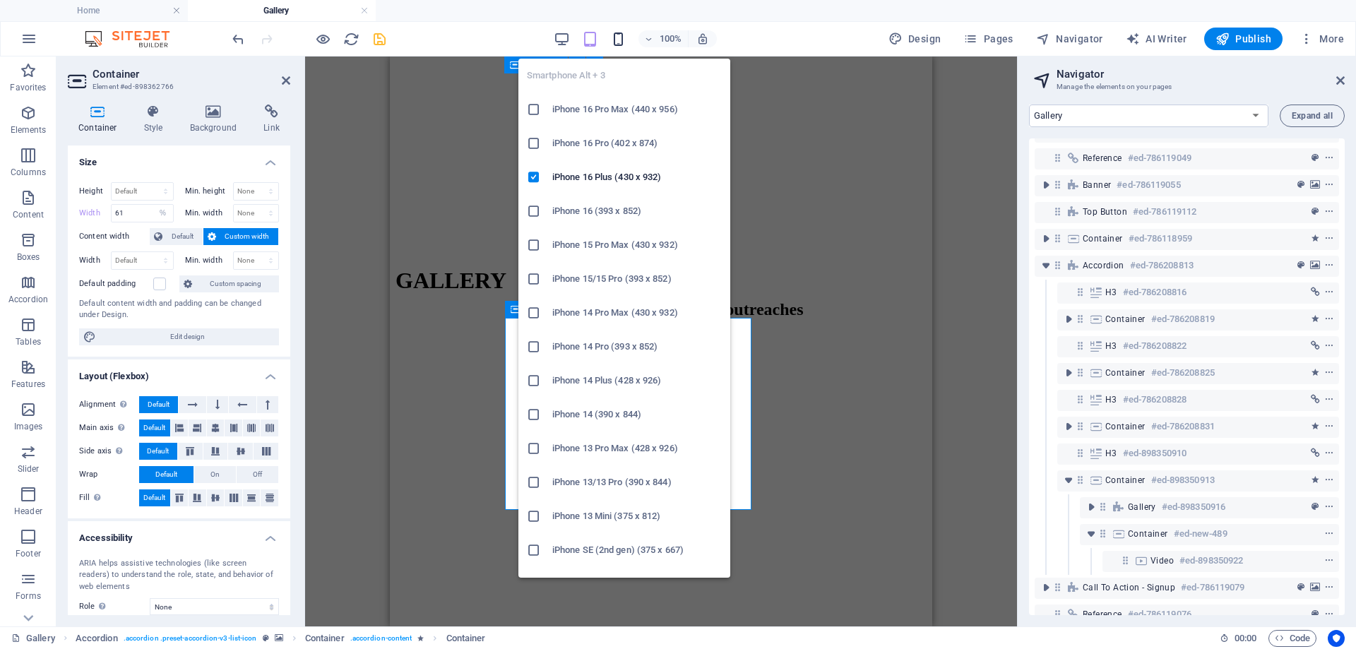
click at [619, 36] on icon "button" at bounding box center [618, 39] width 16 height 16
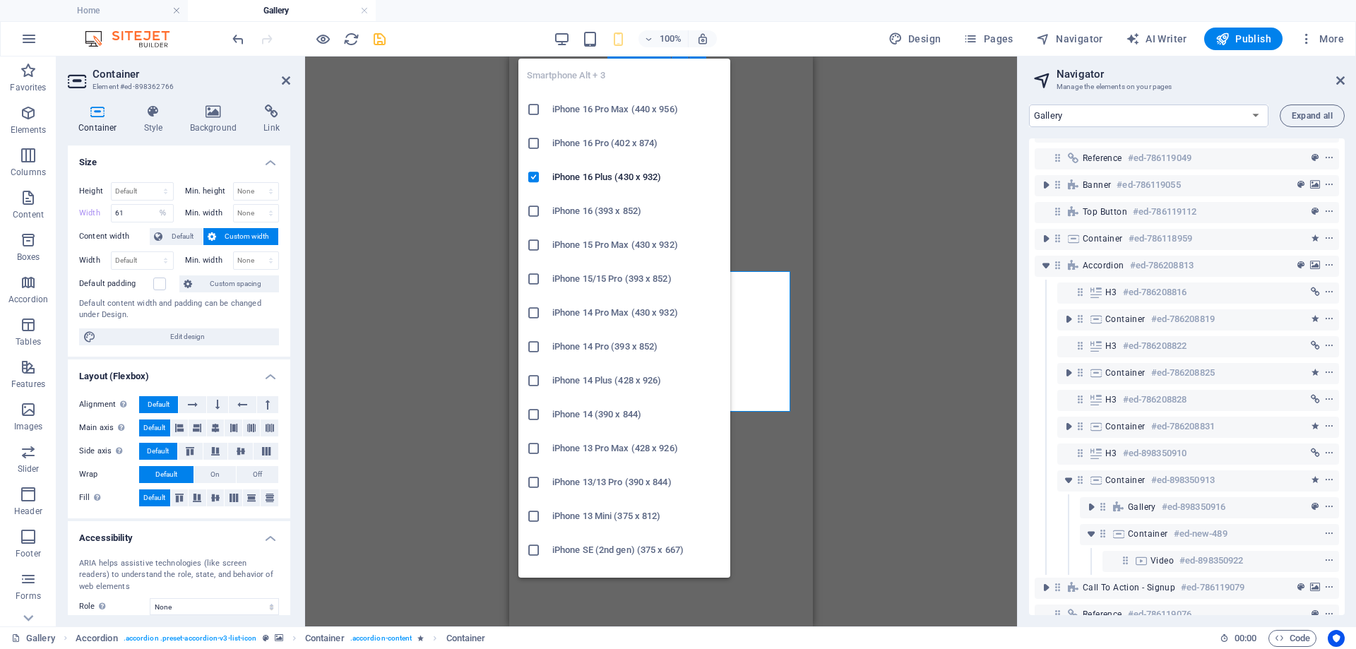
type input "100"
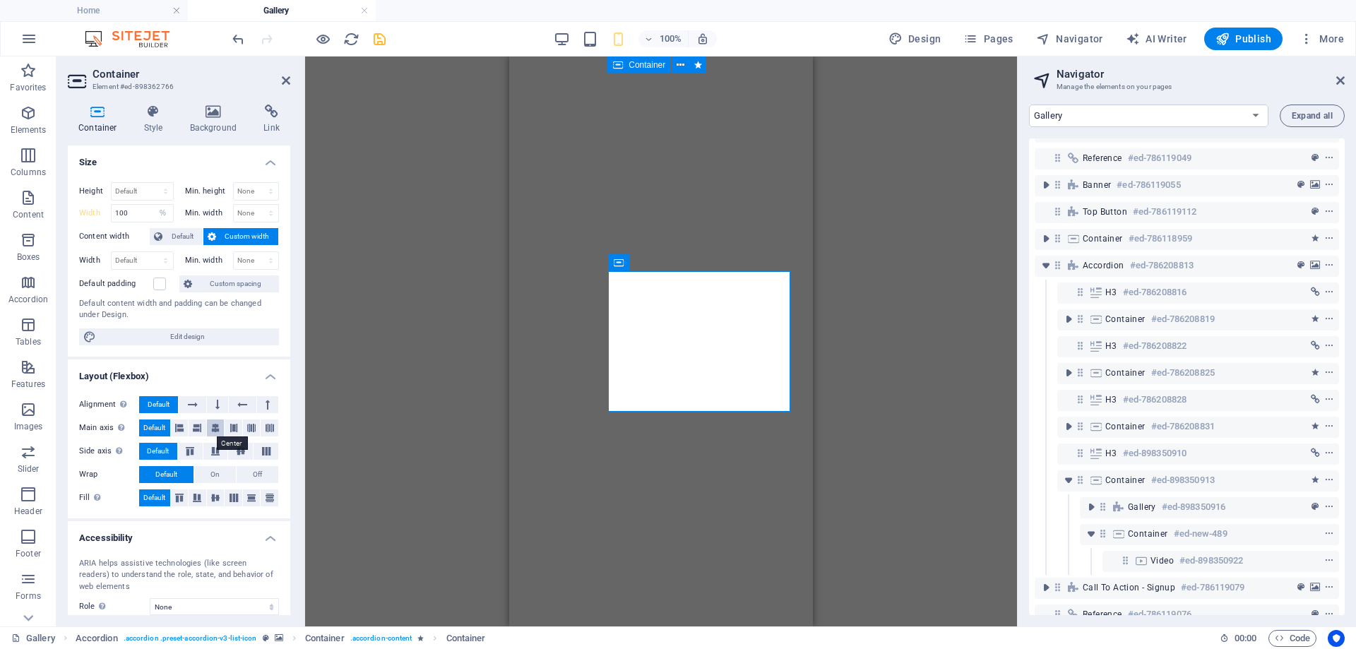
click at [221, 430] on button at bounding box center [216, 427] width 18 height 17
click at [239, 40] on icon "undo" at bounding box center [238, 39] width 16 height 16
click at [151, 122] on h4 "Style" at bounding box center [156, 120] width 46 height 30
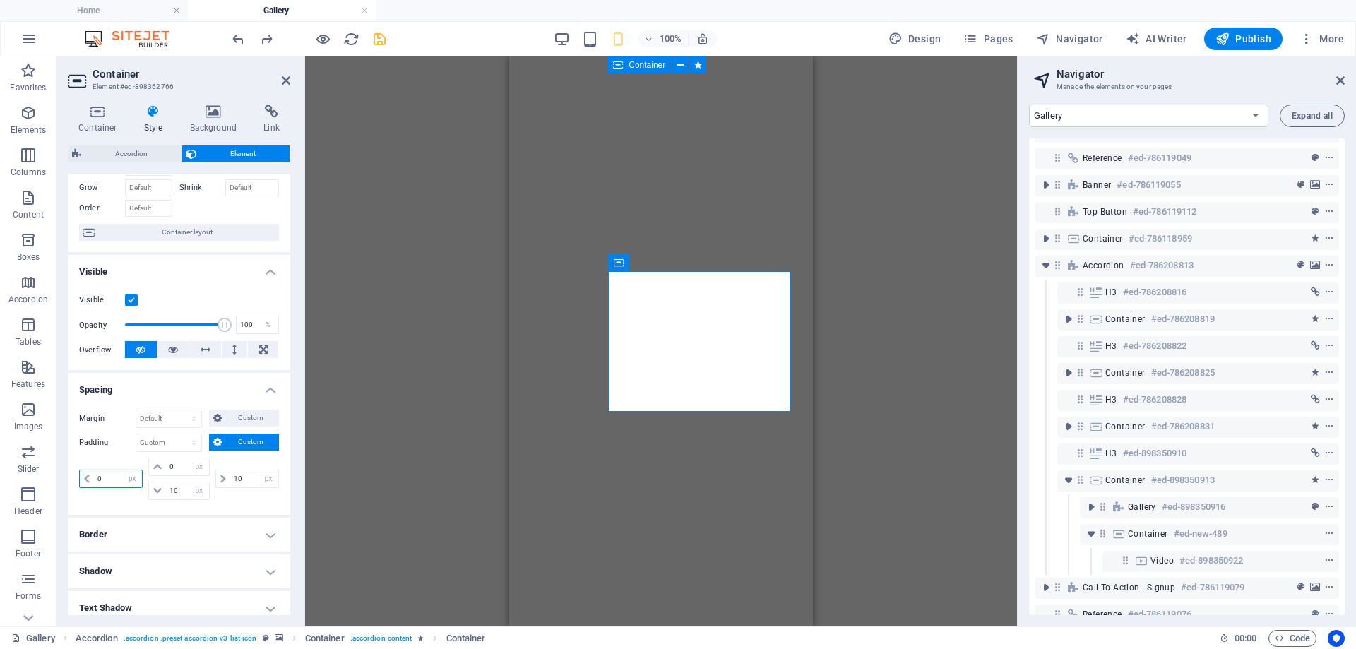
drag, startPoint x: 109, startPoint y: 476, endPoint x: 85, endPoint y: 483, distance: 25.0
click at [85, 483] on div "0 px rem % vh vw" at bounding box center [111, 479] width 64 height 18
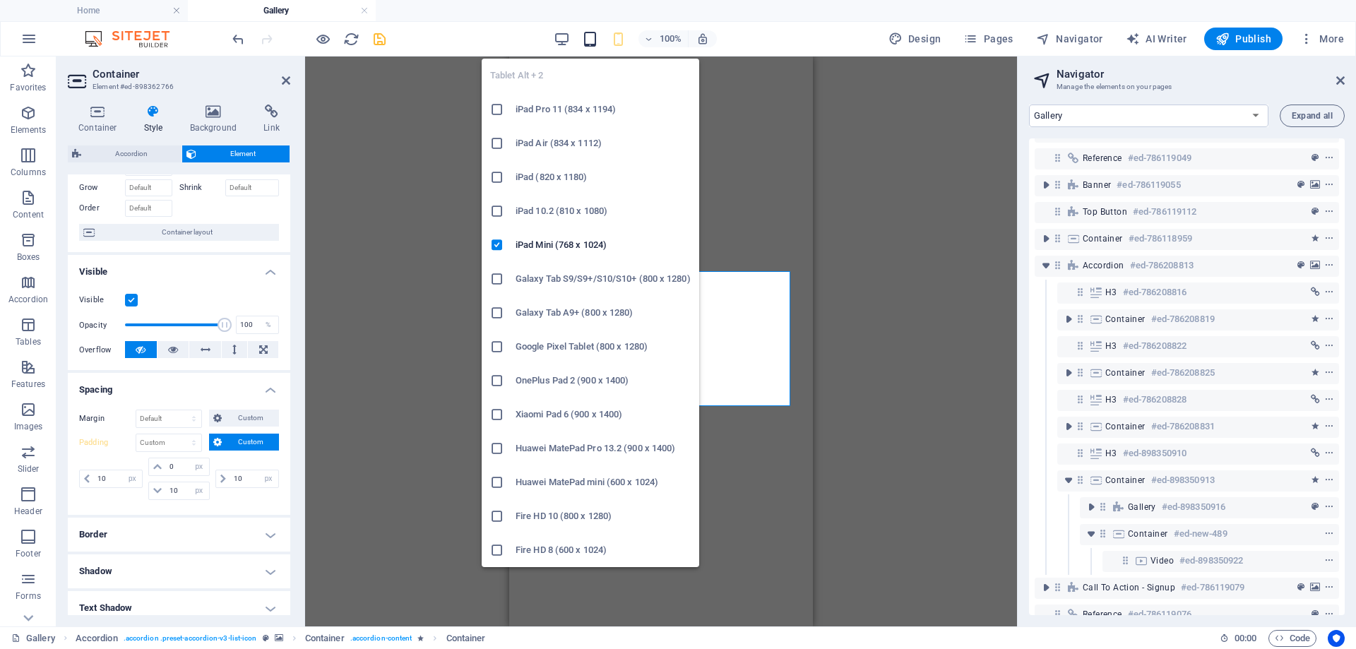
click at [593, 45] on icon "button" at bounding box center [590, 39] width 16 height 16
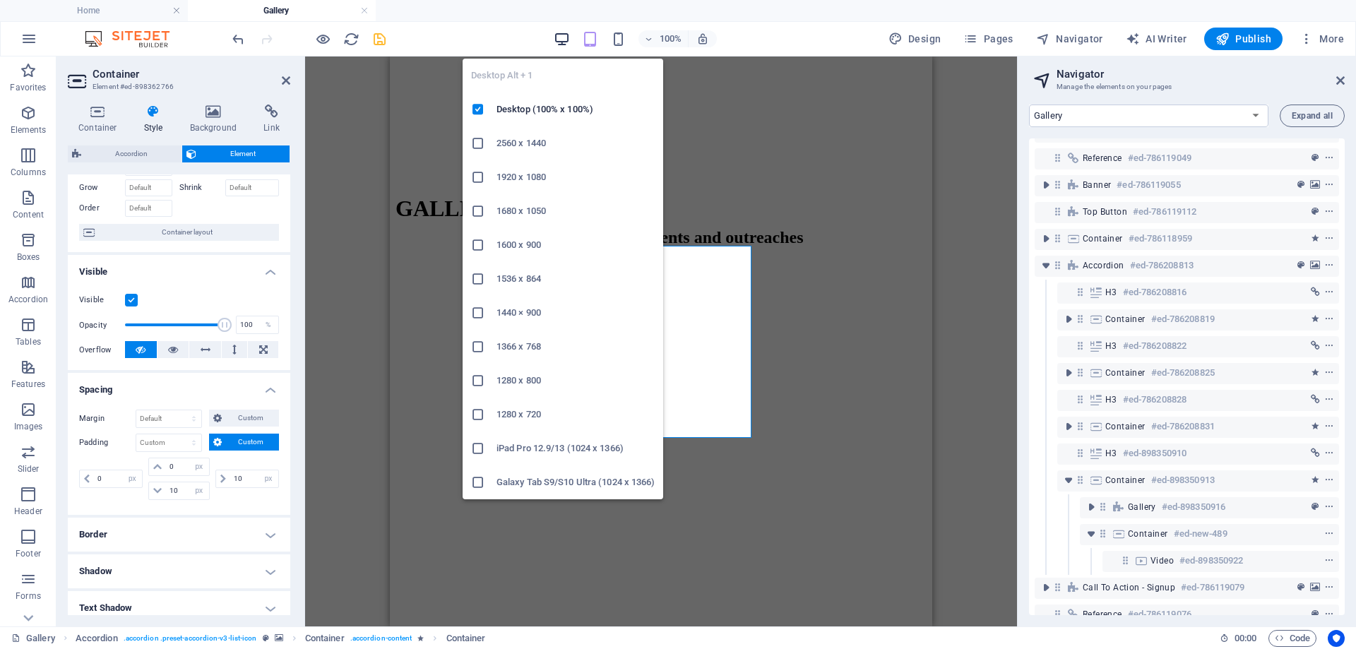
click at [561, 35] on icon "button" at bounding box center [562, 39] width 16 height 16
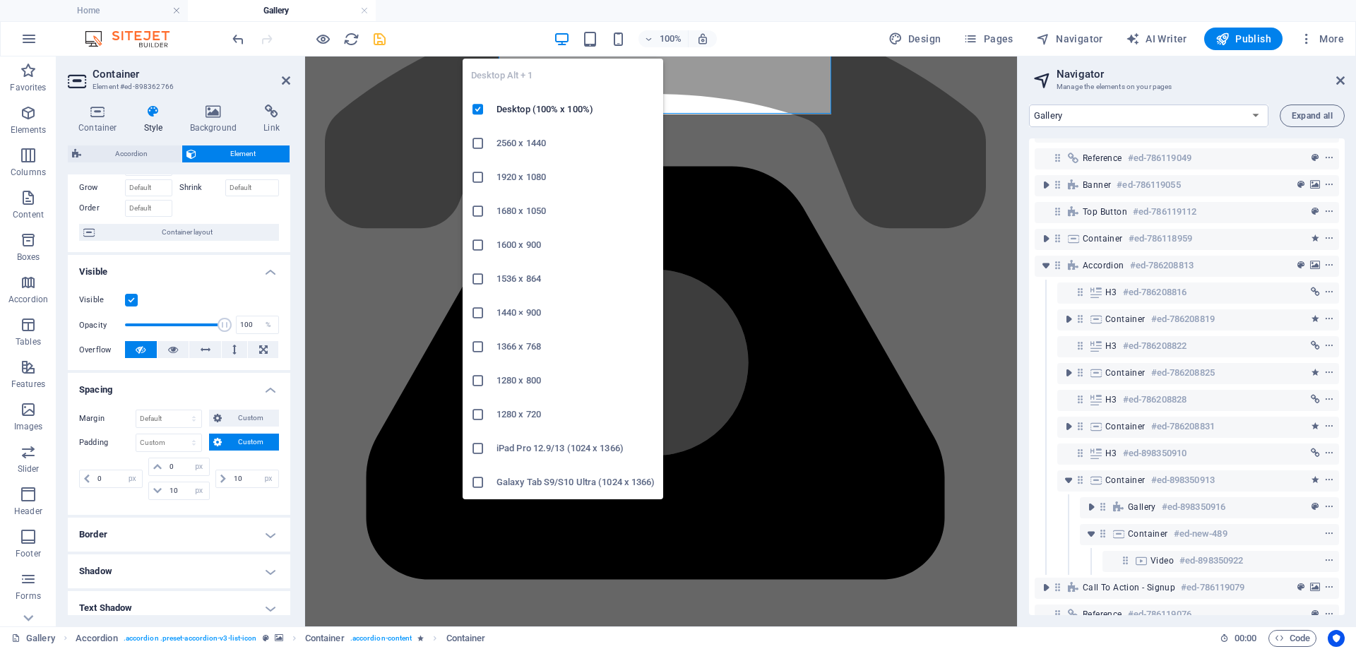
scroll to position [2780, 0]
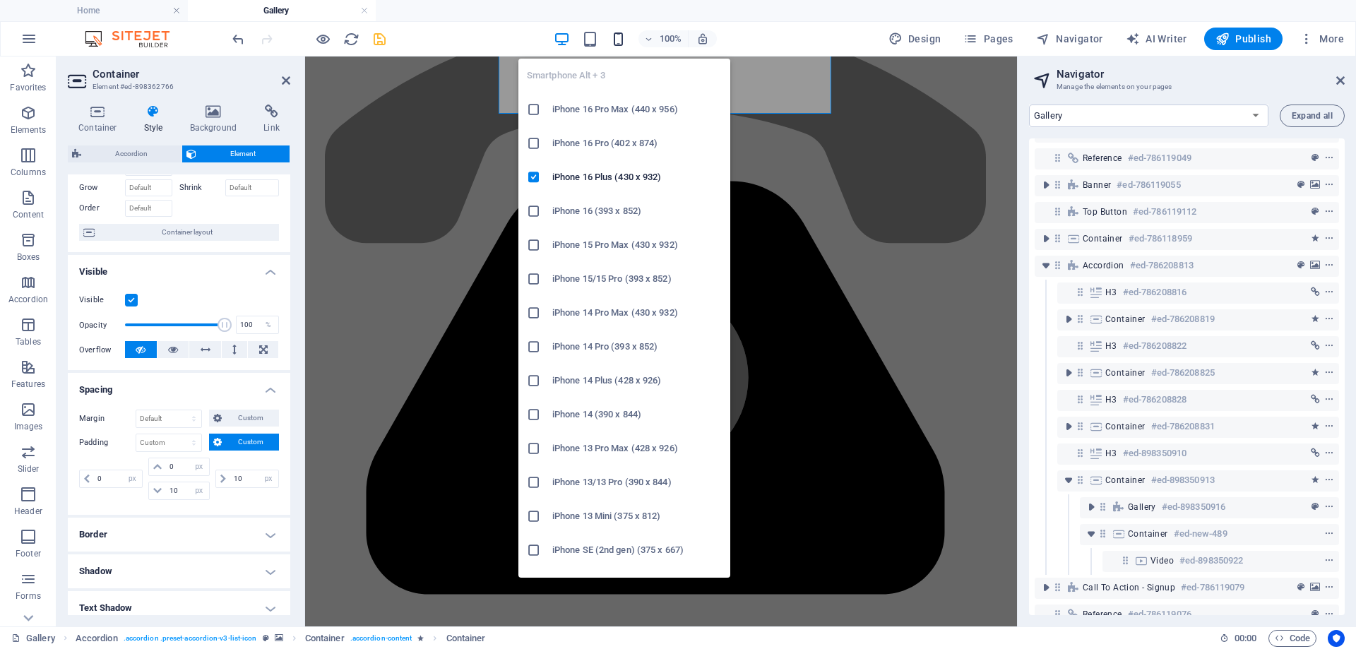
click at [619, 42] on icon "button" at bounding box center [618, 39] width 16 height 16
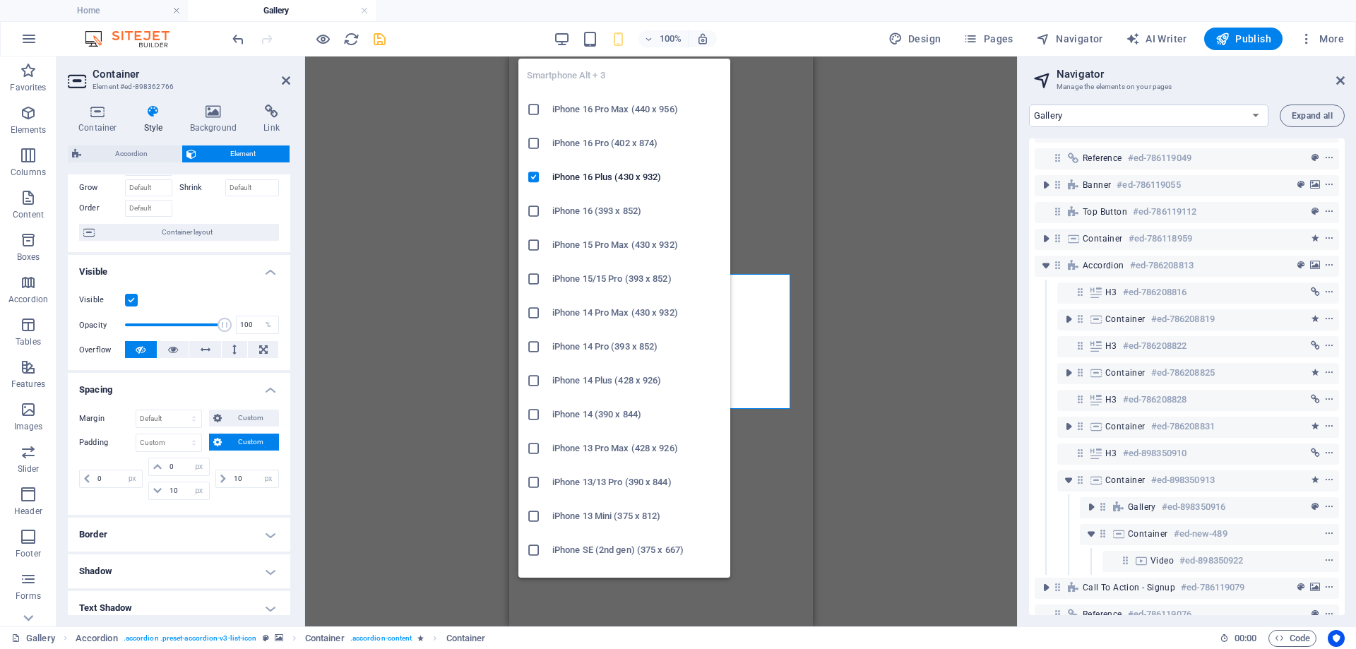
scroll to position [2017, 0]
type input "10"
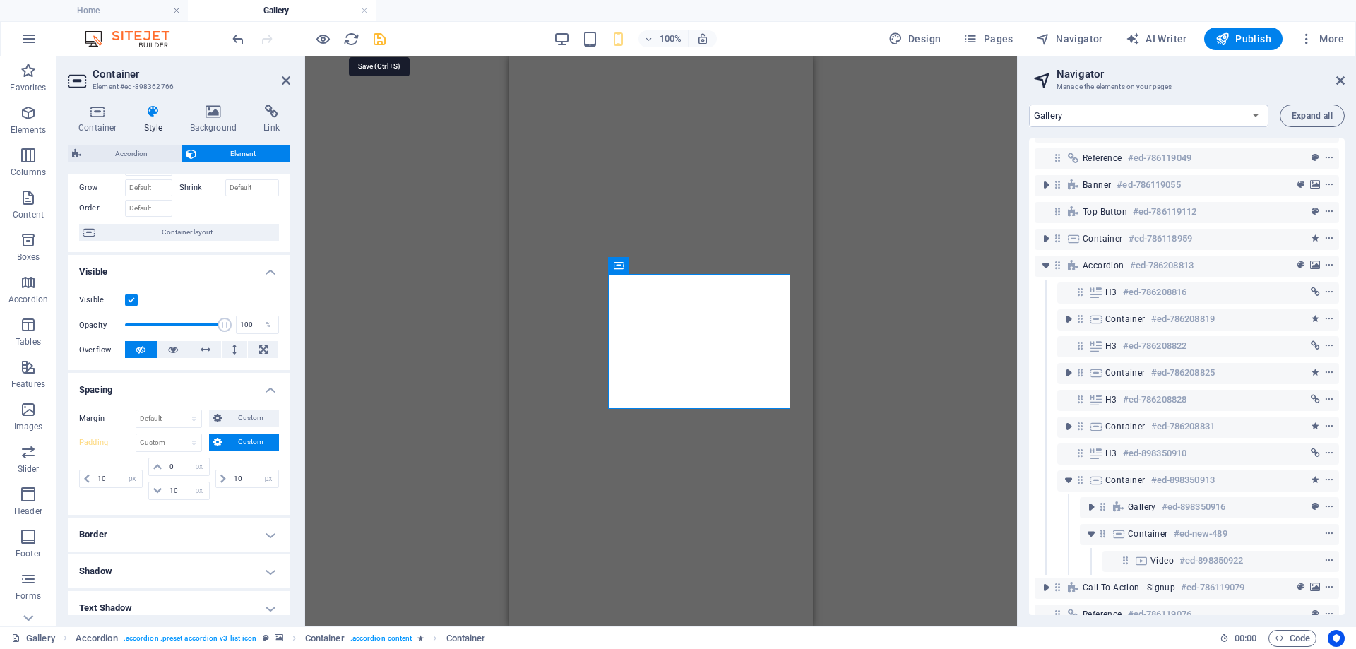
click at [384, 40] on icon "save" at bounding box center [379, 39] width 16 height 16
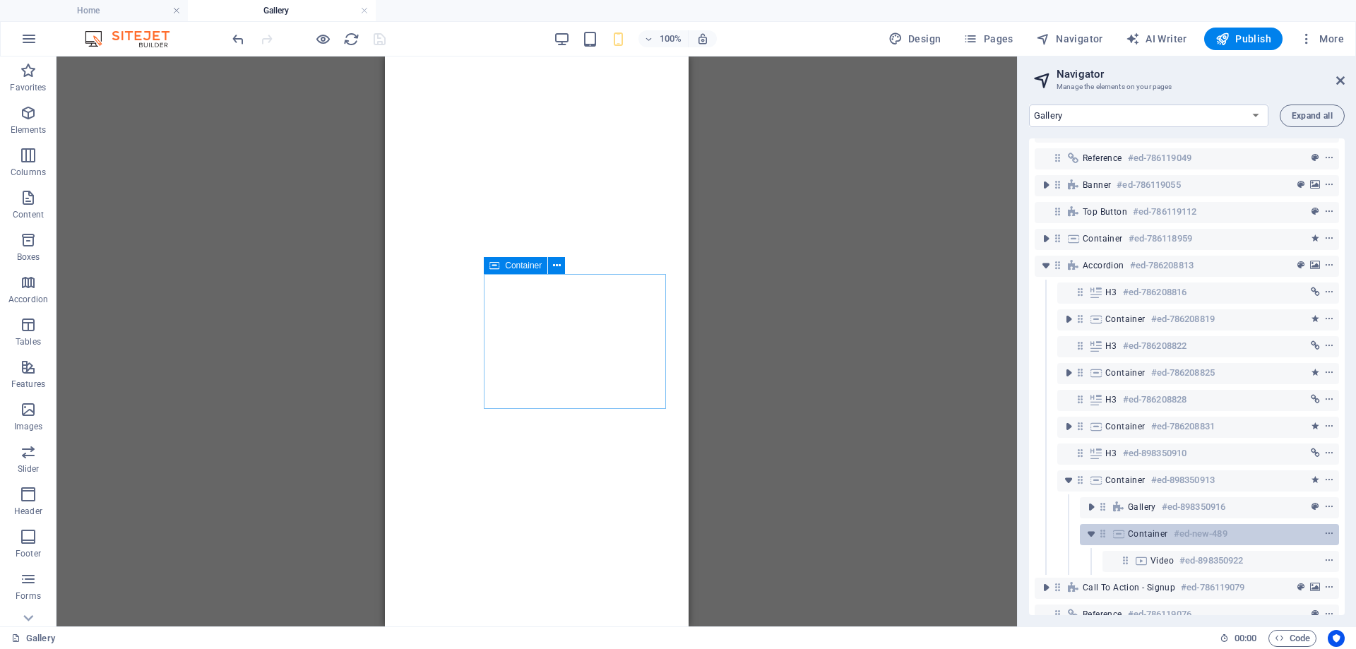
click at [1146, 526] on div "Container #ed-new-489" at bounding box center [1198, 533] width 141 height 17
click at [1146, 527] on div "Container #ed-new-489" at bounding box center [1198, 533] width 141 height 17
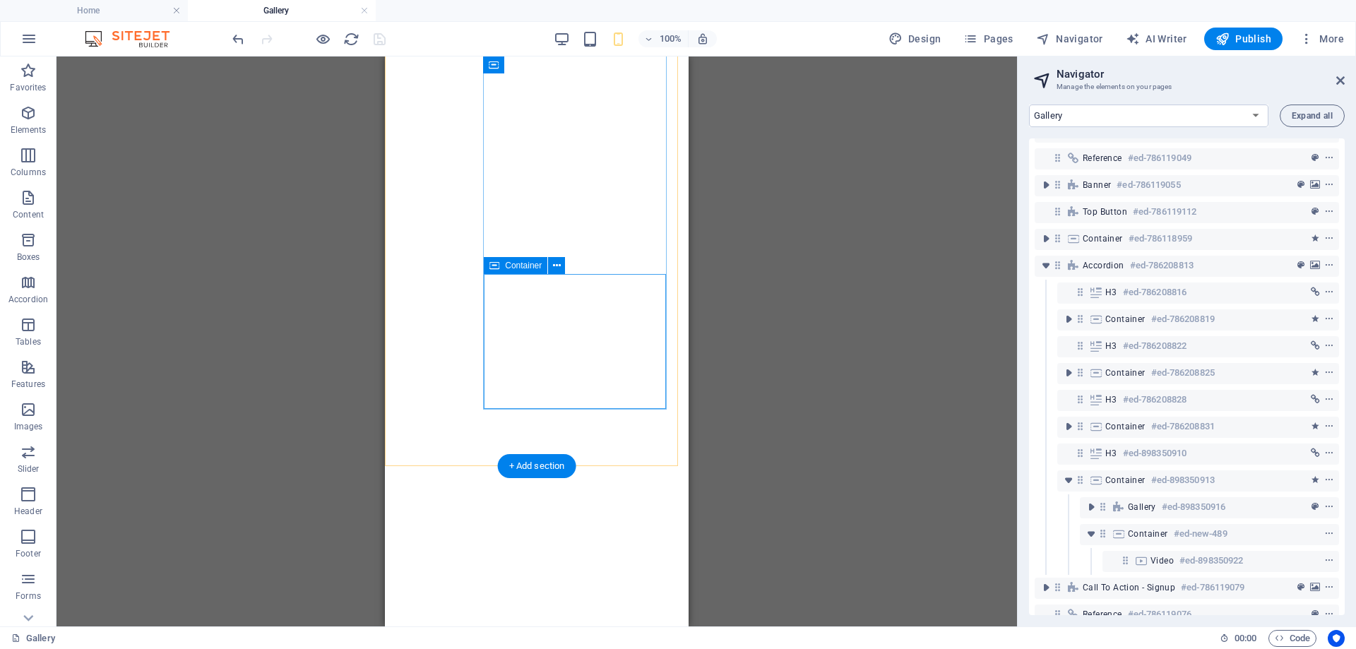
select select "px"
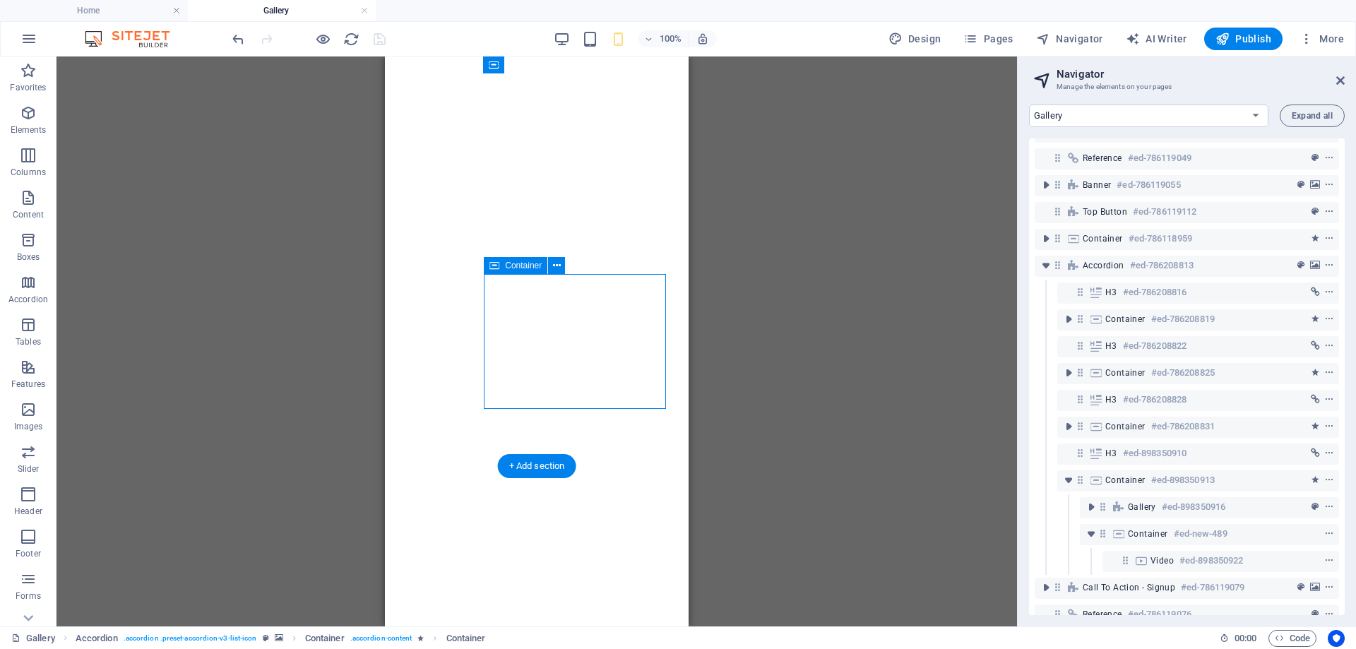
select select "px"
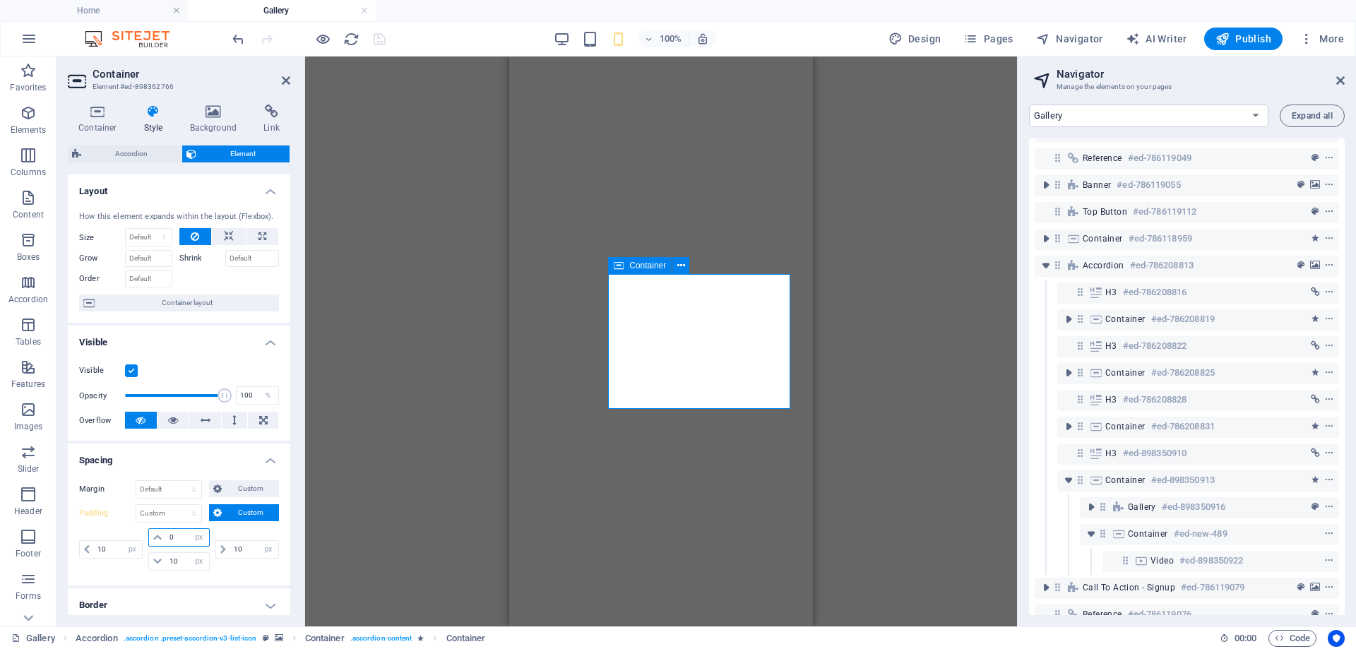
drag, startPoint x: 169, startPoint y: 542, endPoint x: 148, endPoint y: 546, distance: 22.2
click at [148, 546] on div "0 px rem % vh vw" at bounding box center [178, 537] width 61 height 18
type input "5"
click at [381, 38] on icon "save" at bounding box center [379, 39] width 16 height 16
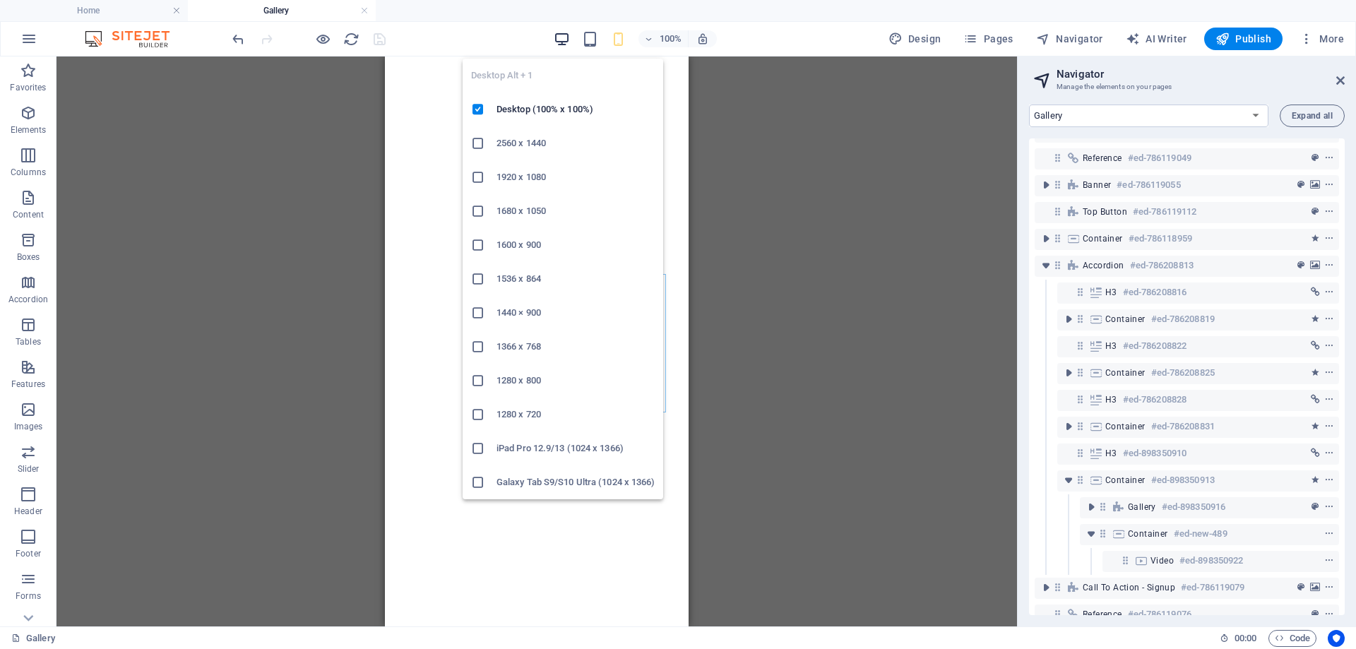
click at [561, 35] on icon "button" at bounding box center [562, 39] width 16 height 16
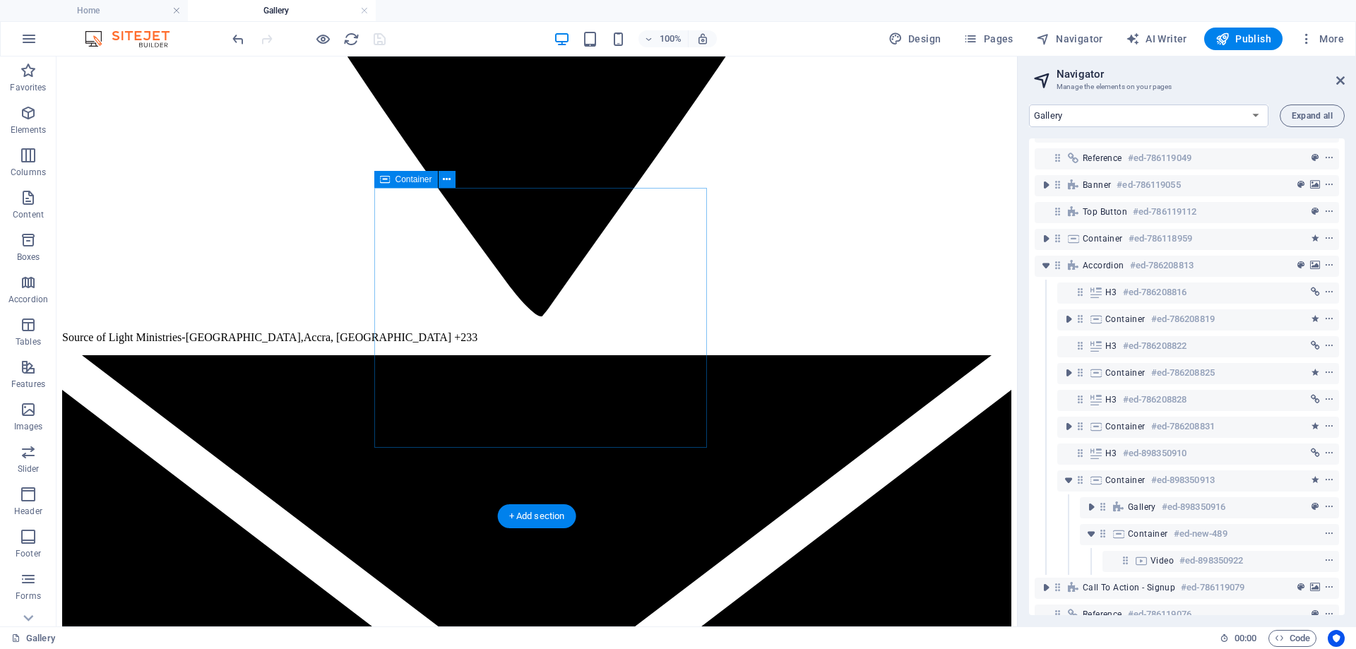
scroll to position [2446, 0]
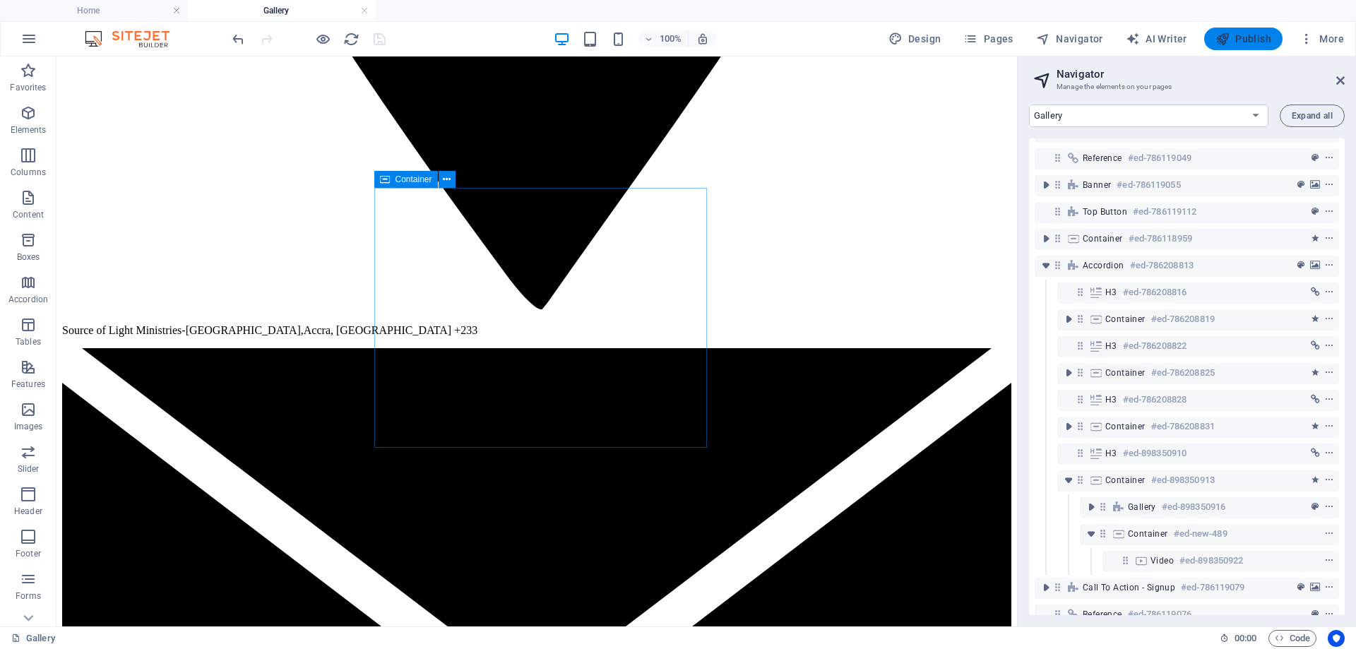
click at [1241, 33] on span "Publish" at bounding box center [1243, 39] width 56 height 14
